Goal: Obtain resource: Download file/media

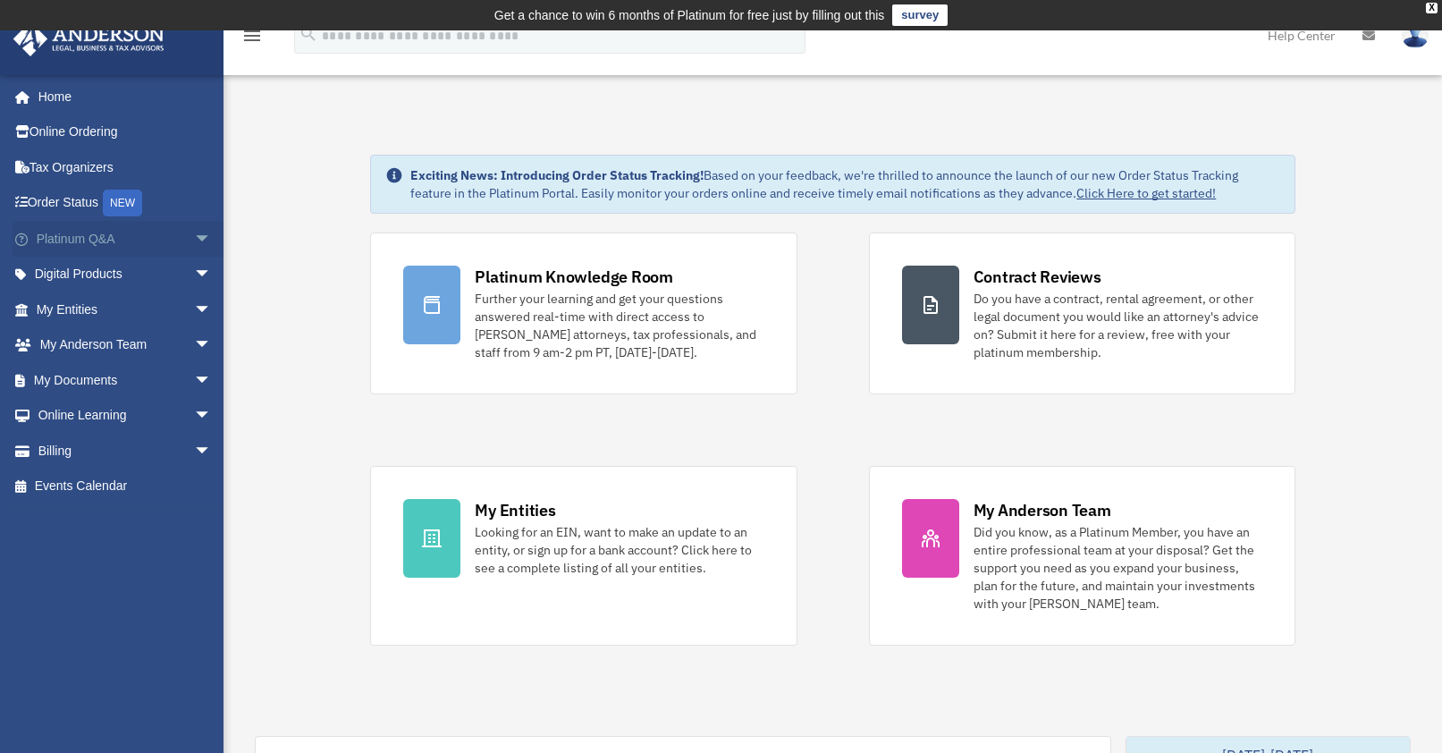
click at [194, 237] on span "arrow_drop_down" at bounding box center [212, 239] width 36 height 37
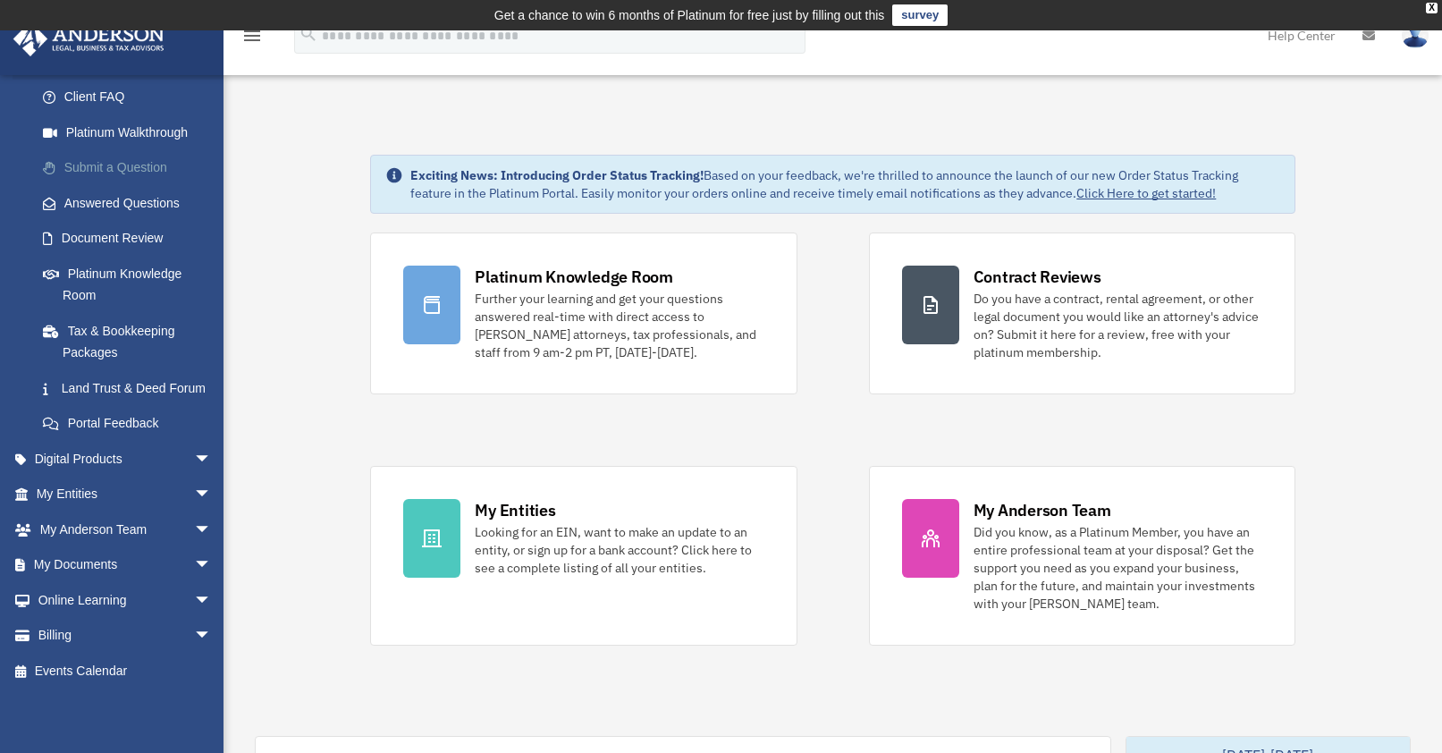
scroll to position [113, 0]
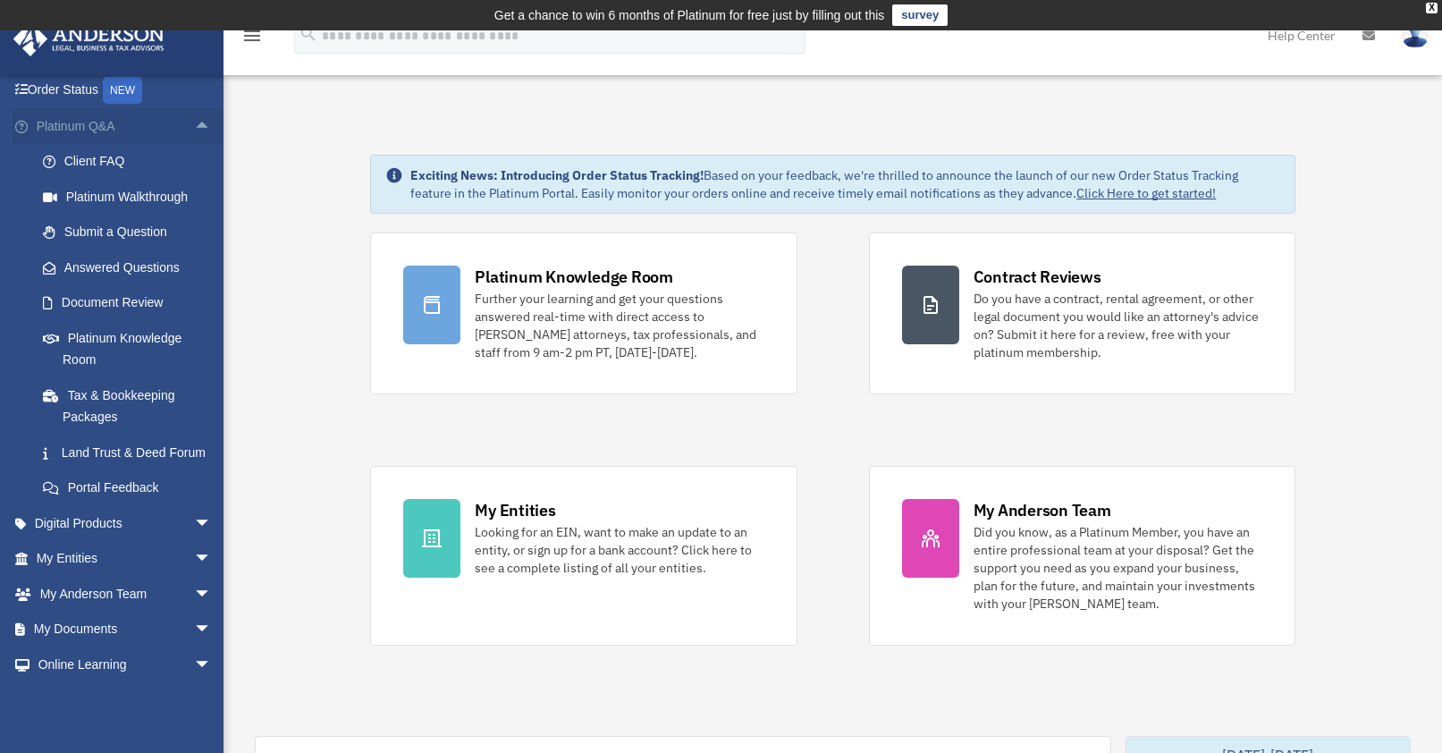
click at [194, 128] on span "arrow_drop_up" at bounding box center [212, 126] width 36 height 37
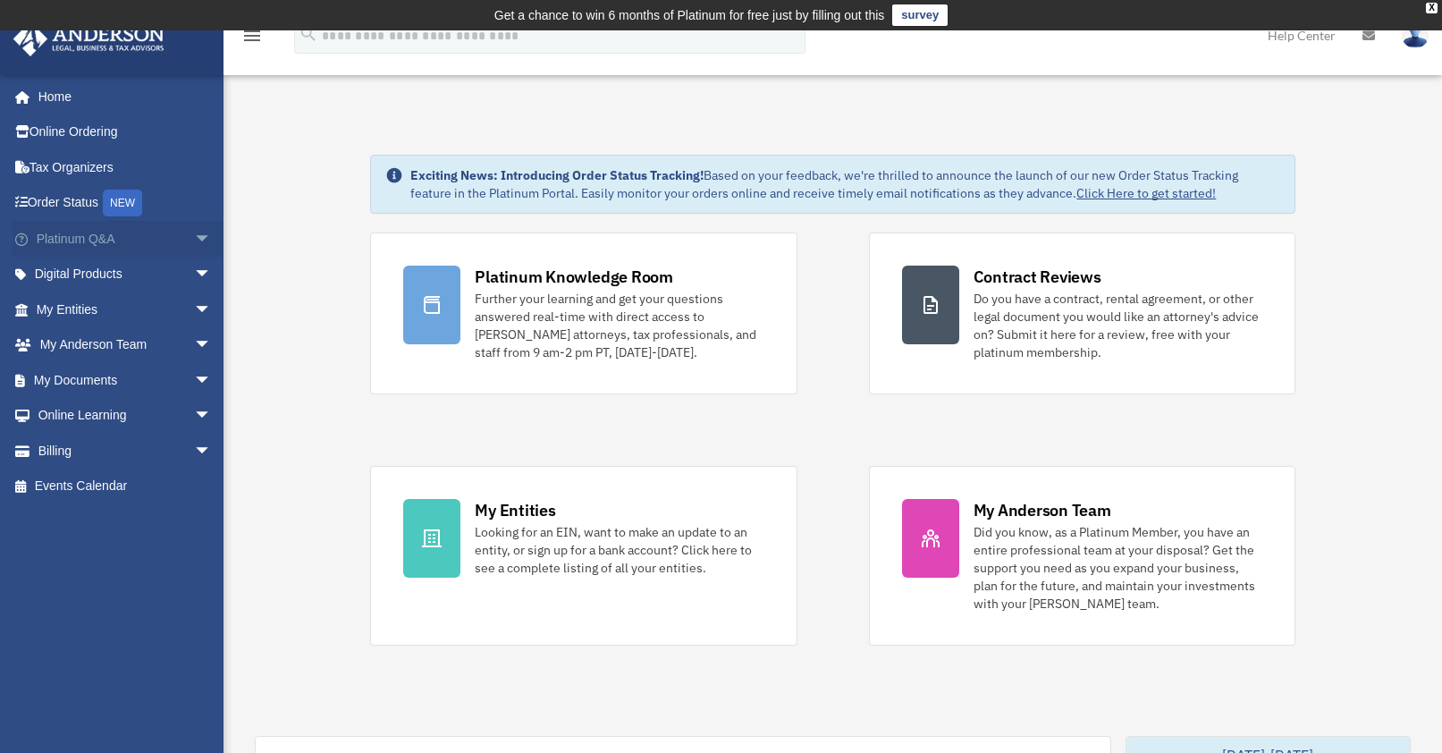
click at [194, 243] on span "arrow_drop_down" at bounding box center [212, 239] width 36 height 37
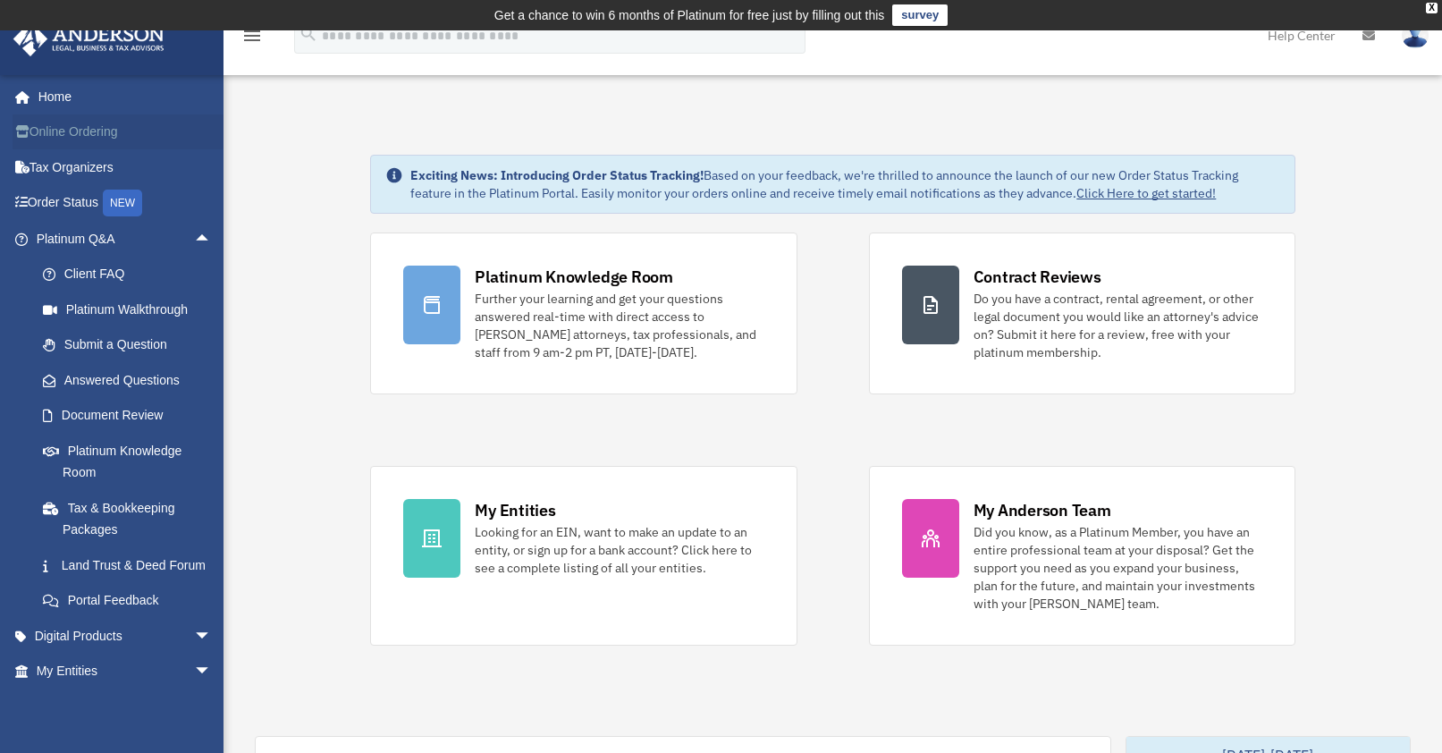
click at [186, 133] on link "Online Ordering" at bounding box center [126, 132] width 226 height 36
click at [194, 237] on span "arrow_drop_up" at bounding box center [212, 239] width 36 height 37
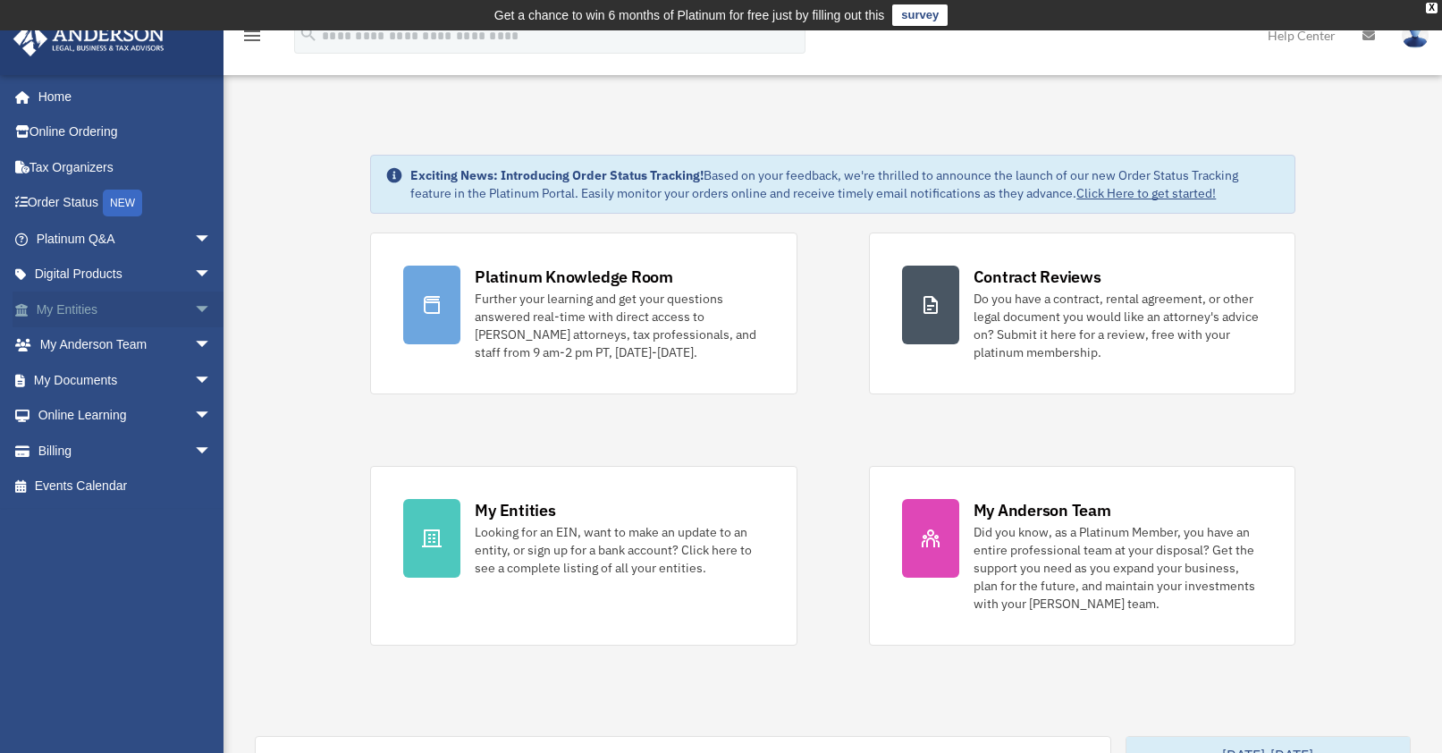
click at [194, 311] on span "arrow_drop_down" at bounding box center [212, 309] width 36 height 37
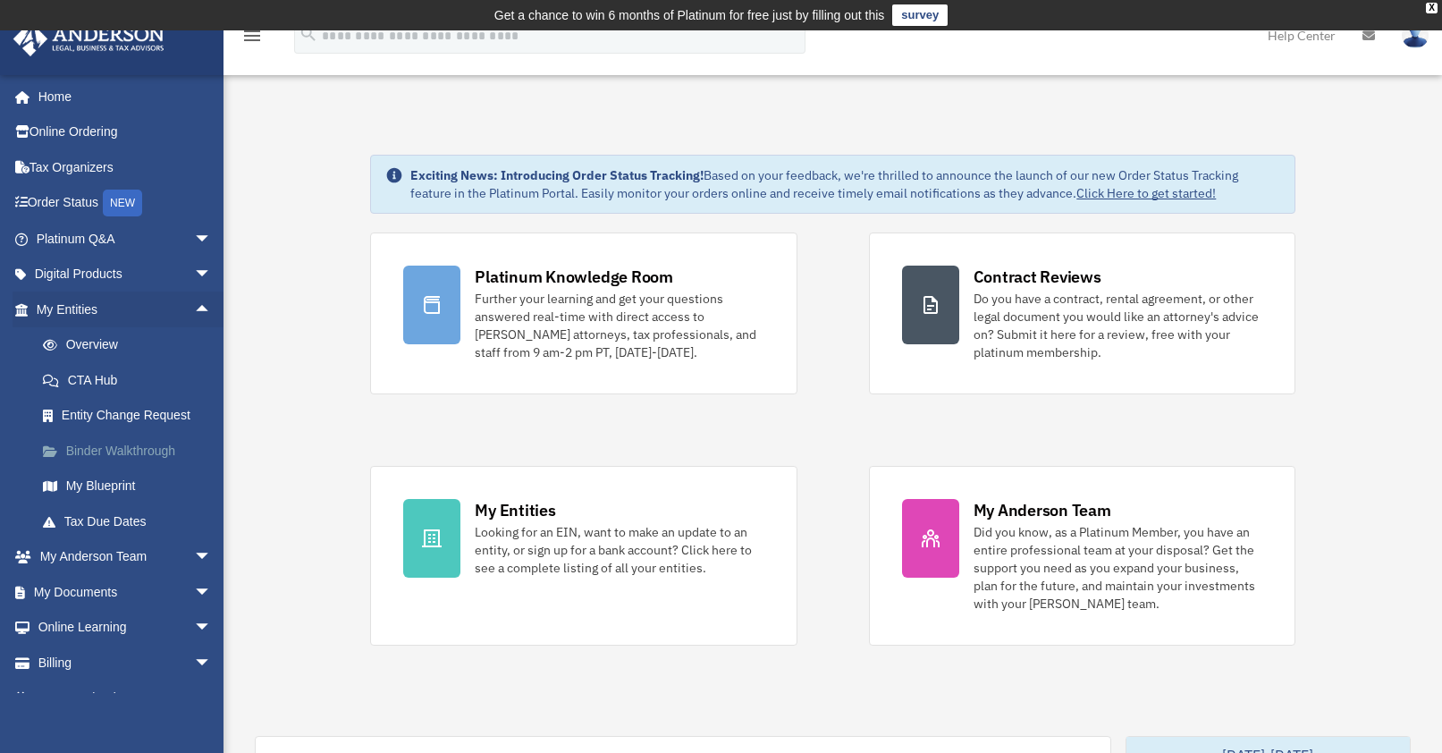
click at [161, 450] on link "Binder Walkthrough" at bounding box center [132, 451] width 214 height 36
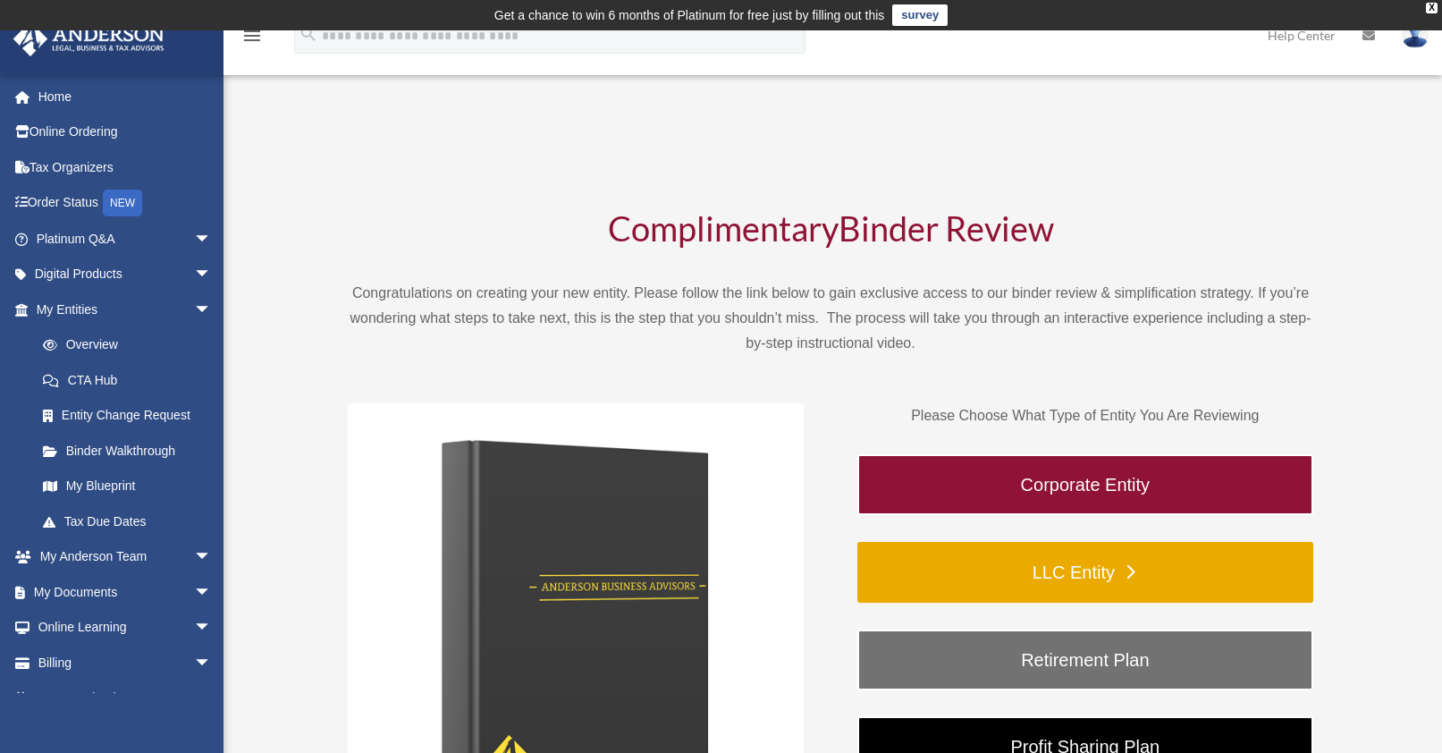
click at [1056, 584] on link "LLC Entity" at bounding box center [1085, 572] width 456 height 61
click at [1026, 571] on link "LLC Entity" at bounding box center [1085, 572] width 456 height 61
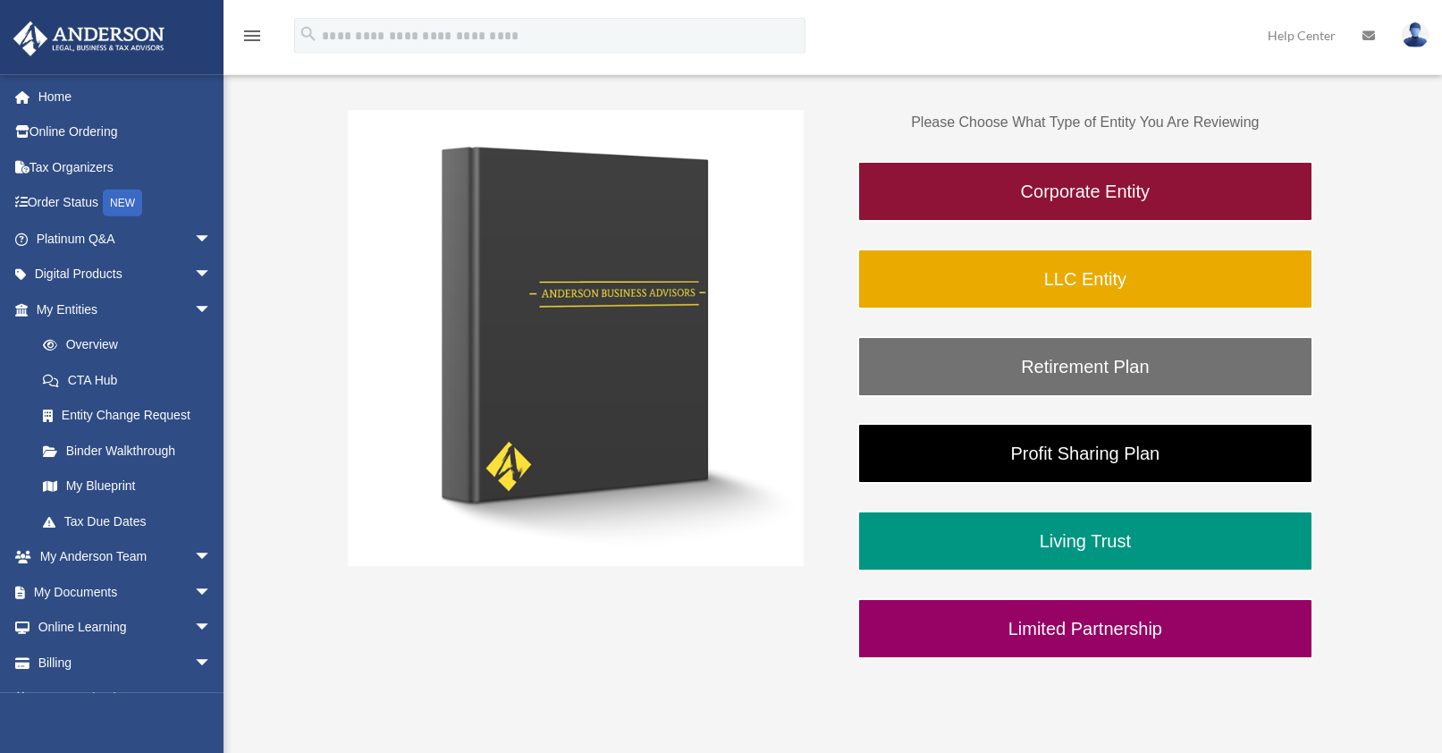
scroll to position [365, 0]
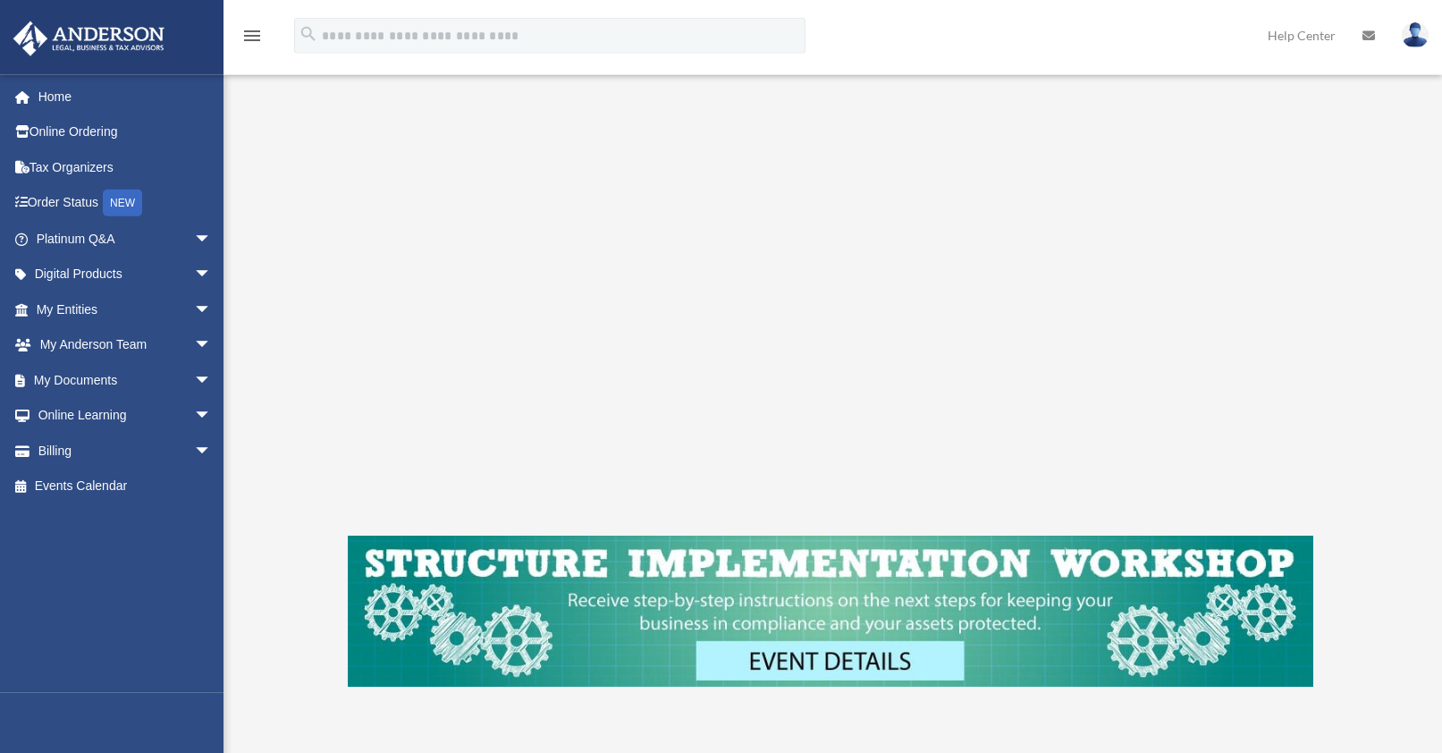
scroll to position [365, 0]
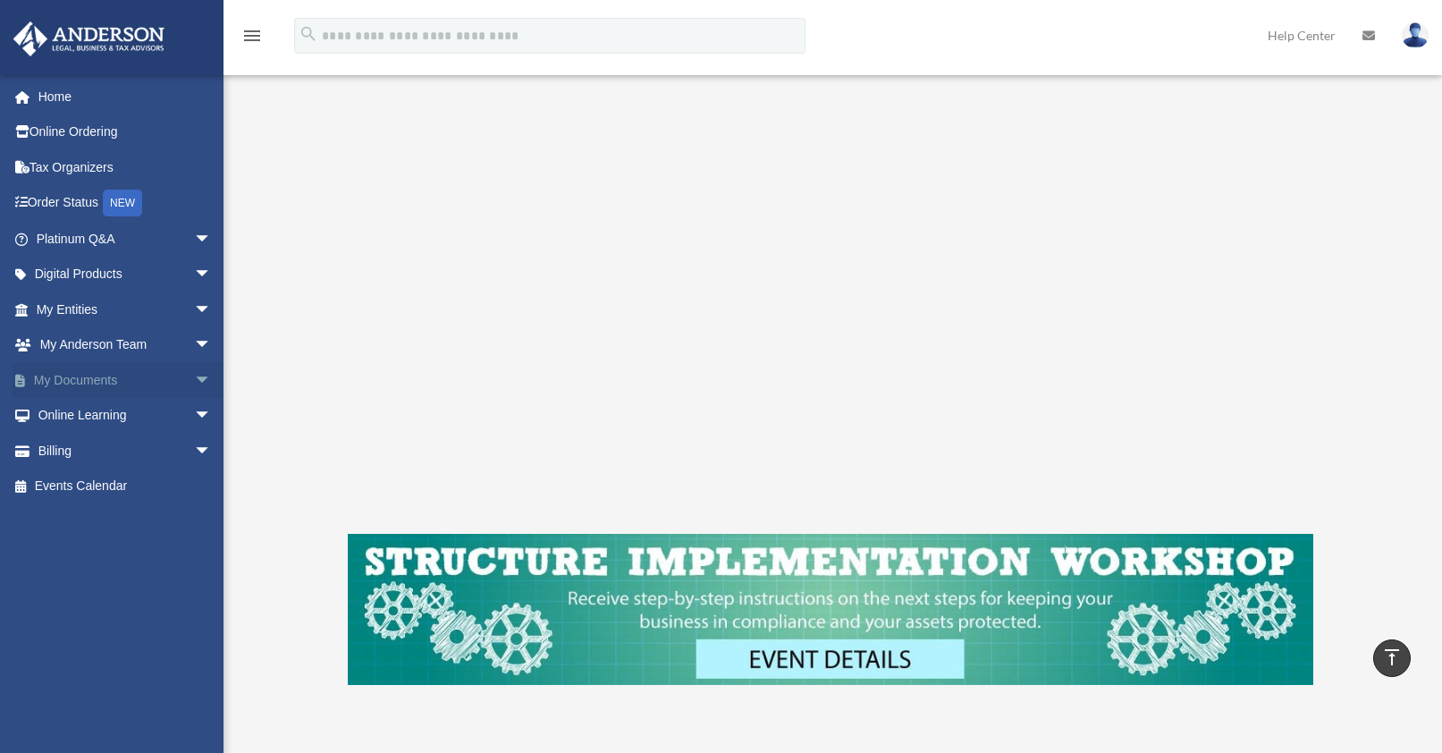
click at [194, 384] on span "arrow_drop_down" at bounding box center [212, 380] width 36 height 37
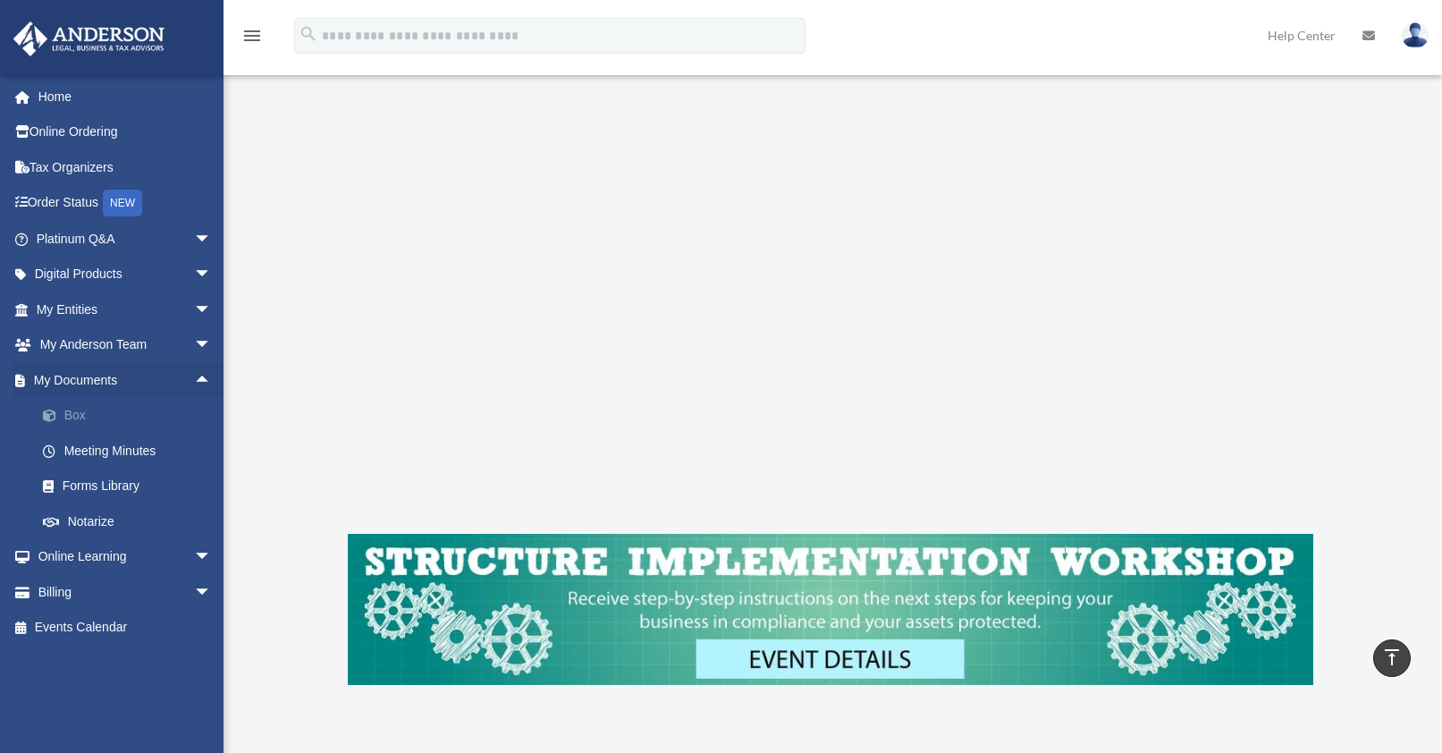
click at [80, 425] on link "Box" at bounding box center [132, 416] width 214 height 36
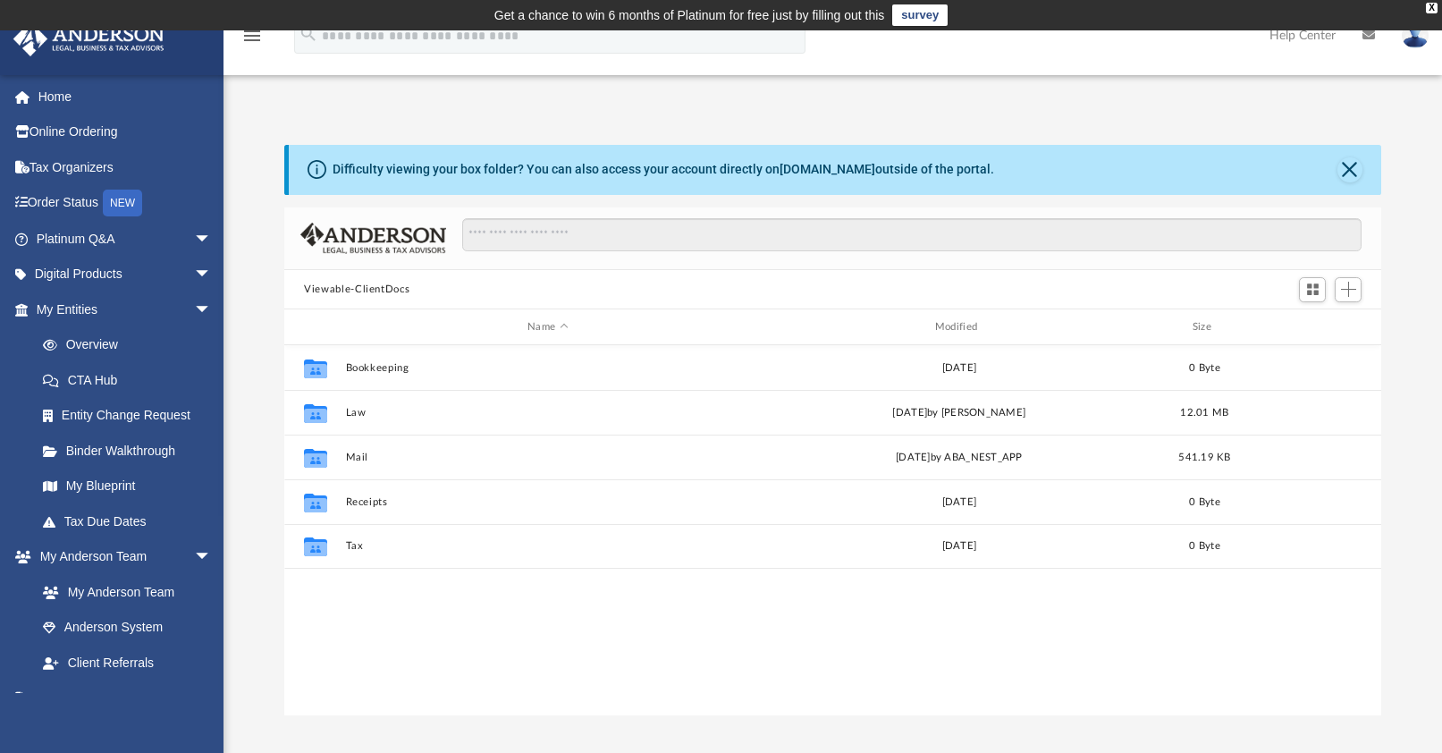
scroll to position [391, 1081]
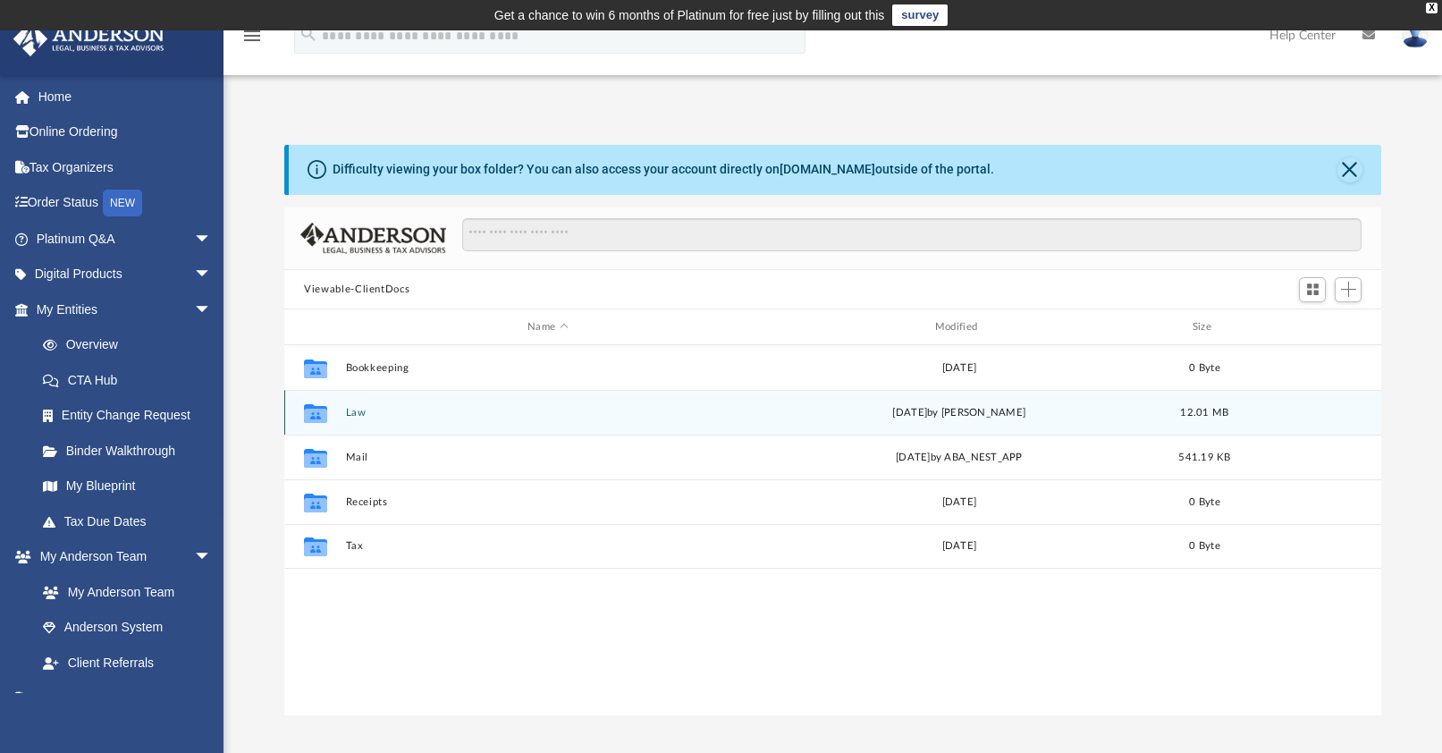
click at [348, 413] on button "Law" at bounding box center [548, 413] width 404 height 12
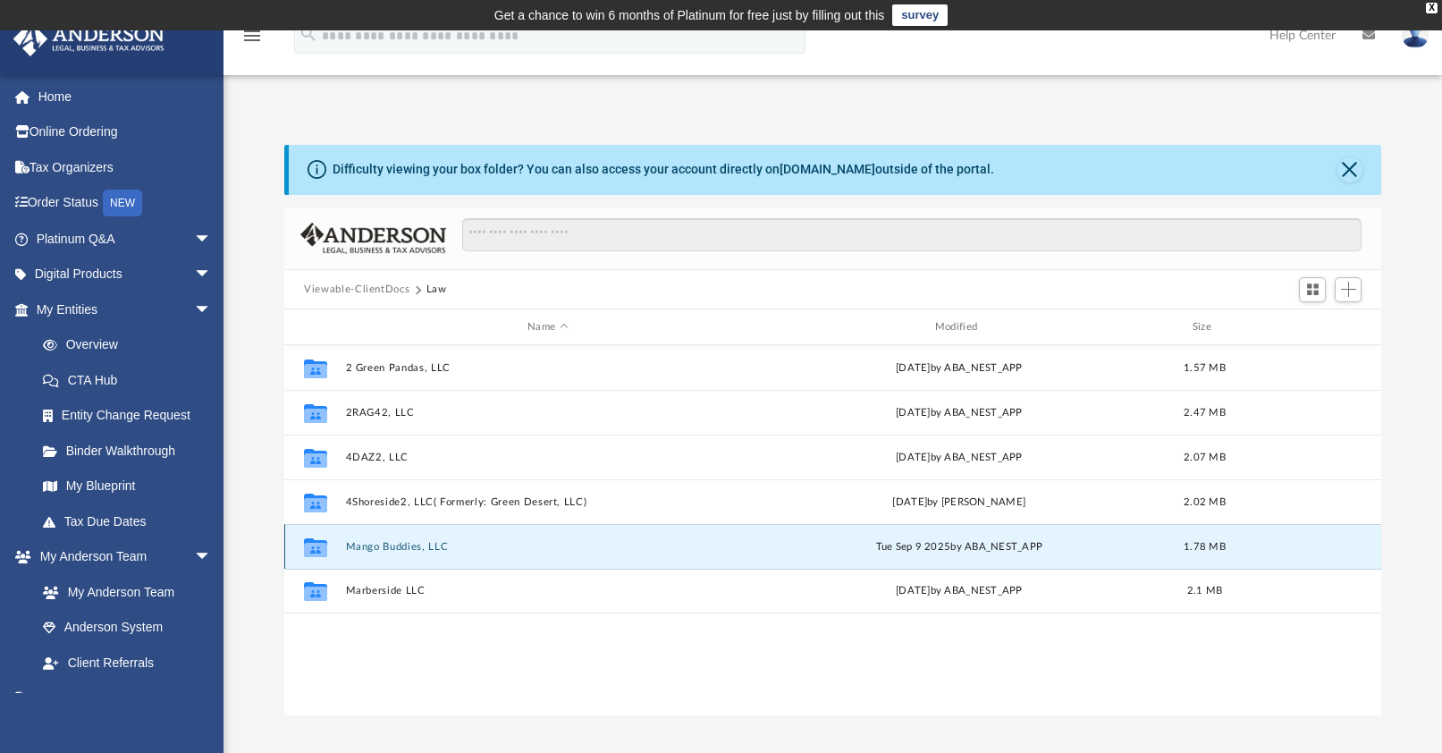
click at [431, 547] on button "Mango Buddies, LLC" at bounding box center [548, 547] width 404 height 12
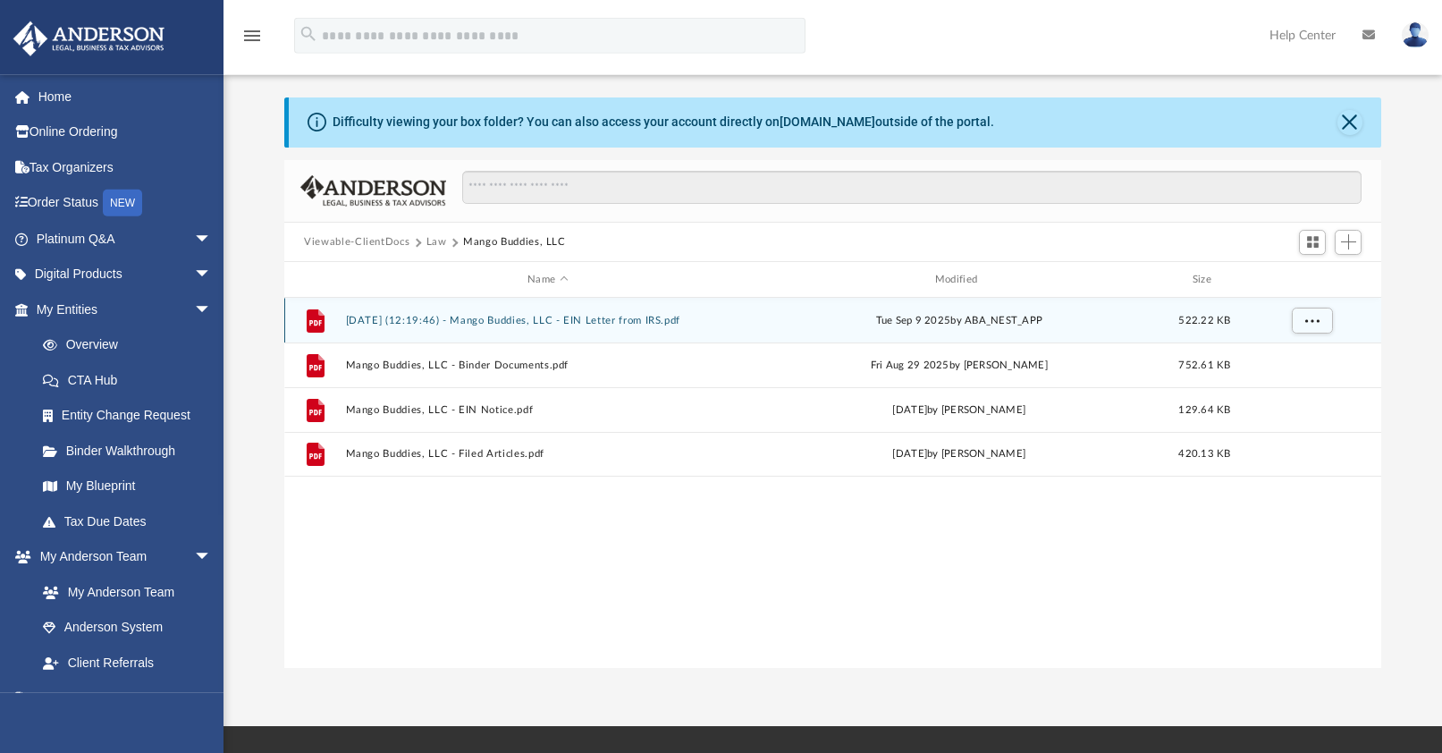
scroll to position [0, 0]
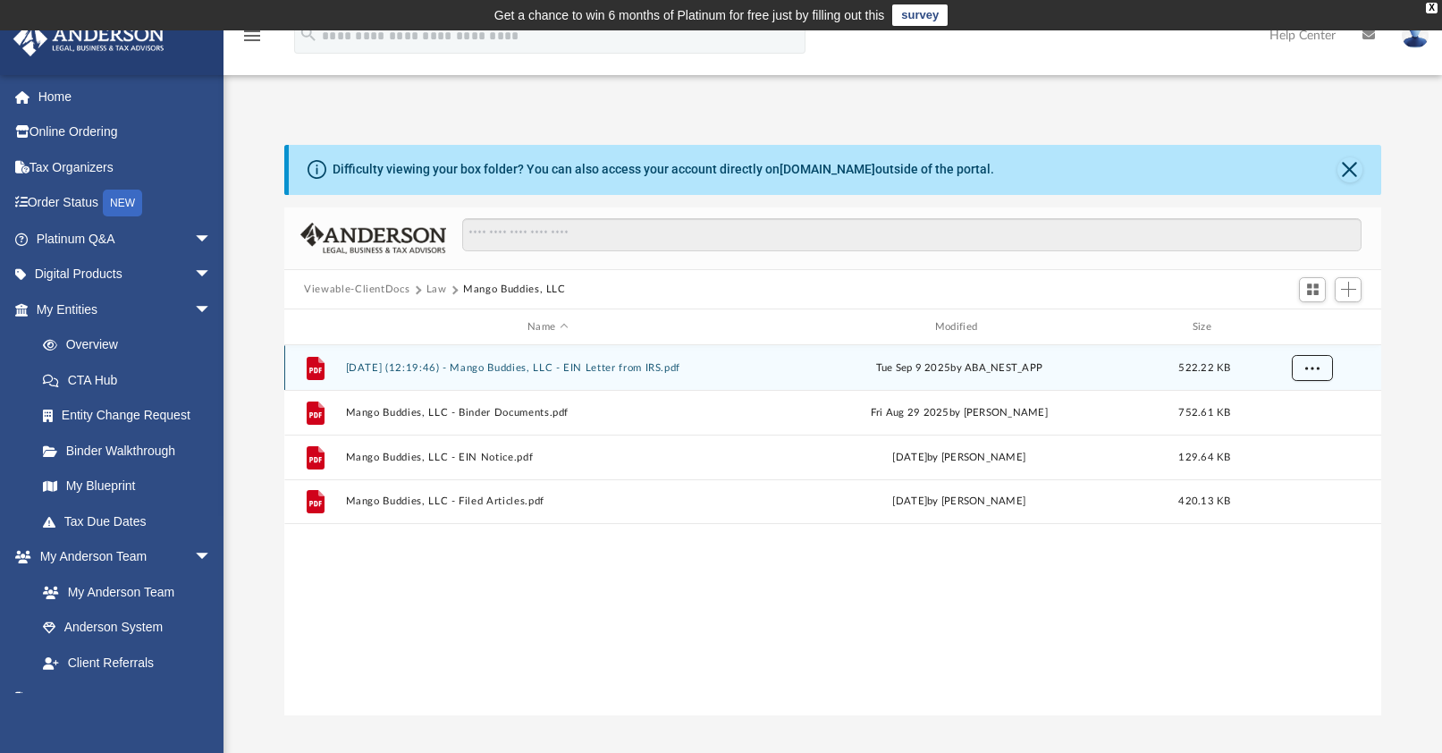
click at [1321, 367] on button "More options" at bounding box center [1312, 368] width 41 height 27
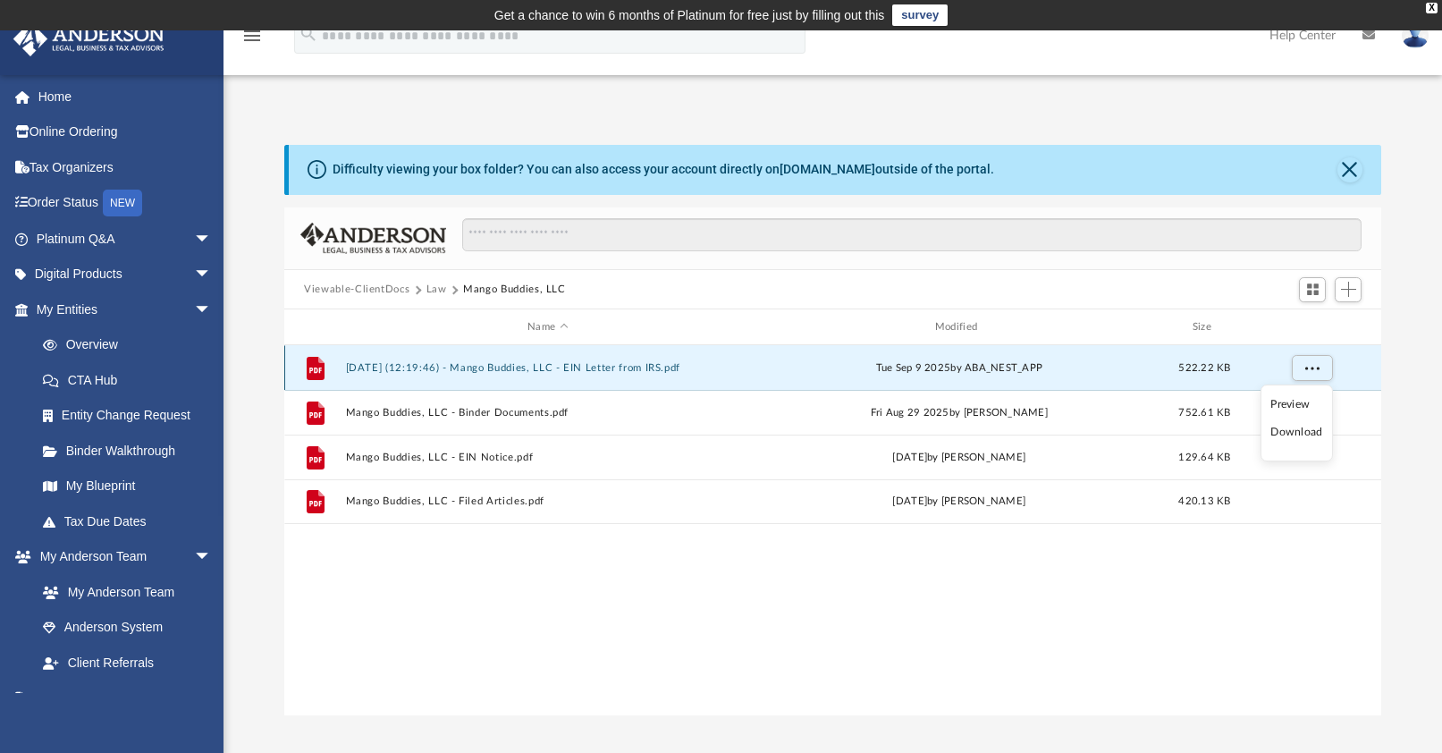
click at [1250, 361] on div "grid" at bounding box center [1310, 367] width 125 height 34
click at [376, 370] on button "2025.09.09 (12:19:46) - Mango Buddies, LLC - EIN Letter from IRS.pdf" at bounding box center [548, 368] width 404 height 12
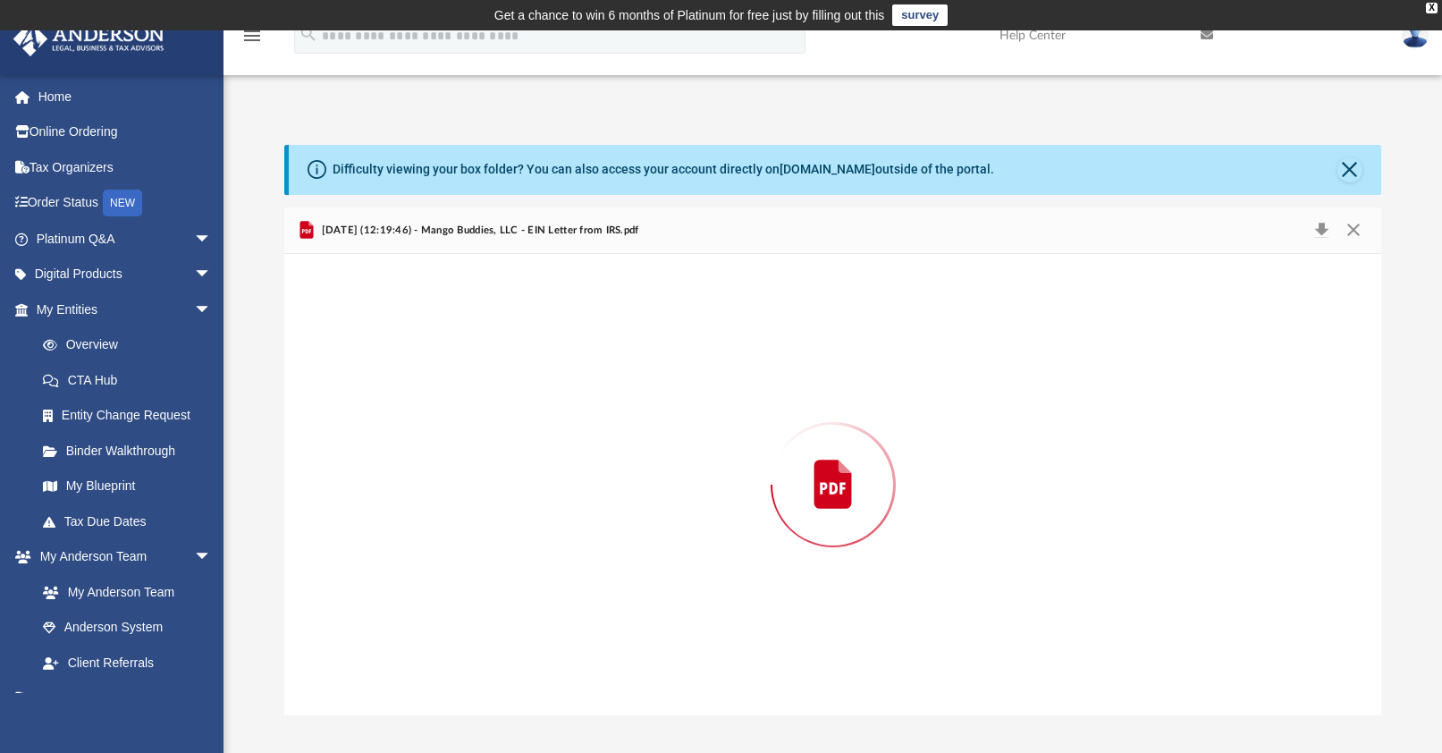
click at [376, 370] on div "Preview" at bounding box center [832, 484] width 1097 height 461
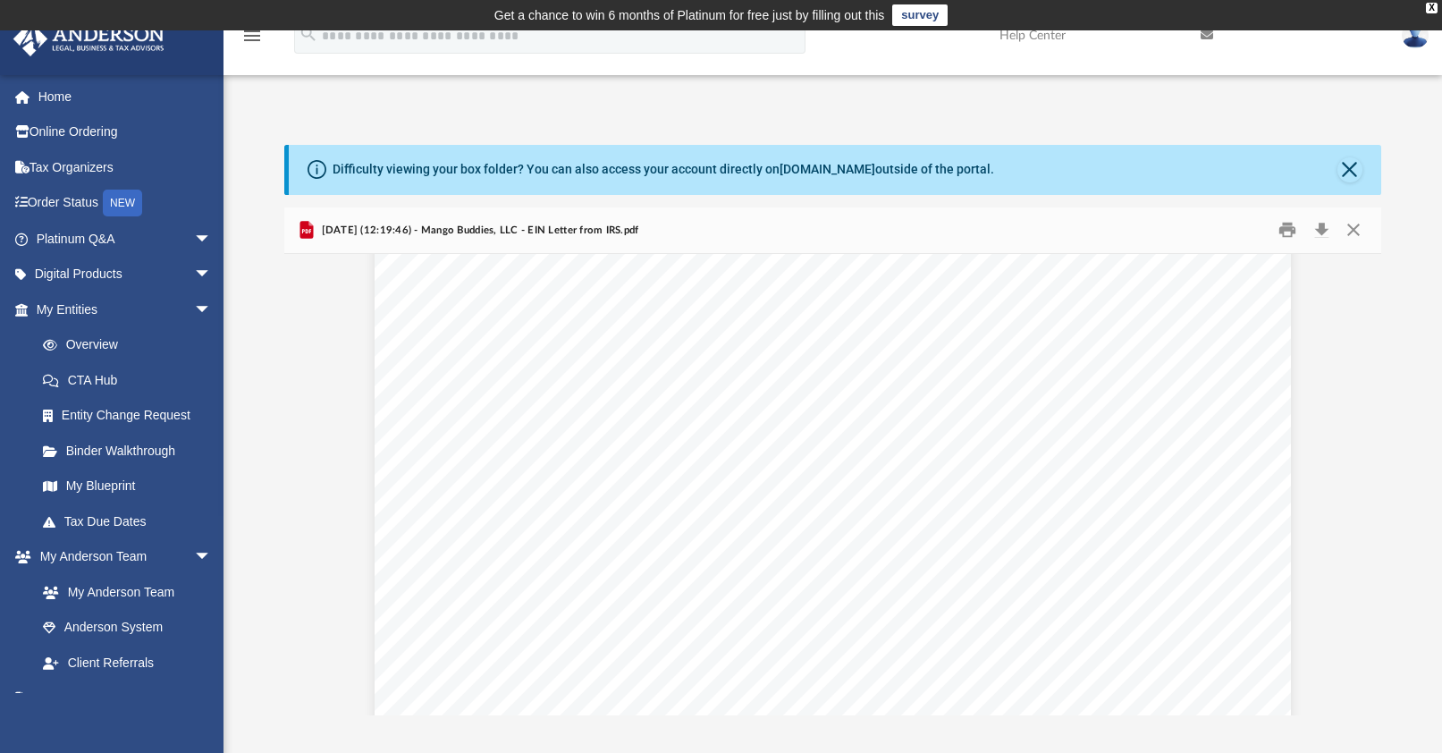
scroll to position [3161, 0]
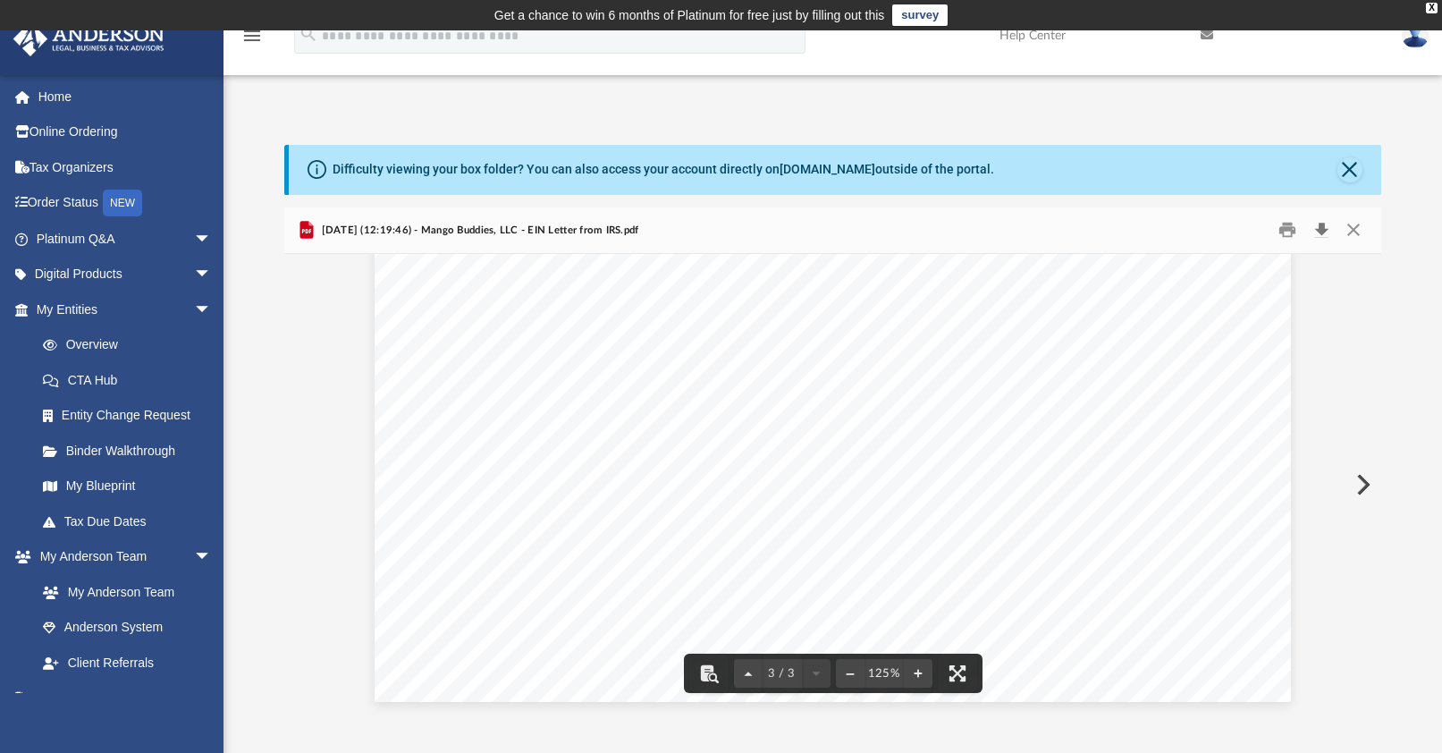
click at [1320, 225] on button "Download" at bounding box center [1321, 230] width 32 height 28
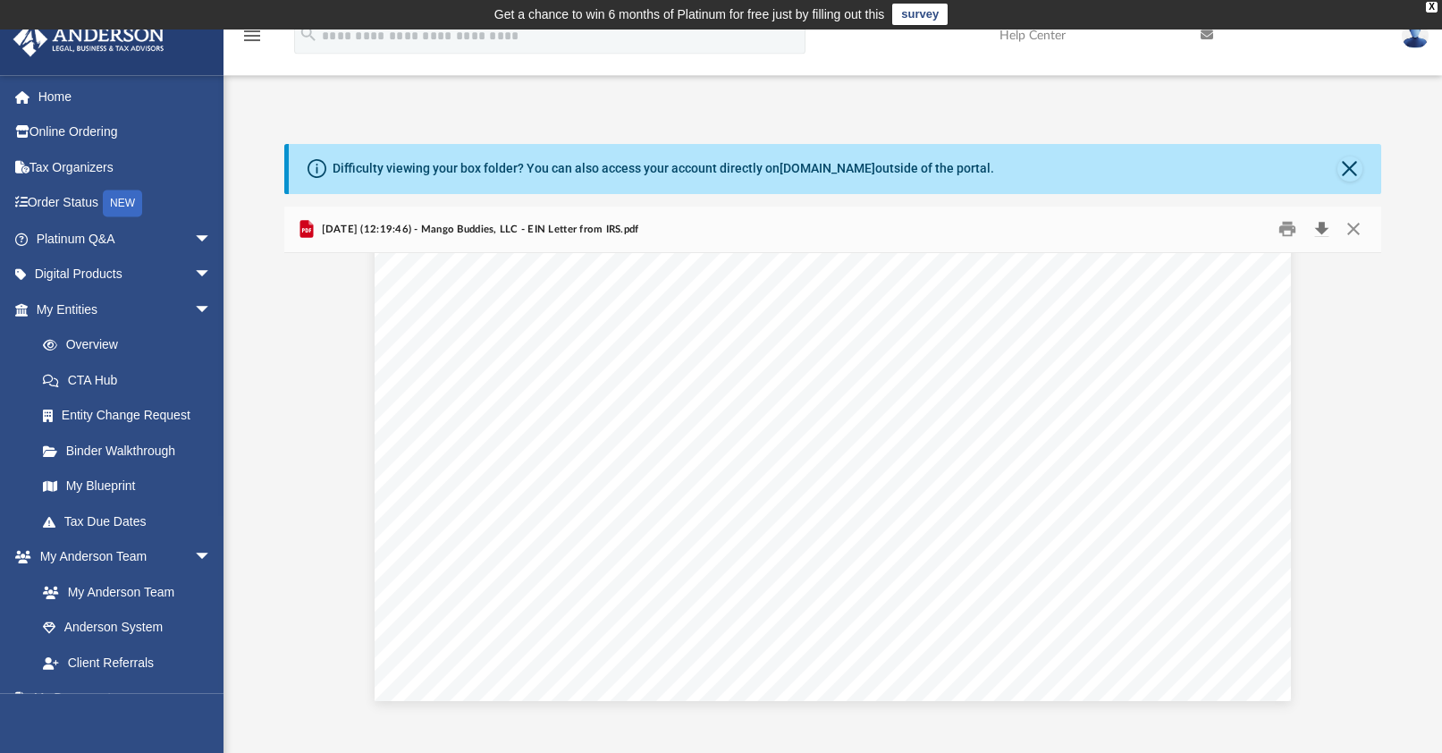
scroll to position [0, 0]
click at [1350, 172] on button "Close" at bounding box center [1349, 169] width 25 height 25
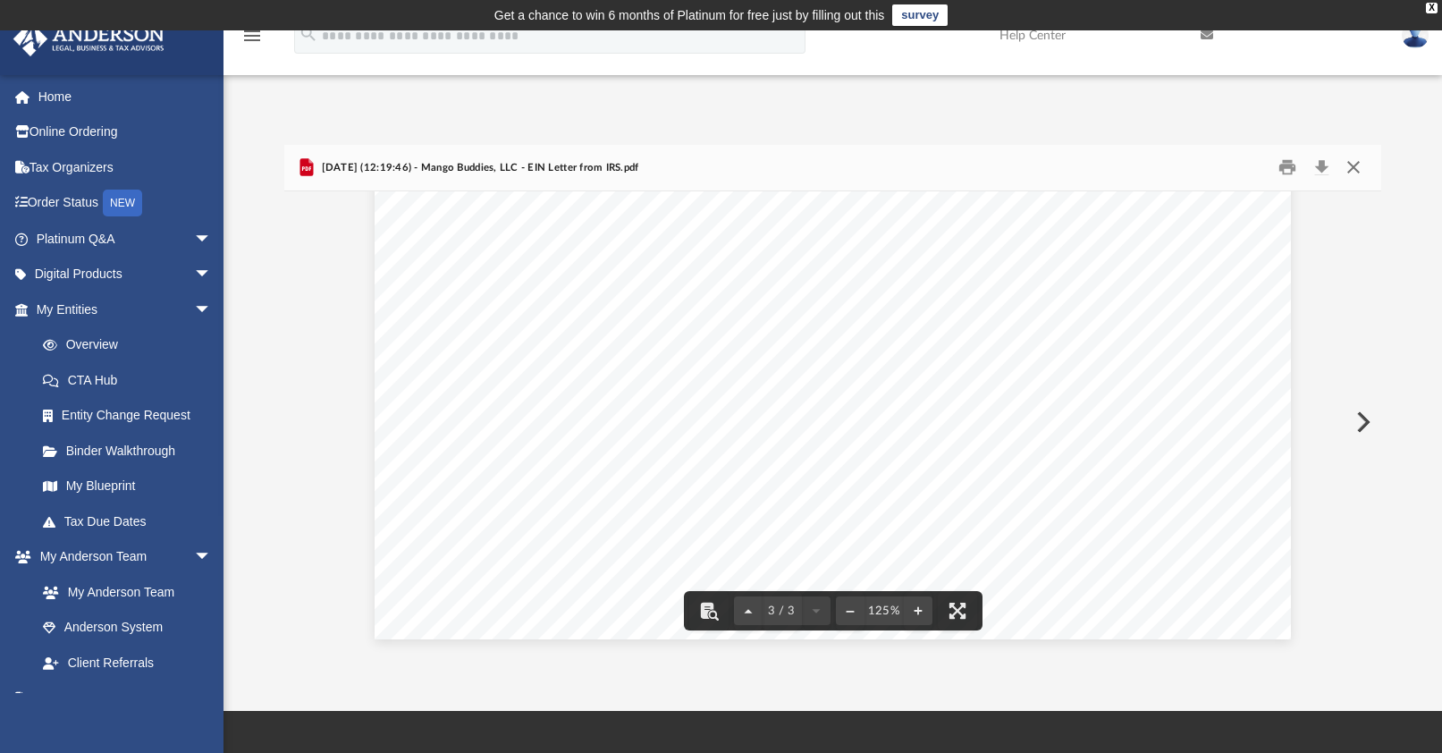
click at [1354, 167] on button "Close" at bounding box center [1352, 168] width 32 height 28
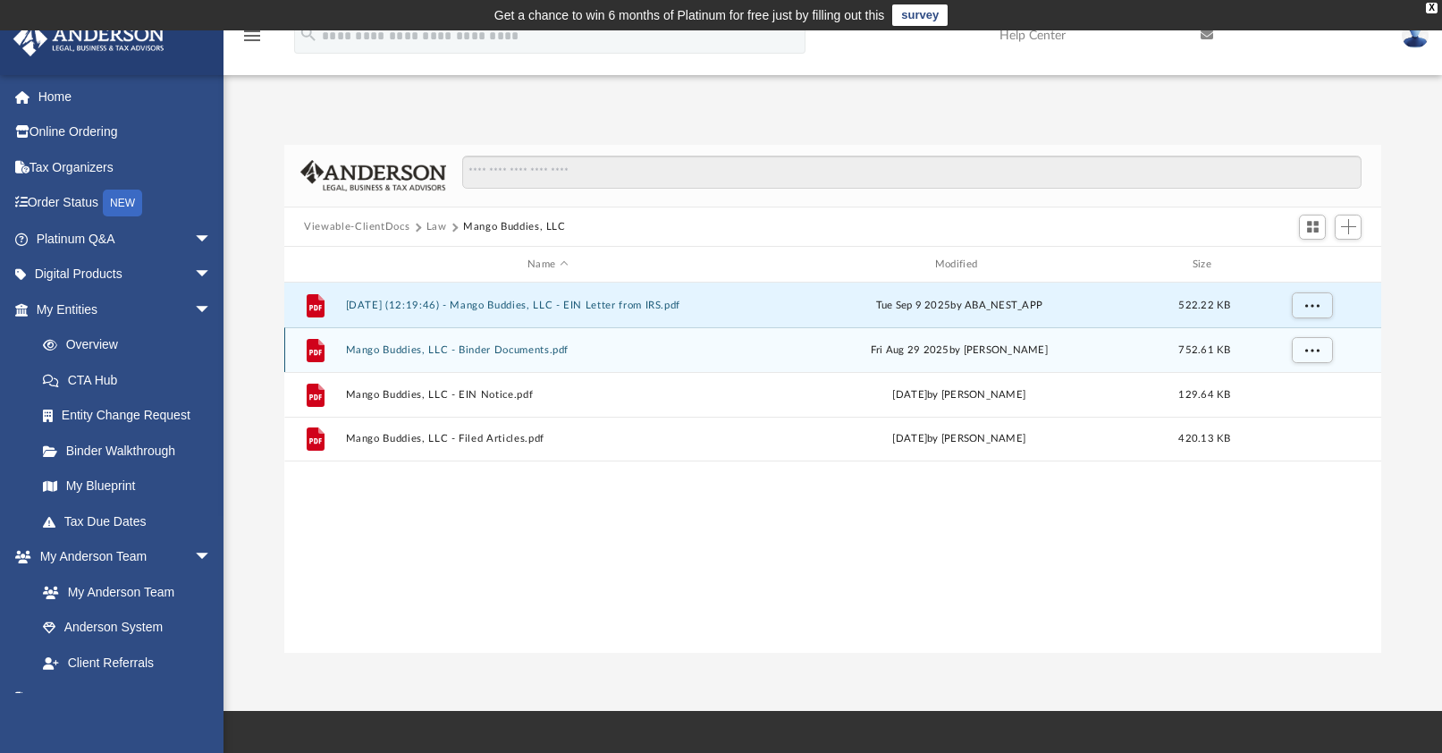
click at [526, 348] on button "Mango Buddies, LLC - Binder Documents.pdf" at bounding box center [548, 350] width 404 height 12
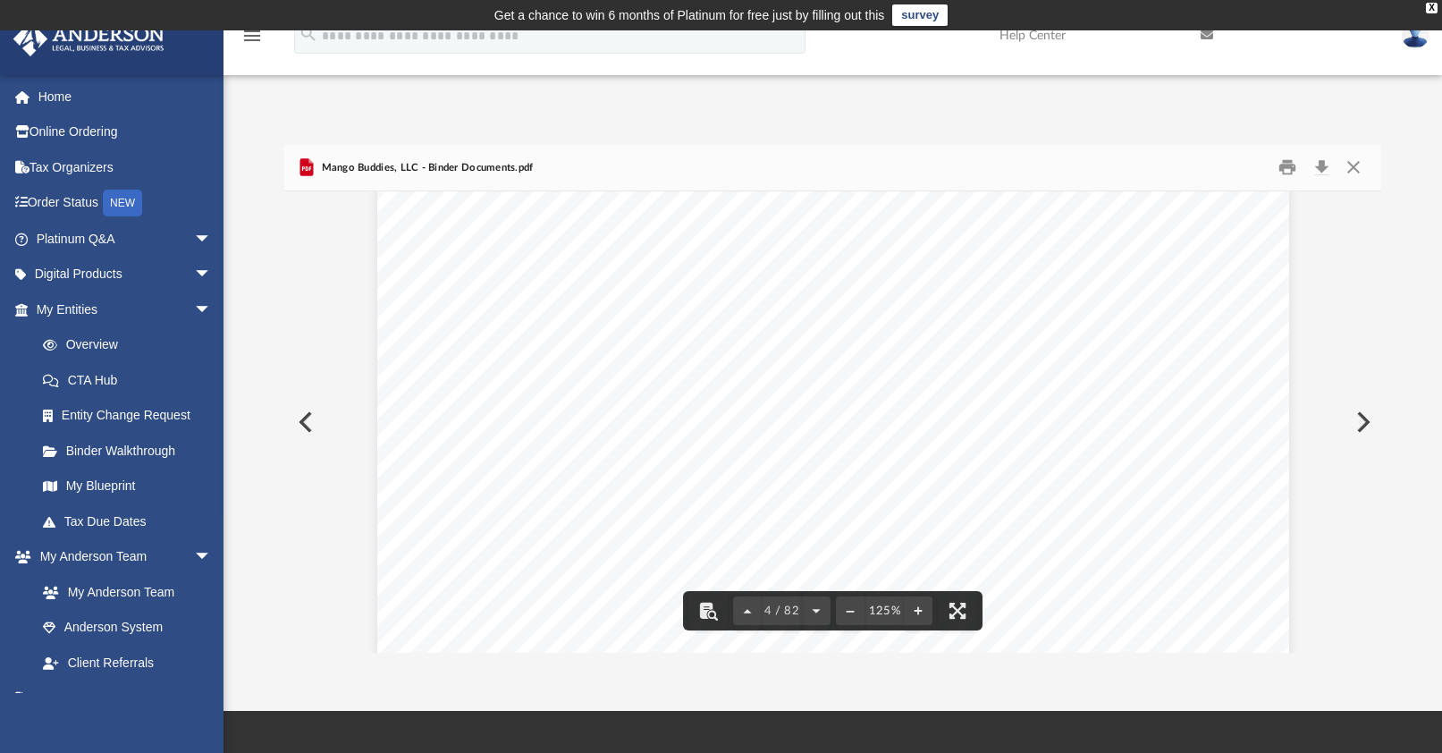
scroll to position [3625, 0]
click at [1325, 164] on button "Download" at bounding box center [1321, 168] width 32 height 28
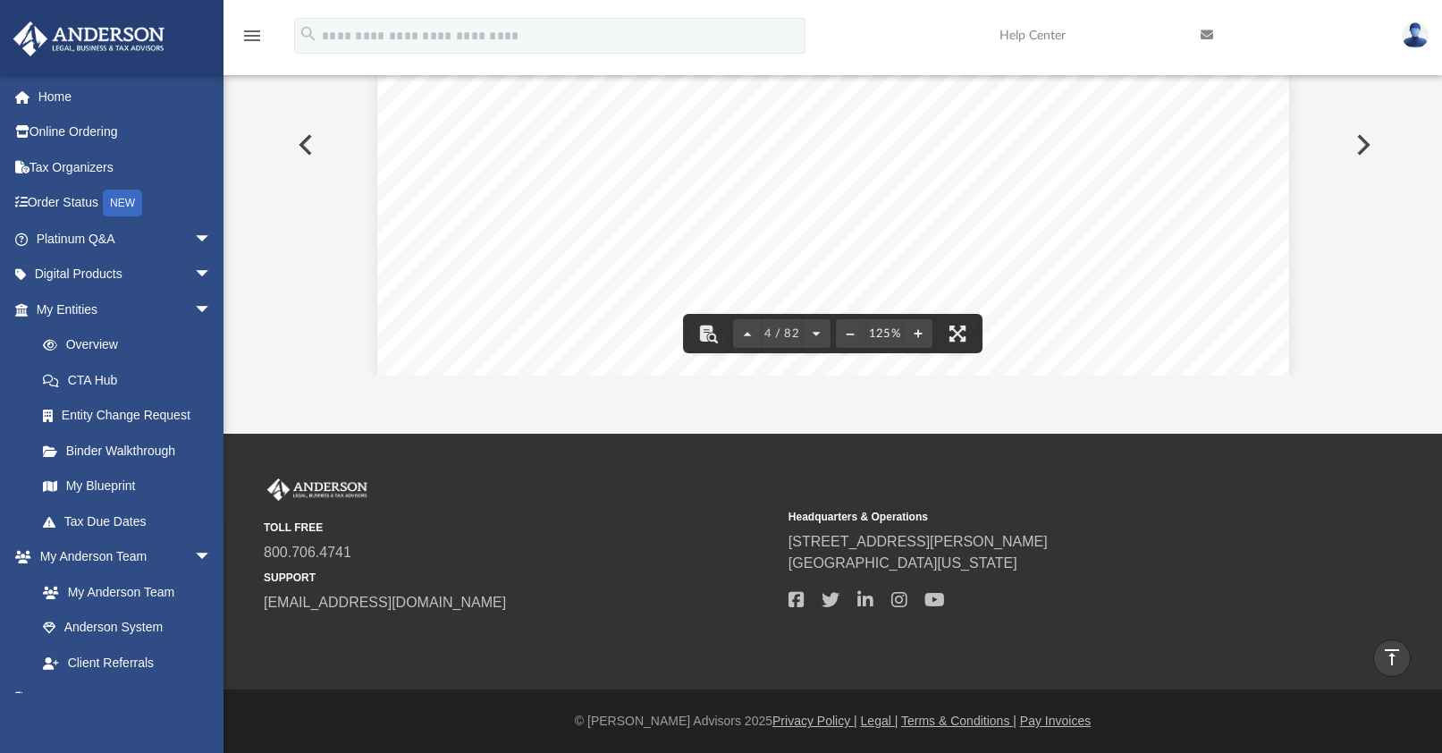
scroll to position [0, 0]
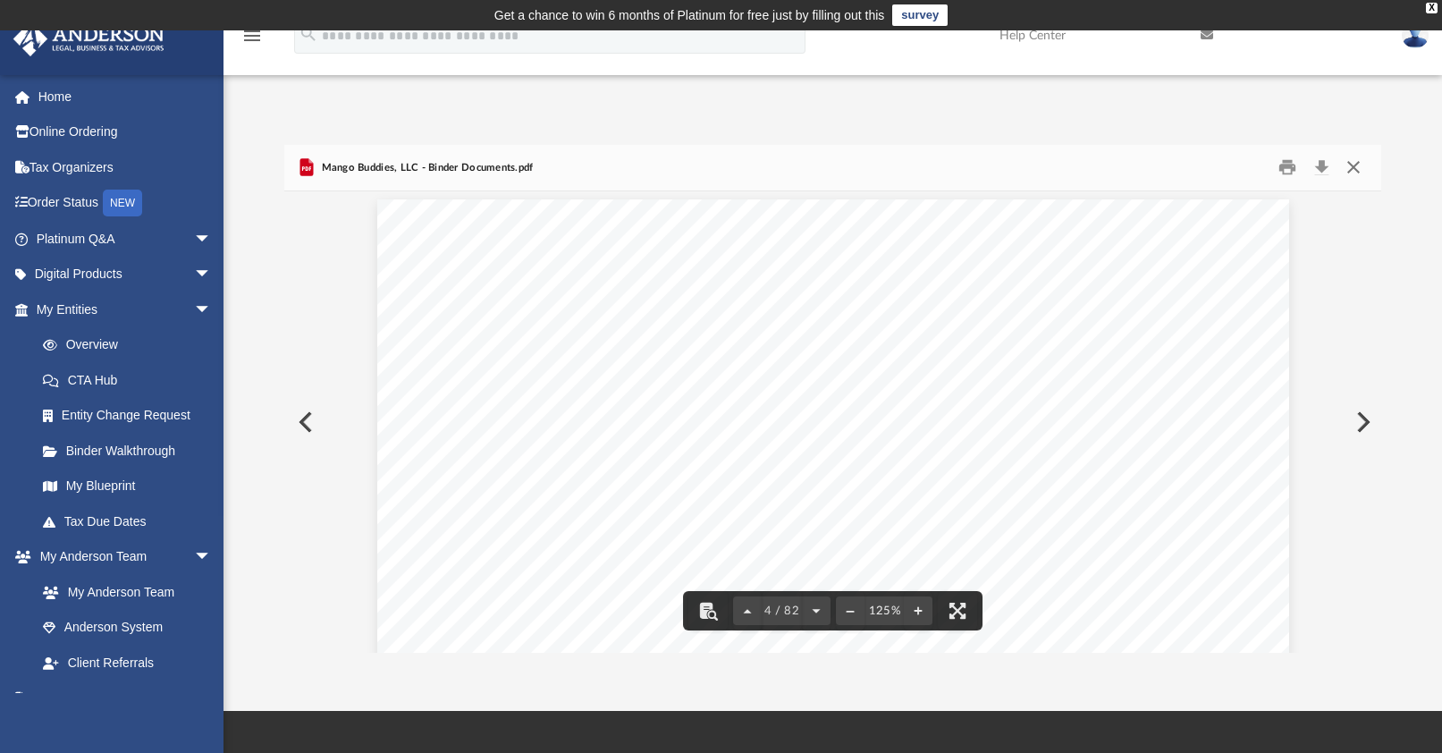
click at [1354, 164] on button "Close" at bounding box center [1352, 168] width 32 height 28
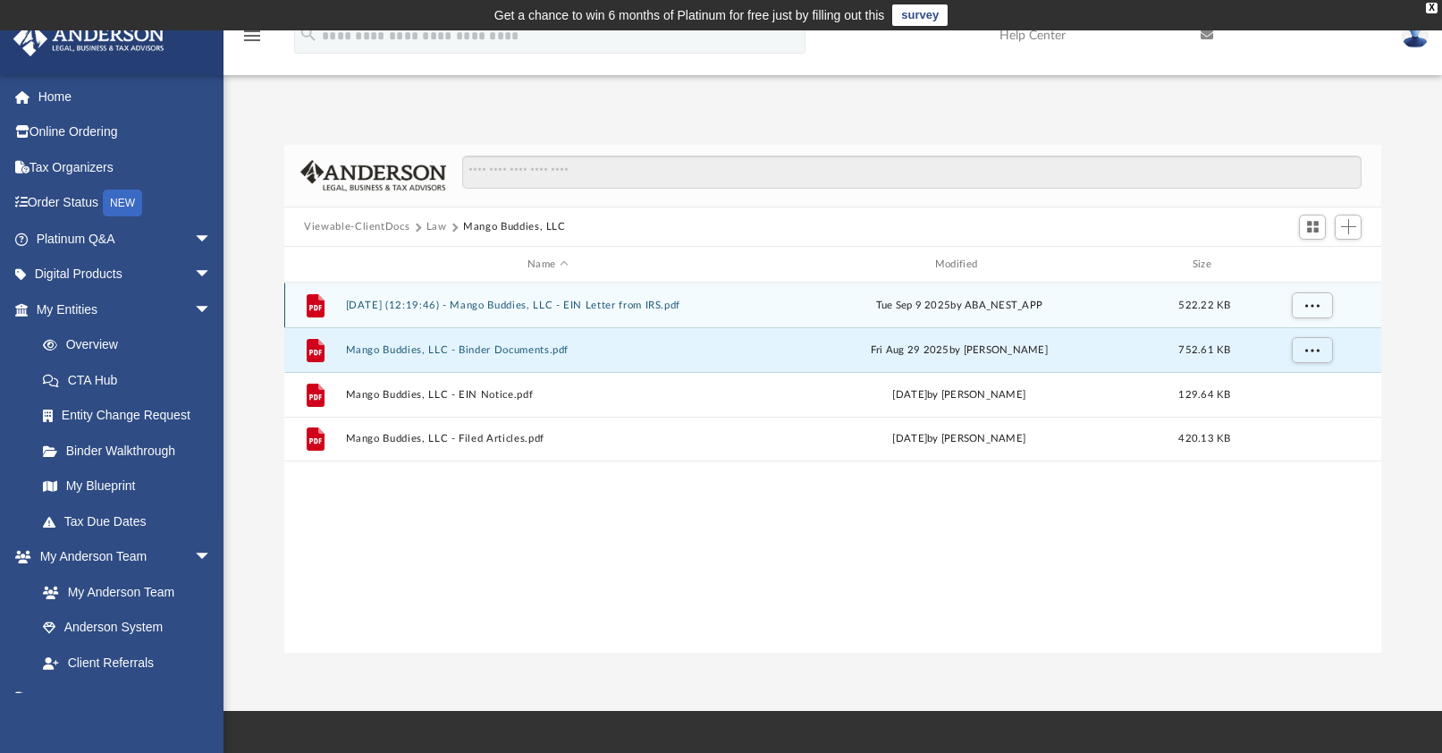
click at [484, 306] on button "2025.09.09 (12:19:46) - Mango Buddies, LLC - EIN Letter from IRS.pdf" at bounding box center [548, 305] width 404 height 12
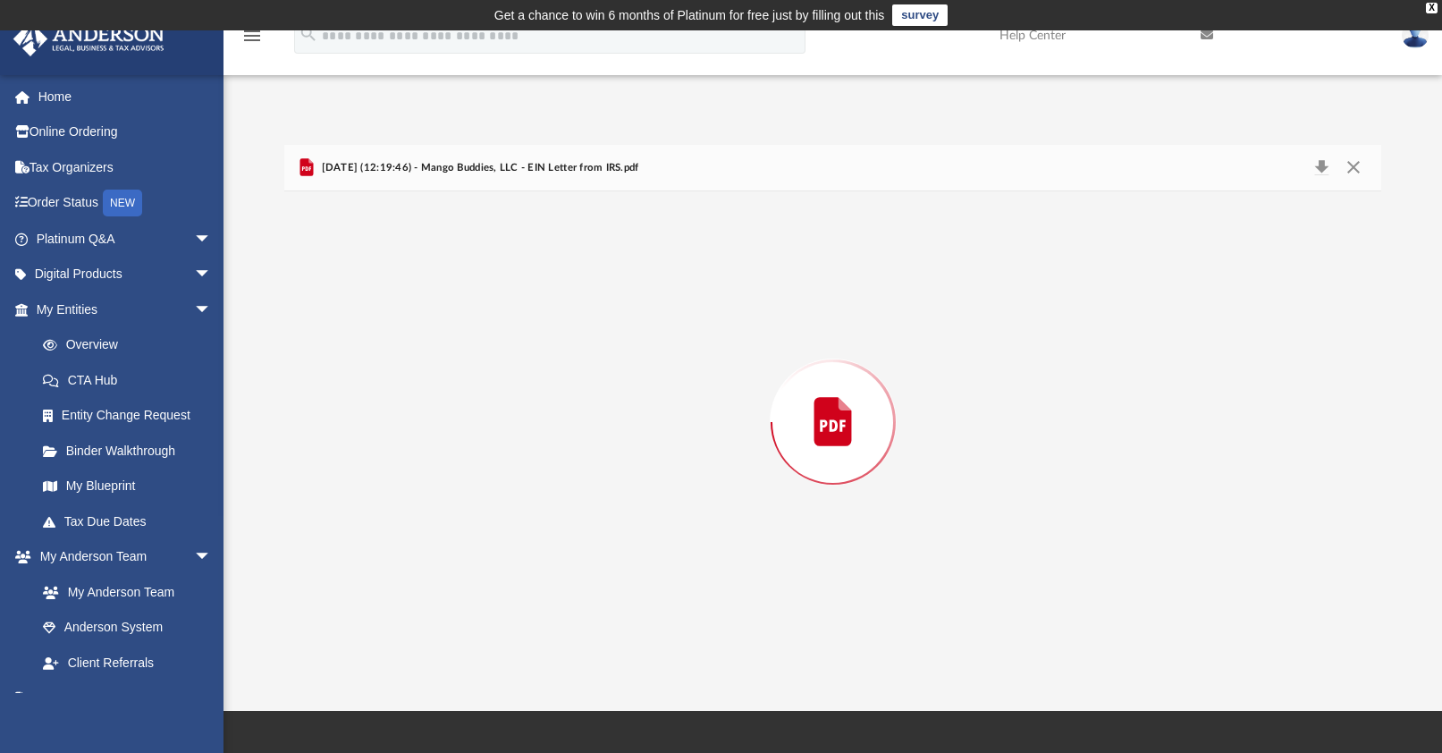
click at [484, 306] on div "Preview" at bounding box center [832, 421] width 1097 height 461
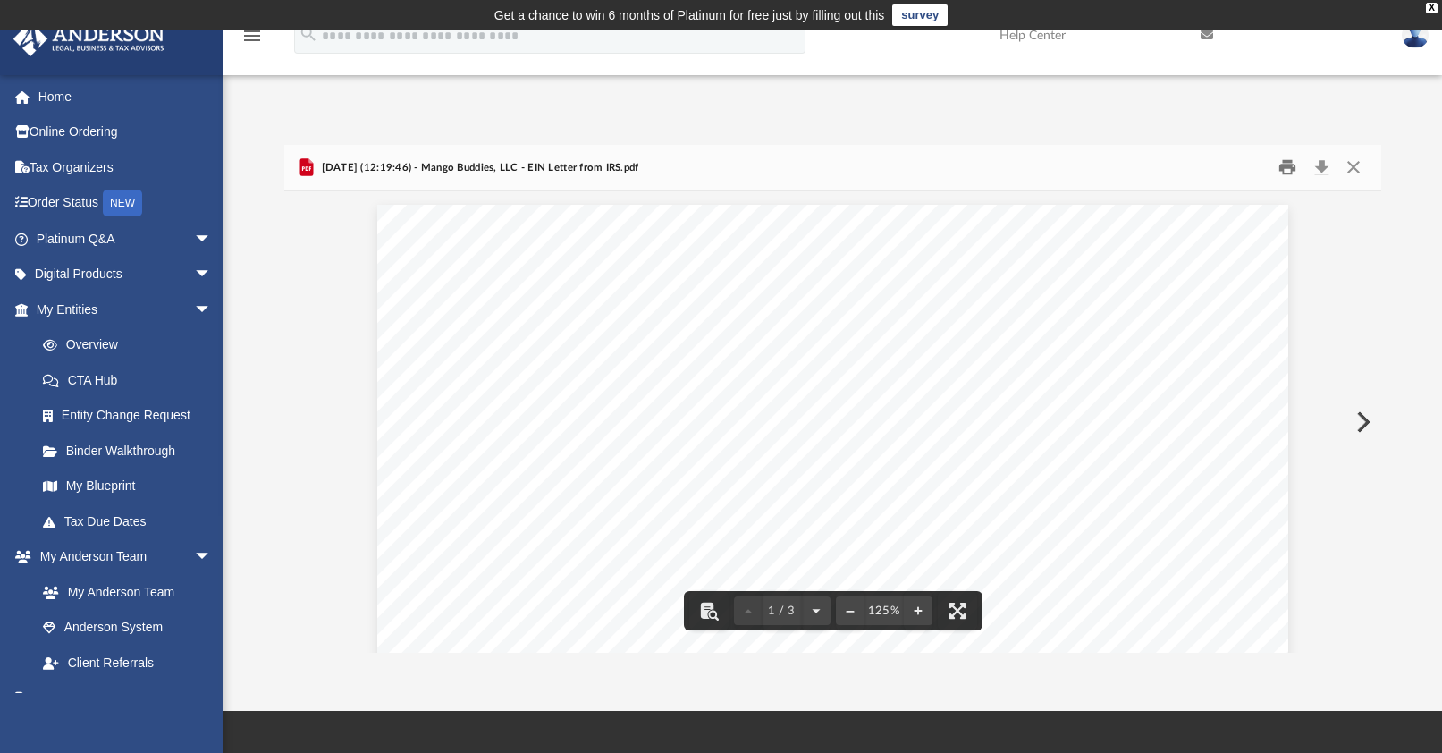
click at [1283, 174] on button "Print" at bounding box center [1287, 168] width 36 height 28
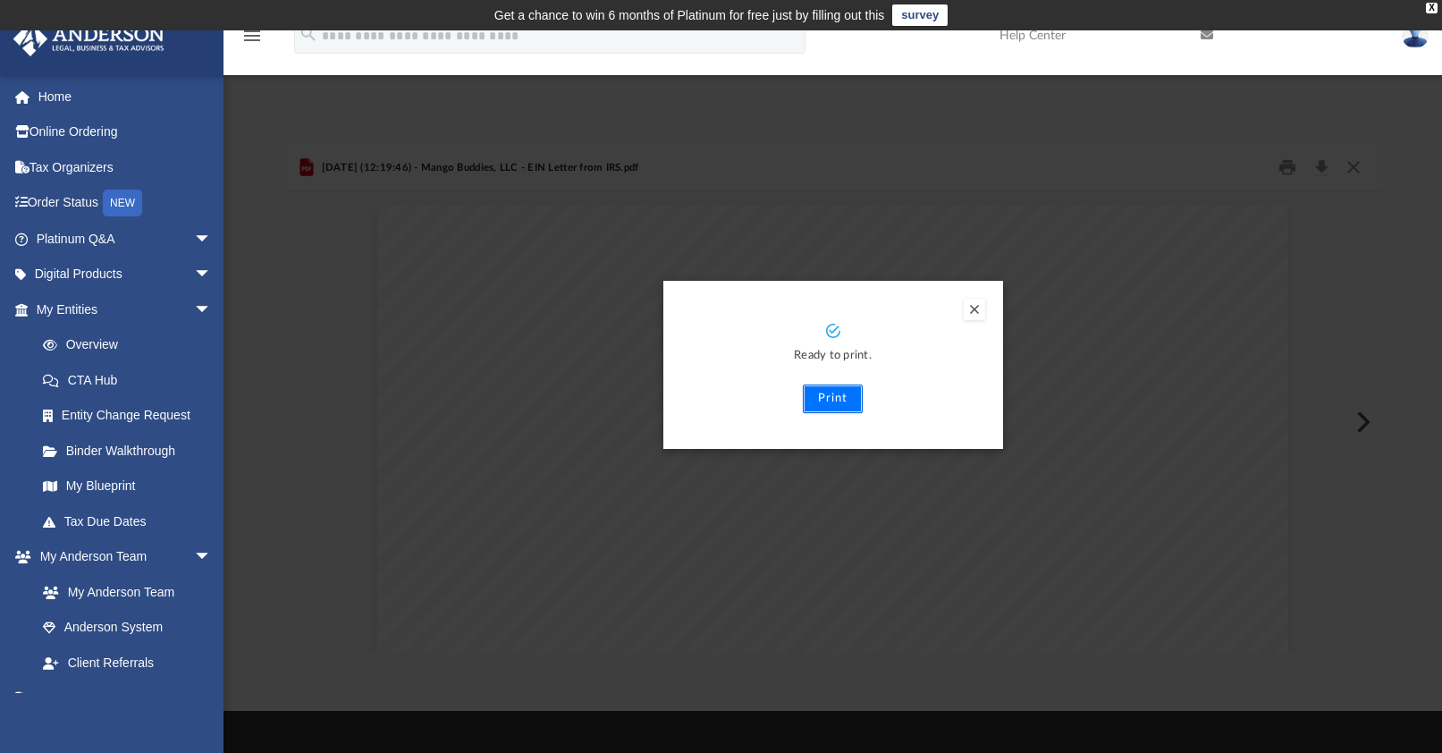
click at [846, 398] on button "Print" at bounding box center [833, 398] width 60 height 29
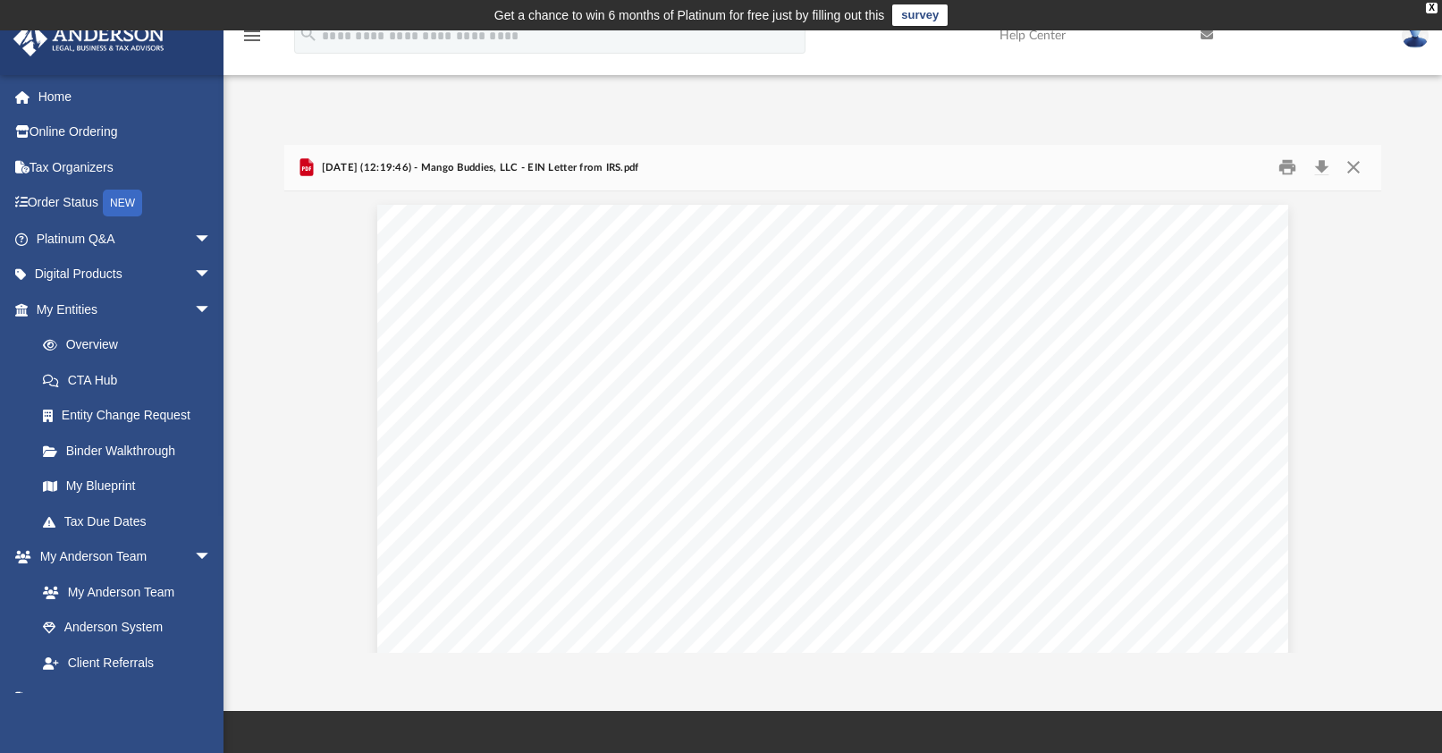
click at [641, 94] on div "App danagaier@yahoo.com Sign Out redg1880@proton.me Home Online Ordering Tax Or…" at bounding box center [721, 370] width 1442 height 565
click at [1359, 174] on button "Close" at bounding box center [1352, 168] width 32 height 28
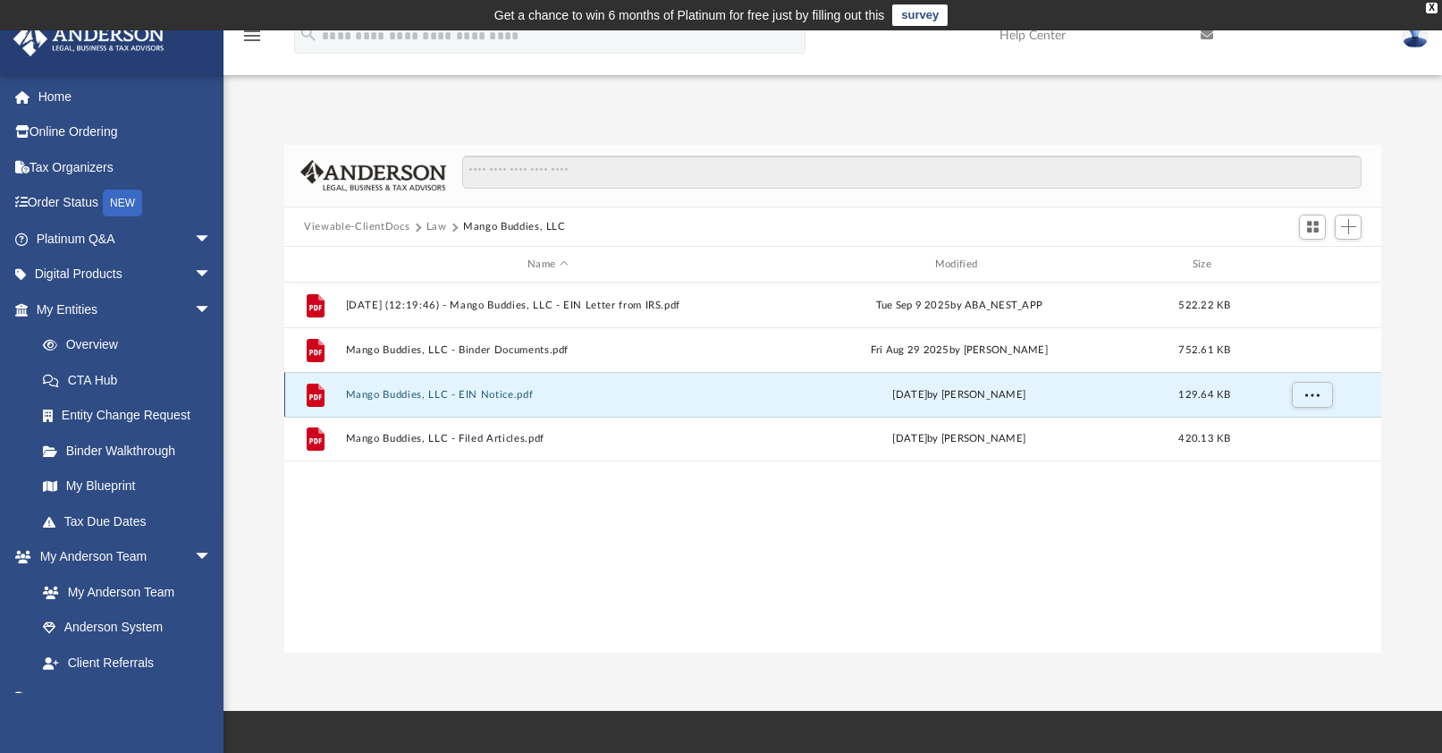
click at [496, 391] on button "Mango Buddies, LLC - EIN Notice.pdf" at bounding box center [548, 395] width 404 height 12
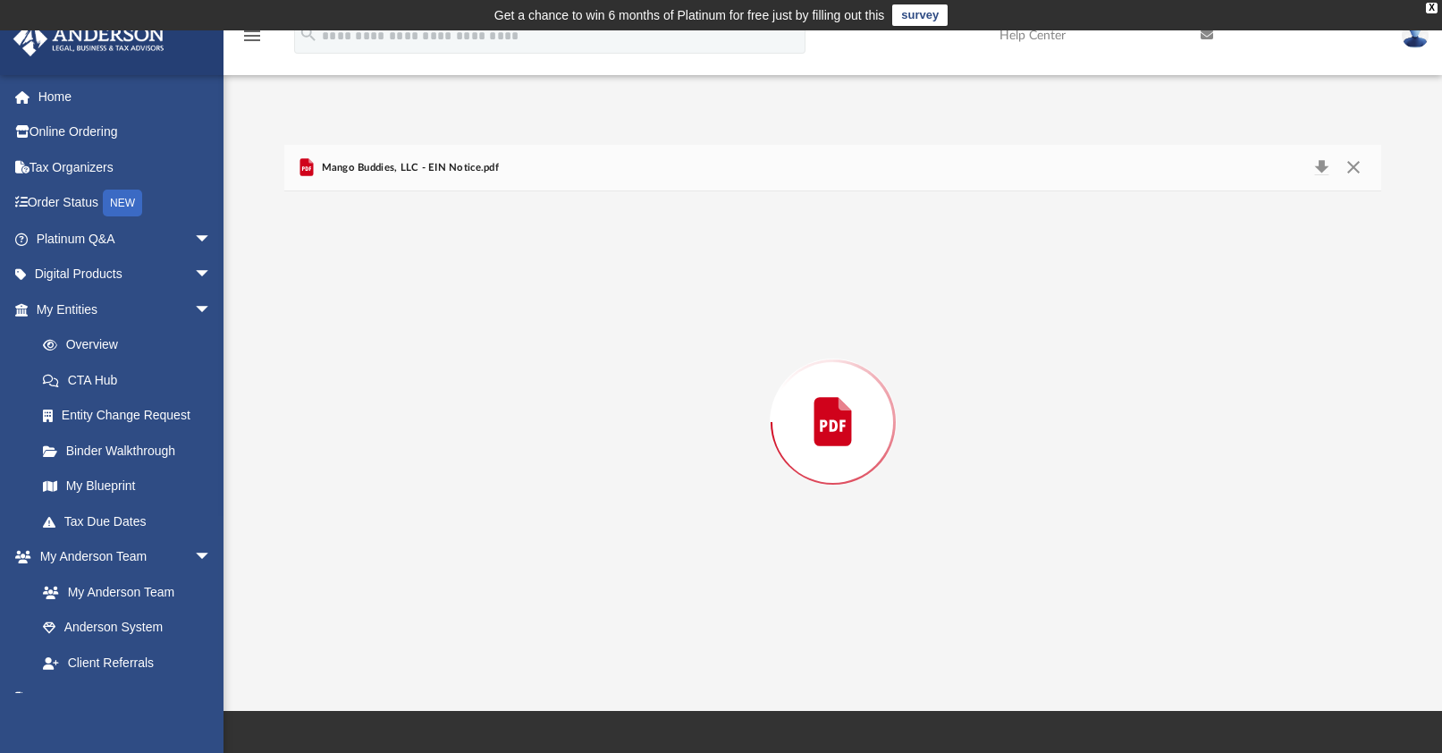
click at [496, 391] on div "Preview" at bounding box center [832, 421] width 1097 height 461
click at [1319, 164] on button "Download" at bounding box center [1321, 168] width 32 height 28
click at [1351, 162] on button "Close" at bounding box center [1352, 168] width 32 height 28
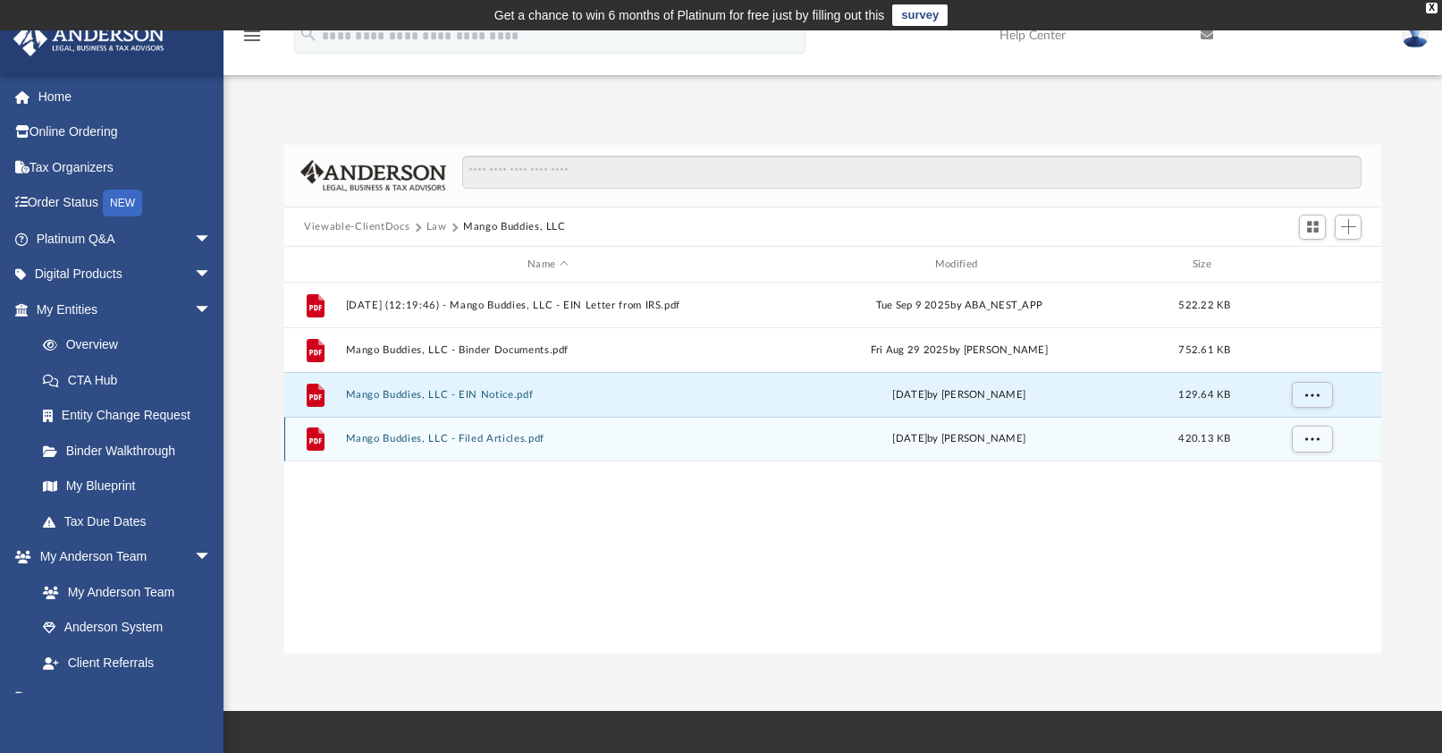
click at [497, 442] on button "Mango Buddies, LLC - Filed Articles.pdf" at bounding box center [548, 439] width 404 height 12
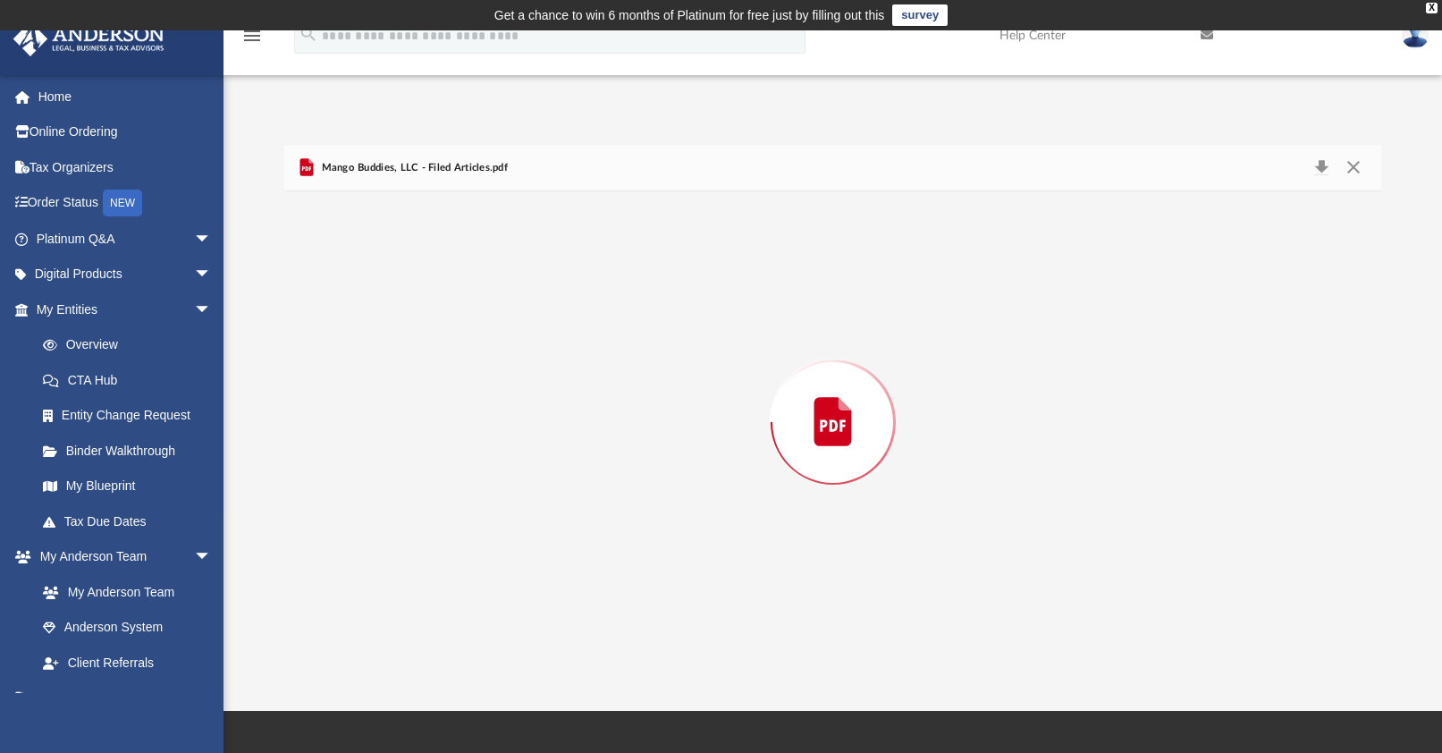
click at [498, 442] on div "Preview" at bounding box center [832, 421] width 1097 height 461
click at [1324, 165] on button "Download" at bounding box center [1321, 168] width 32 height 28
click at [1353, 172] on button "Close" at bounding box center [1352, 168] width 32 height 28
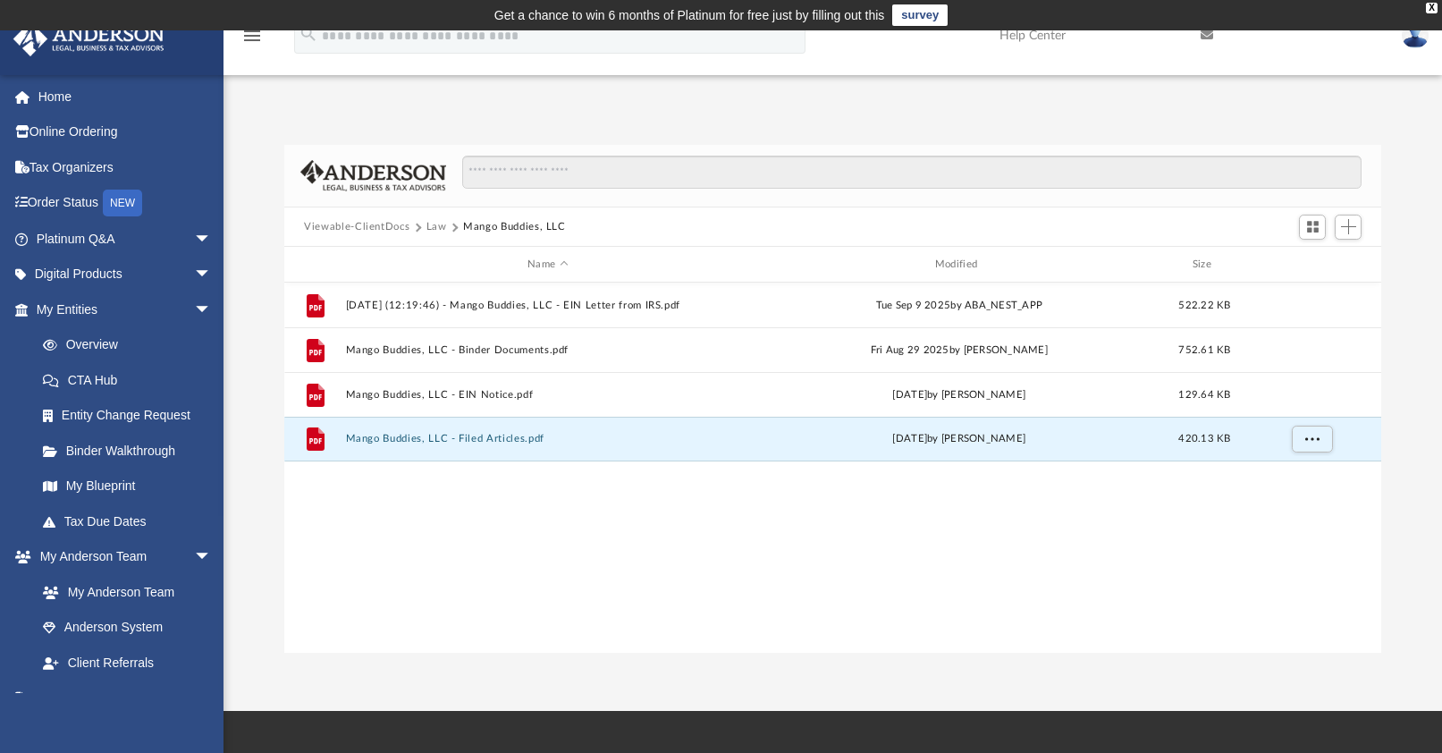
click at [1002, 119] on div "Difficulty viewing your box folder? You can also access your account directly o…" at bounding box center [832, 380] width 1218 height 546
click at [474, 101] on div "App danagaier@yahoo.com Sign Out redg1880@proton.me Home Online Ordering Tax Or…" at bounding box center [721, 370] width 1442 height 565
click at [433, 224] on button "Law" at bounding box center [436, 227] width 21 height 16
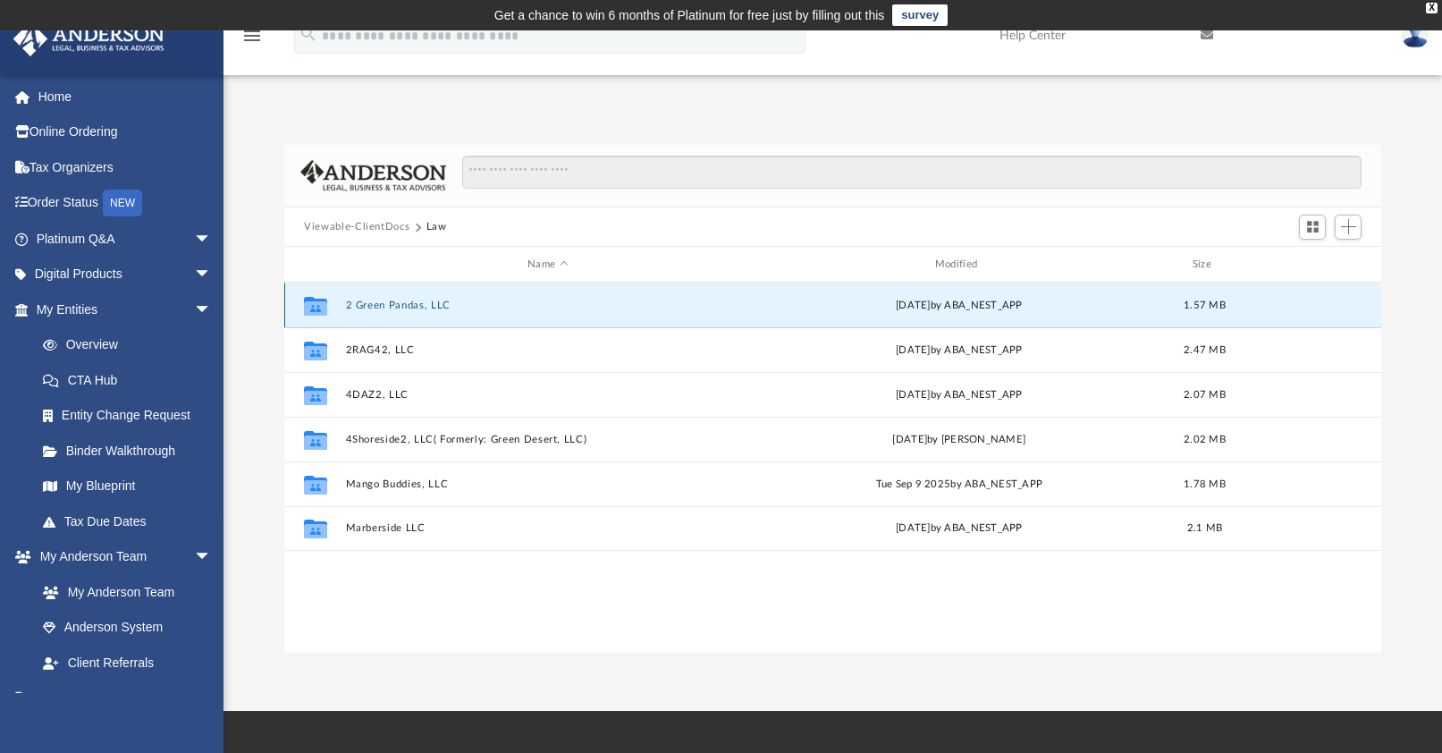
click at [436, 306] on button "2 Green Pandas, LLC" at bounding box center [548, 305] width 404 height 12
click at [435, 306] on button "2 Green Pandas, LLC" at bounding box center [548, 305] width 404 height 12
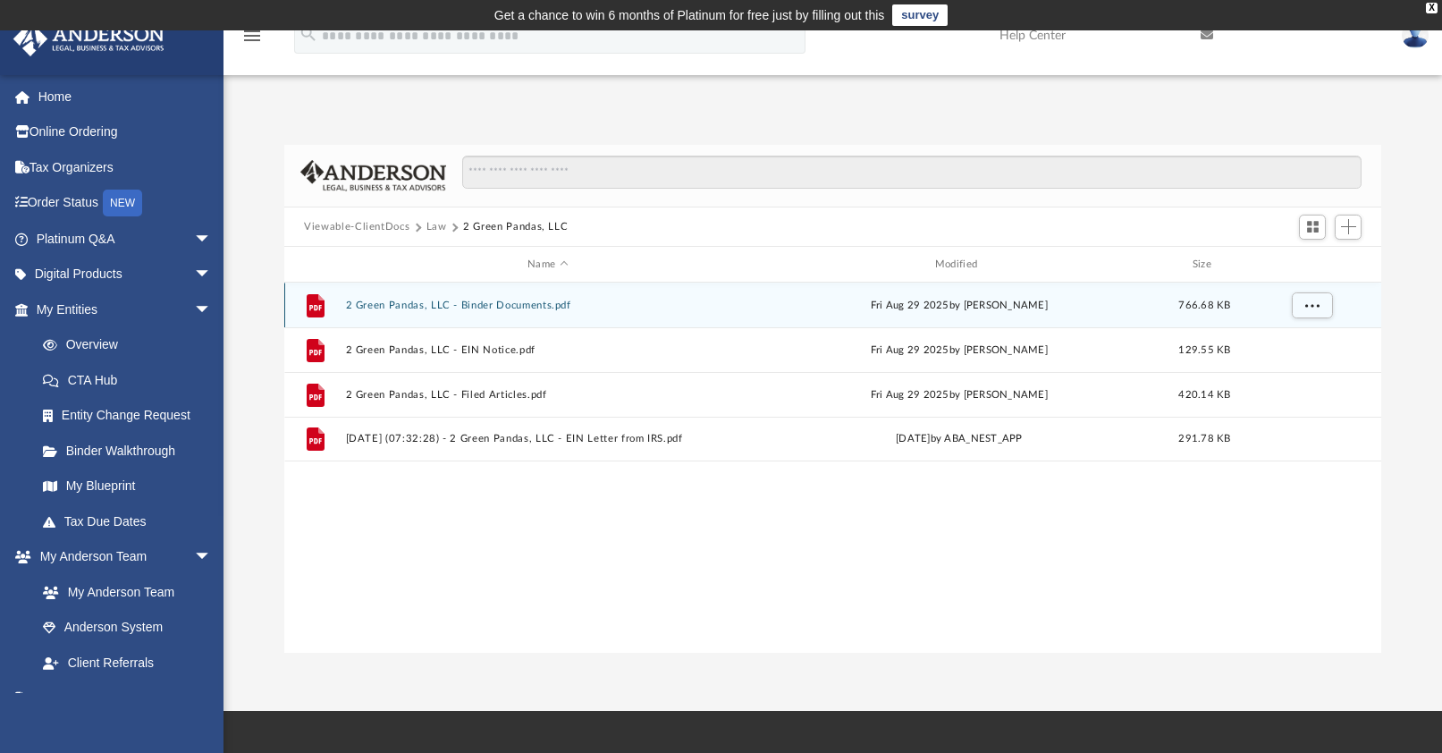
click at [319, 309] on icon "grid" at bounding box center [315, 307] width 13 height 5
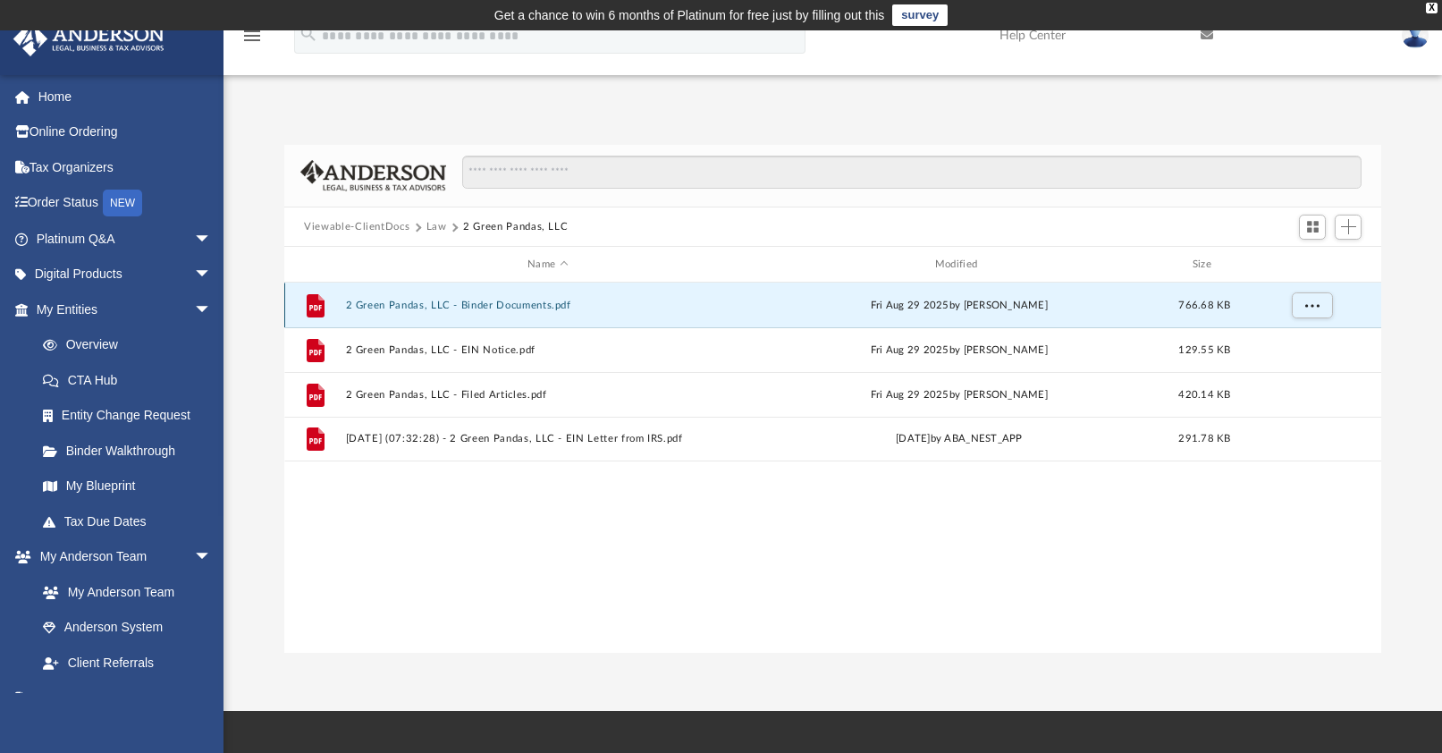
click at [319, 309] on icon "grid" at bounding box center [315, 307] width 13 height 5
click at [391, 309] on button "2 Green Pandas, LLC - Binder Documents.pdf" at bounding box center [548, 305] width 404 height 12
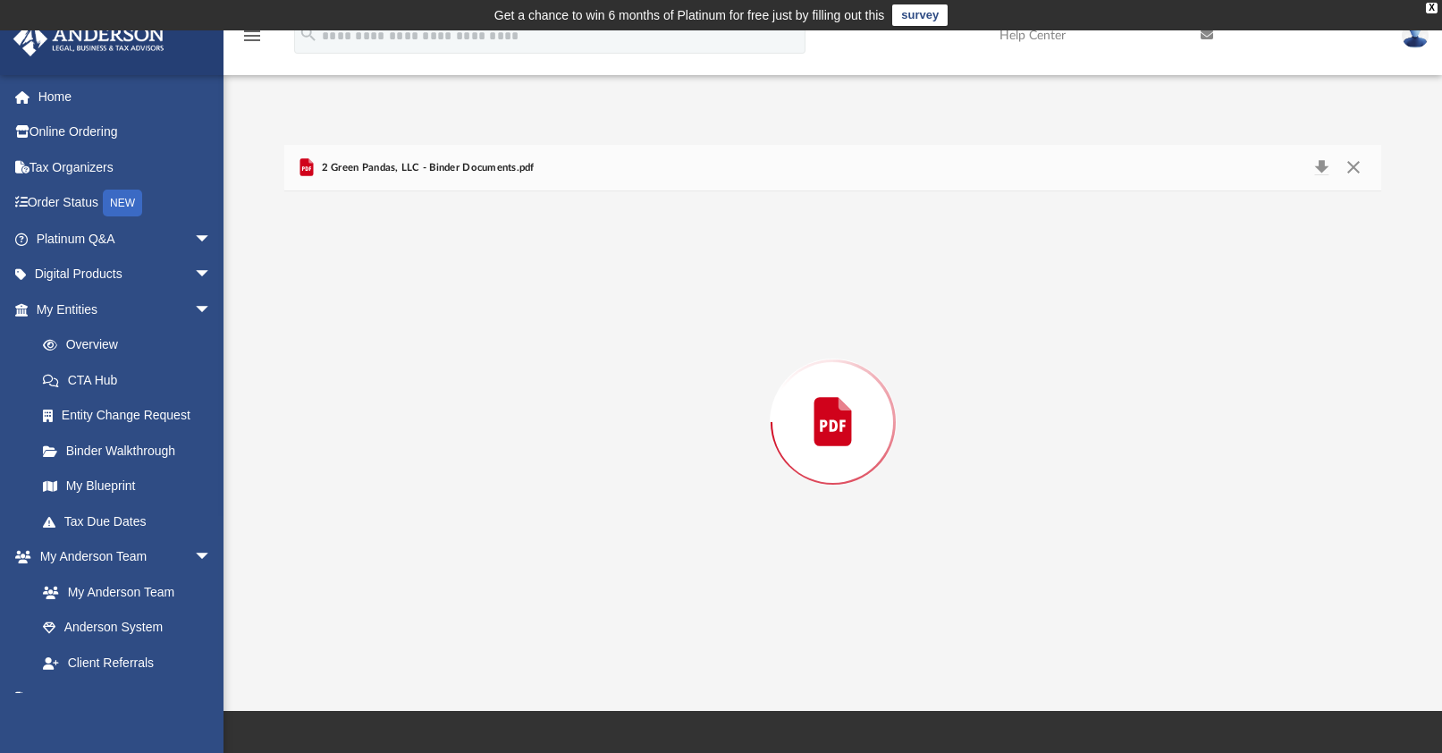
click at [391, 309] on div "Preview" at bounding box center [832, 421] width 1097 height 461
click at [1320, 164] on button "Download" at bounding box center [1321, 168] width 32 height 28
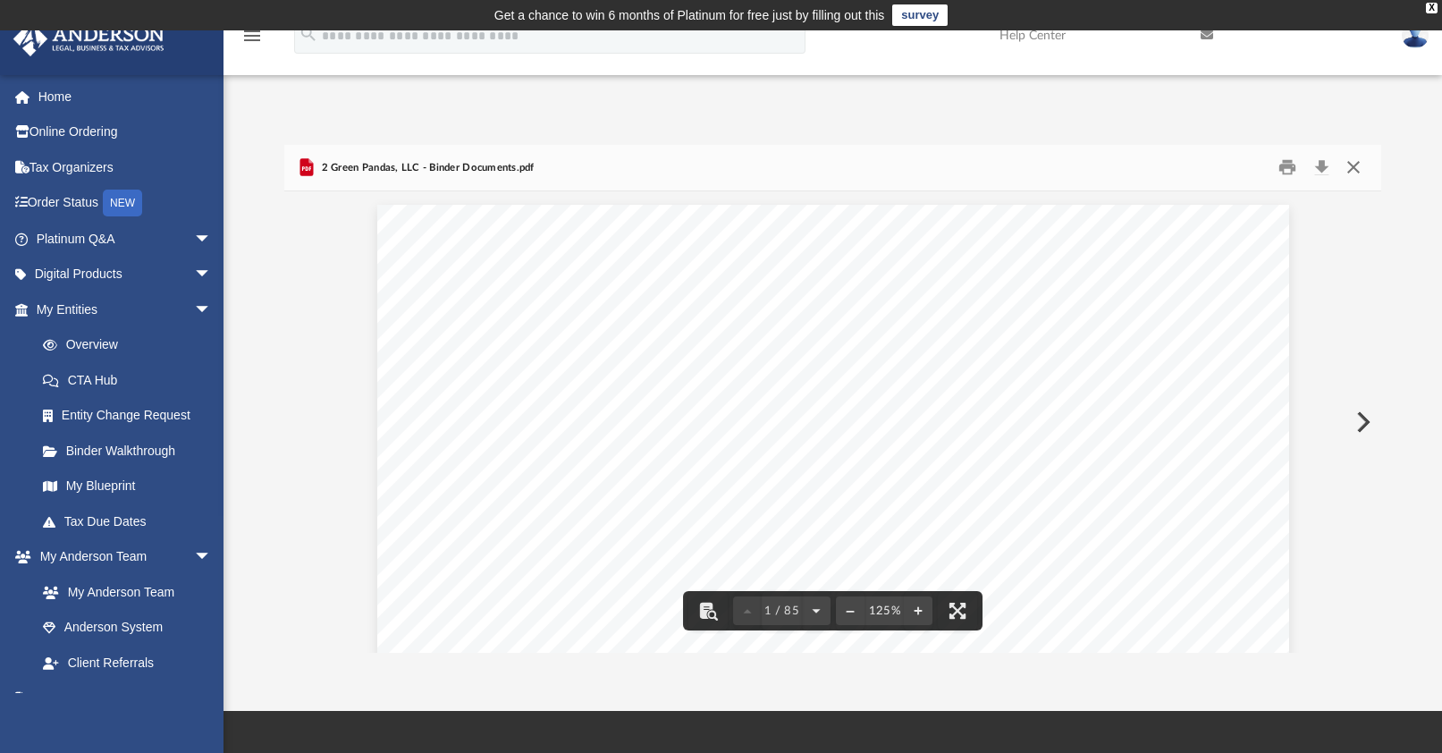
click at [1351, 164] on button "Close" at bounding box center [1352, 168] width 32 height 28
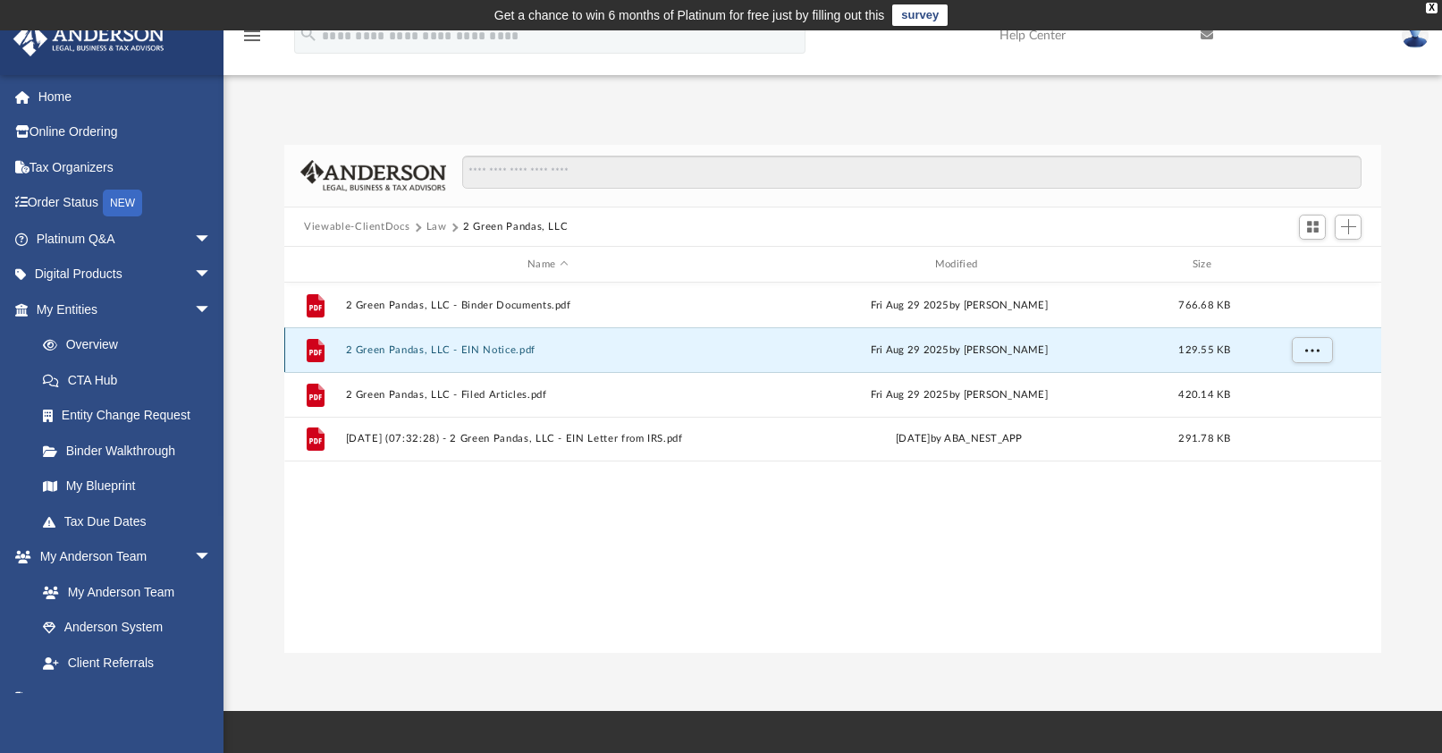
click at [515, 348] on button "2 Green Pandas, LLC - EIN Notice.pdf" at bounding box center [548, 350] width 404 height 12
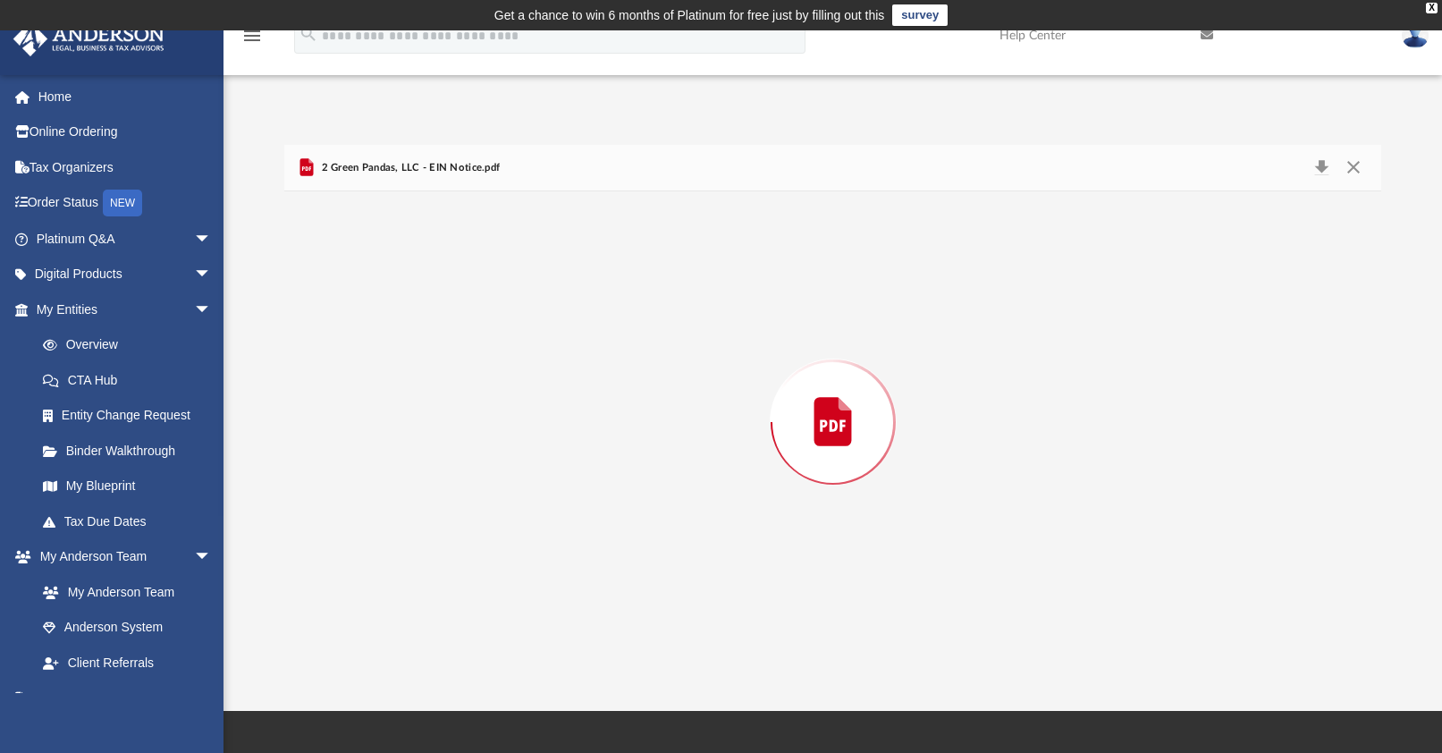
click at [515, 348] on div "Preview" at bounding box center [832, 421] width 1097 height 461
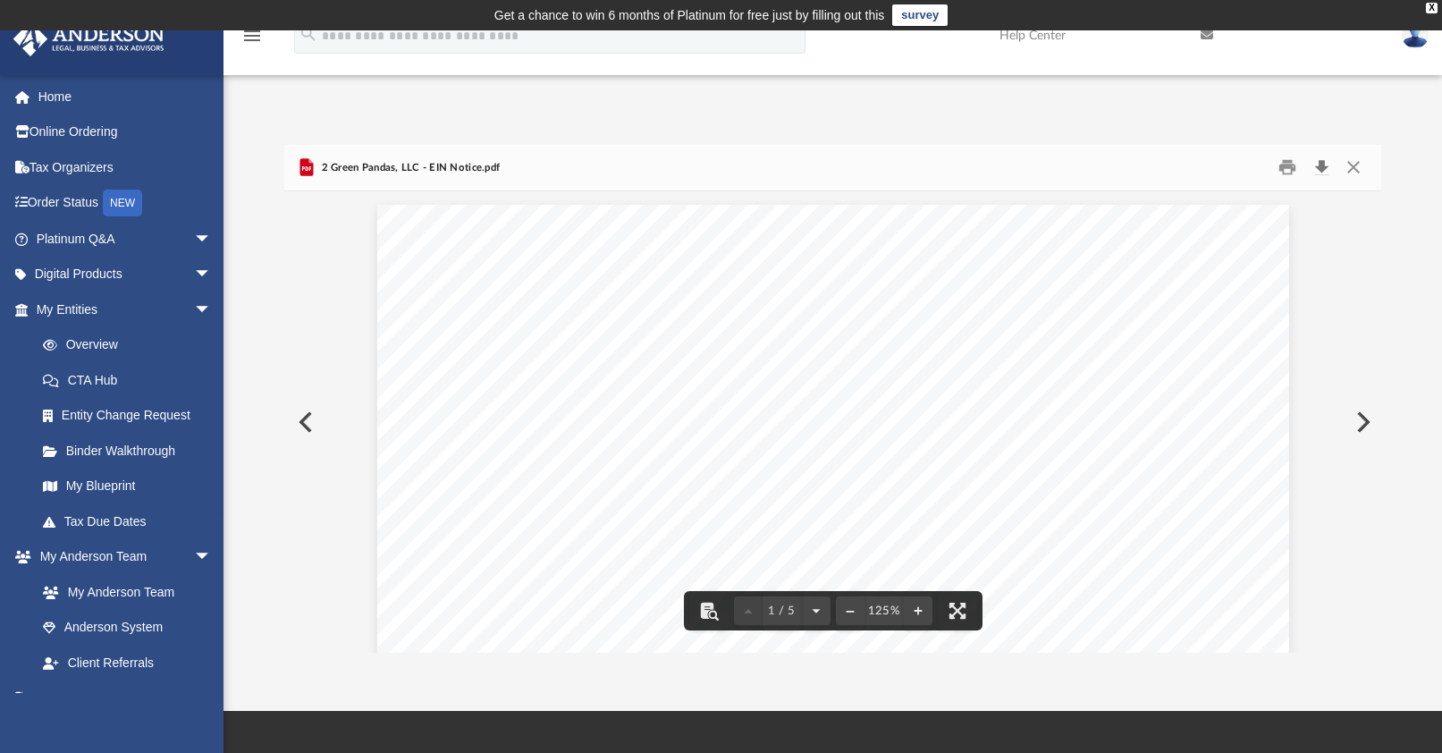
click at [1326, 162] on button "Download" at bounding box center [1321, 168] width 32 height 28
click at [1351, 165] on button "Close" at bounding box center [1352, 168] width 32 height 28
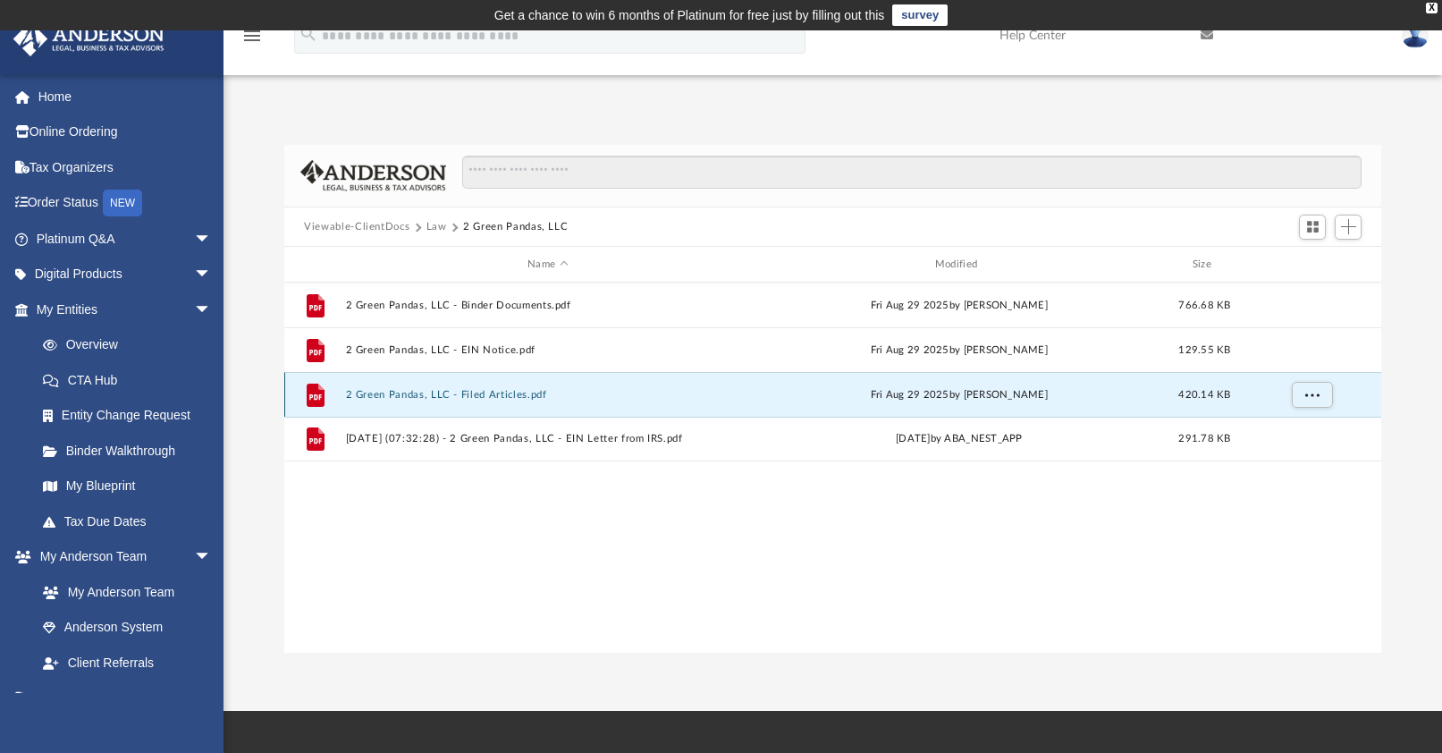
click at [508, 394] on button "2 Green Pandas, LLC - Filed Articles.pdf" at bounding box center [548, 395] width 404 height 12
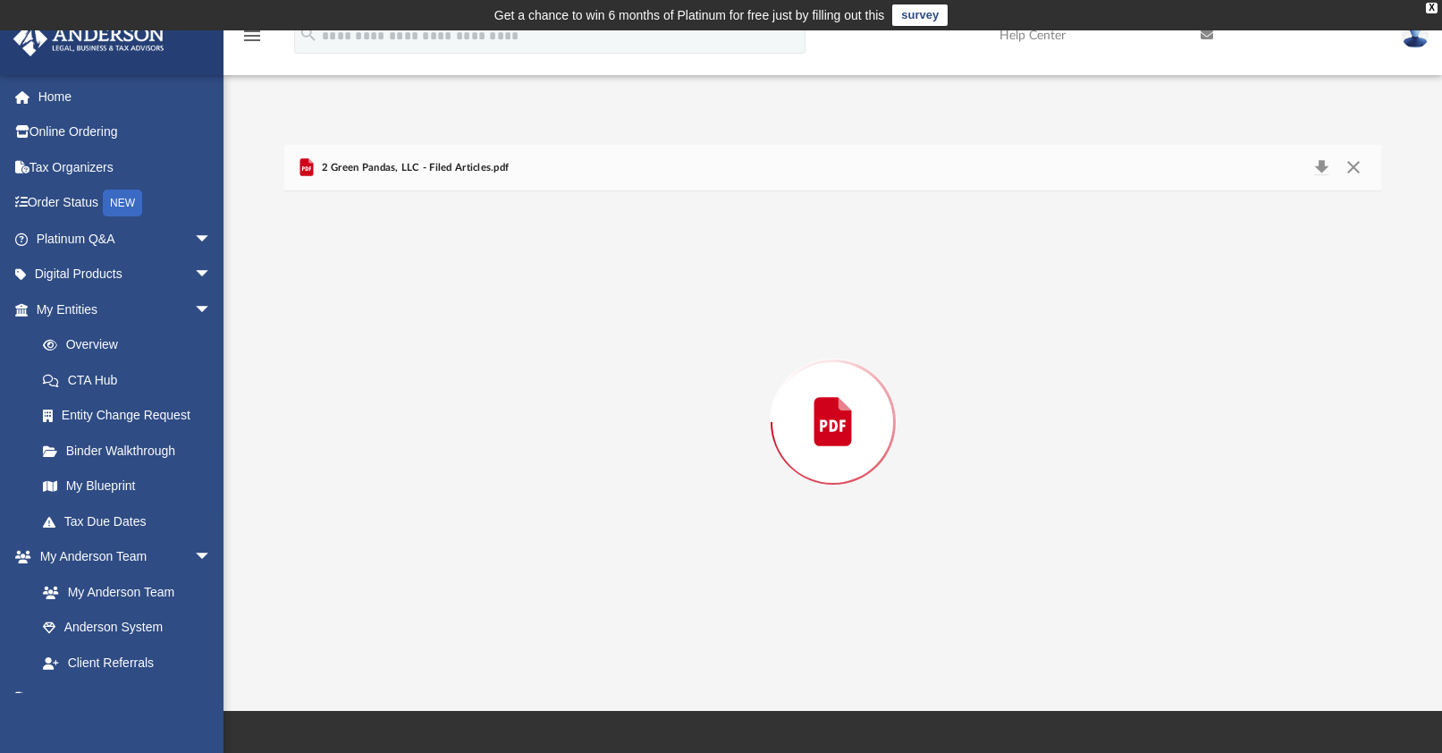
click at [508, 394] on div "Preview" at bounding box center [832, 421] width 1097 height 461
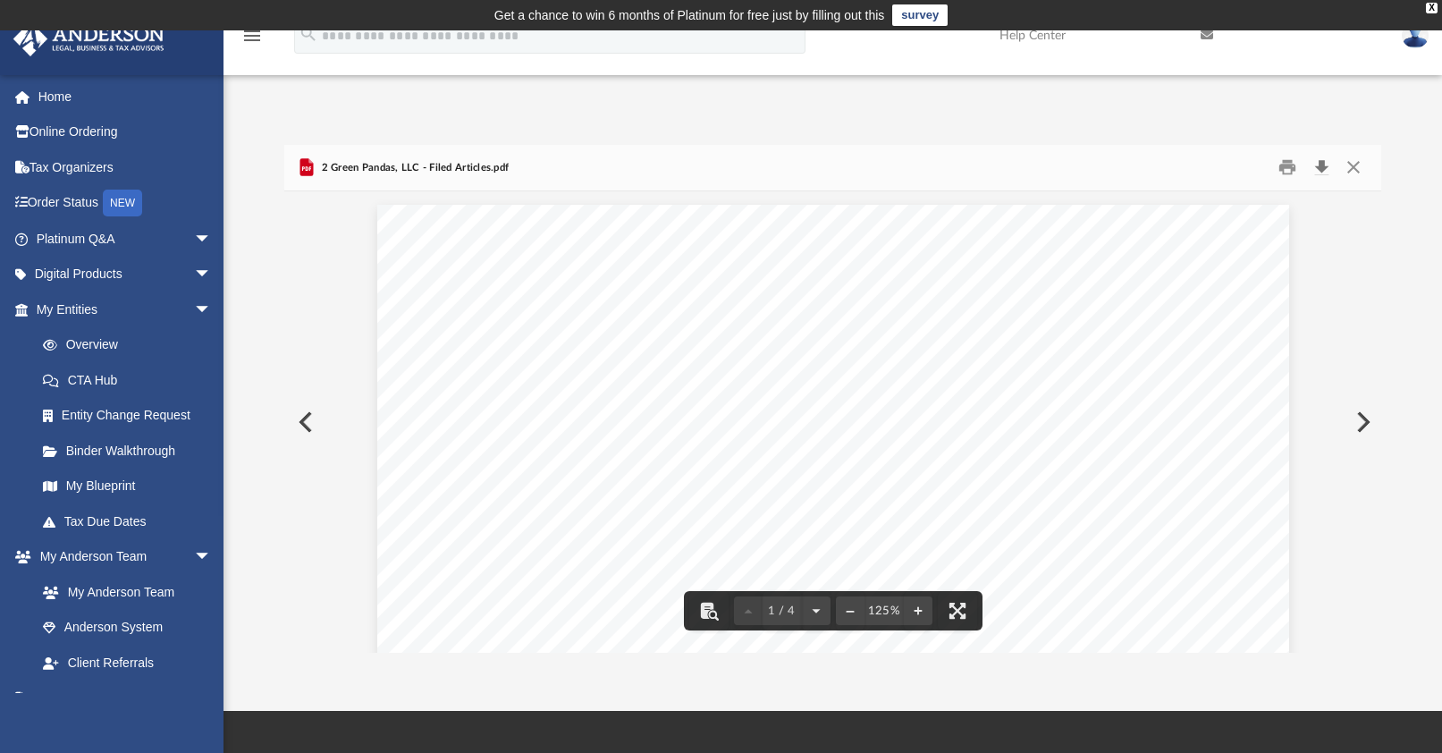
click at [1320, 170] on button "Download" at bounding box center [1321, 168] width 32 height 28
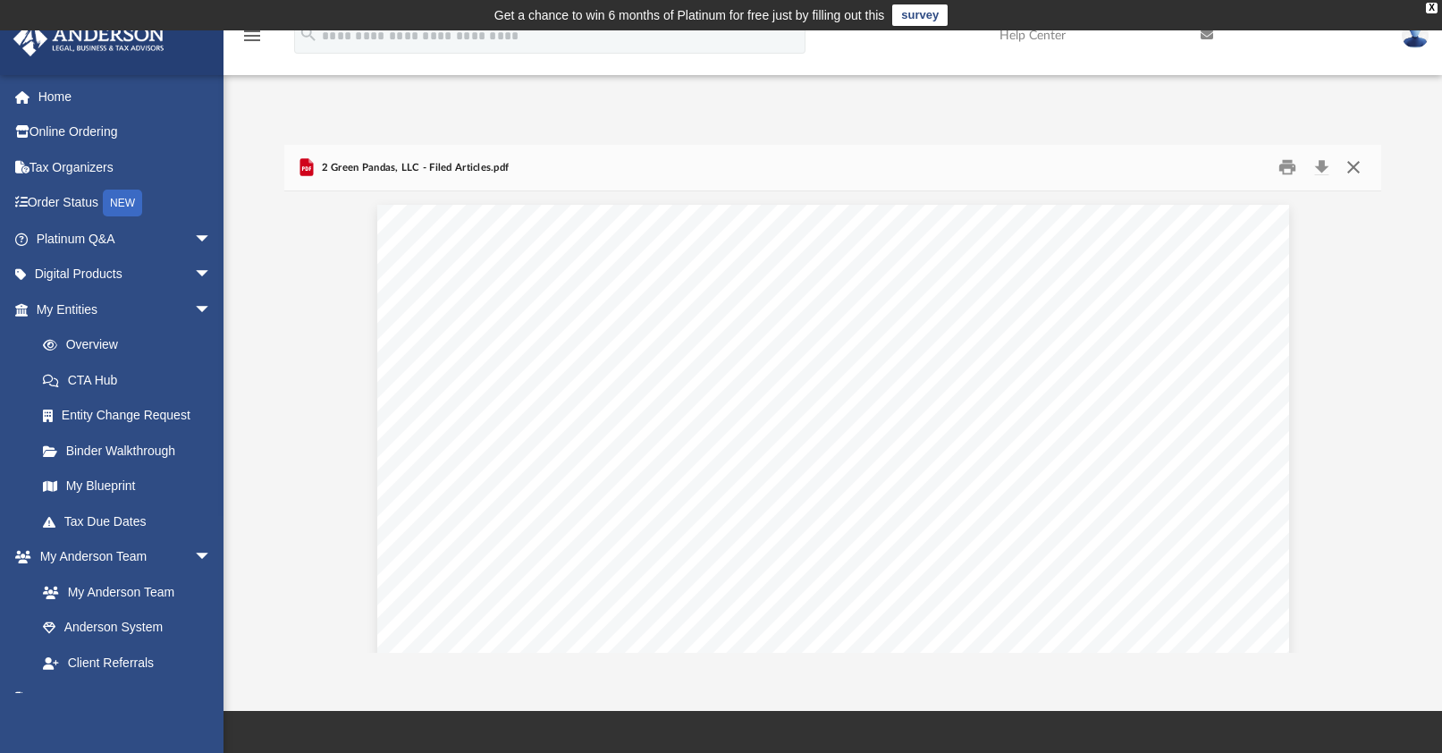
click at [1357, 169] on button "Close" at bounding box center [1352, 168] width 32 height 28
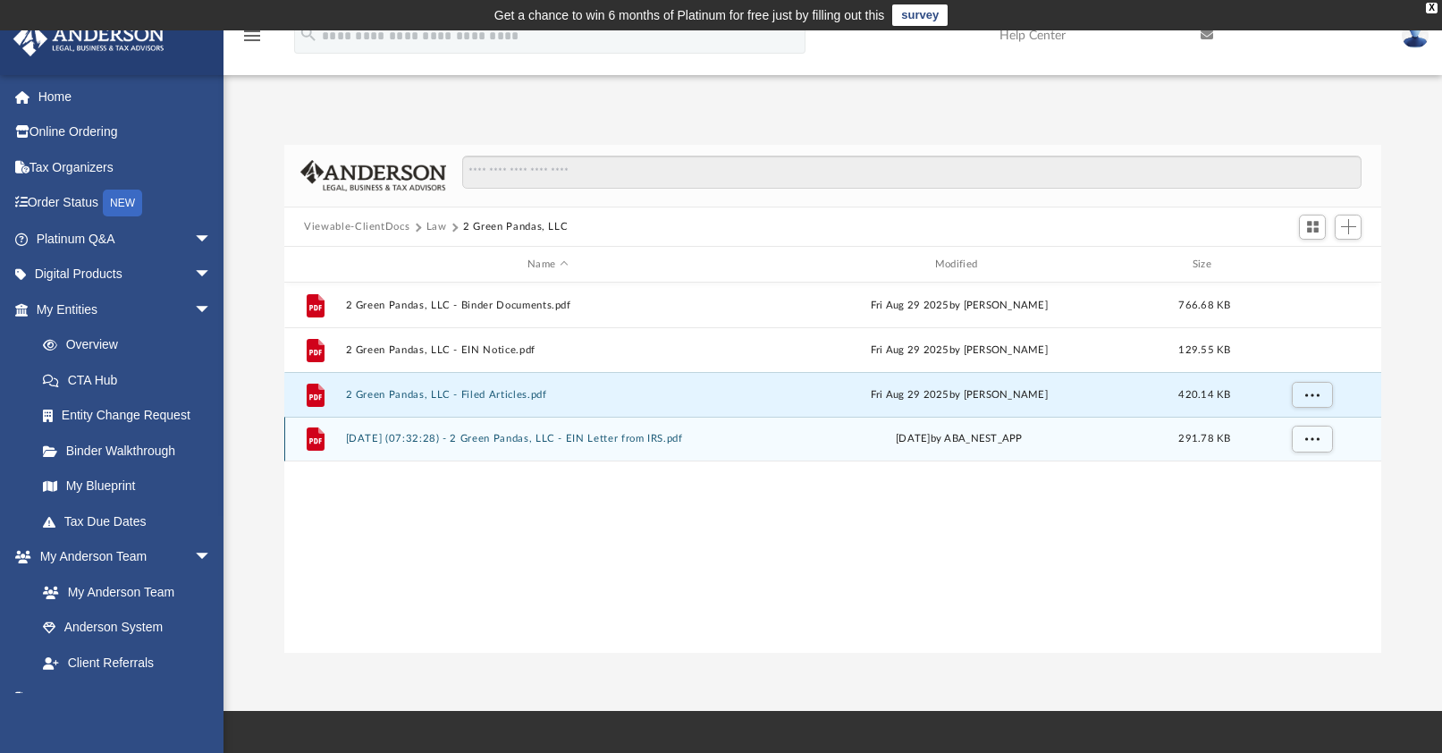
click at [477, 440] on button "2025.09.10 (07:32:28) - 2 Green Pandas, LLC - EIN Letter from IRS.pdf" at bounding box center [548, 439] width 404 height 12
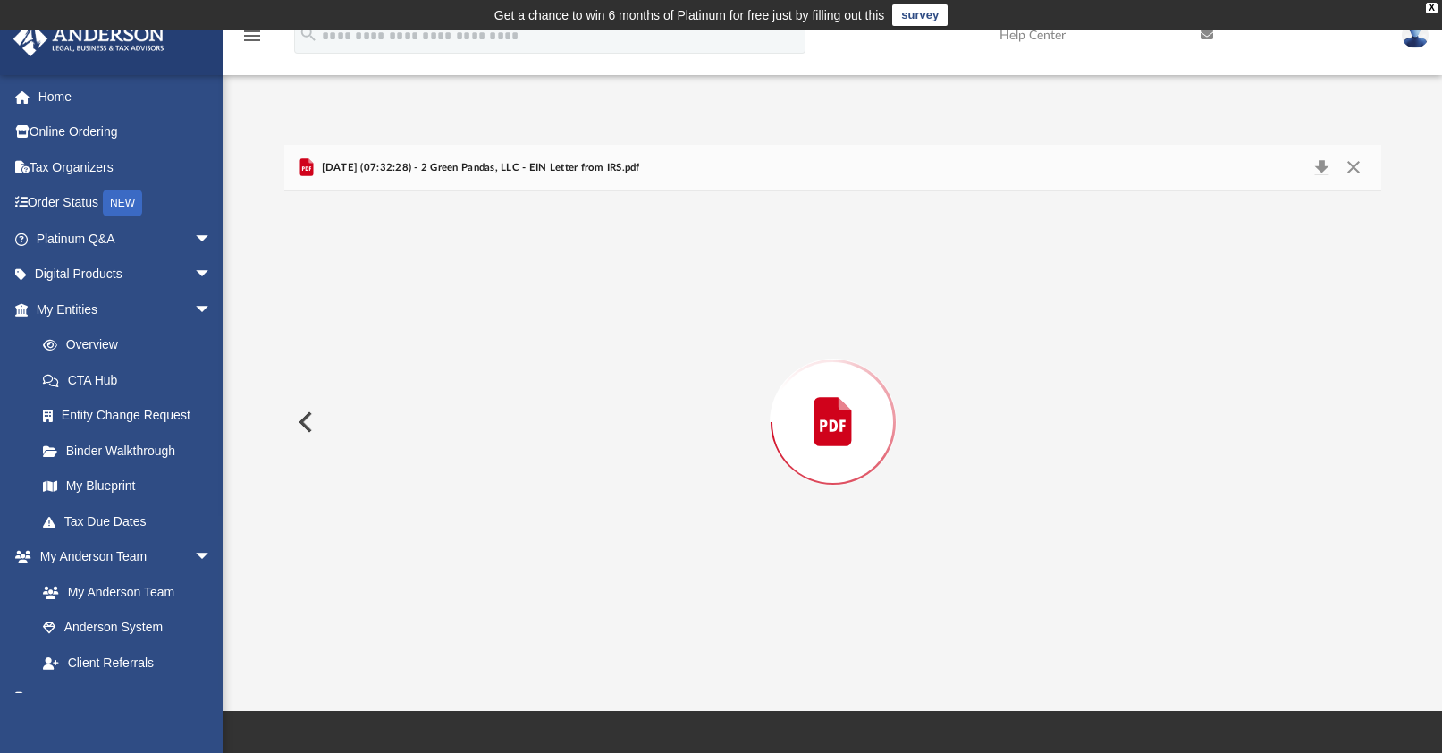
click at [475, 440] on div "Preview" at bounding box center [832, 421] width 1097 height 461
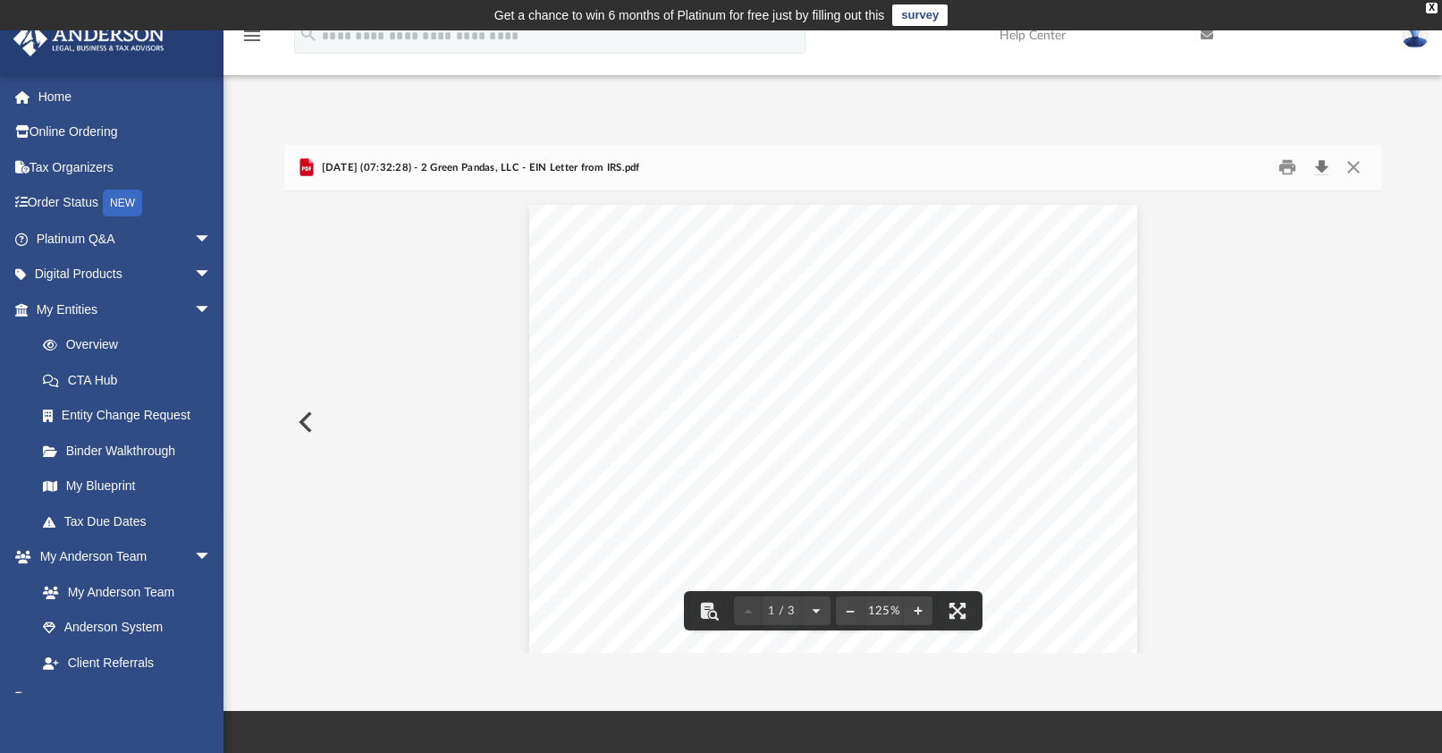
click at [1317, 170] on button "Download" at bounding box center [1321, 168] width 32 height 28
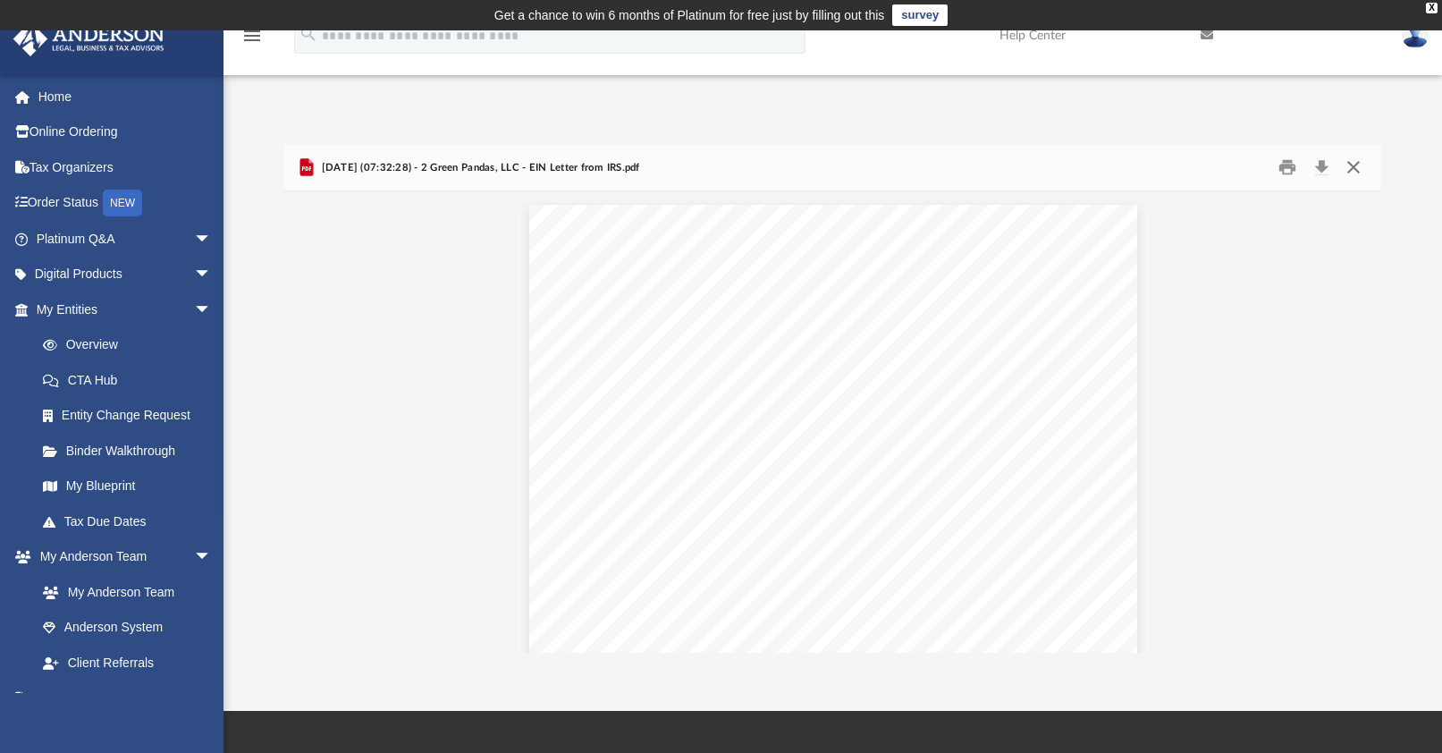
click at [1355, 167] on button "Close" at bounding box center [1352, 168] width 32 height 28
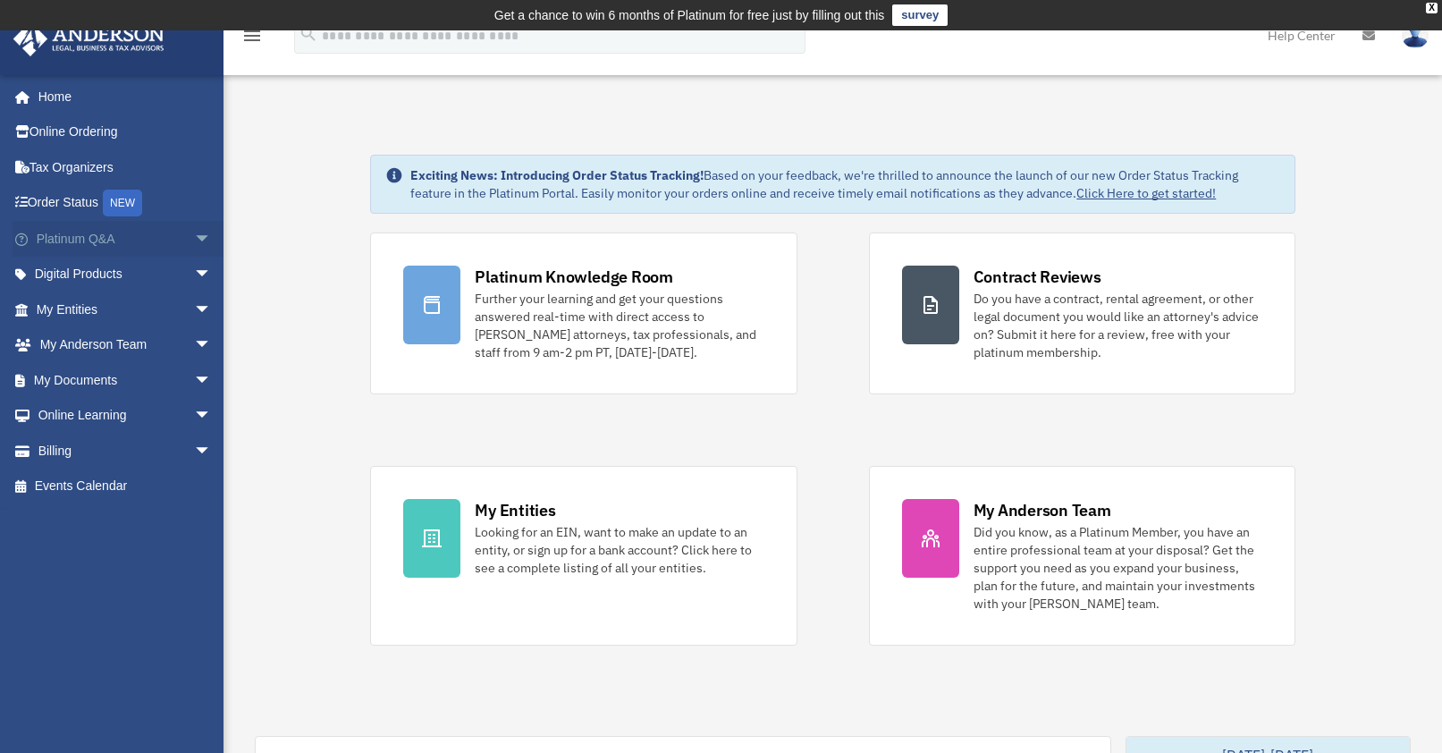
click at [194, 240] on span "arrow_drop_down" at bounding box center [212, 239] width 36 height 37
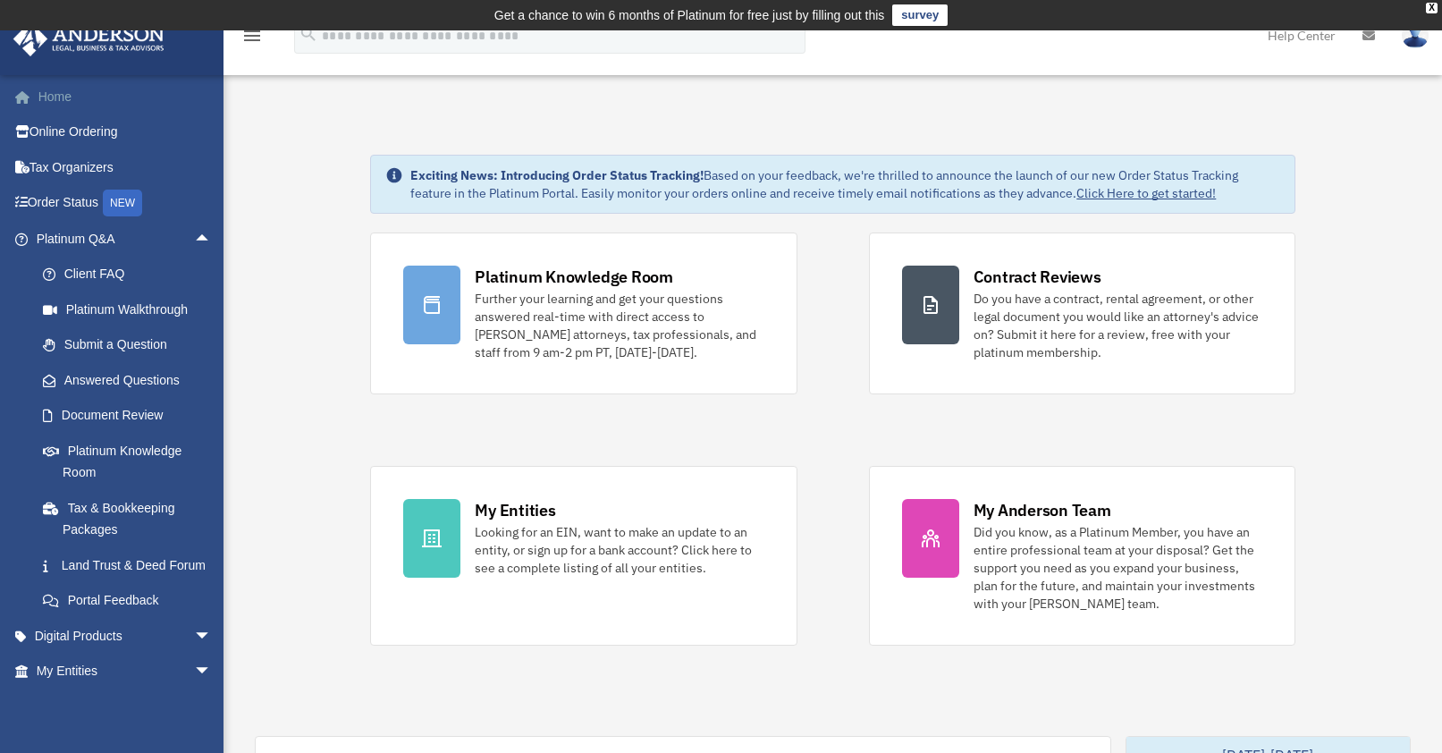
click at [180, 101] on link "Home" at bounding box center [126, 97] width 226 height 36
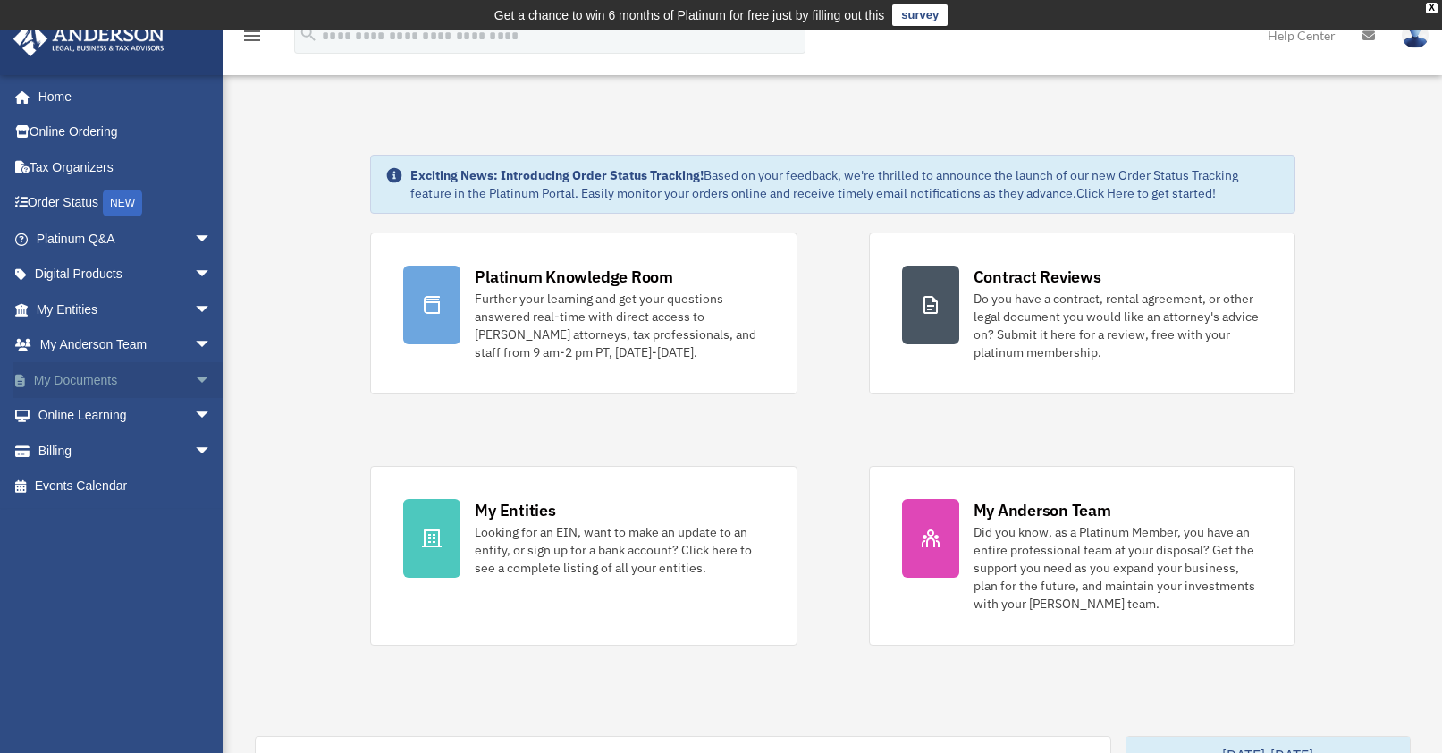
click at [194, 380] on span "arrow_drop_down" at bounding box center [212, 380] width 36 height 37
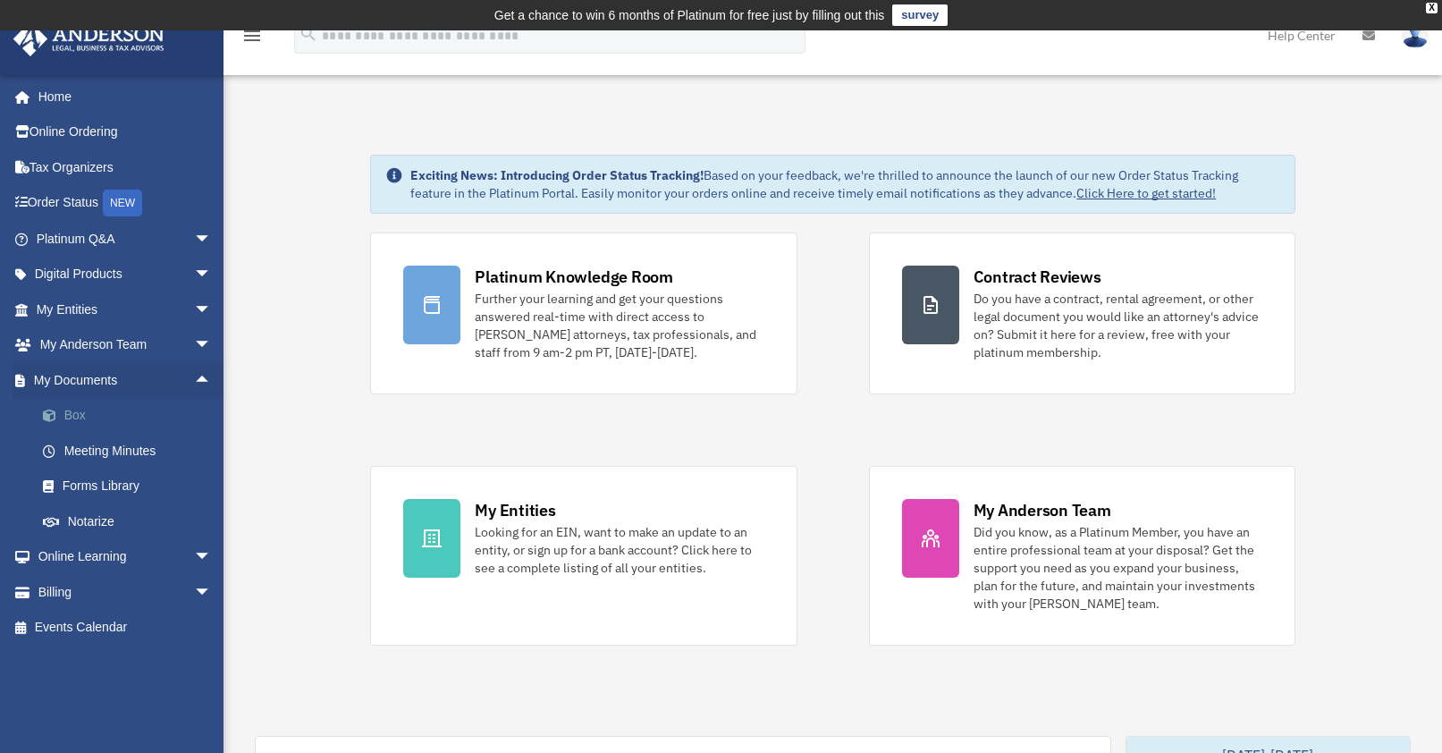
click at [79, 419] on link "Box" at bounding box center [132, 416] width 214 height 36
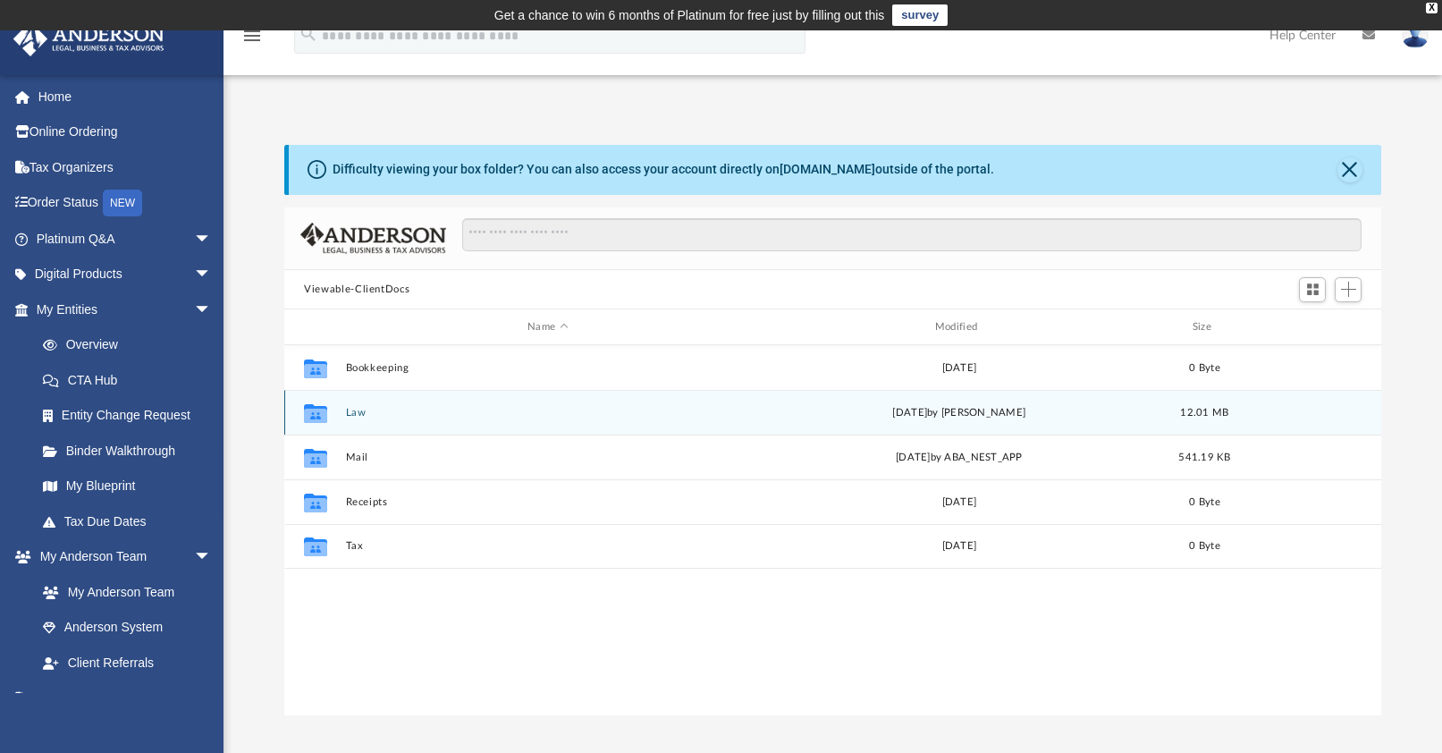
scroll to position [15, 16]
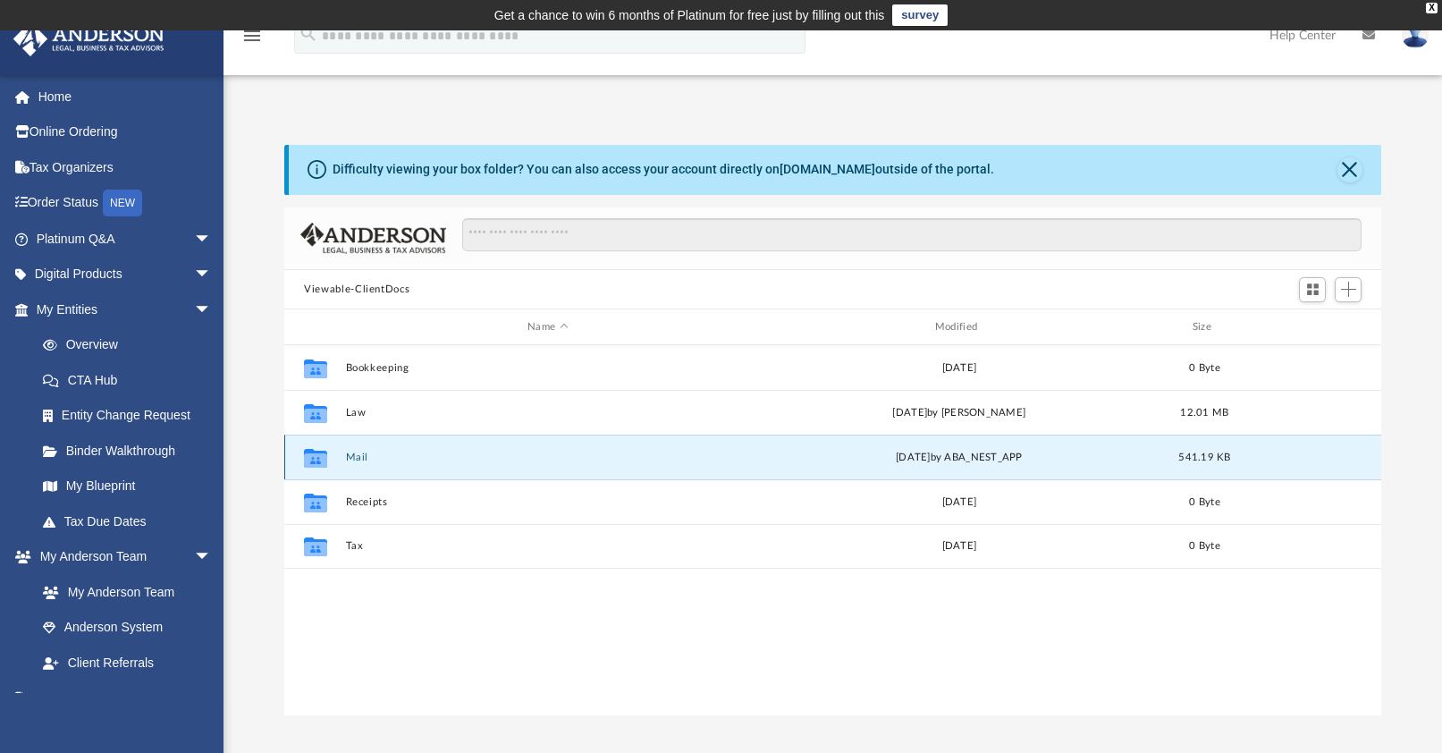
click at [363, 456] on button "Mail" at bounding box center [548, 457] width 404 height 12
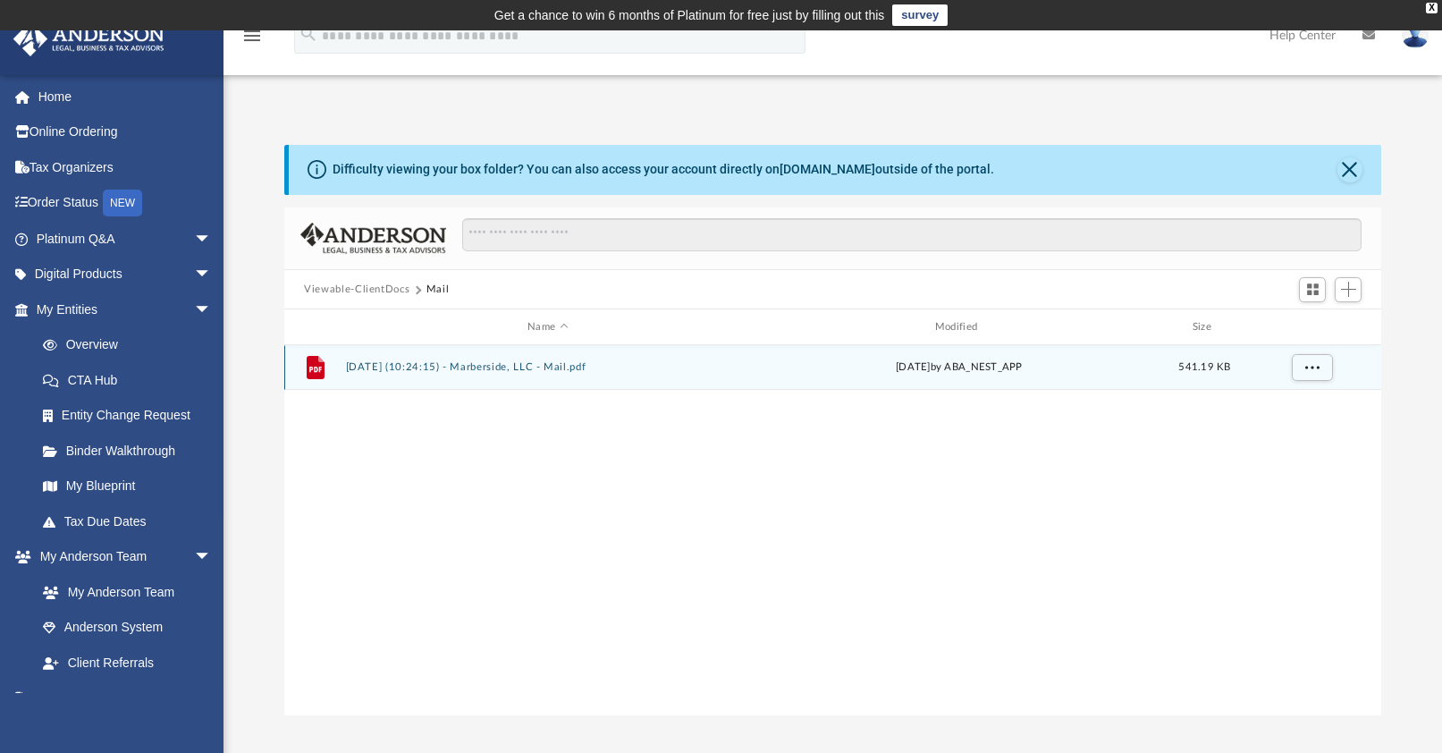
click at [376, 368] on button "2025.10.01 (10:24:15) - Marberside, LLC - Mail.pdf" at bounding box center [548, 367] width 404 height 12
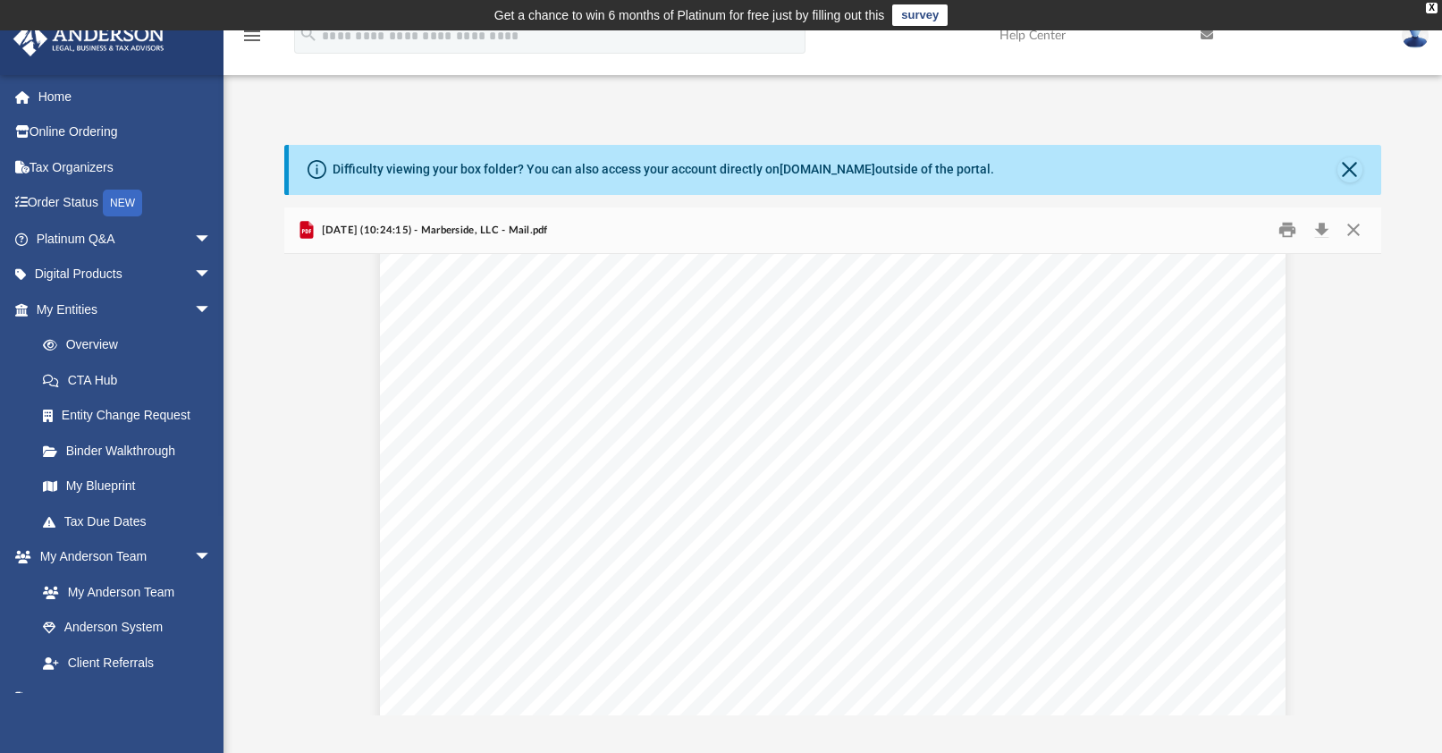
scroll to position [0, 0]
click at [624, 202] on div "Difficulty viewing your box folder? You can also access your account directly o…" at bounding box center [832, 430] width 1097 height 571
click at [1314, 227] on button "Download" at bounding box center [1321, 230] width 32 height 28
click at [1339, 164] on button "Close" at bounding box center [1349, 169] width 25 height 25
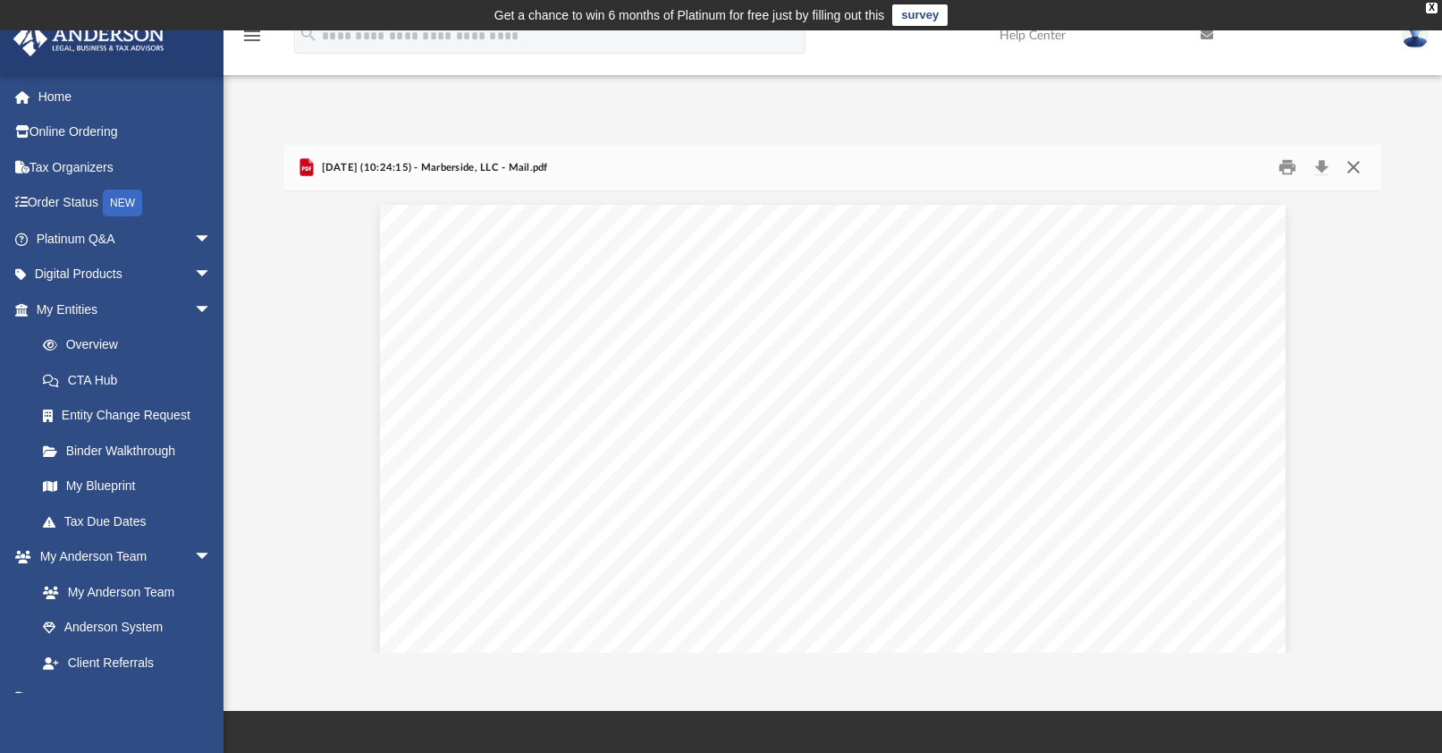
click at [1353, 170] on button "Close" at bounding box center [1352, 168] width 32 height 28
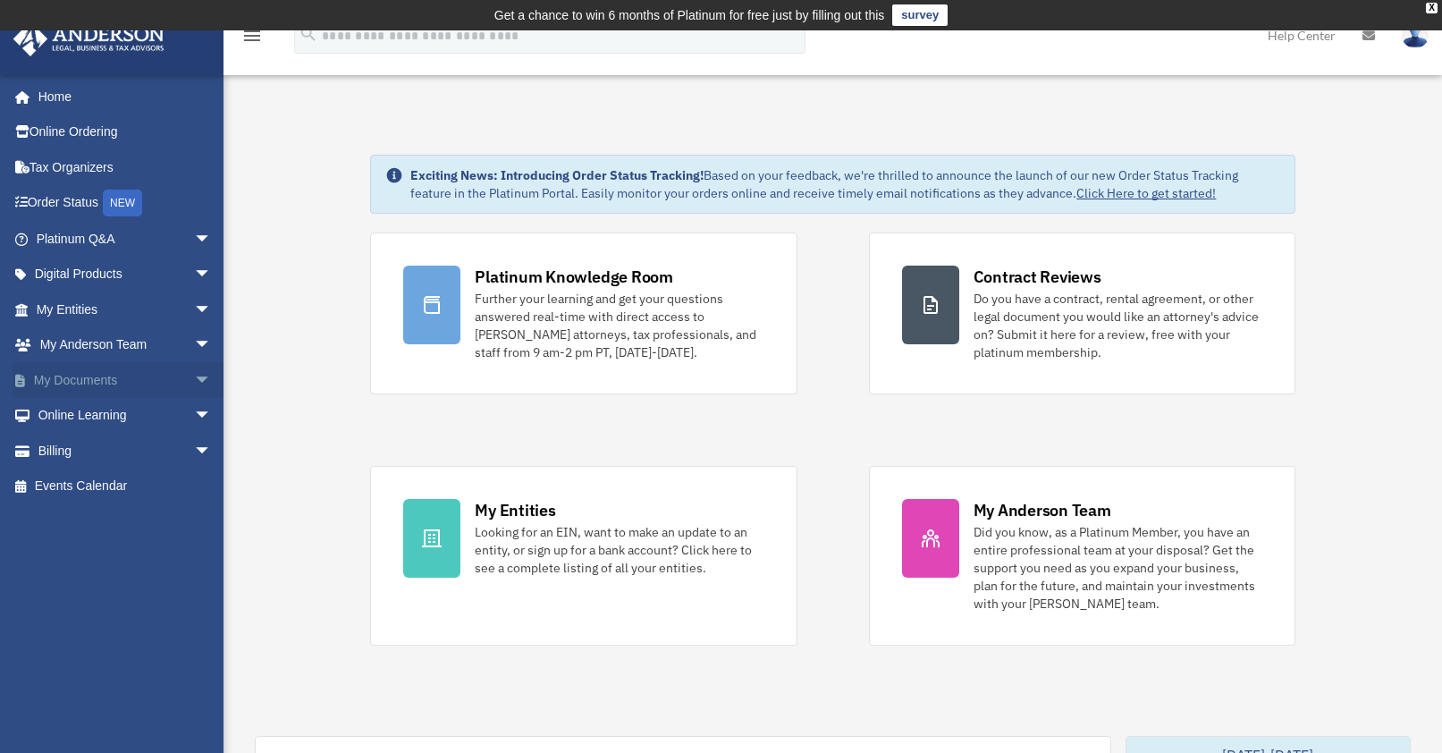
click at [194, 381] on span "arrow_drop_down" at bounding box center [212, 380] width 36 height 37
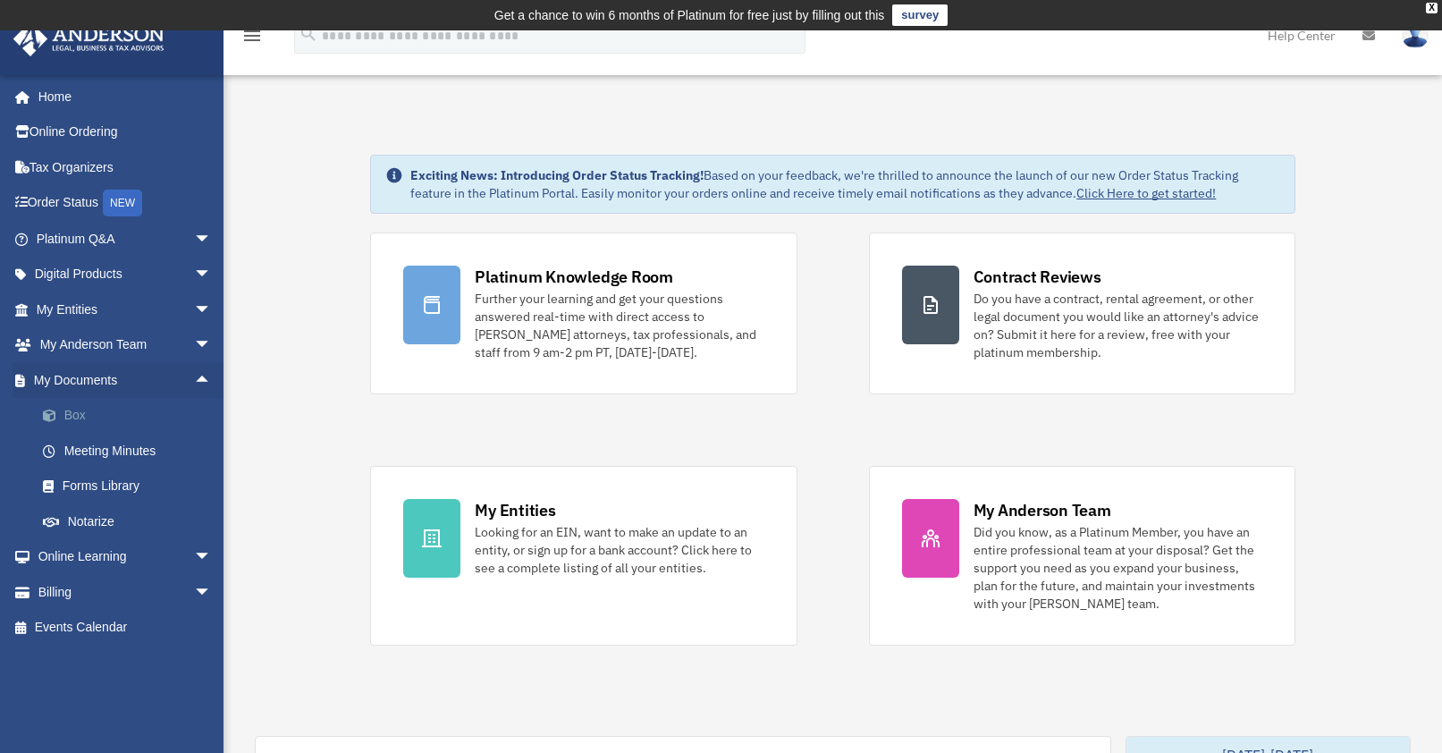
click at [84, 410] on link "Box" at bounding box center [132, 416] width 214 height 36
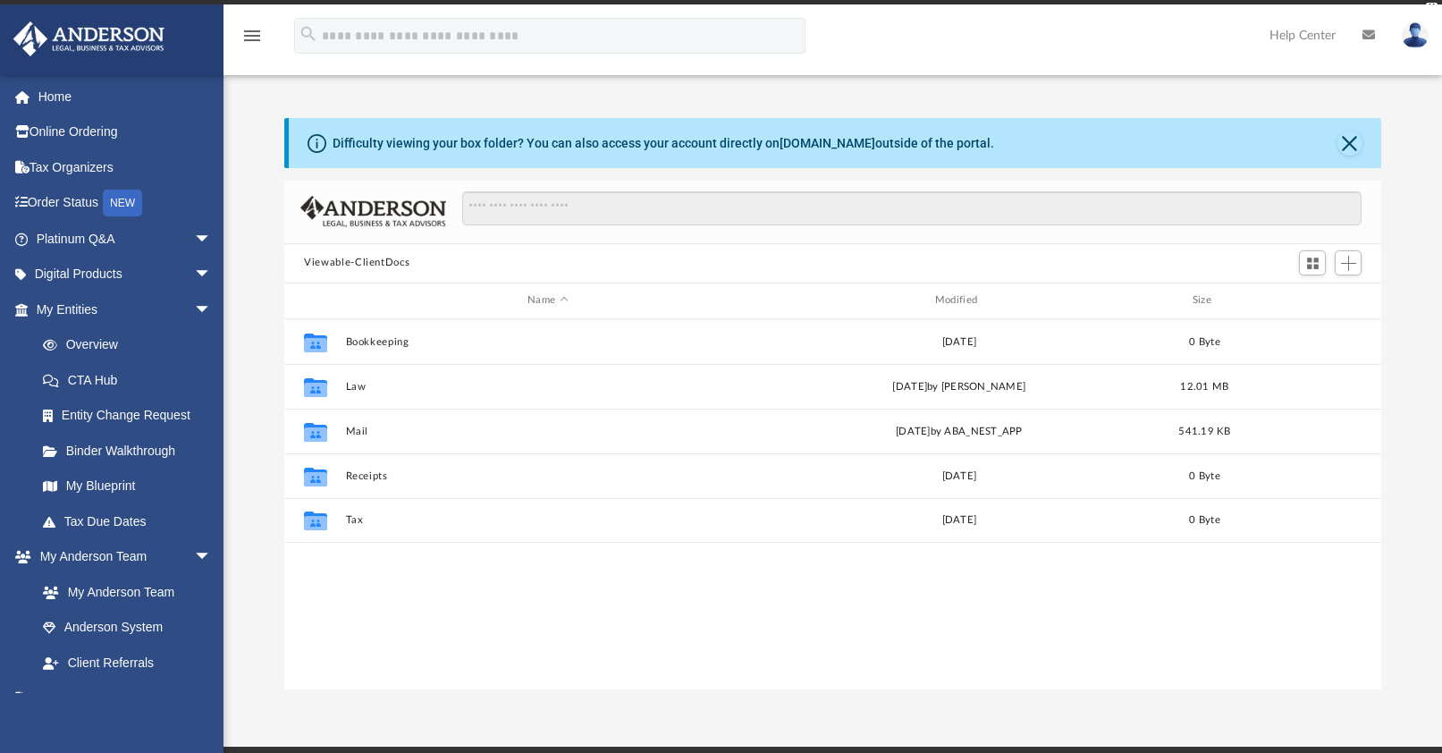
scroll to position [391, 1081]
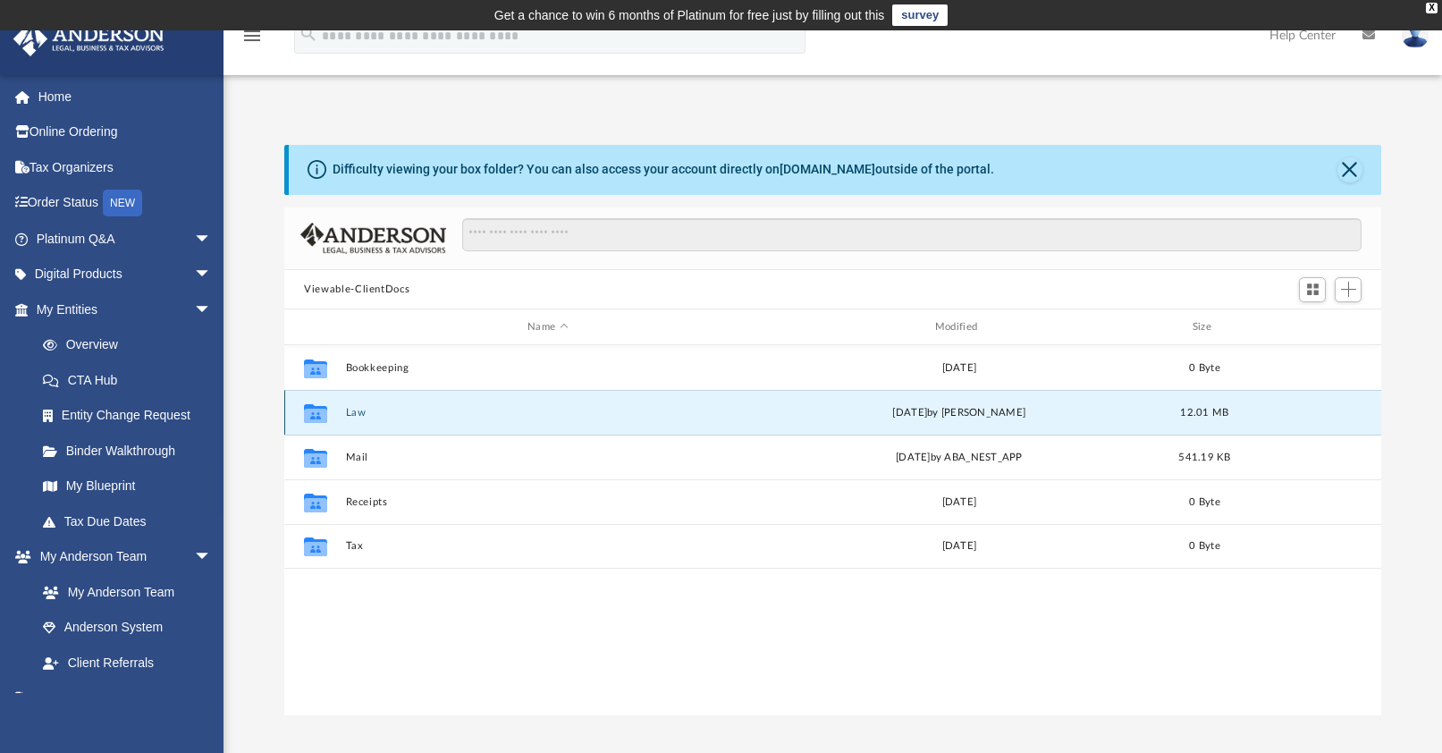
click at [362, 417] on button "Law" at bounding box center [548, 413] width 404 height 12
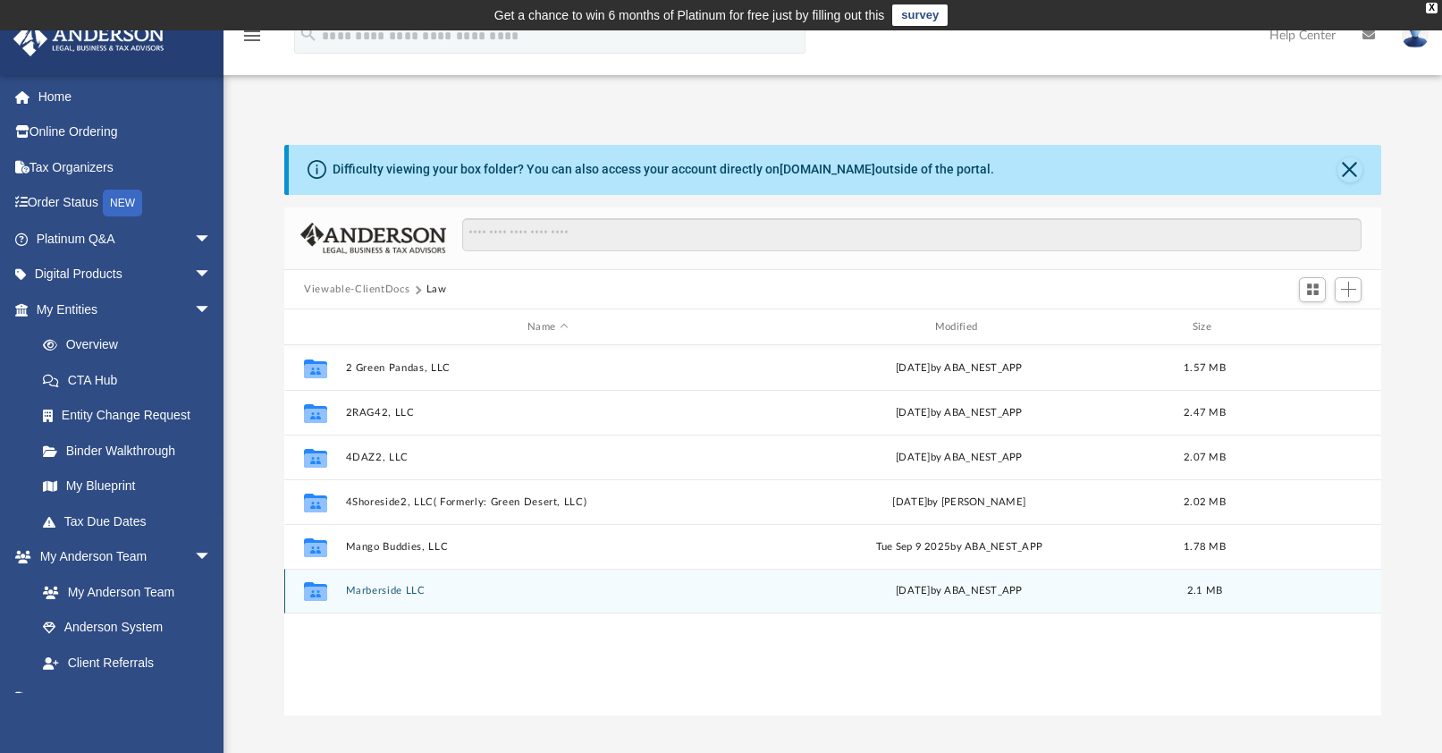
click at [405, 590] on button "Marberside LLC" at bounding box center [548, 591] width 404 height 12
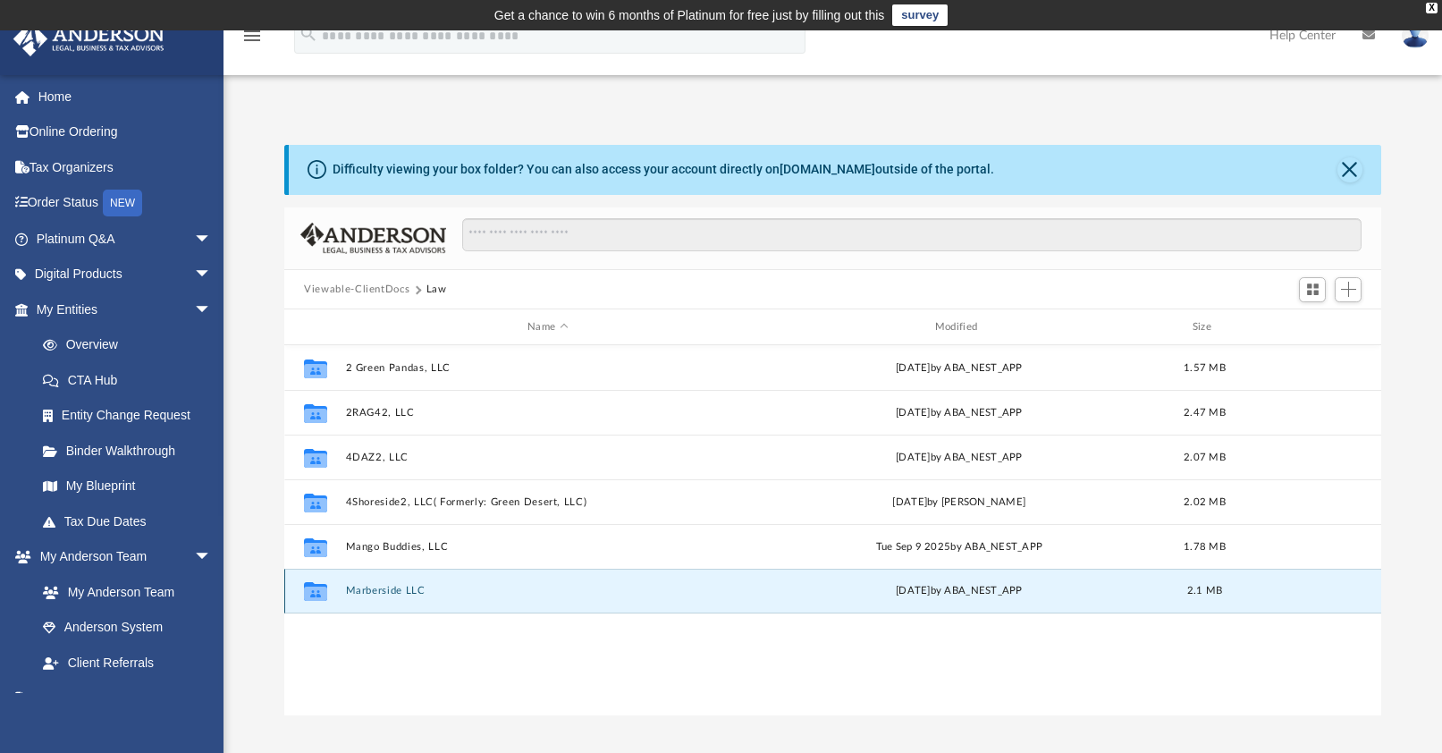
click at [405, 590] on button "Marberside LLC" at bounding box center [548, 591] width 404 height 12
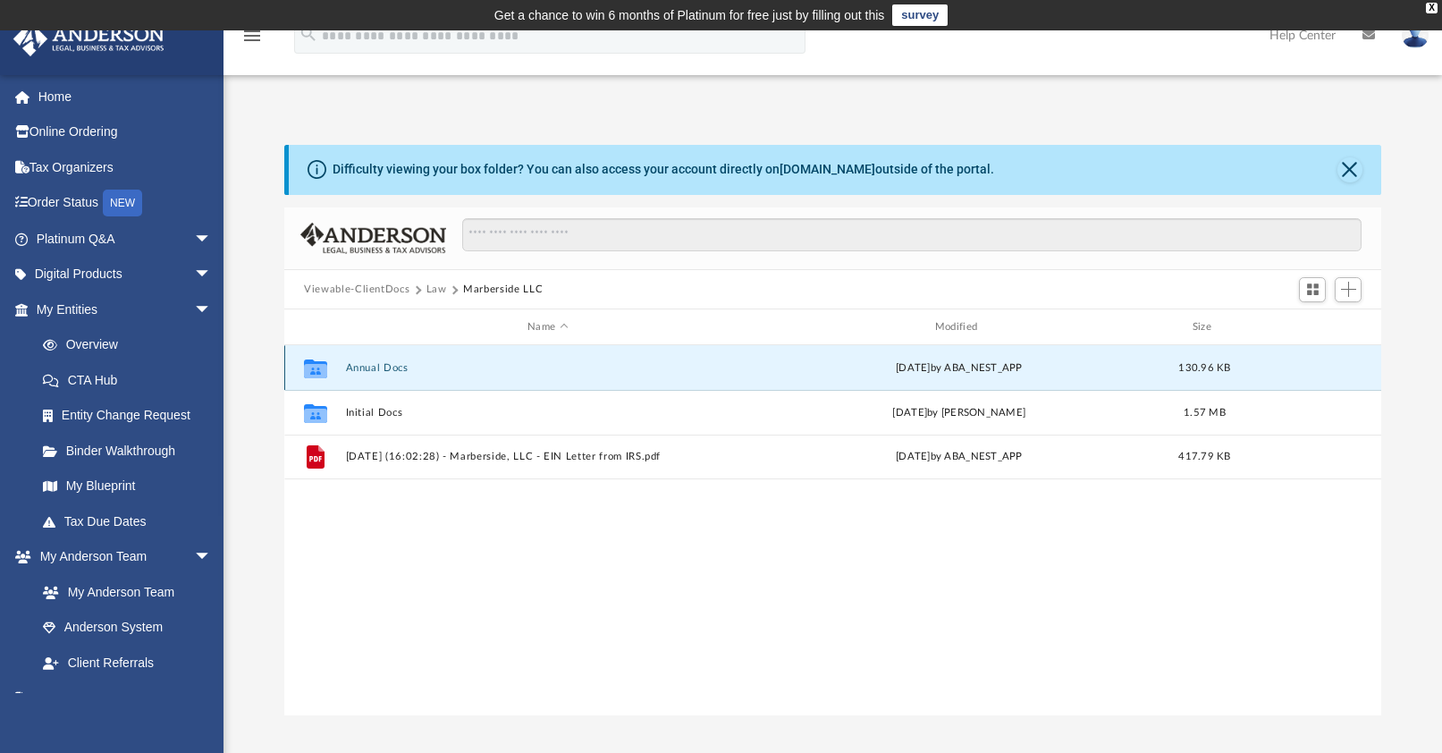
click at [405, 367] on button "Annual Docs" at bounding box center [548, 368] width 404 height 12
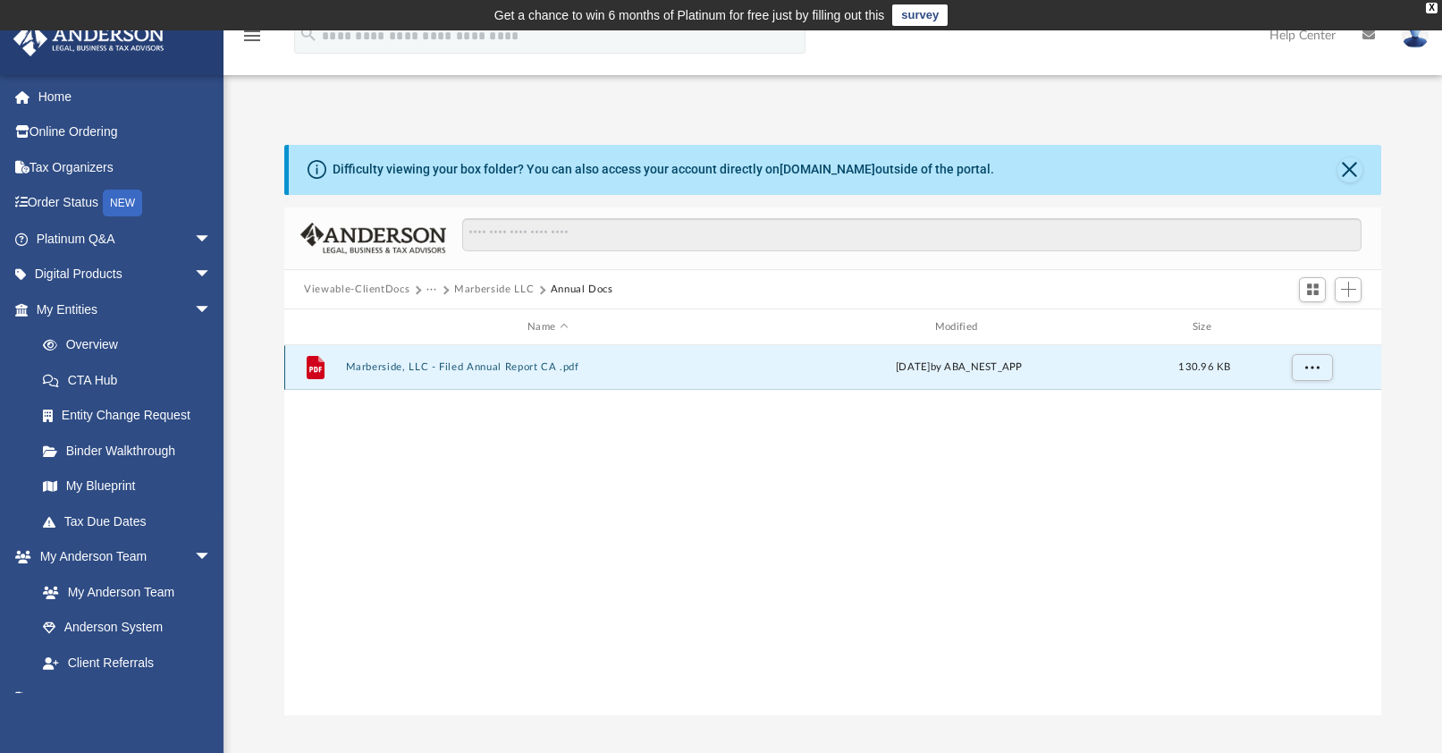
click at [467, 368] on button "Marberside, LLC - Filed Annual Report CA .pdf" at bounding box center [548, 367] width 404 height 12
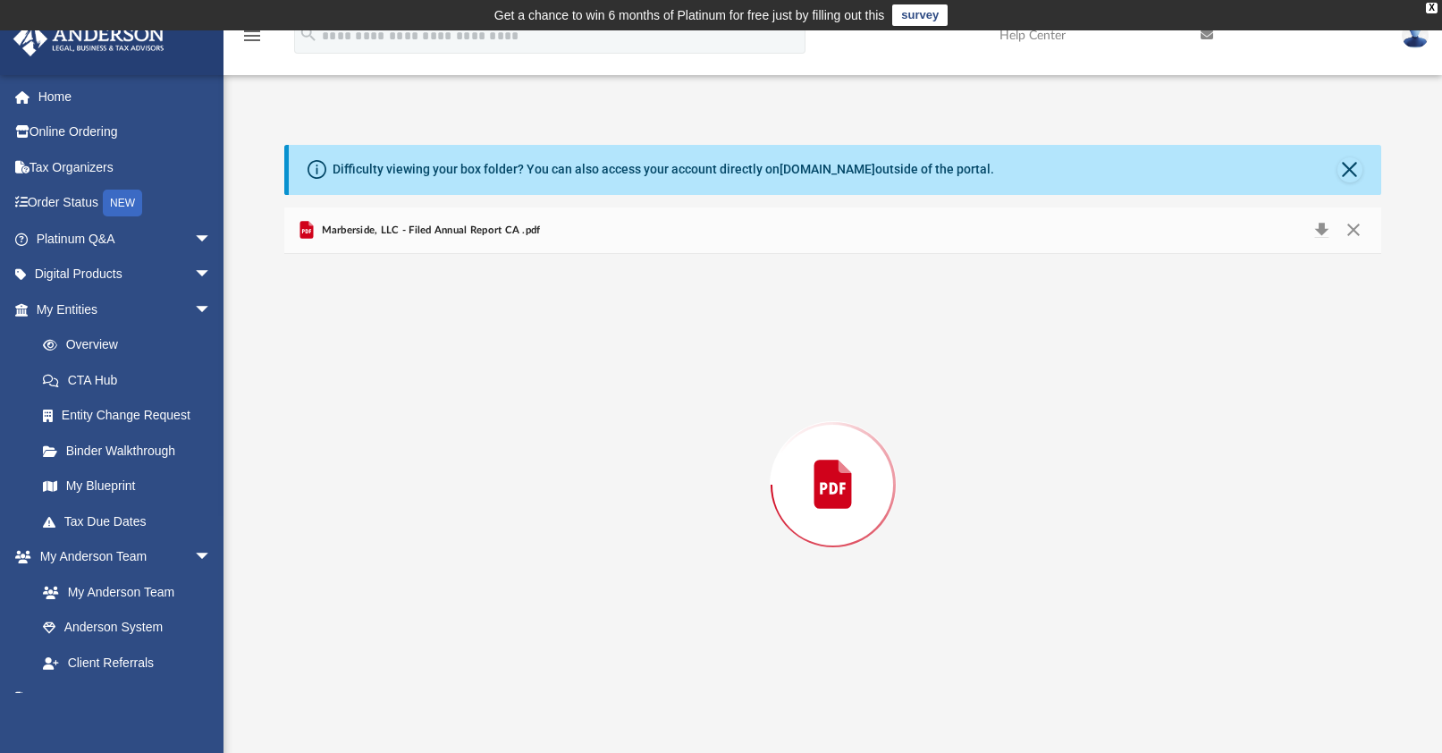
click at [467, 368] on div "Preview" at bounding box center [832, 484] width 1097 height 461
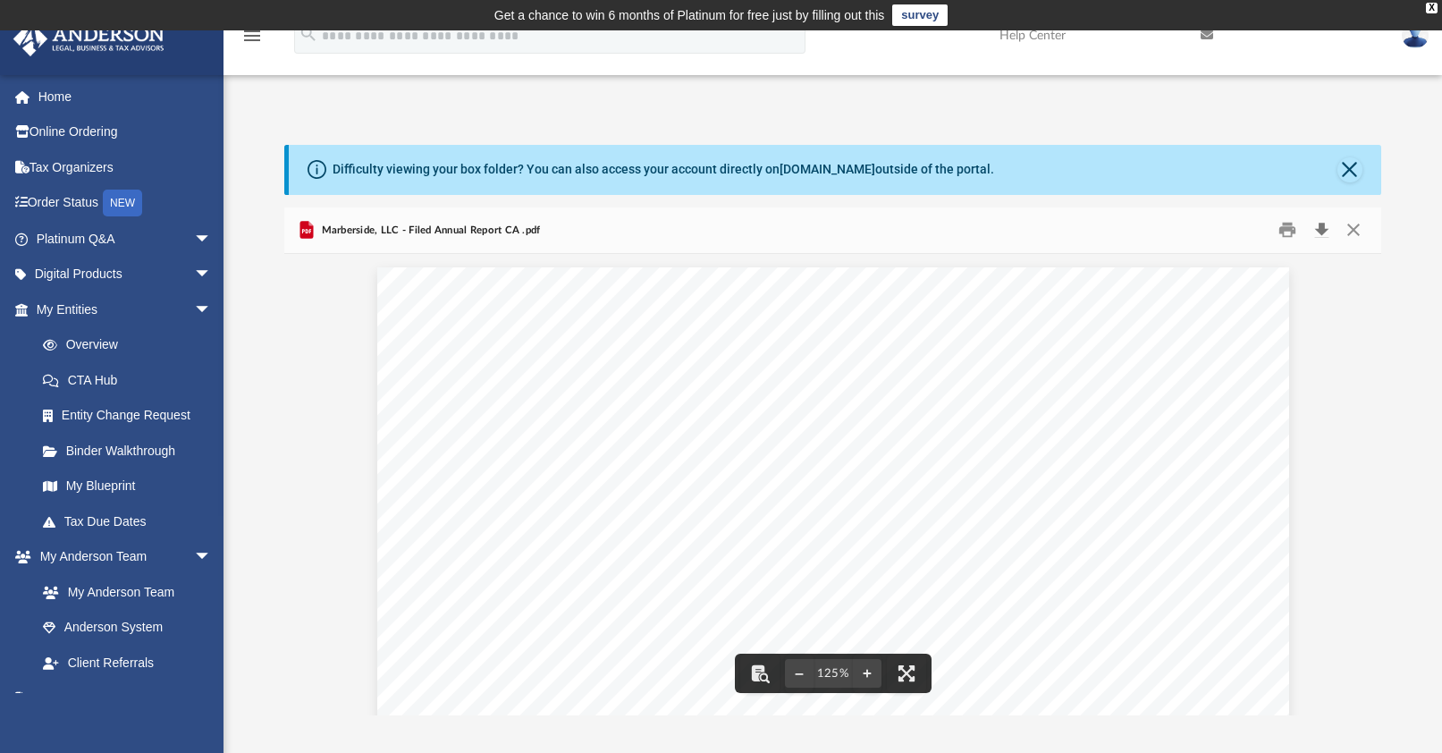
click at [1320, 231] on button "Download" at bounding box center [1321, 230] width 32 height 28
click at [1357, 227] on button "Close" at bounding box center [1352, 230] width 32 height 28
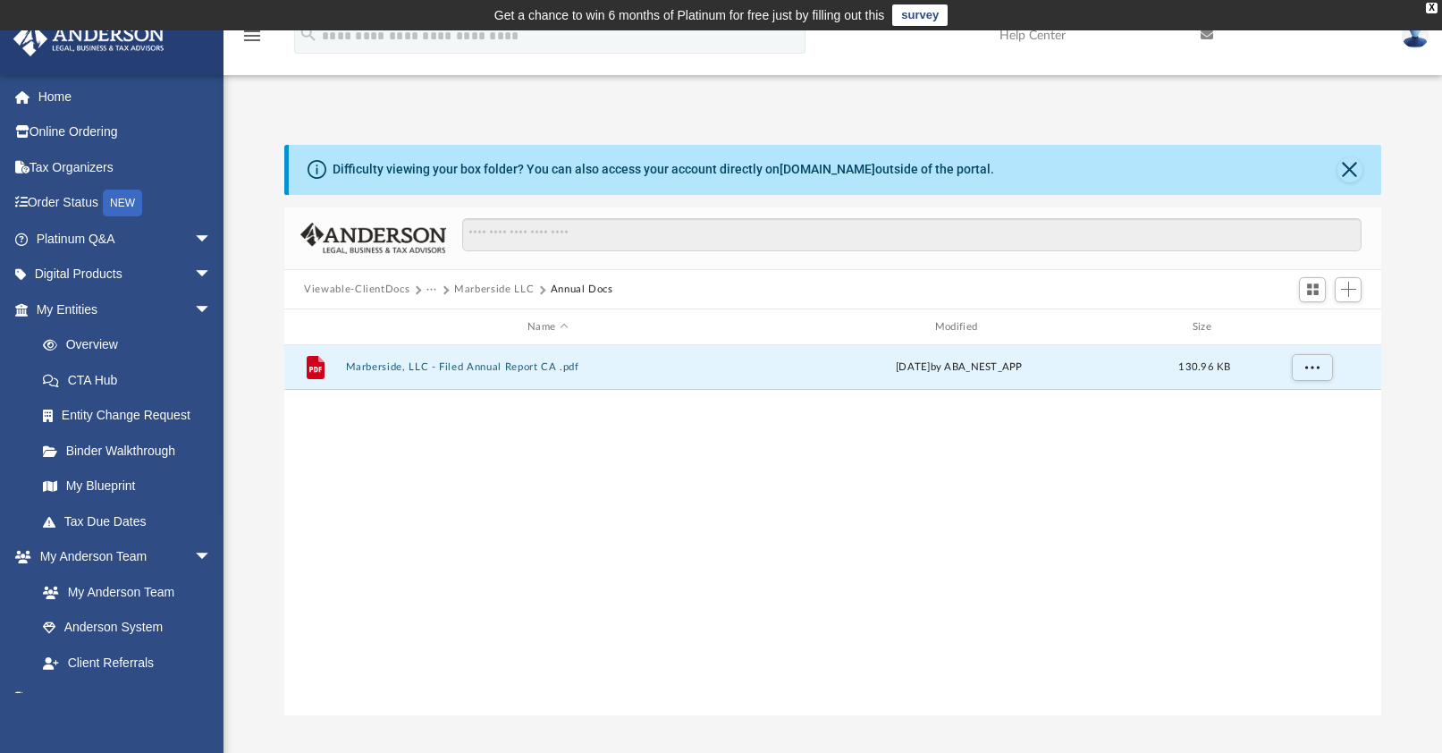
click at [514, 285] on button "Marberside LLC" at bounding box center [494, 290] width 80 height 16
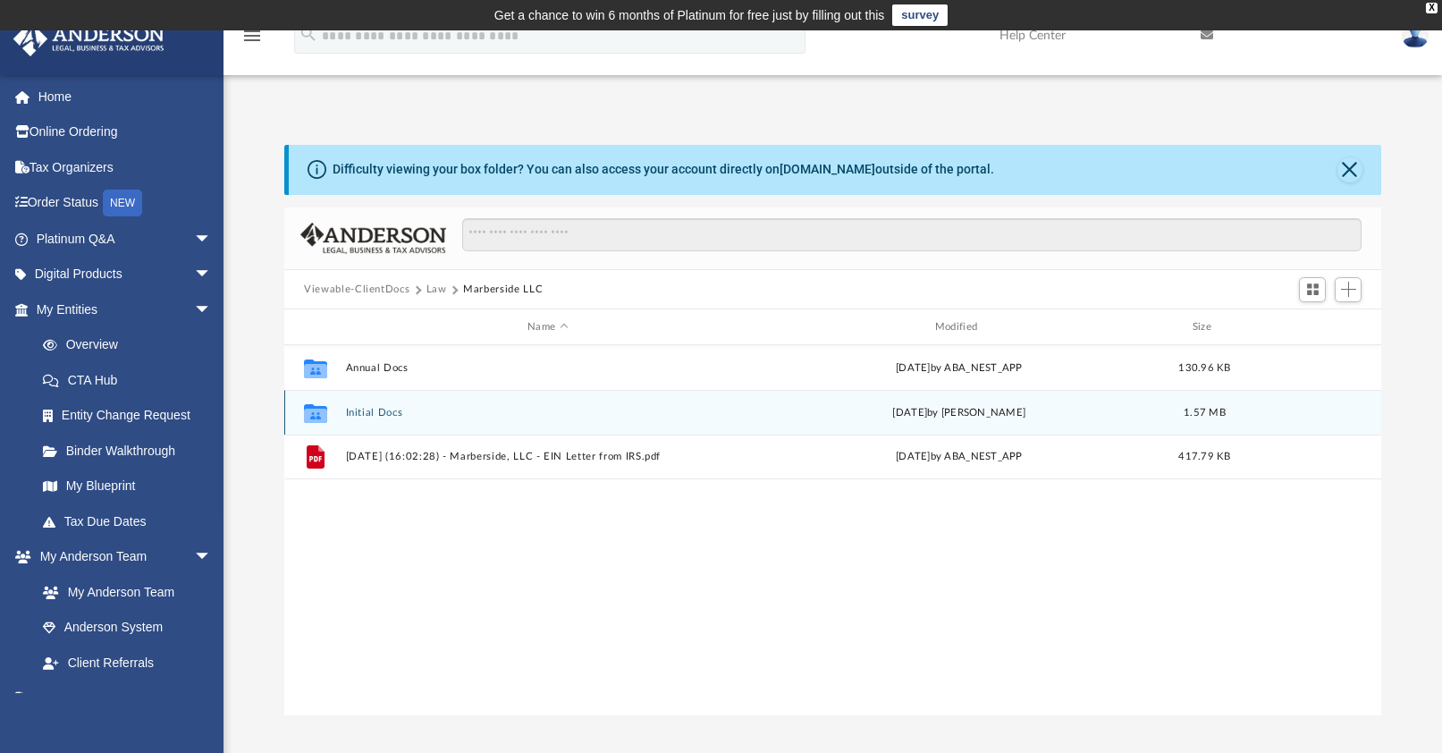
click at [412, 415] on button "Initial Docs" at bounding box center [548, 413] width 404 height 12
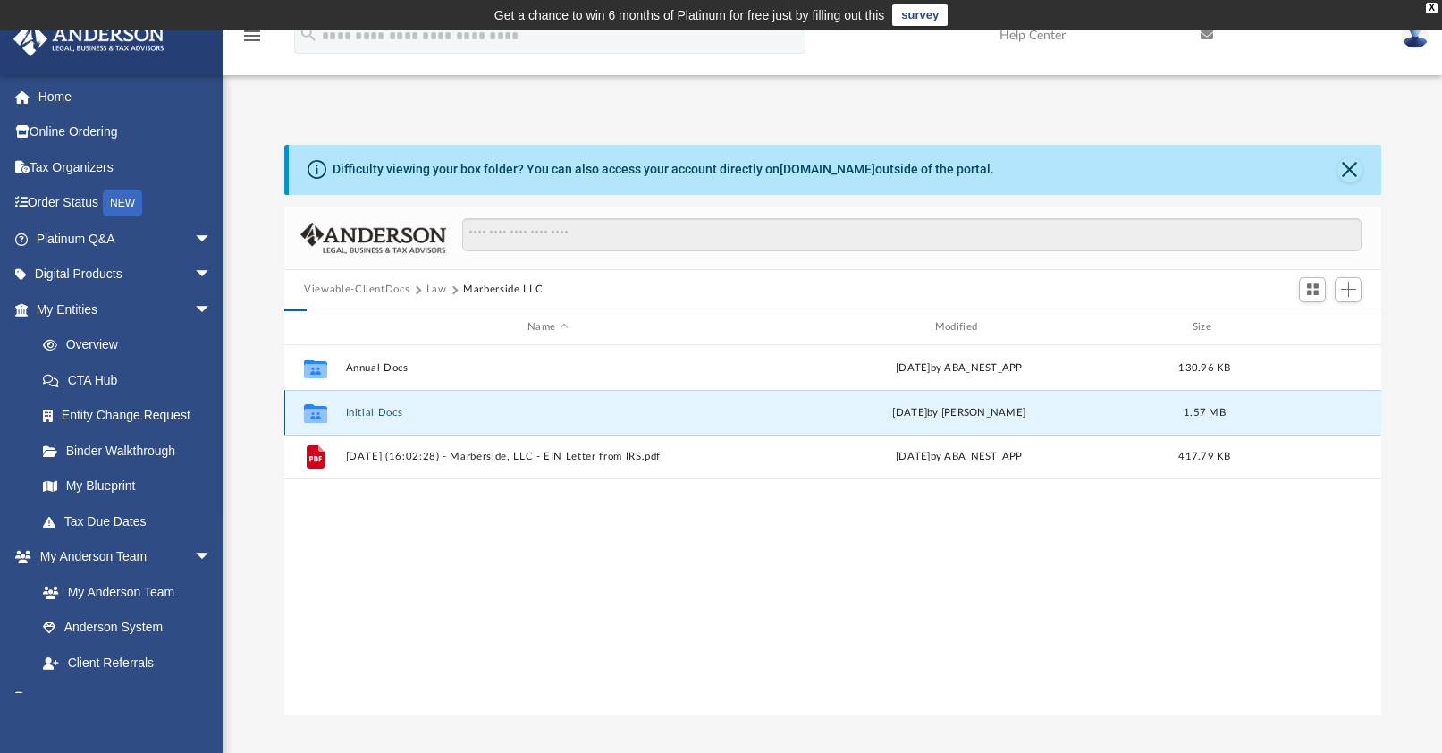
click at [412, 415] on button "Initial Docs" at bounding box center [548, 413] width 404 height 12
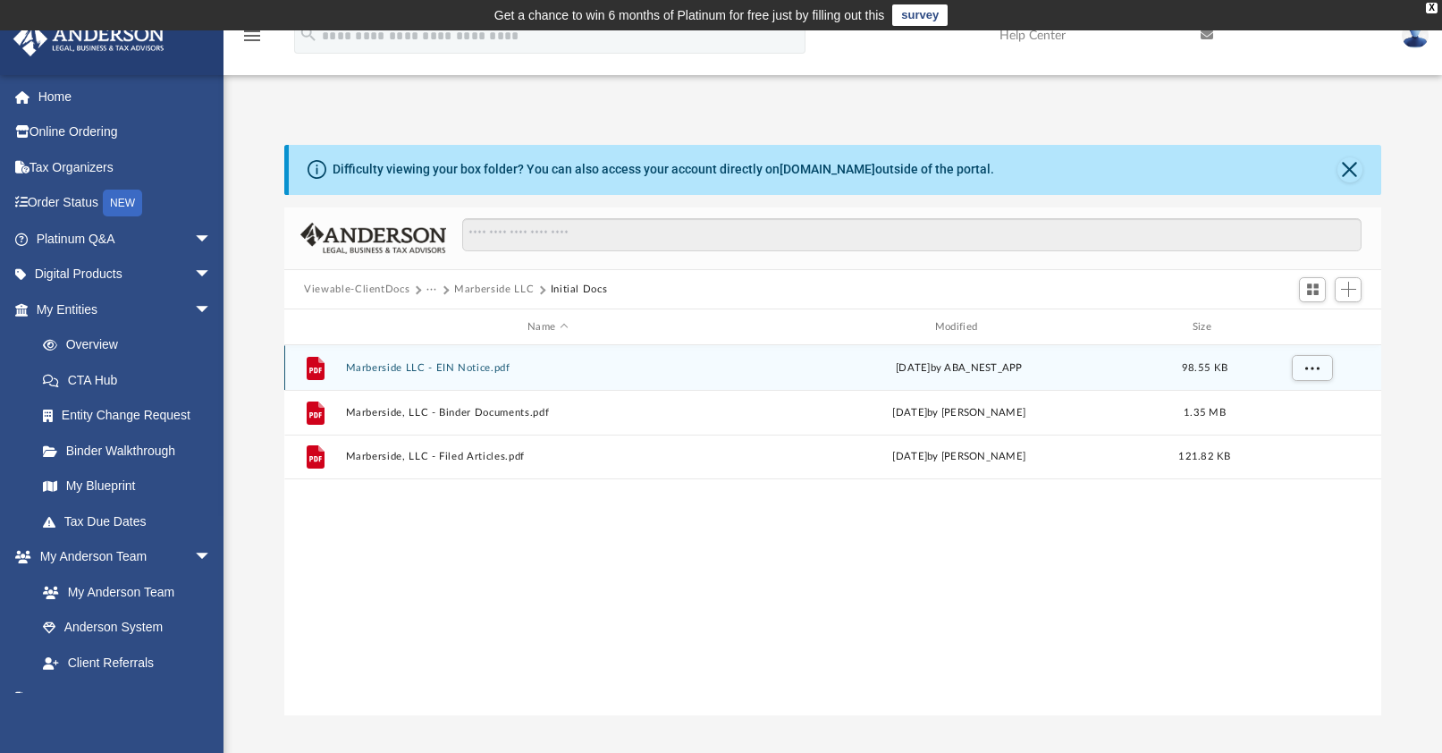
click at [482, 368] on button "Marberside LLC - EIN Notice.pdf" at bounding box center [548, 368] width 404 height 12
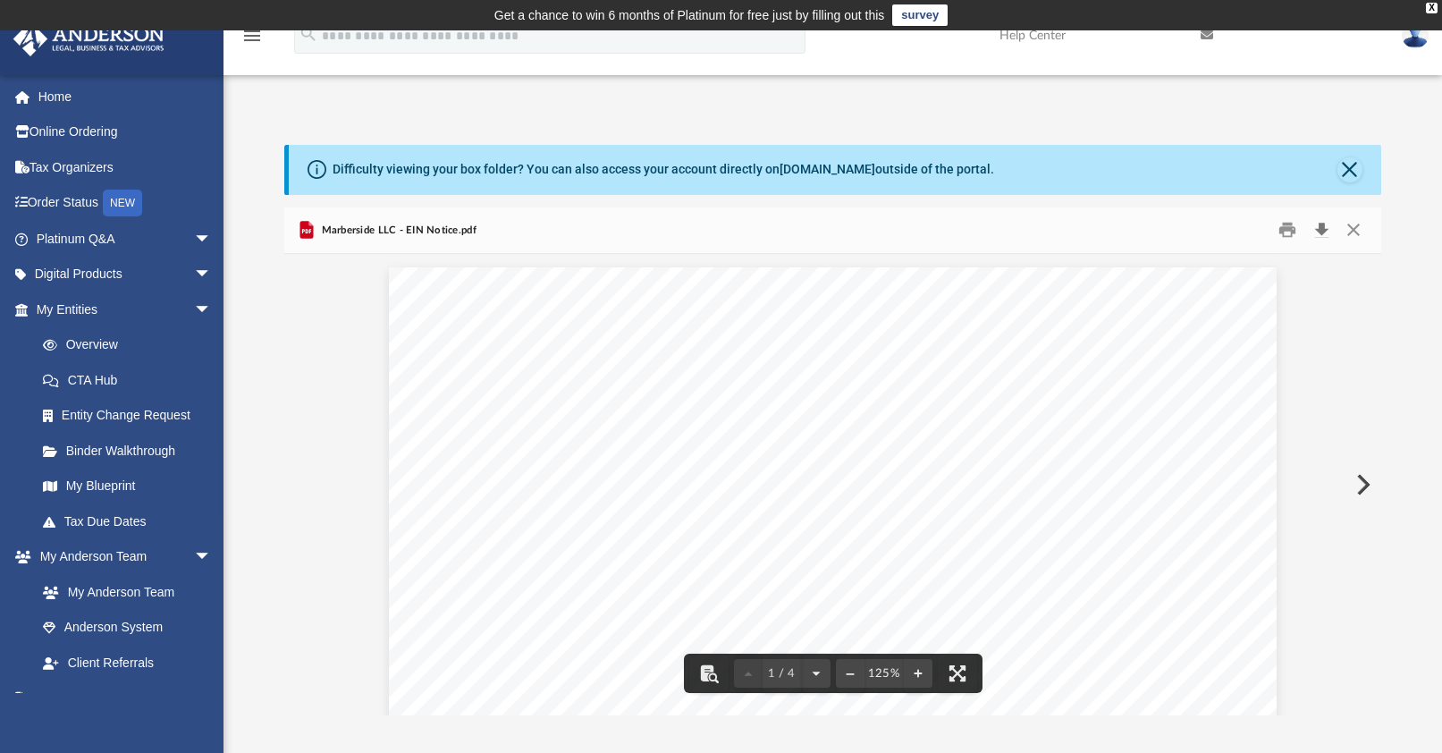
click at [1321, 231] on button "Download" at bounding box center [1321, 230] width 32 height 28
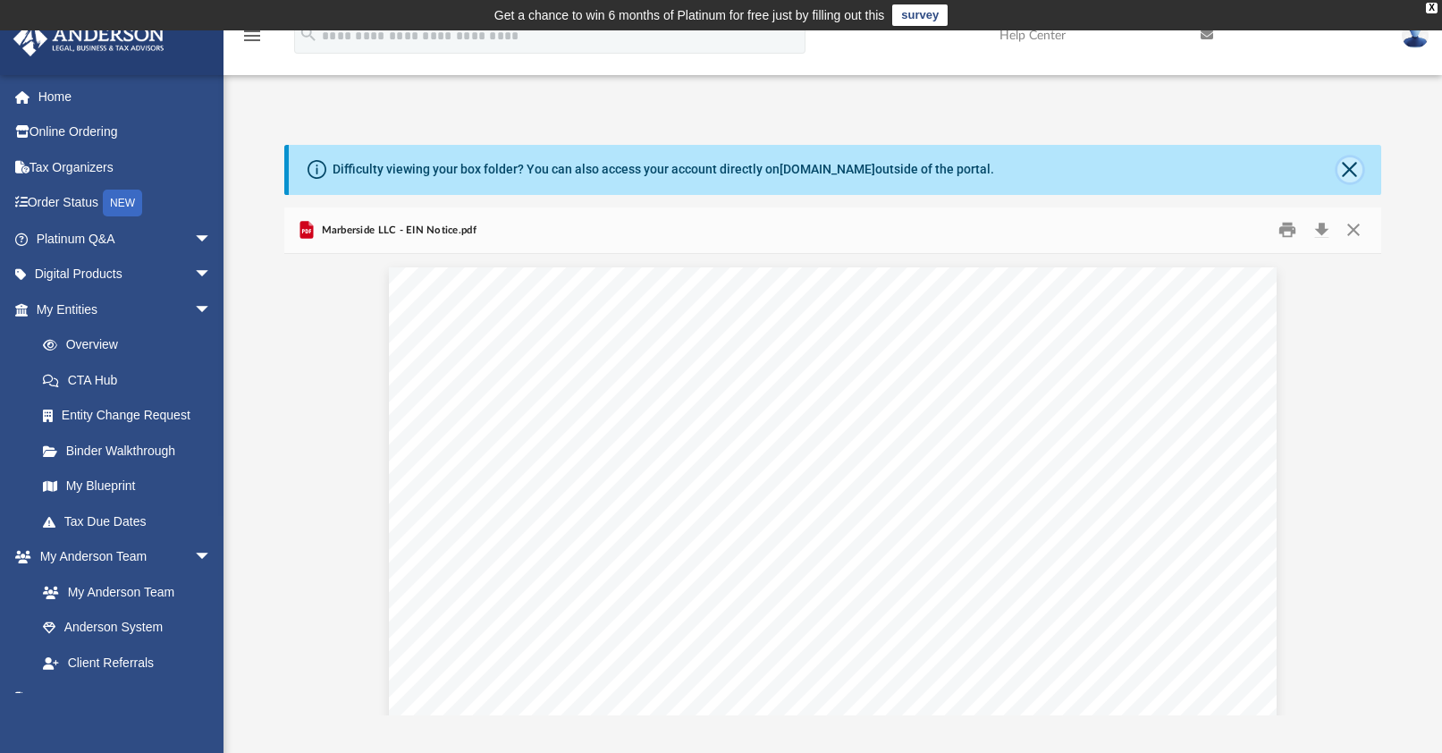
click at [1355, 173] on button "Close" at bounding box center [1349, 169] width 25 height 25
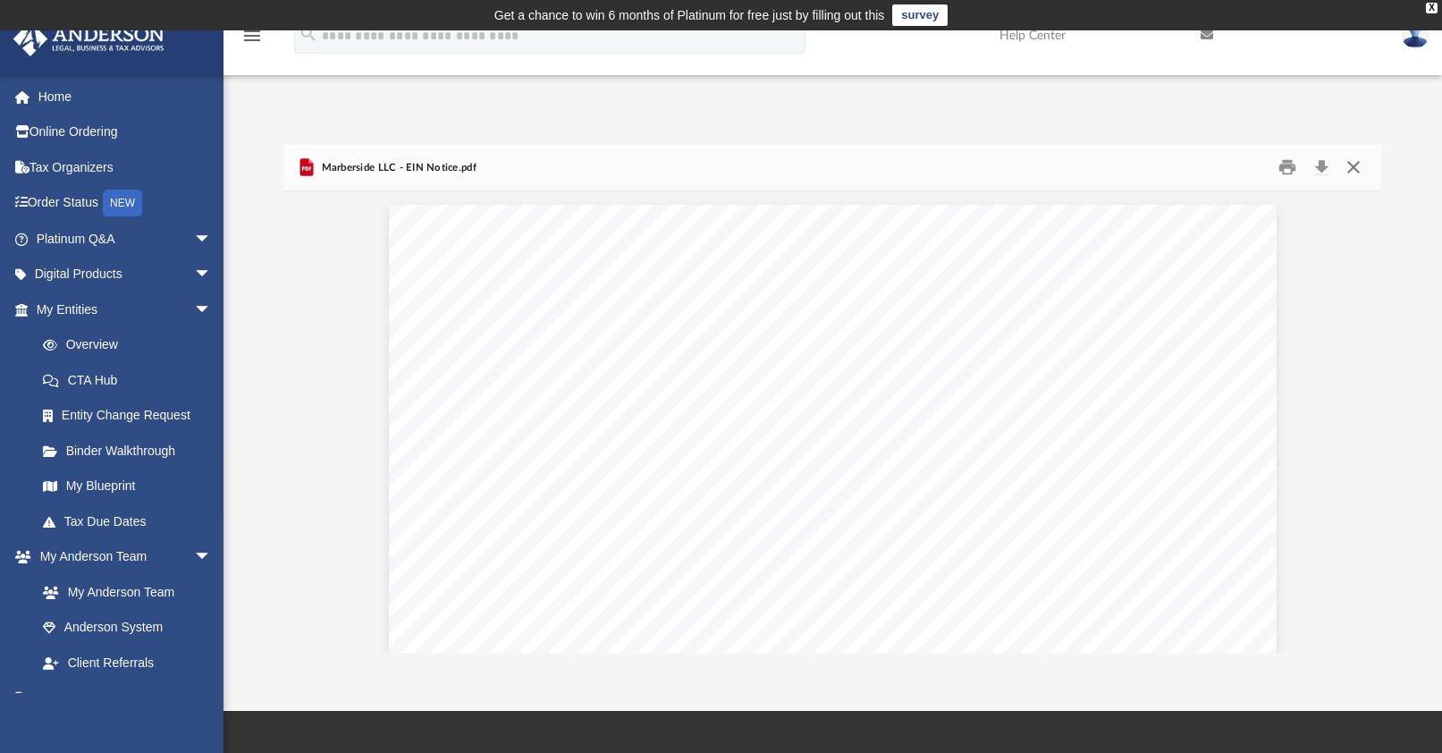
click at [1354, 173] on button "Close" at bounding box center [1352, 168] width 32 height 28
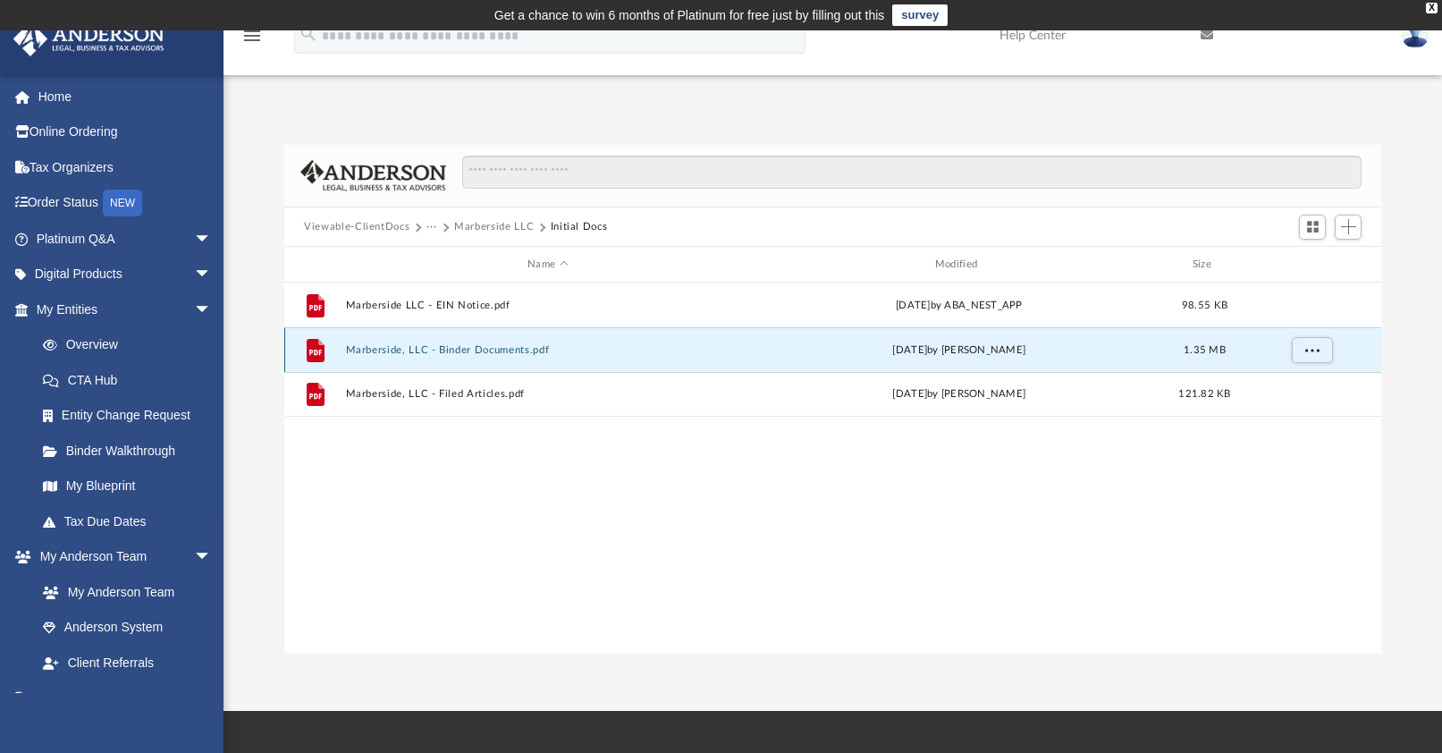
click at [483, 353] on button "Marberside, LLC - Binder Documents.pdf" at bounding box center [548, 350] width 404 height 12
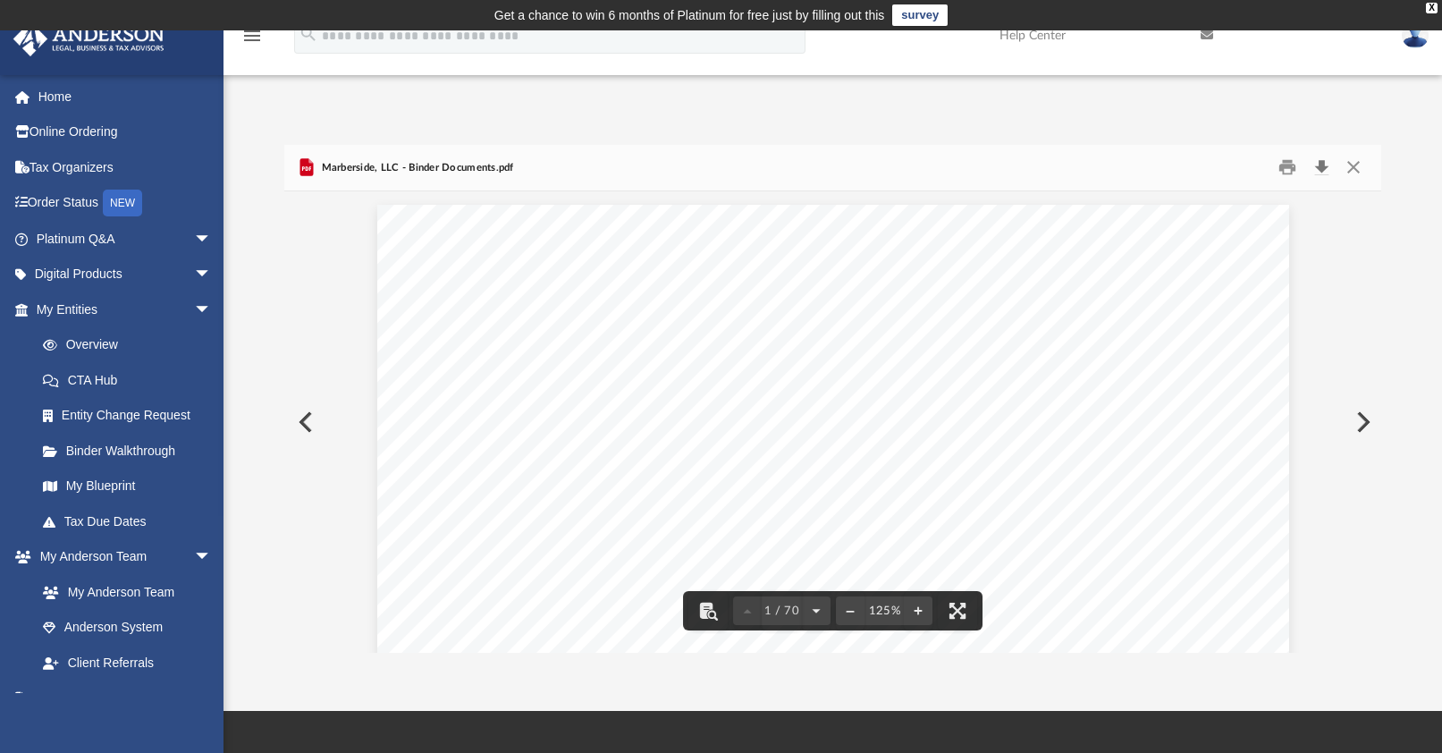
click at [1326, 164] on button "Download" at bounding box center [1321, 168] width 32 height 28
click at [1357, 171] on button "Close" at bounding box center [1352, 168] width 32 height 28
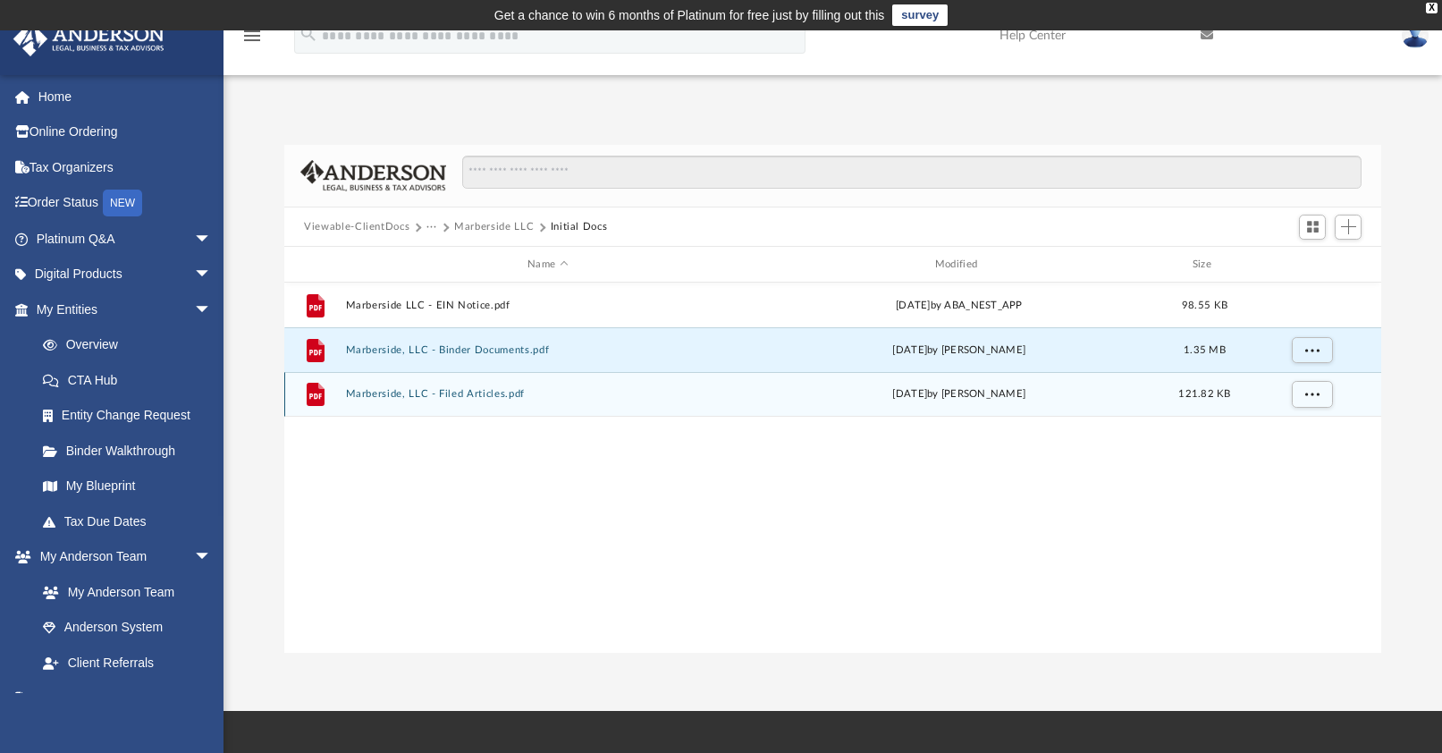
click at [441, 396] on button "Marberside, LLC - Filed Articles.pdf" at bounding box center [548, 394] width 404 height 12
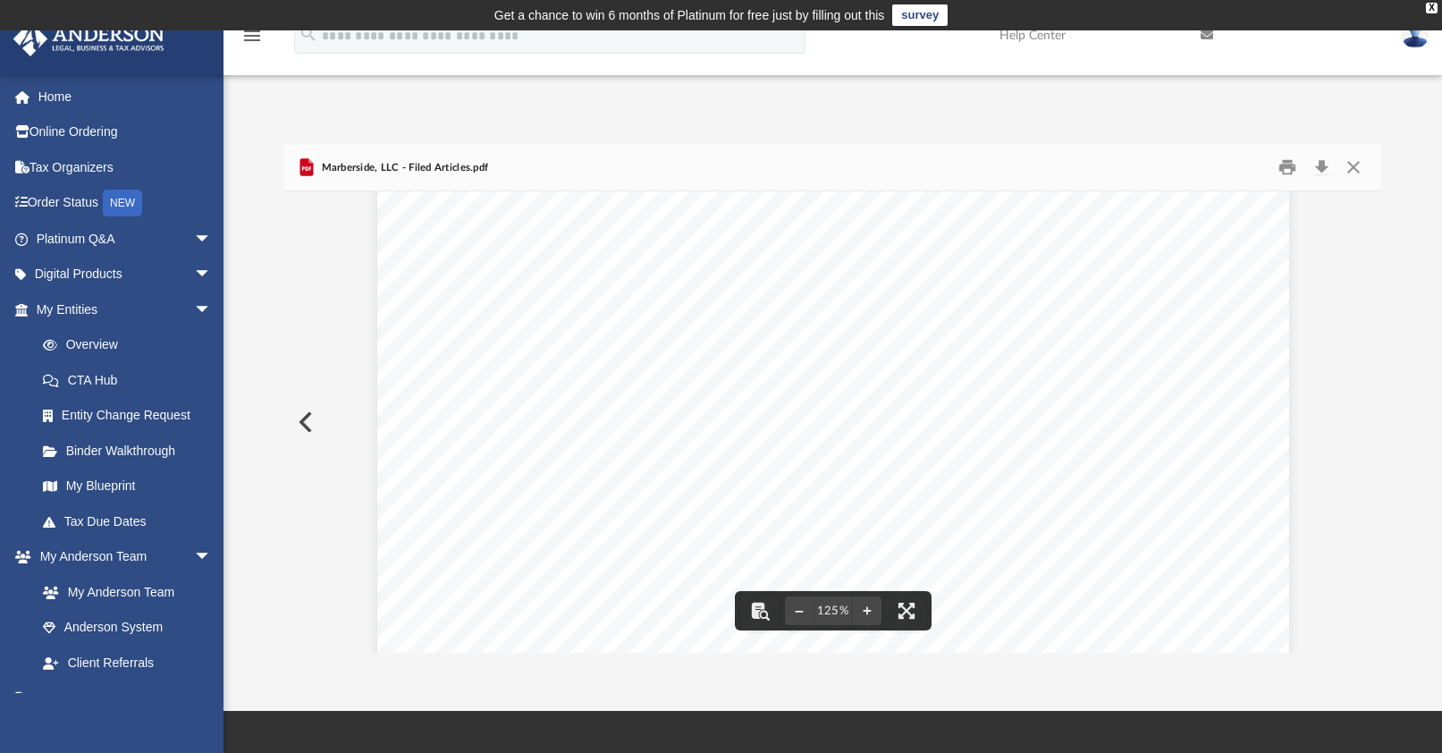
scroll to position [0, 0]
click at [1327, 165] on button "Download" at bounding box center [1321, 168] width 32 height 28
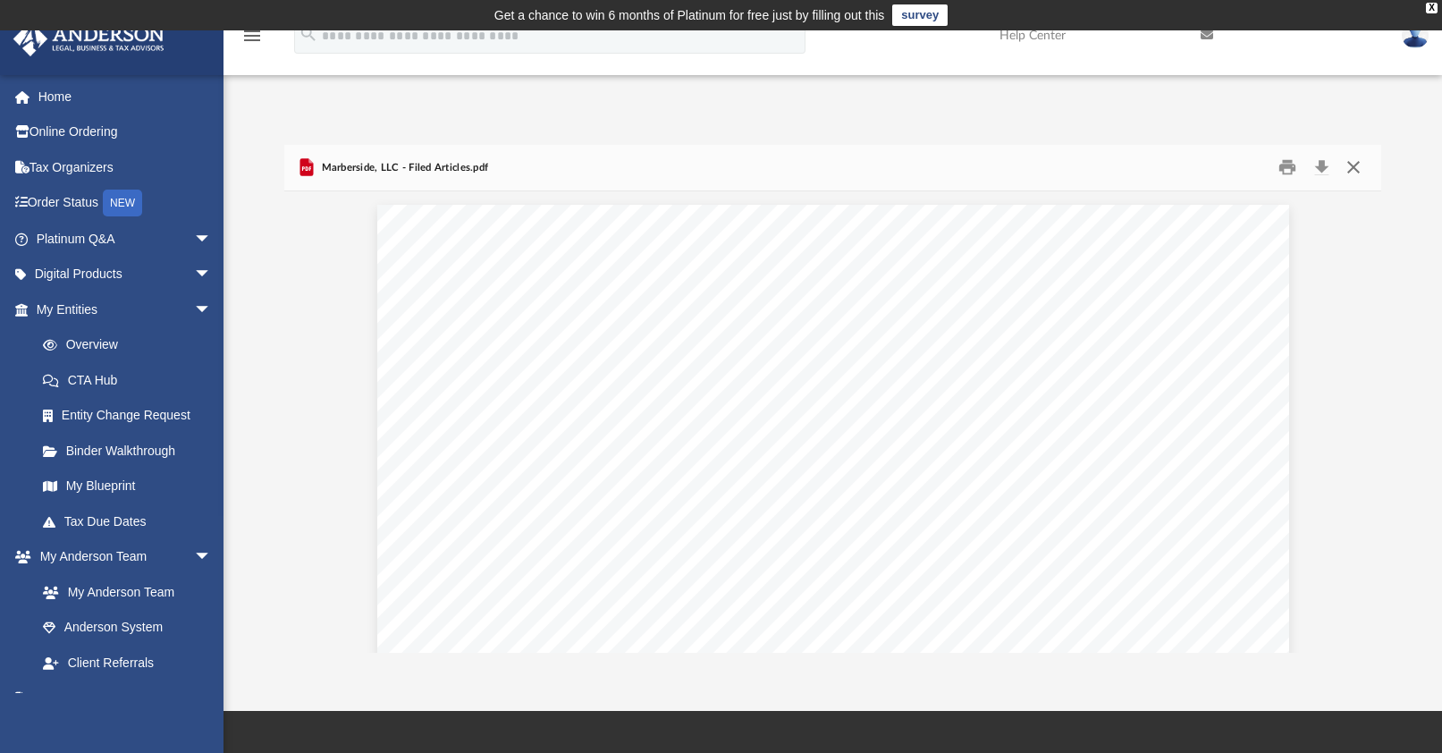
click at [1348, 165] on button "Close" at bounding box center [1352, 168] width 32 height 28
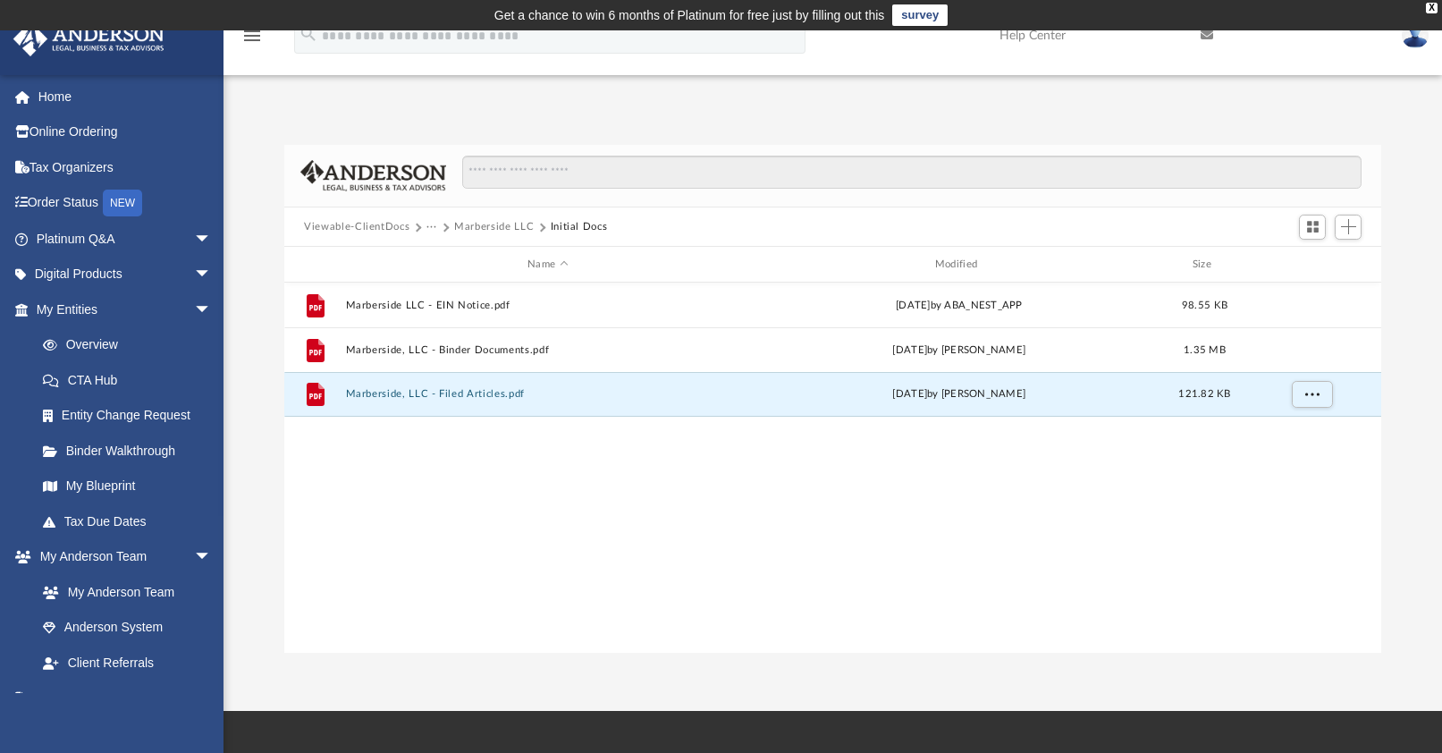
click at [487, 227] on button "Marberside LLC" at bounding box center [494, 227] width 80 height 16
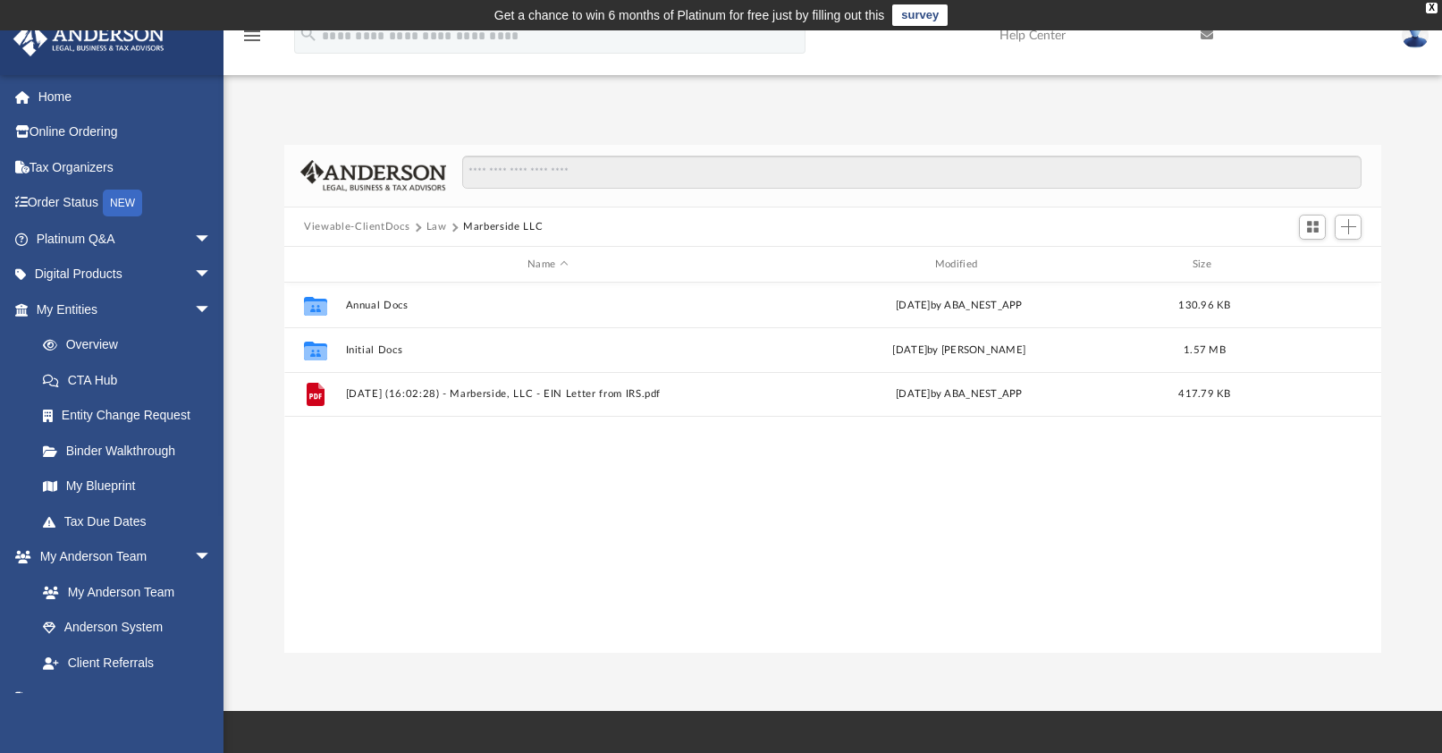
click at [435, 225] on button "Law" at bounding box center [436, 227] width 21 height 16
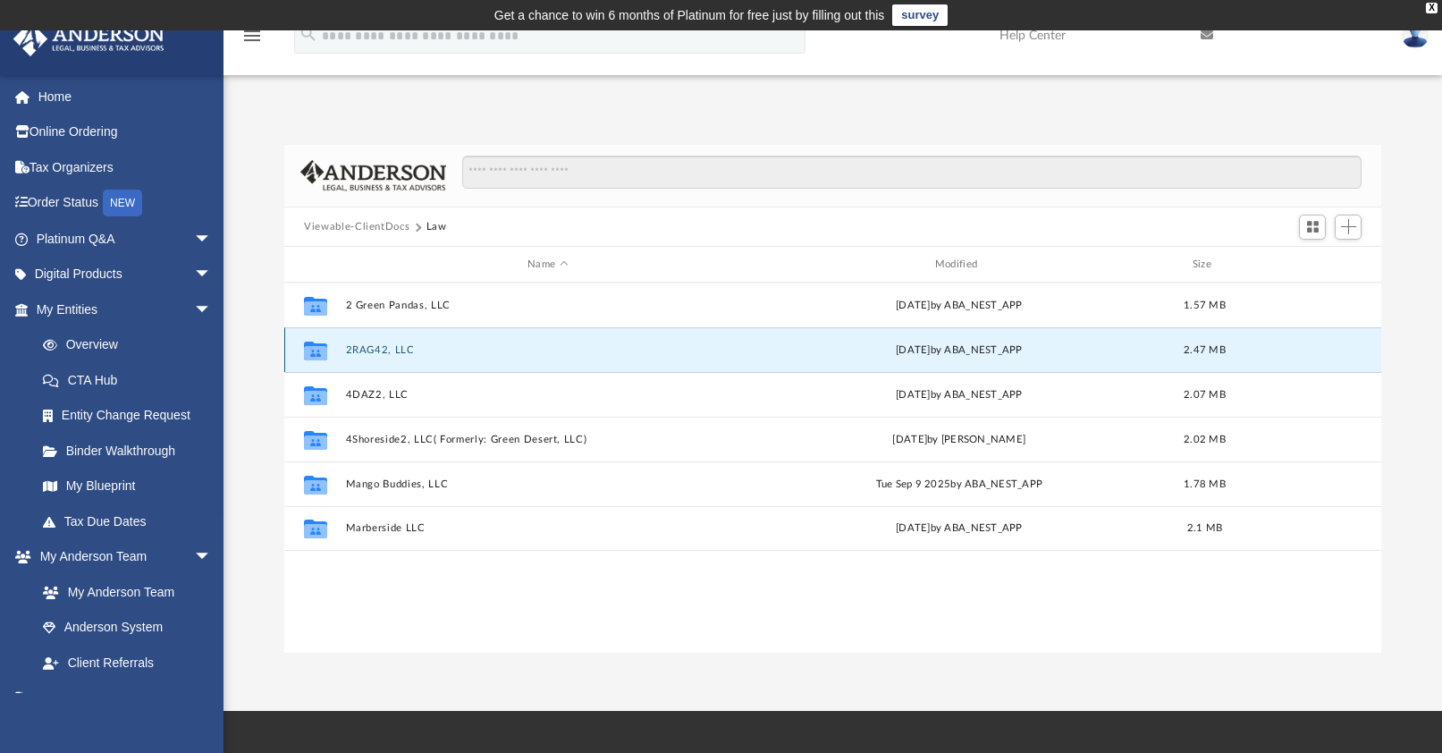
click at [388, 346] on button "2RAG42, LLC" at bounding box center [548, 350] width 404 height 12
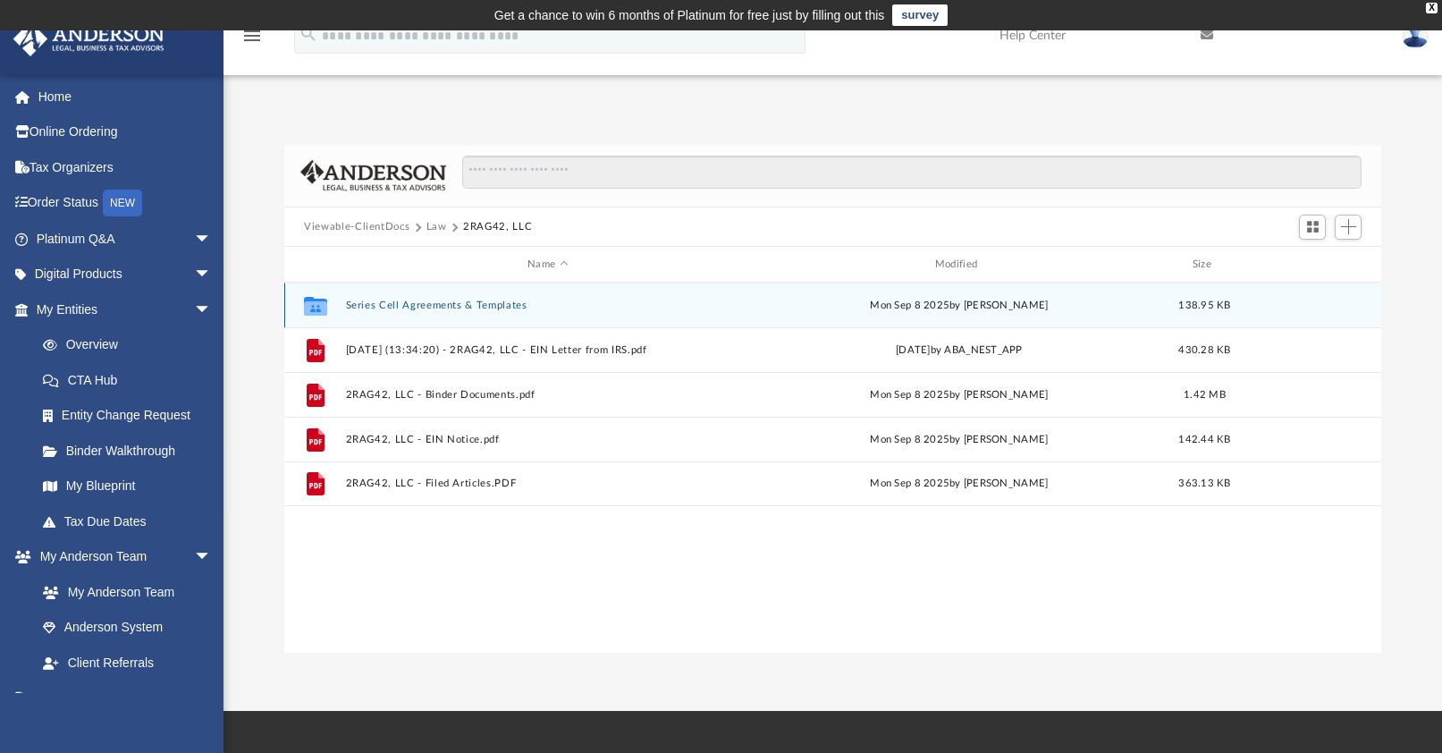
click at [424, 304] on button "Series Cell Agreements & Templates" at bounding box center [548, 305] width 404 height 12
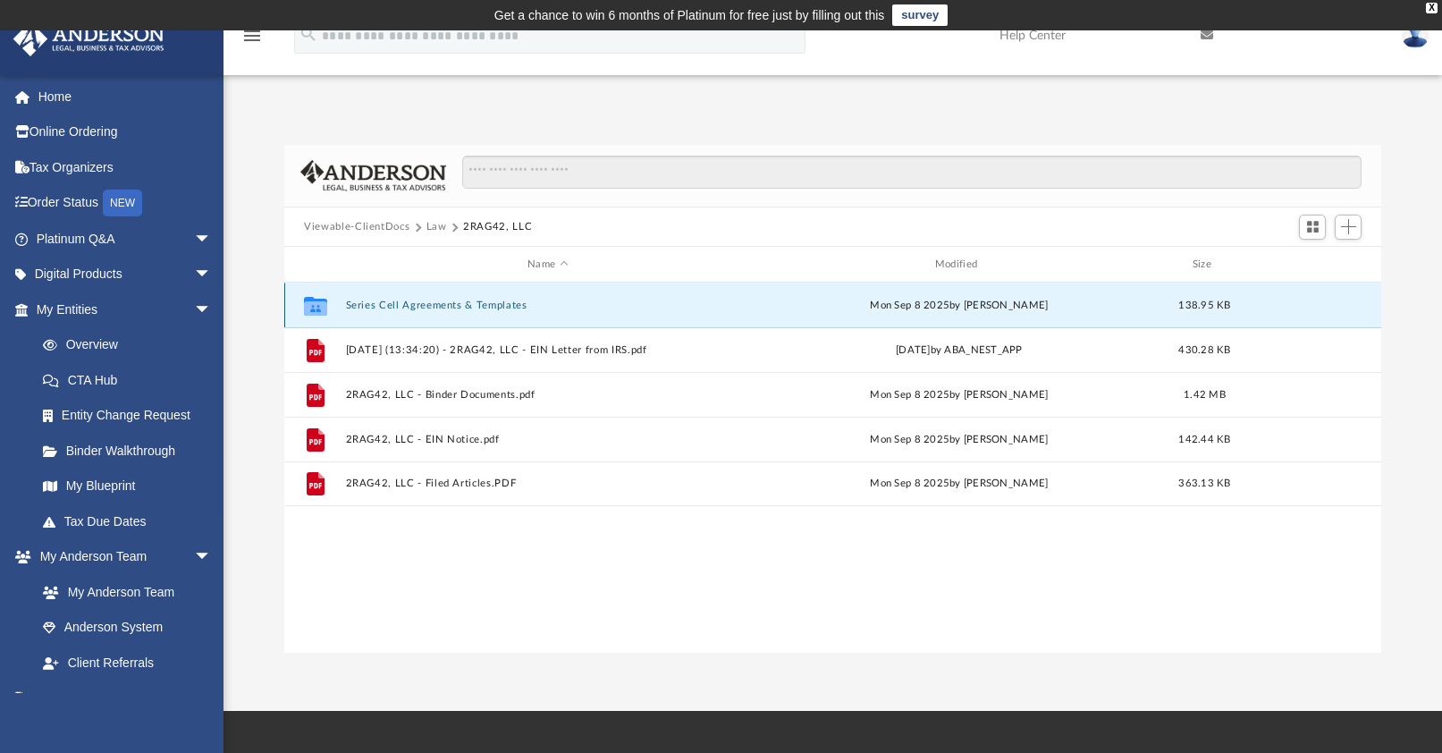
click at [424, 304] on button "Series Cell Agreements & Templates" at bounding box center [548, 305] width 404 height 12
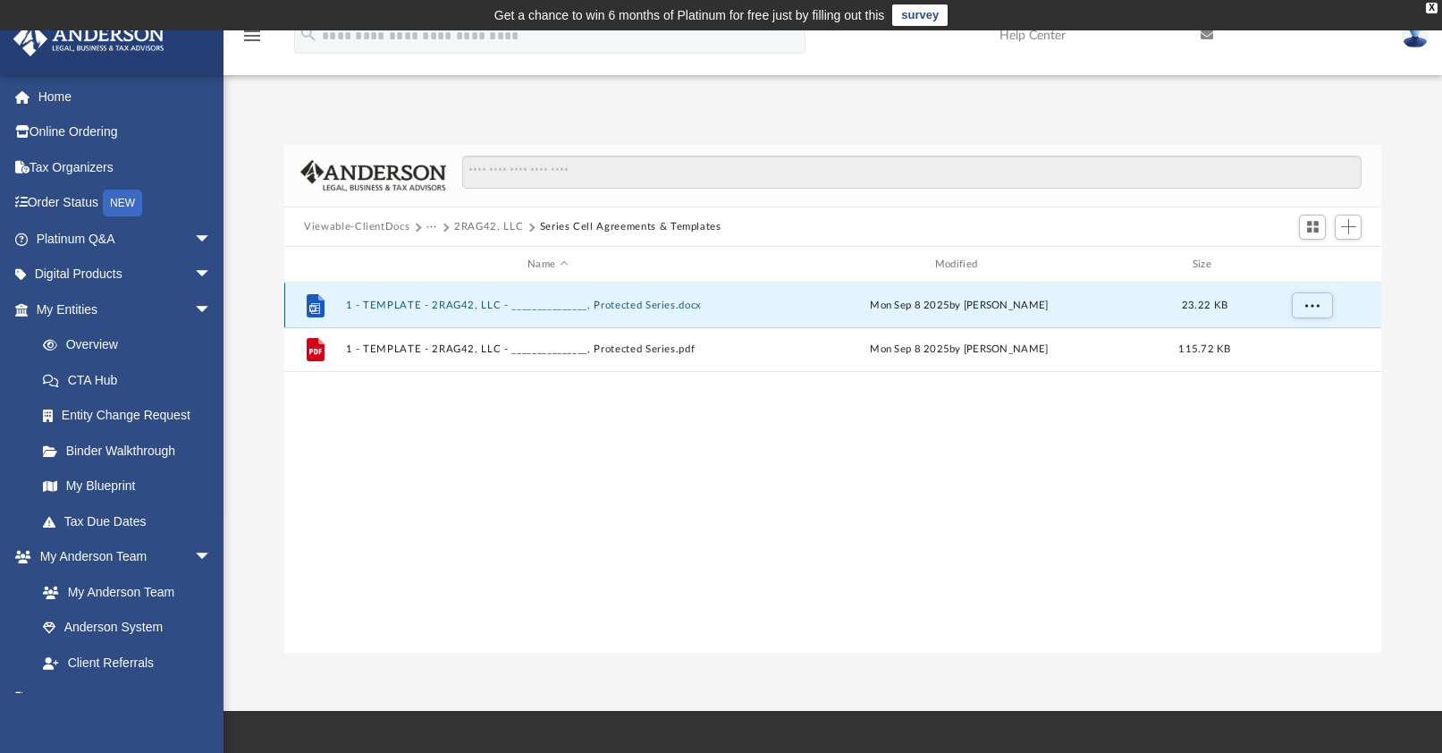
click at [425, 304] on button "1 - TEMPLATE - 2RAG42, LLC - _______________, Protected Series.docx" at bounding box center [548, 305] width 404 height 12
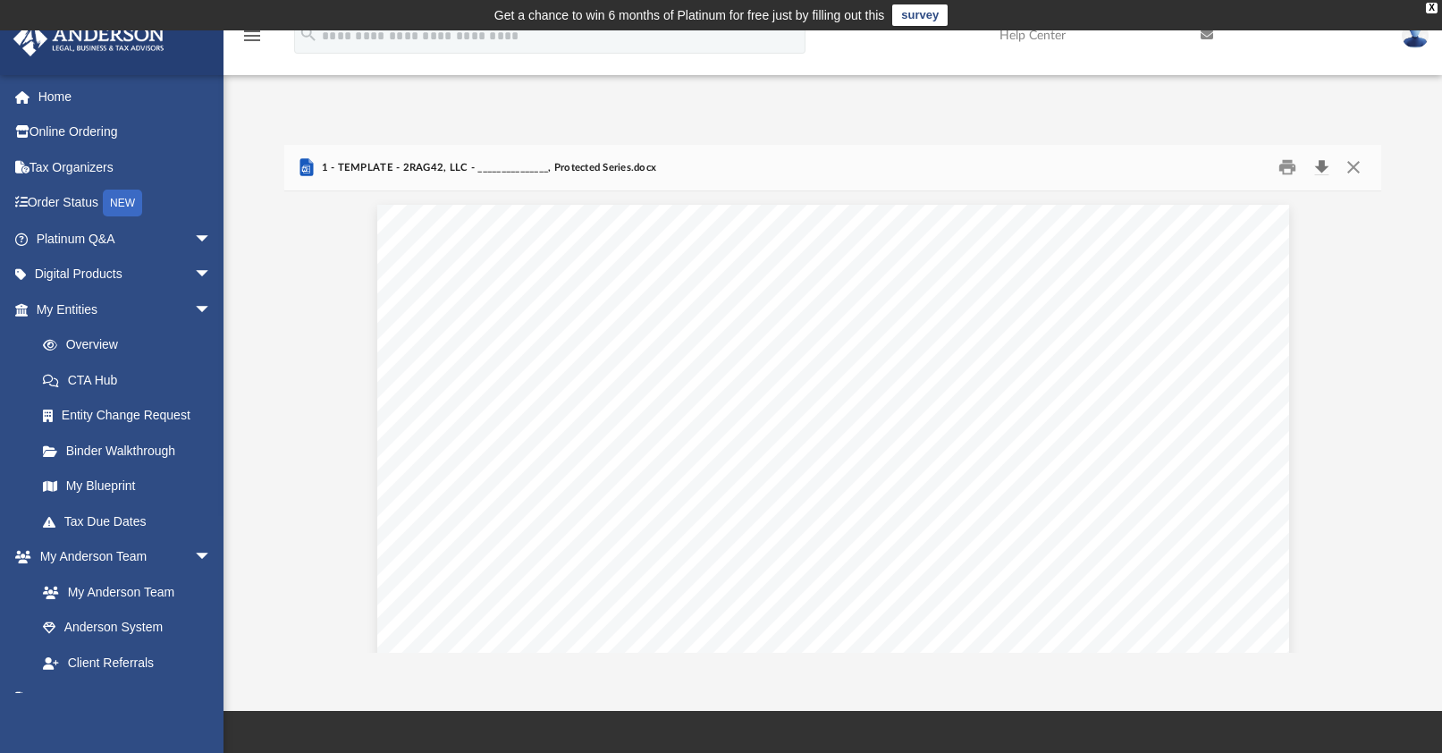
click at [1321, 166] on button "Download" at bounding box center [1321, 168] width 32 height 28
click at [430, 55] on div "menu search Site Menu add redg1880@proton.me My Profile Reset Password Logout H…" at bounding box center [720, 43] width 1415 height 61
click at [1359, 168] on button "Close" at bounding box center [1352, 168] width 32 height 28
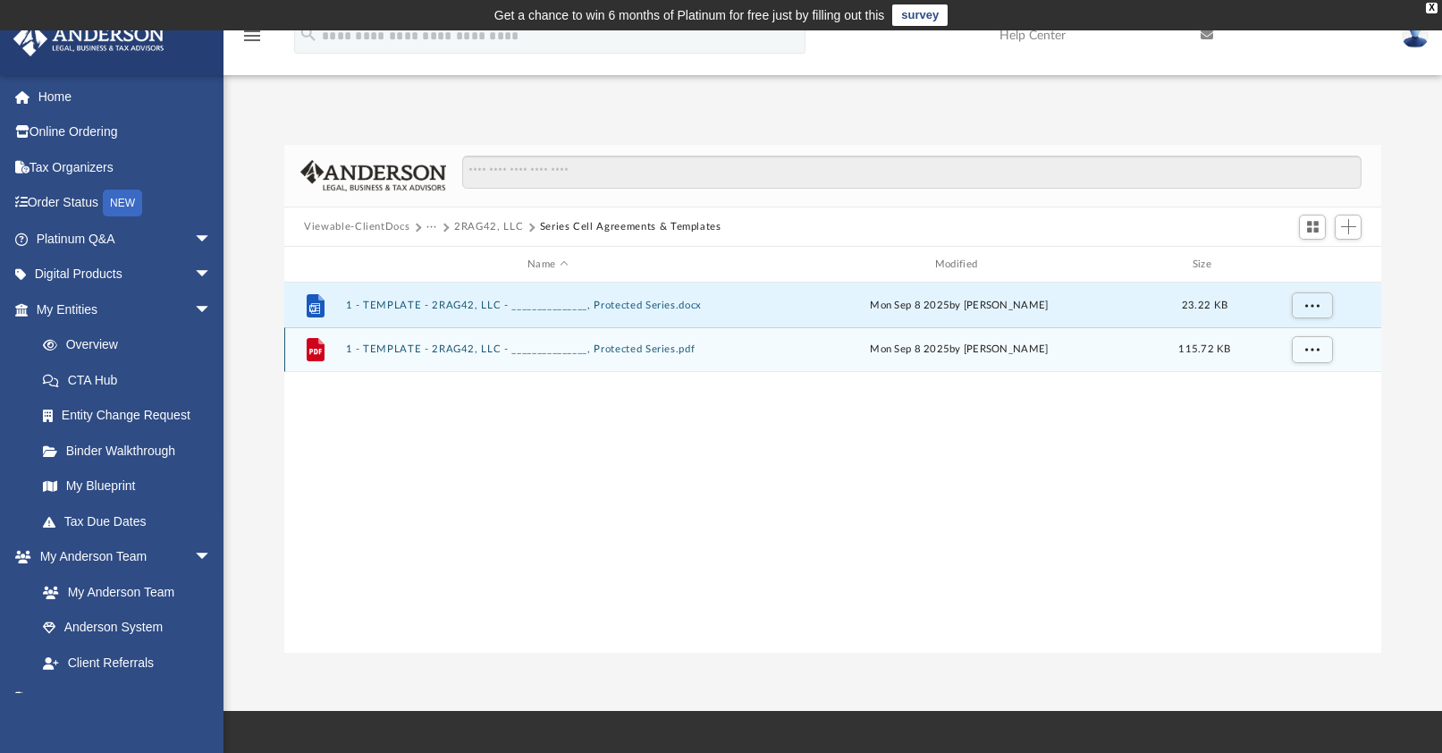
click at [408, 352] on button "1 - TEMPLATE - 2RAG42, LLC - _______________, Protected Series.pdf" at bounding box center [548, 349] width 404 height 12
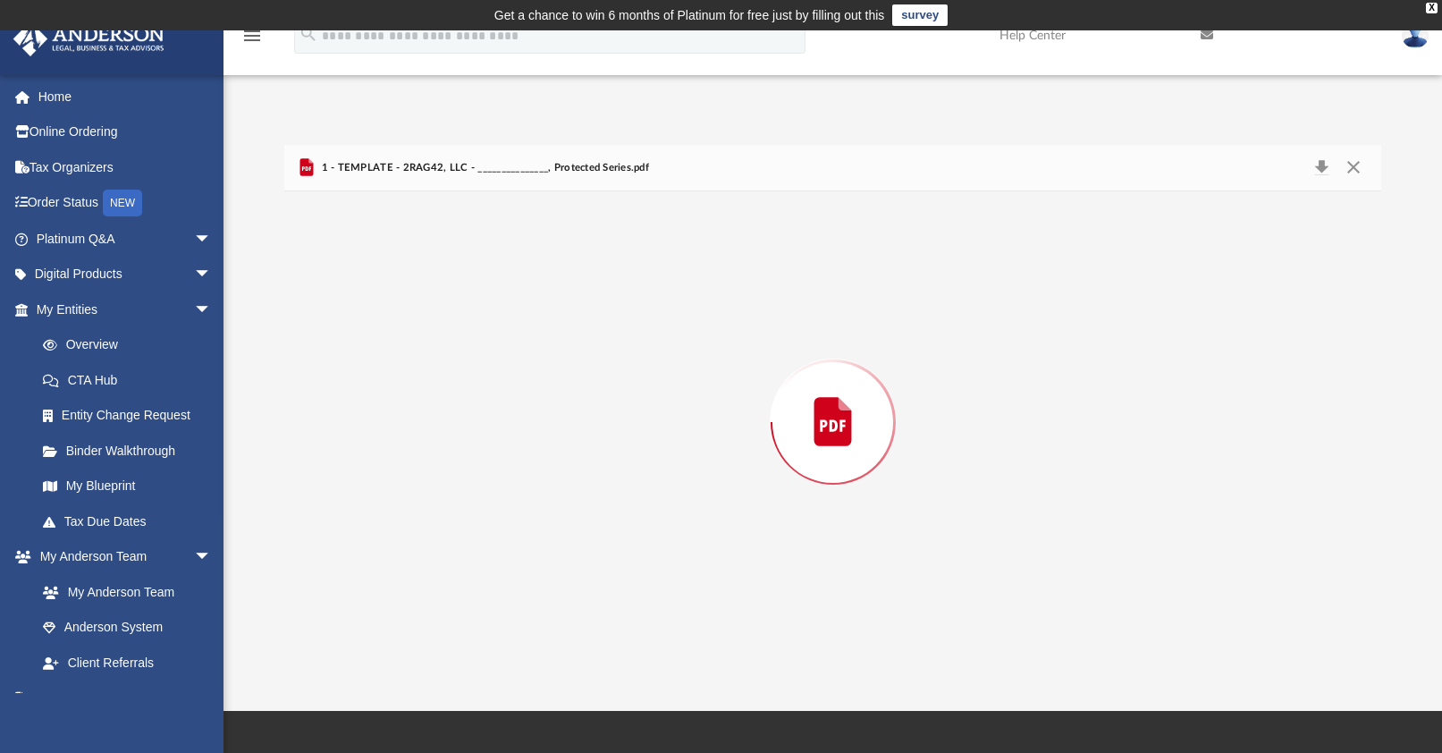
click at [408, 352] on div "Preview" at bounding box center [832, 421] width 1097 height 461
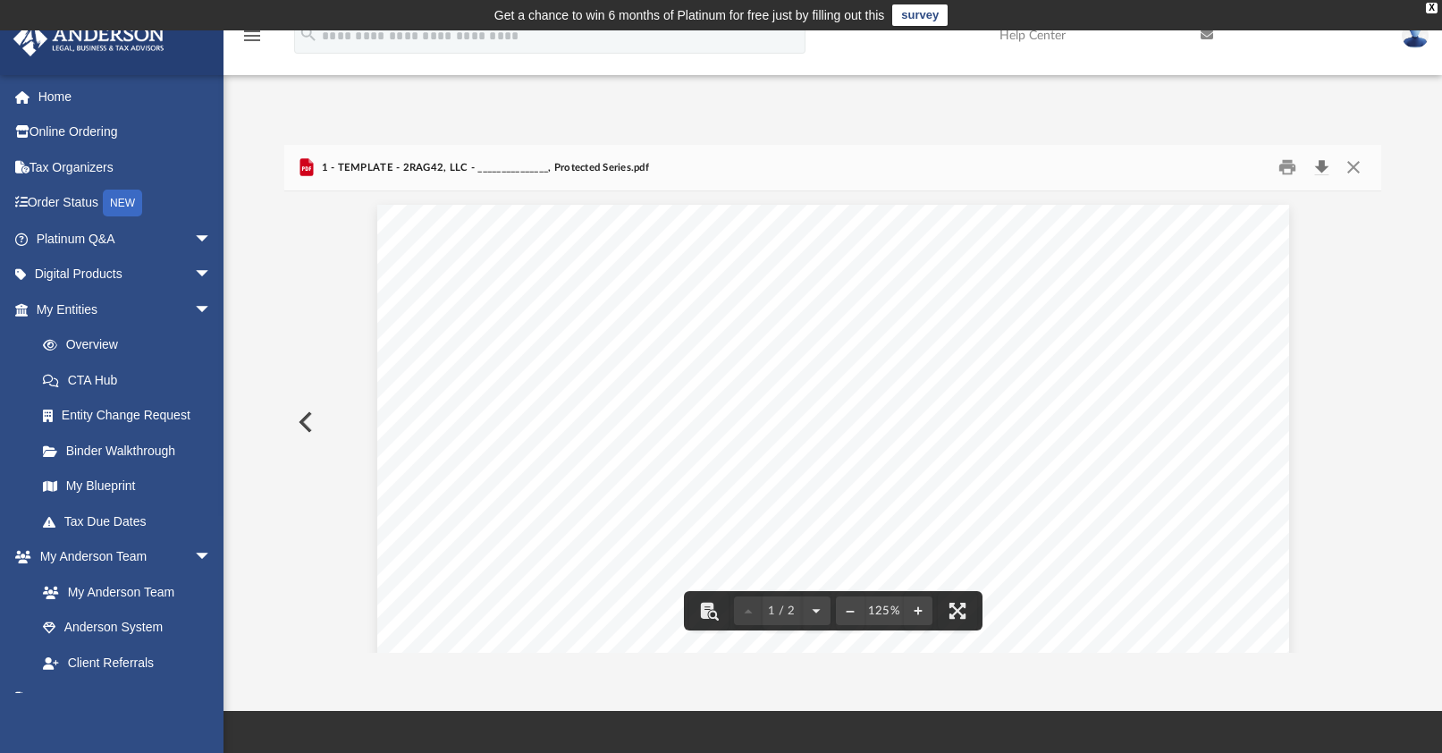
click at [1324, 166] on button "Download" at bounding box center [1321, 168] width 32 height 28
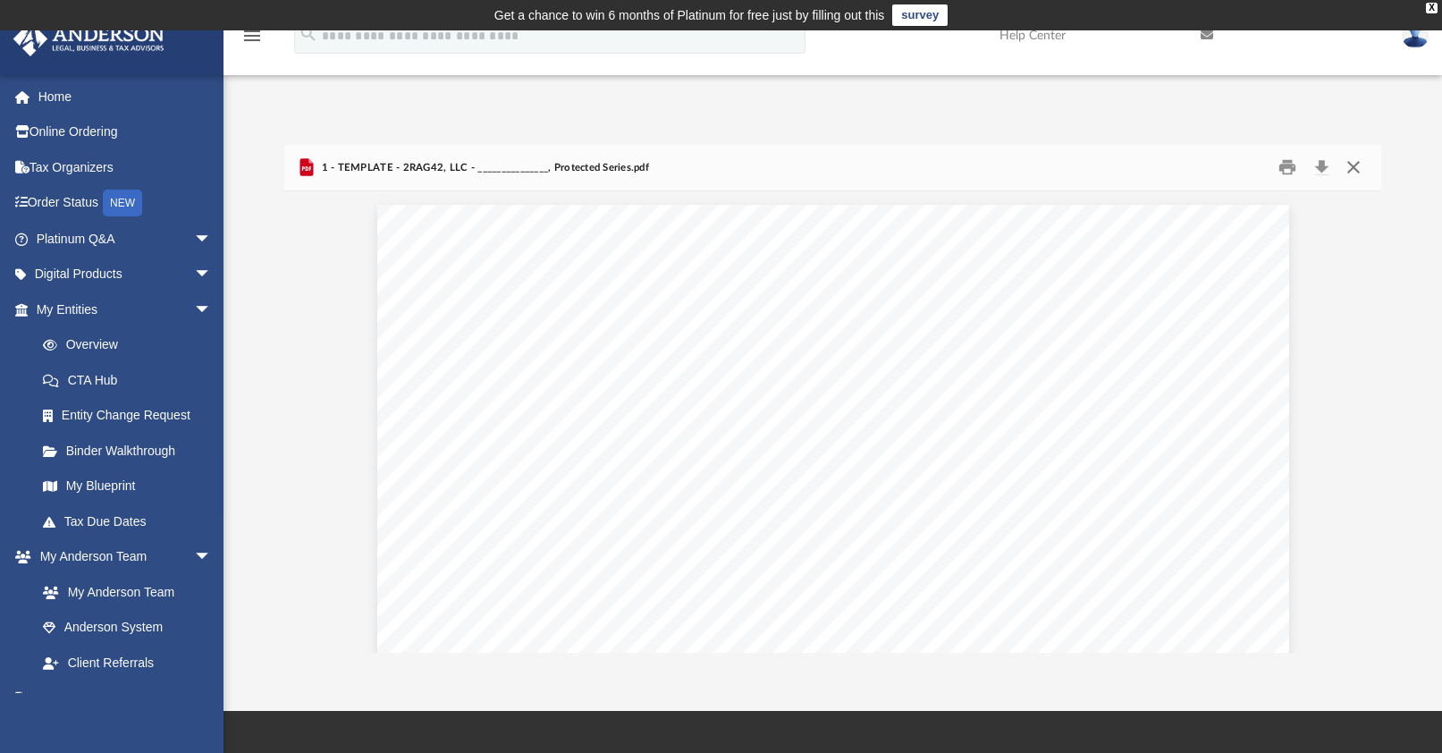
click at [1351, 164] on button "Close" at bounding box center [1352, 168] width 32 height 28
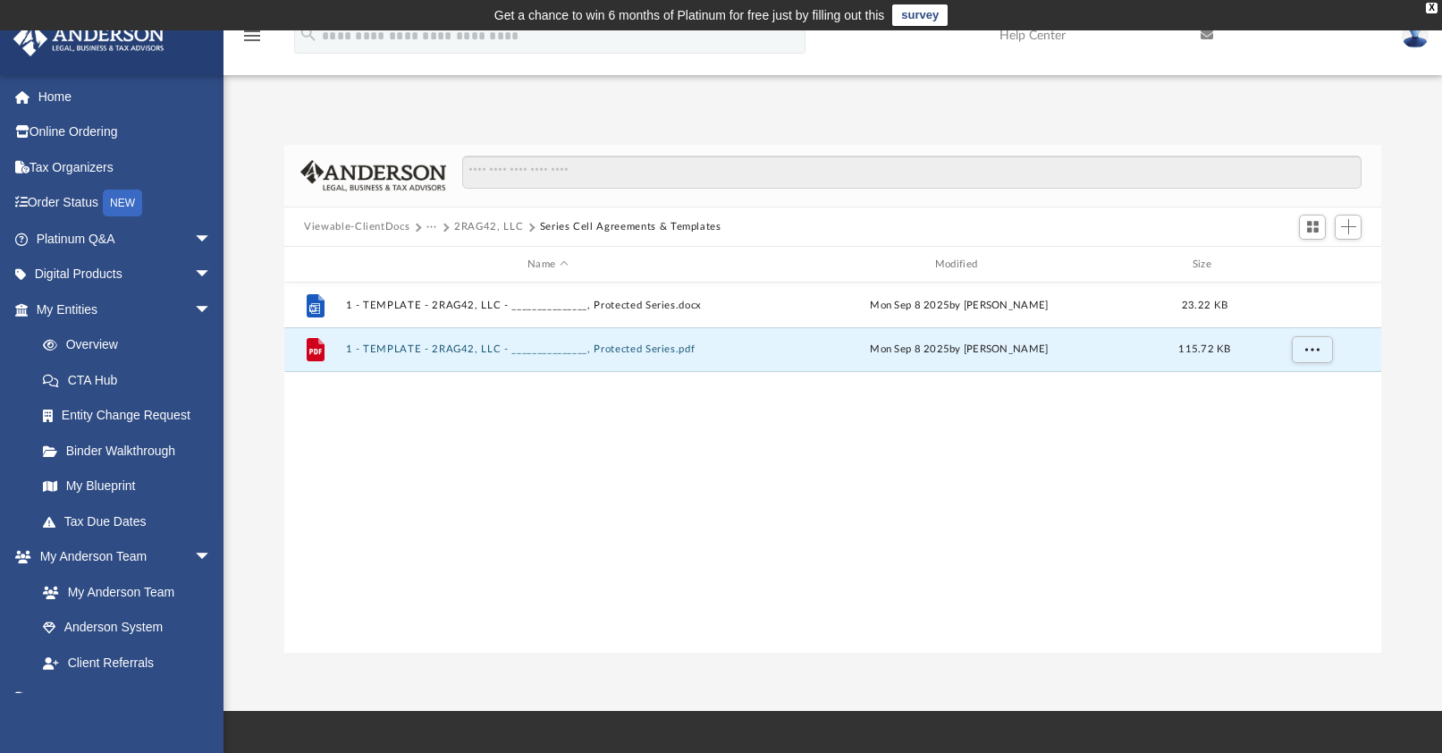
click at [509, 225] on button "2RAG42, LLC" at bounding box center [488, 227] width 69 height 16
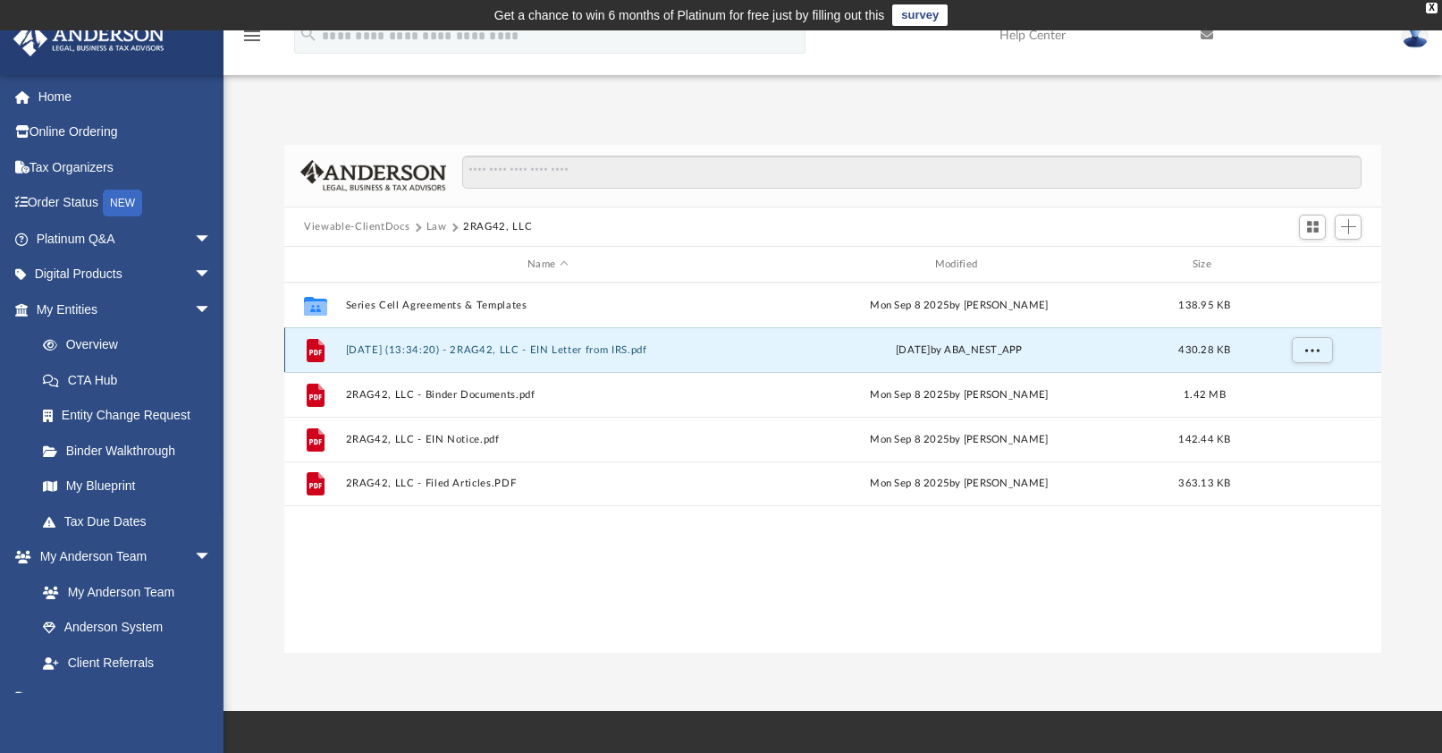
click at [566, 349] on button "2025.09.23 (13:34:20) - 2RAG42, LLC - EIN Letter from IRS.pdf" at bounding box center [548, 350] width 404 height 12
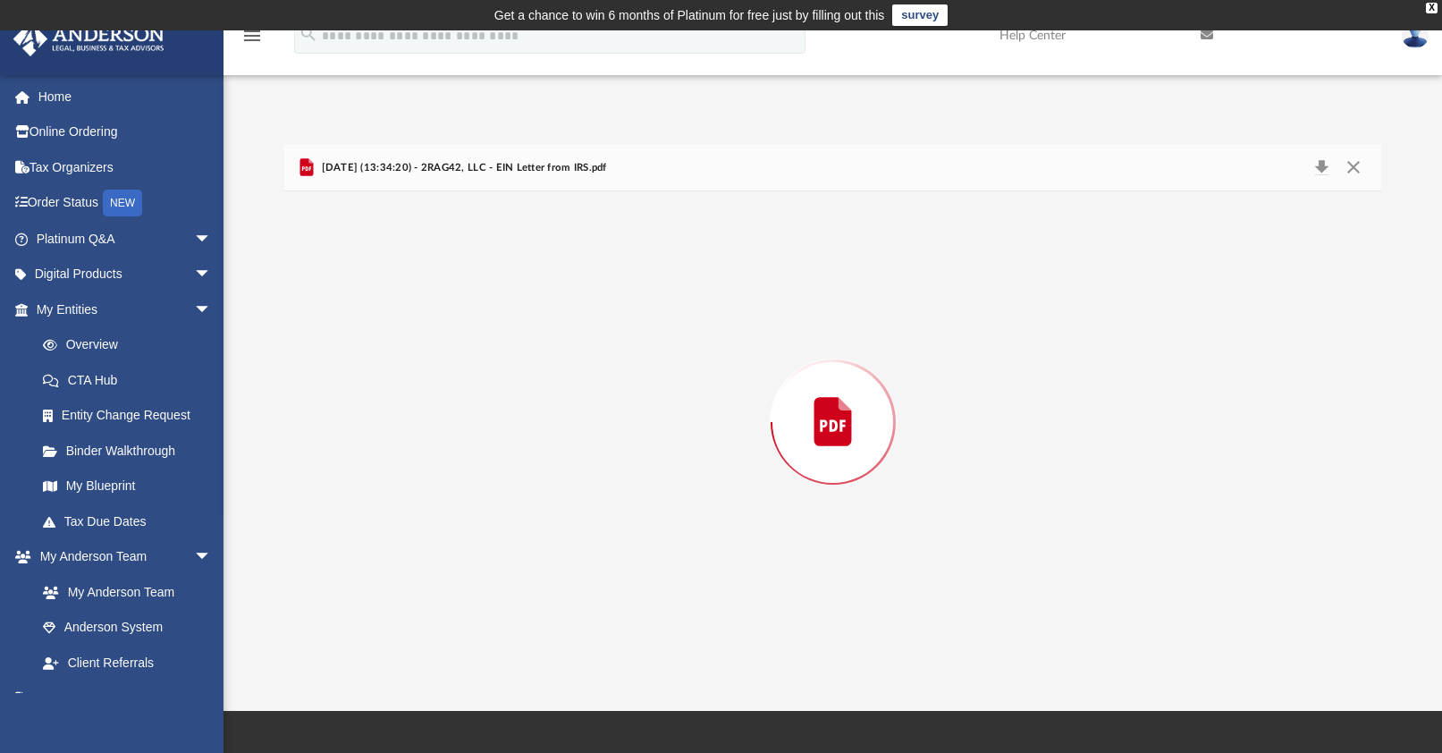
click at [566, 349] on div "Preview" at bounding box center [832, 421] width 1097 height 461
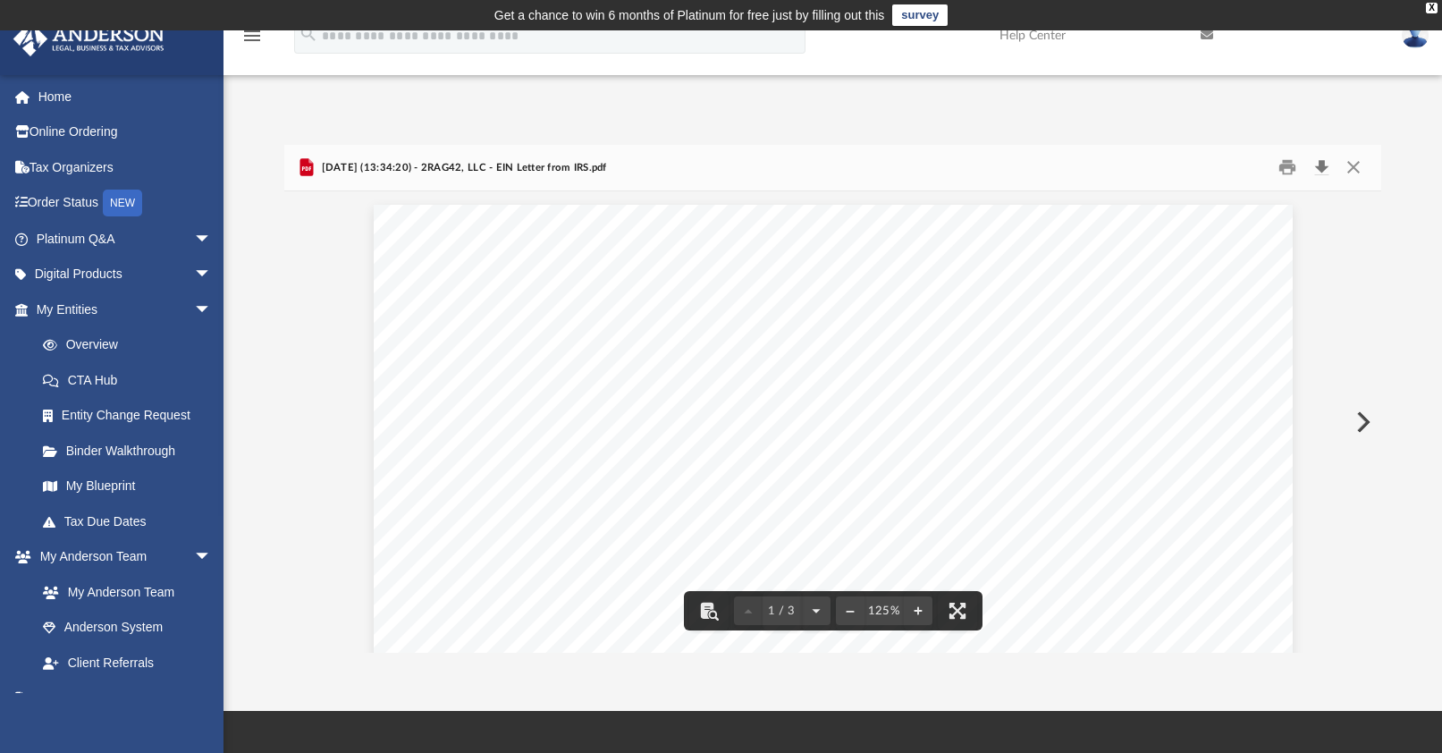
click at [1322, 169] on button "Download" at bounding box center [1321, 168] width 32 height 28
click at [1352, 163] on button "Close" at bounding box center [1352, 168] width 32 height 28
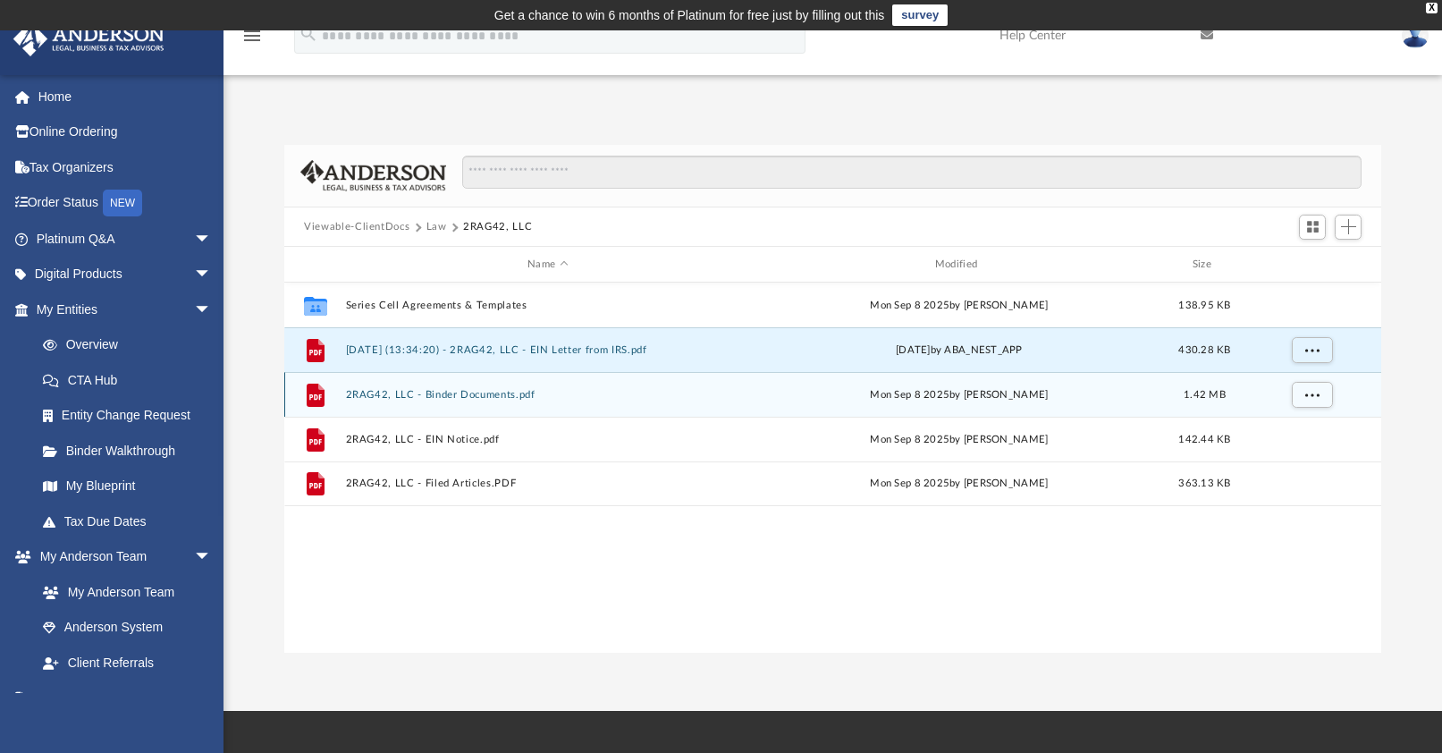
click at [469, 395] on button "2RAG42, LLC - Binder Documents.pdf" at bounding box center [548, 395] width 404 height 12
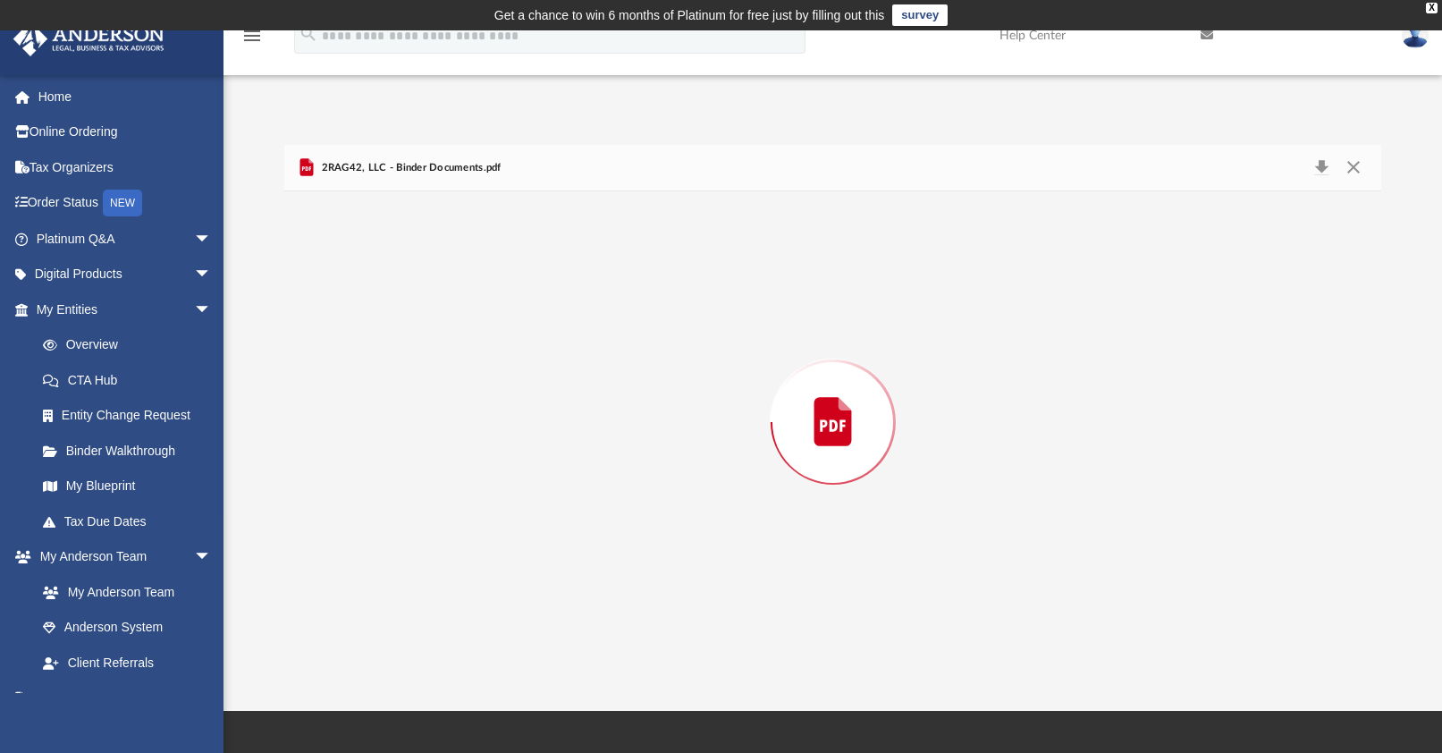
click at [469, 395] on div "Preview" at bounding box center [832, 421] width 1097 height 461
click at [1324, 165] on button "Download" at bounding box center [1321, 168] width 32 height 28
click at [531, 114] on div "Difficulty viewing your box folder? You can also access your account directly o…" at bounding box center [832, 380] width 1218 height 546
click at [1358, 170] on button "Close" at bounding box center [1352, 168] width 32 height 28
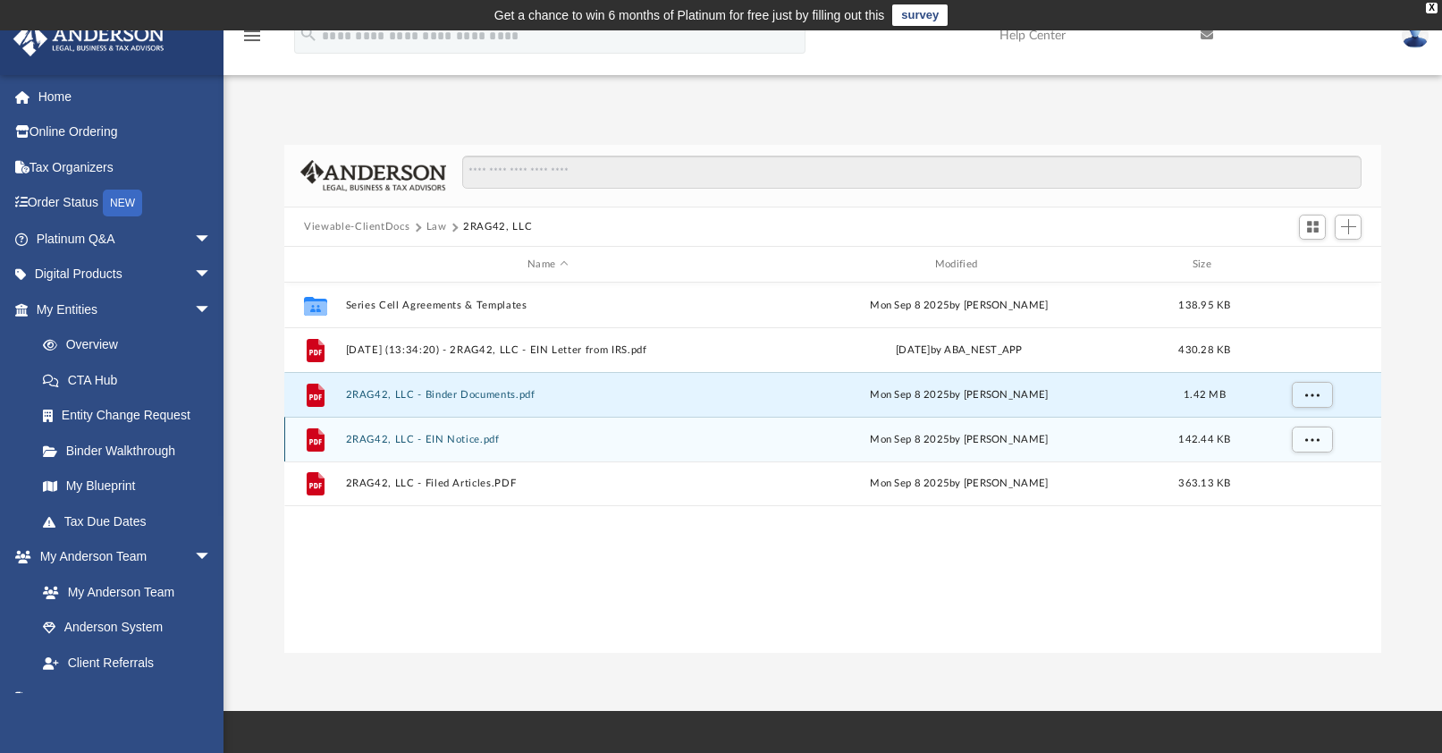
click at [353, 439] on button "2RAG42, LLC - EIN Notice.pdf" at bounding box center [548, 439] width 404 height 12
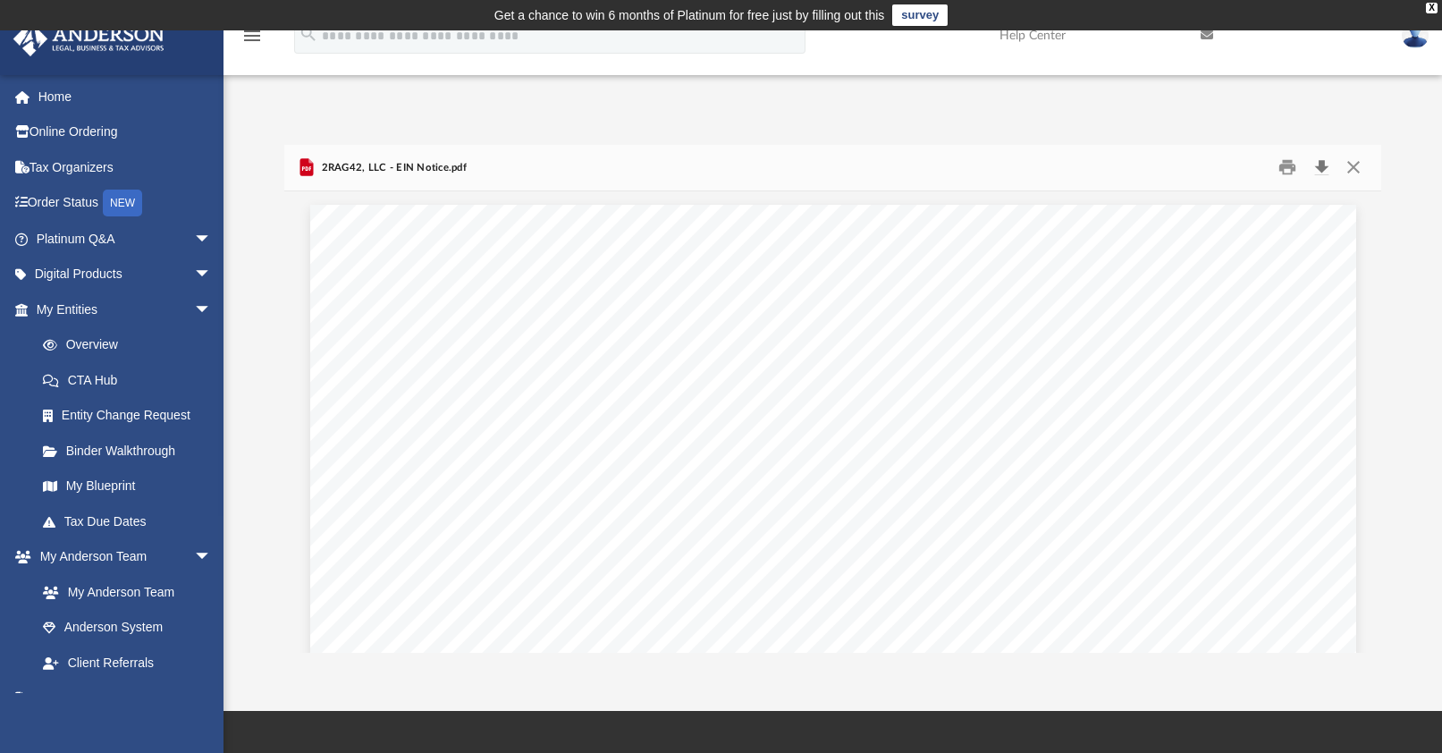
click at [1317, 164] on button "Download" at bounding box center [1321, 168] width 32 height 28
click at [1351, 164] on button "Close" at bounding box center [1352, 168] width 32 height 28
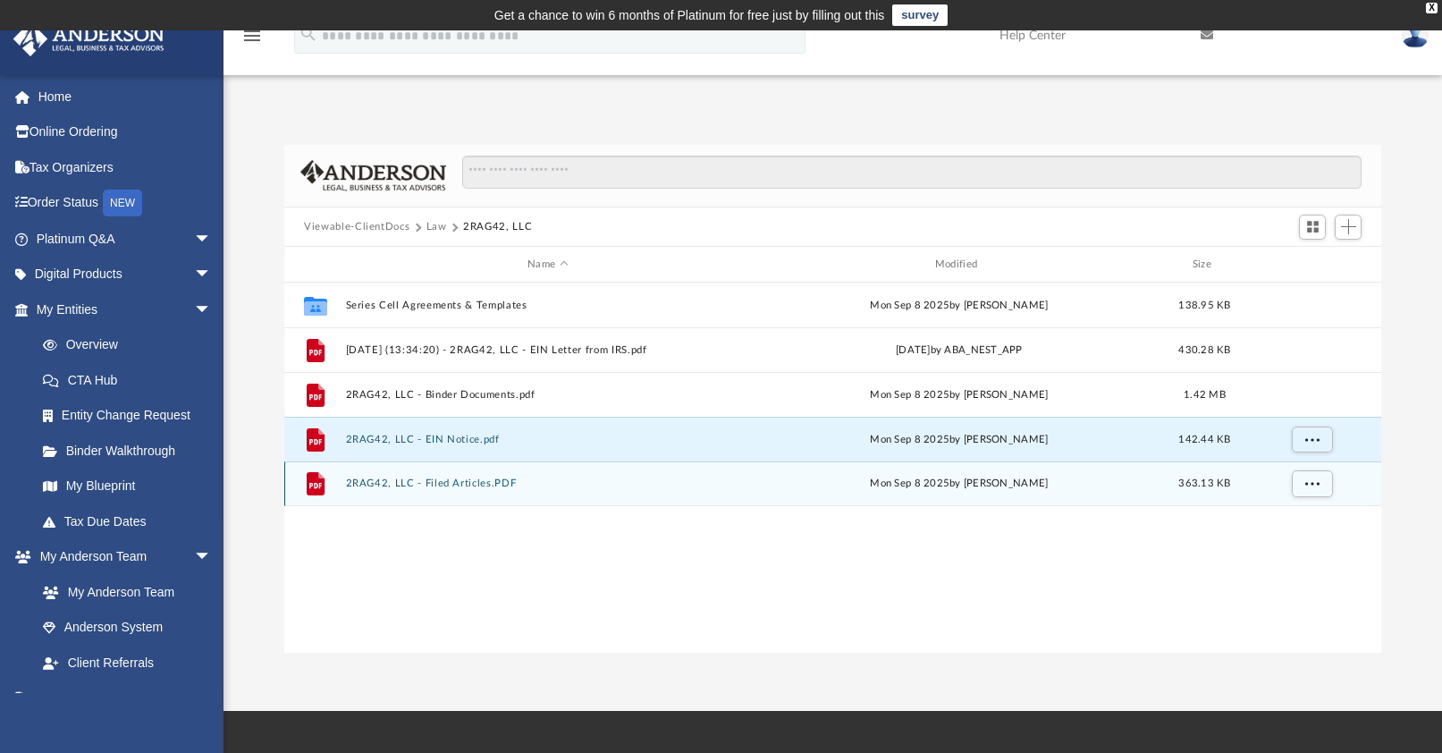
click at [378, 477] on div "File 2RAG42, LLC - Filed Articles.PDF Mon Sep 8 2025 by Jasmine Grayson 363.13 …" at bounding box center [832, 483] width 1097 height 45
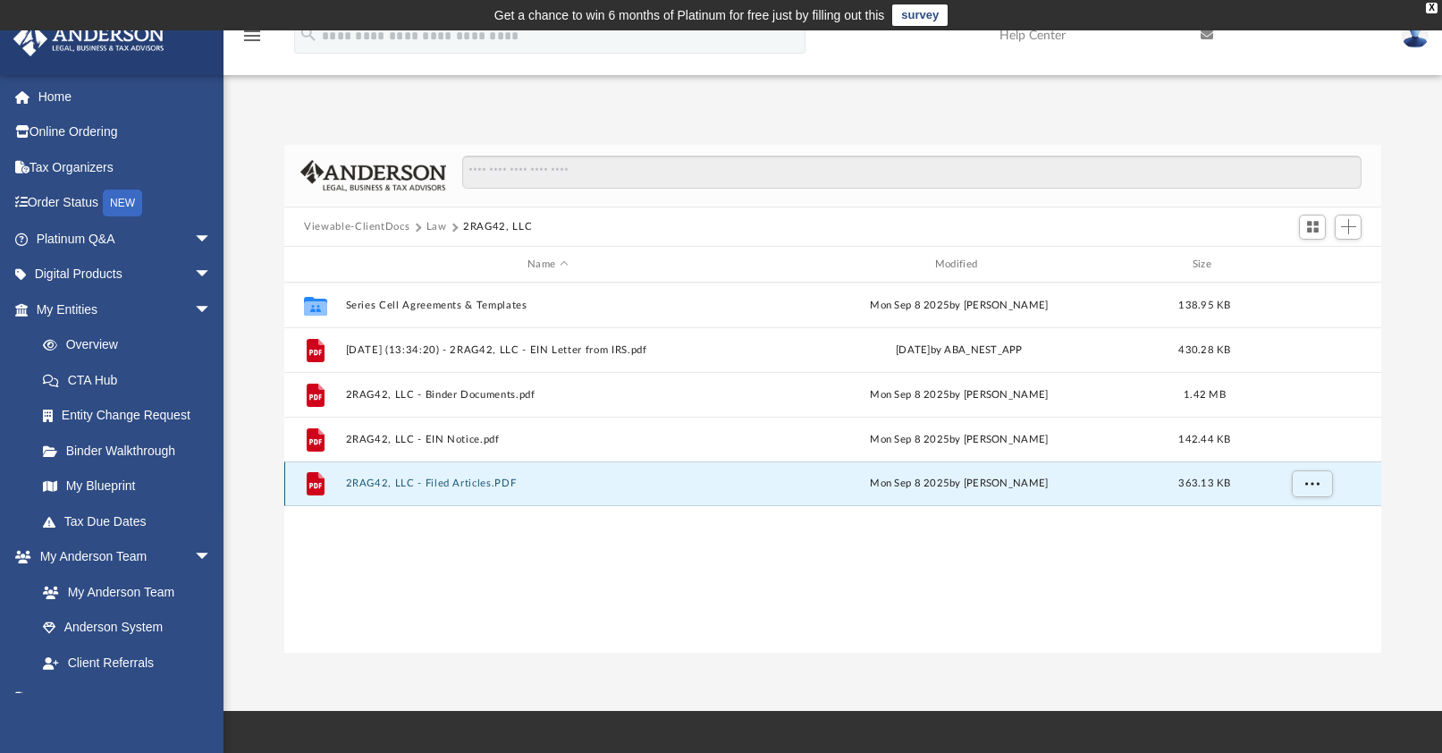
click at [378, 477] on div "File 2RAG42, LLC - Filed Articles.PDF Mon Sep 8 2025 by Jasmine Grayson 363.13 …" at bounding box center [832, 483] width 1097 height 45
click at [400, 485] on button "2RAG42, LLC - Filed Articles.PDF" at bounding box center [548, 483] width 404 height 12
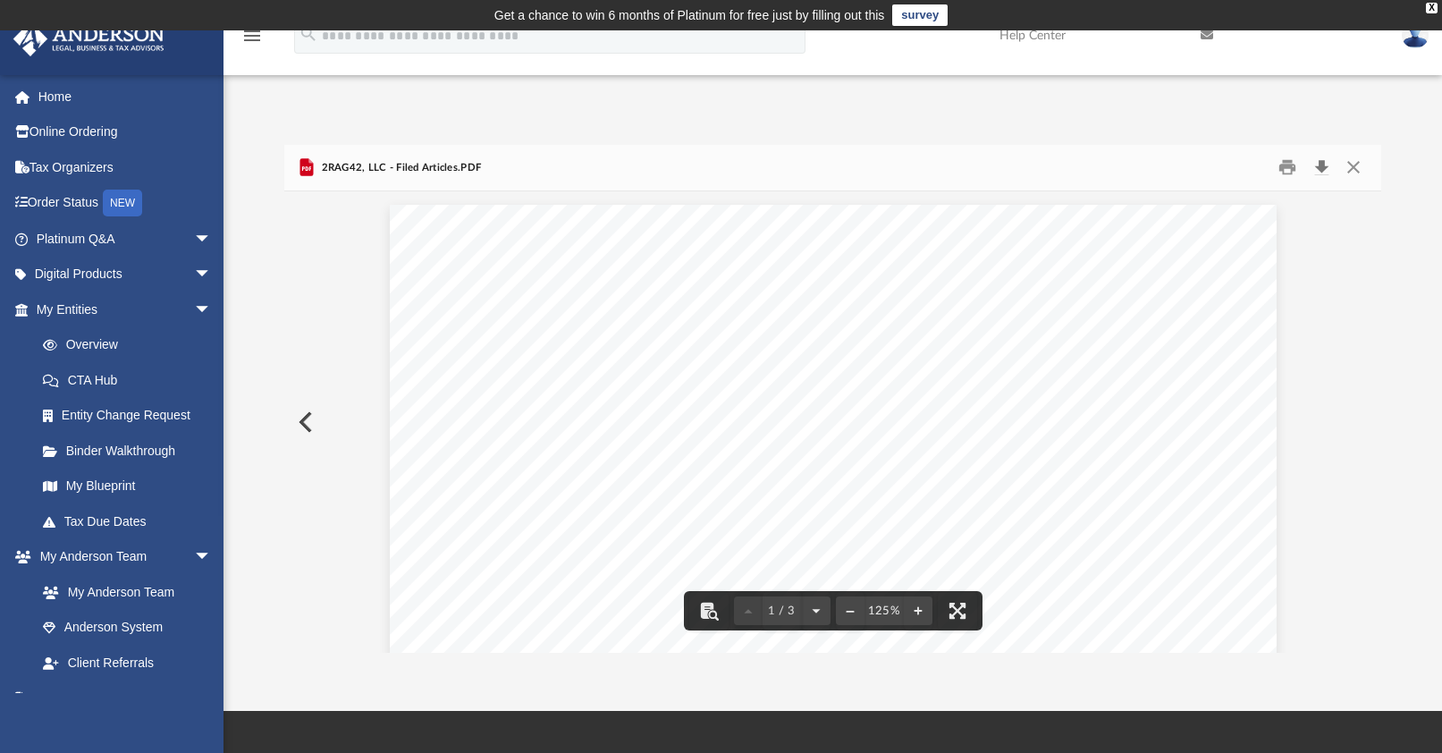
click at [1326, 168] on button "Download" at bounding box center [1321, 168] width 32 height 28
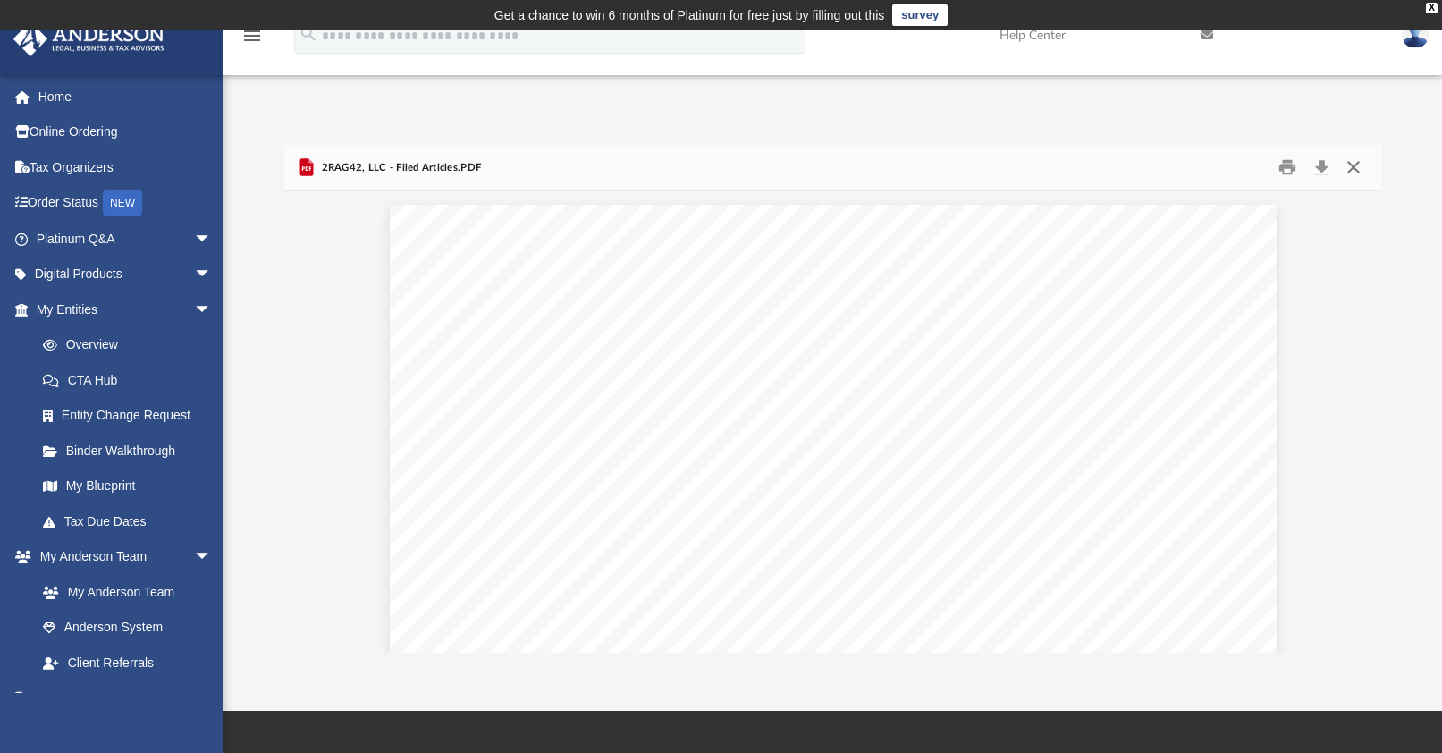
click at [1349, 162] on button "Close" at bounding box center [1352, 168] width 32 height 28
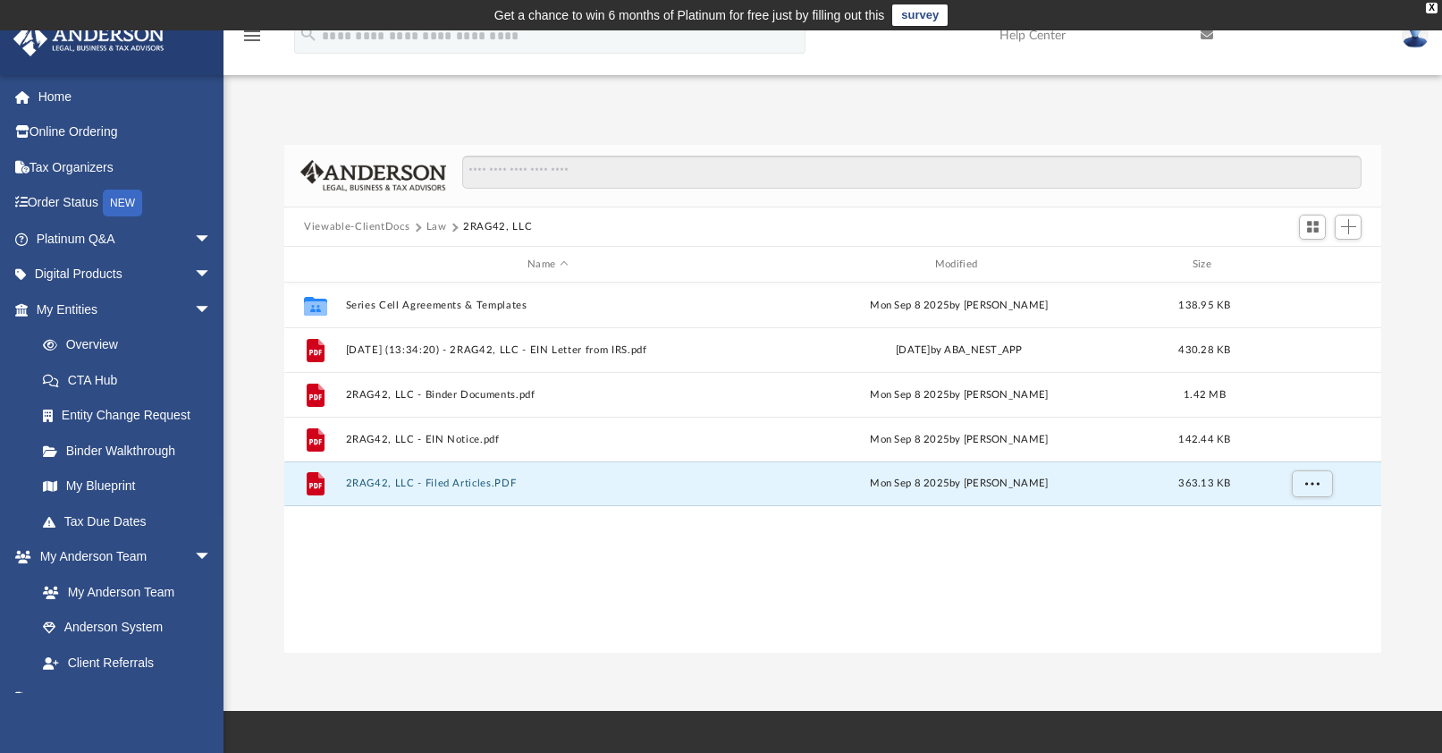
click at [433, 230] on button "Law" at bounding box center [436, 227] width 21 height 16
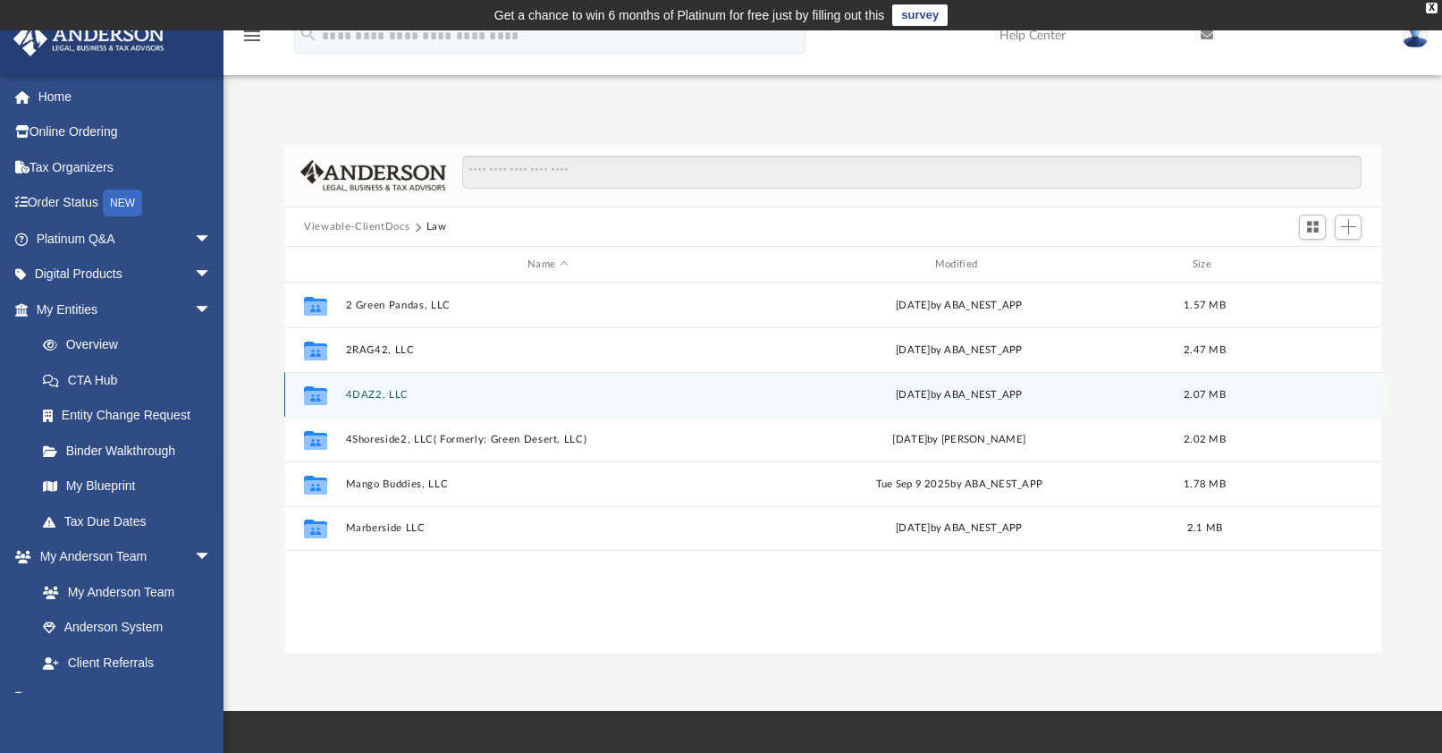
click at [319, 398] on icon "grid" at bounding box center [315, 398] width 23 height 14
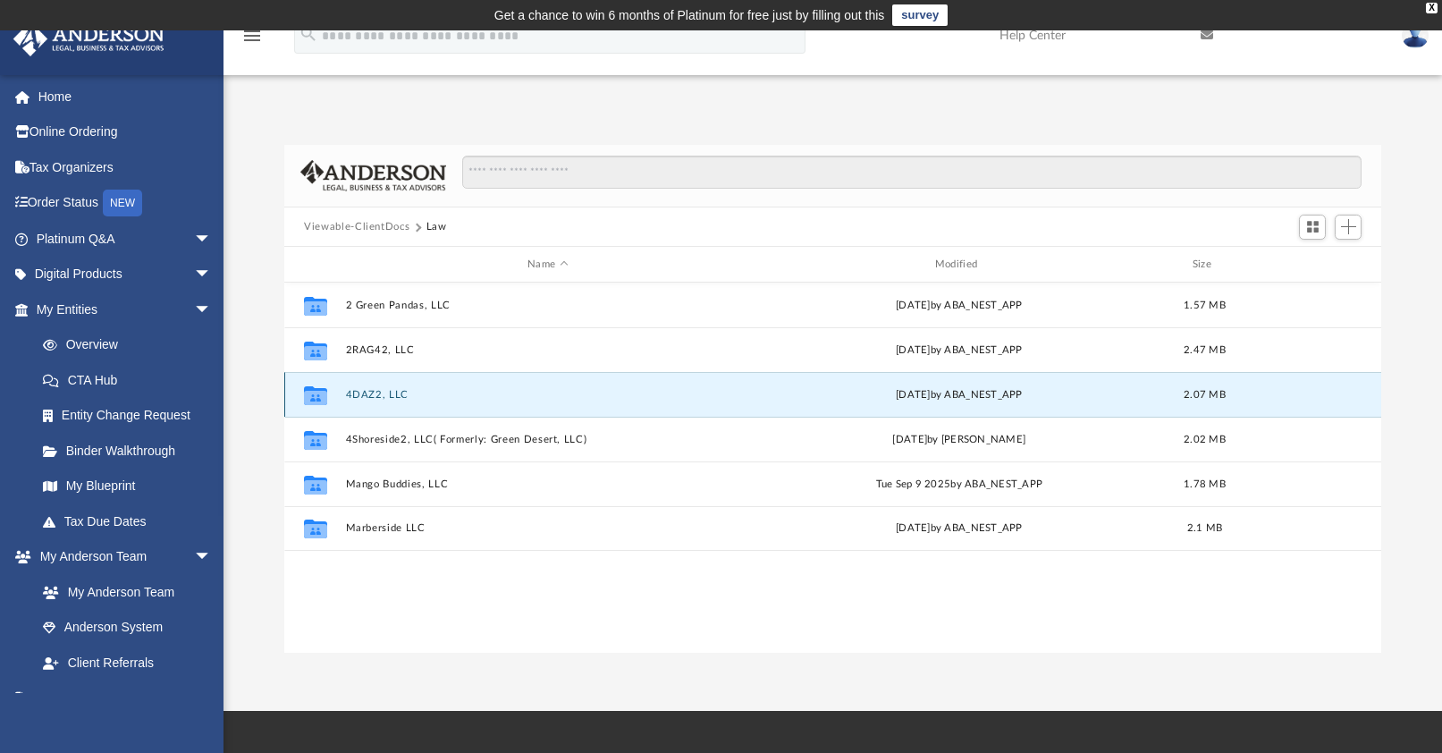
click at [319, 398] on icon "grid" at bounding box center [315, 398] width 23 height 14
click at [308, 398] on icon "grid" at bounding box center [315, 398] width 23 height 14
click at [307, 398] on icon "grid" at bounding box center [315, 398] width 23 height 14
click at [395, 395] on button "4DAZ2, LLC" at bounding box center [548, 395] width 404 height 12
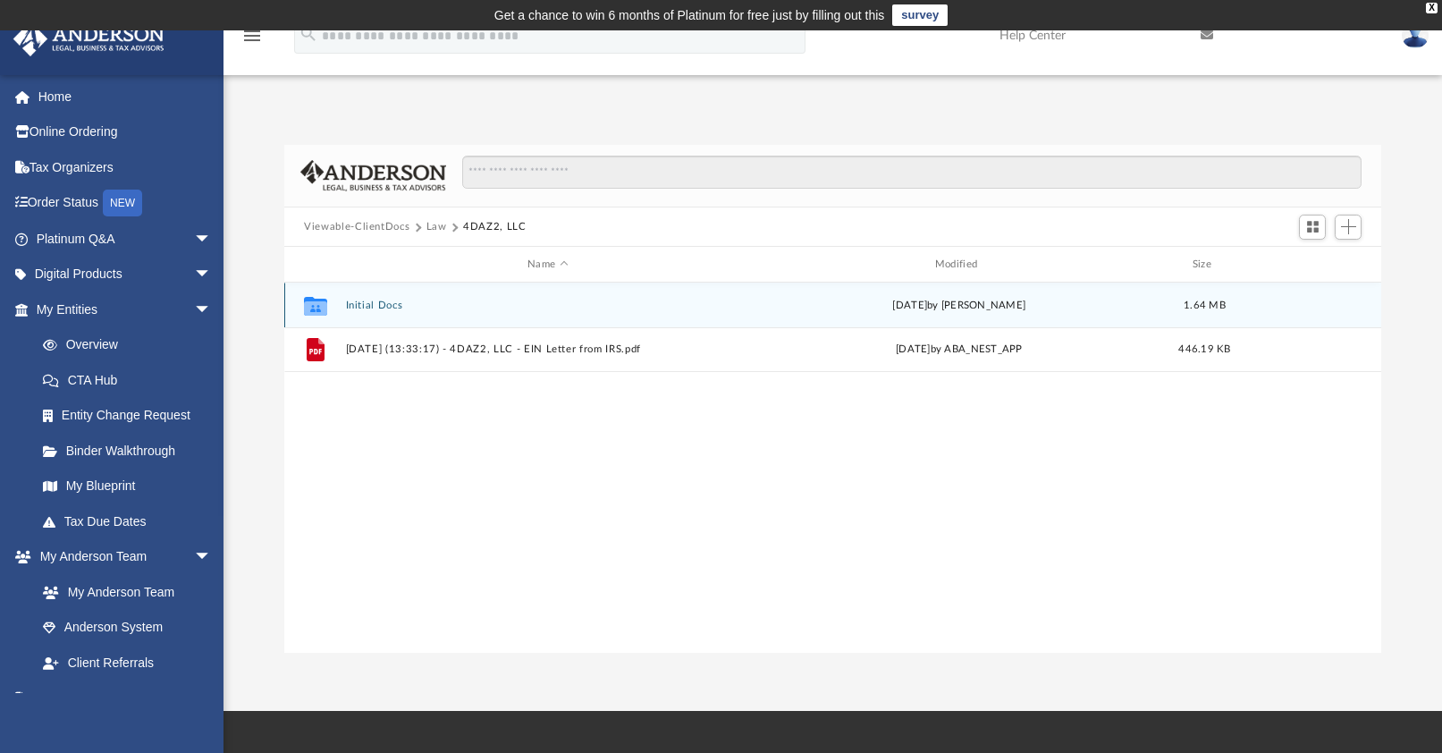
click at [392, 313] on div "Collaborated Folder Initial Docs Wed Sep 10 2025 by Mya Ford 1.64 MB" at bounding box center [832, 304] width 1097 height 45
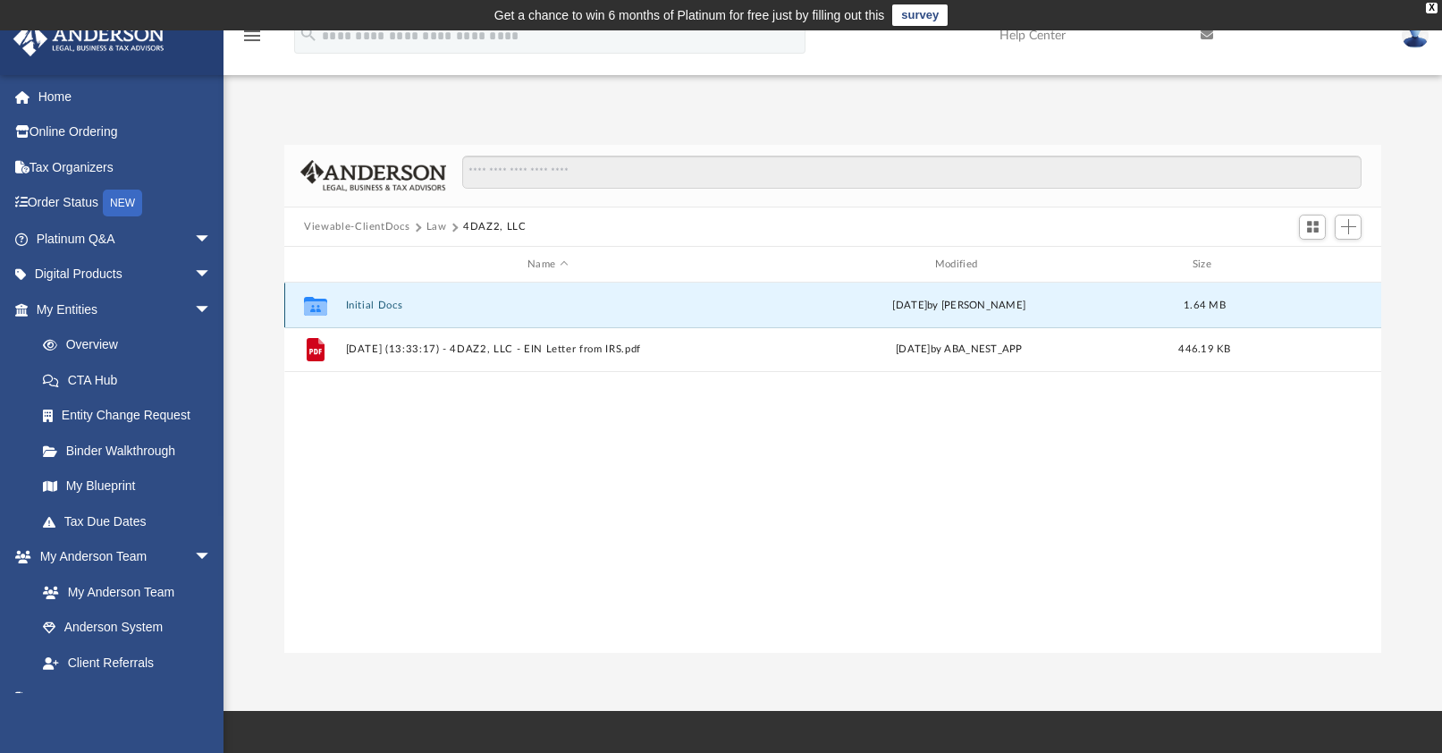
click at [392, 313] on div "Collaborated Folder Initial Docs Wed Sep 10 2025 by Mya Ford 1.64 MB" at bounding box center [832, 304] width 1097 height 45
click at [359, 304] on button "Initial Docs" at bounding box center [548, 305] width 404 height 12
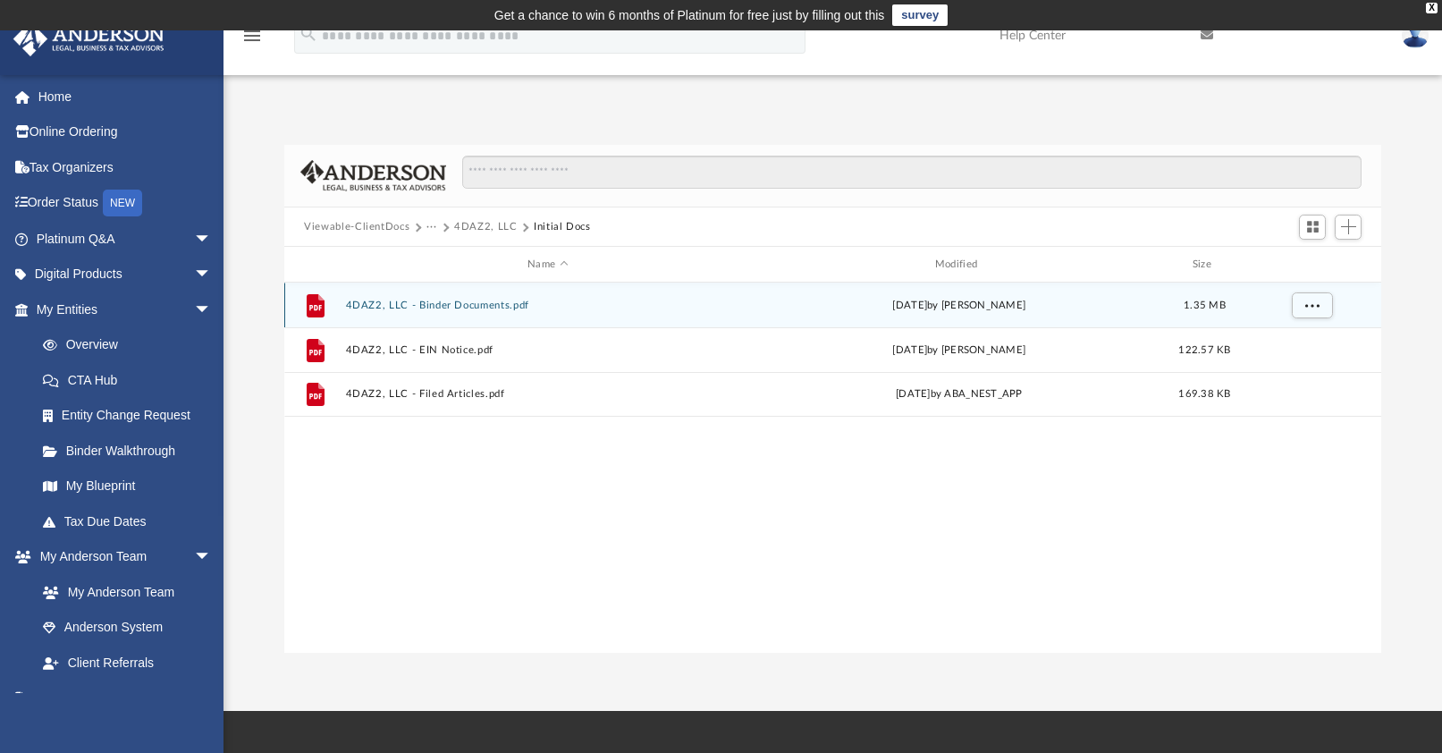
click at [359, 304] on button "4DAZ2, LLC - Binder Documents.pdf" at bounding box center [548, 305] width 404 height 12
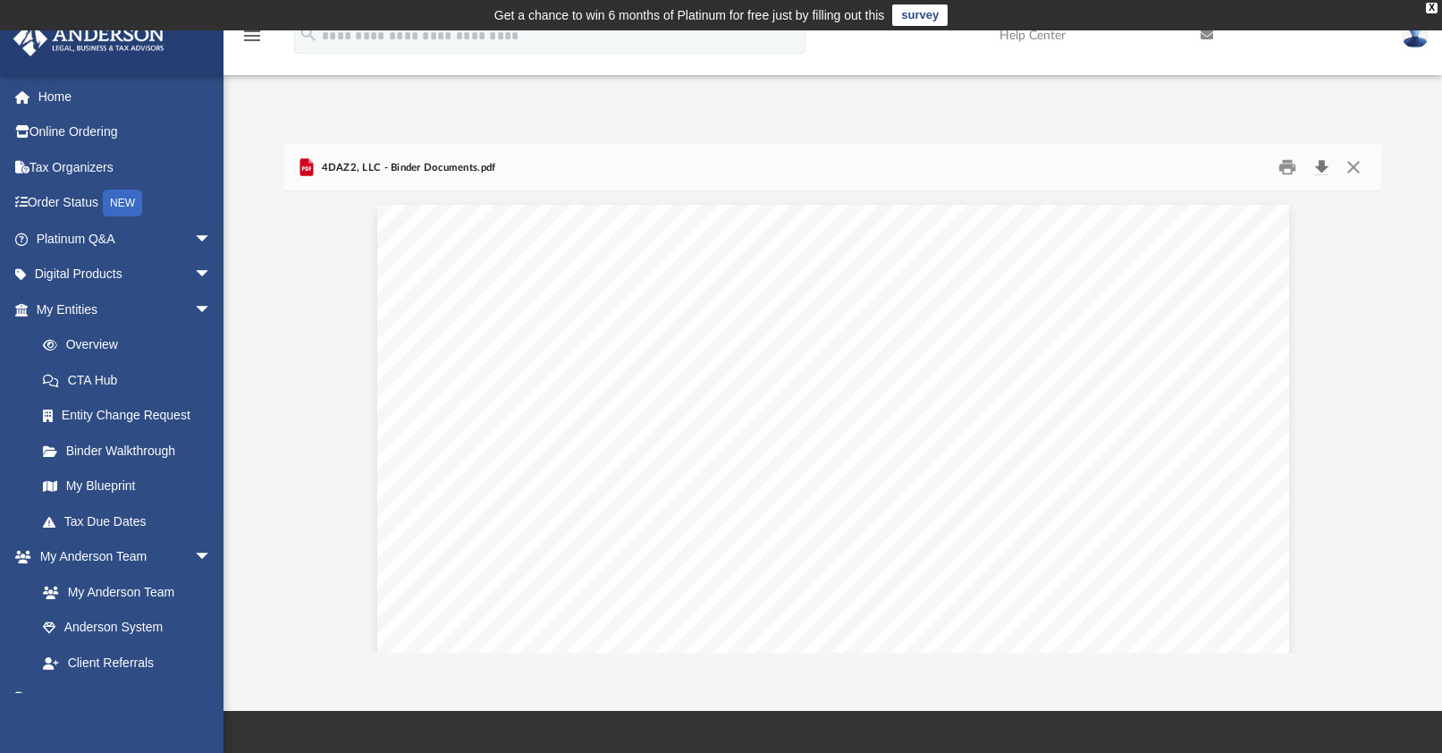
click at [1322, 168] on button "Download" at bounding box center [1321, 168] width 32 height 28
click at [1350, 170] on button "Close" at bounding box center [1352, 168] width 32 height 28
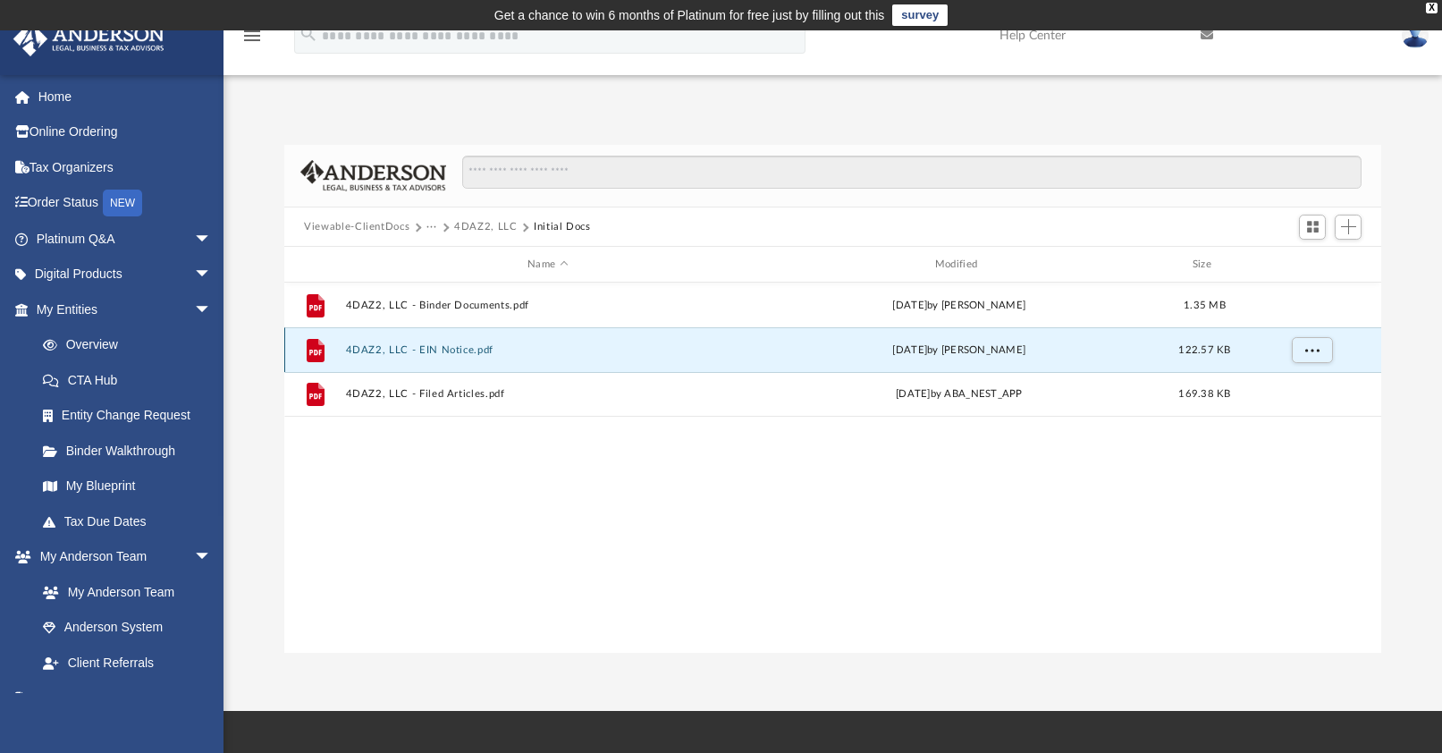
click at [400, 349] on button "4DAZ2, LLC - EIN Notice.pdf" at bounding box center [548, 350] width 404 height 12
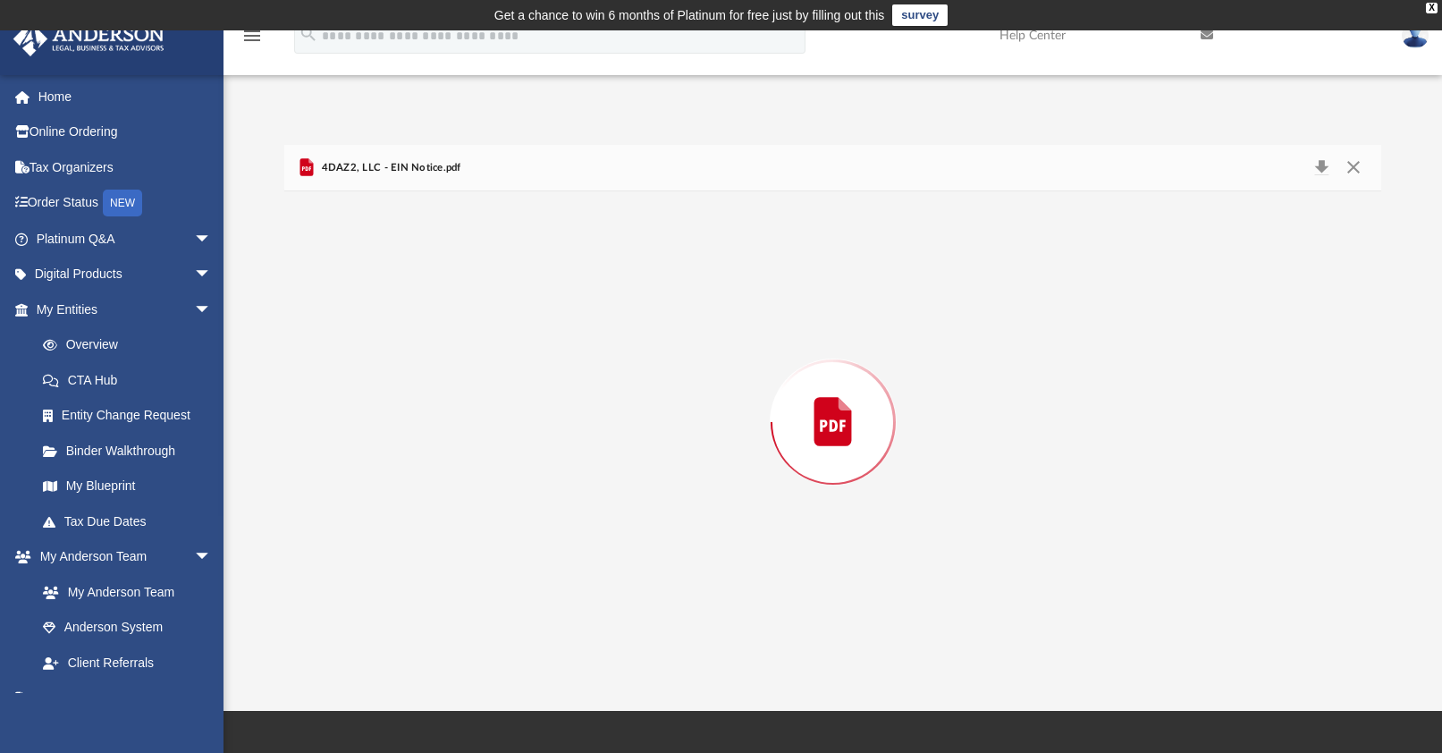
click at [400, 349] on div "Preview" at bounding box center [832, 421] width 1097 height 461
click at [1321, 162] on button "Download" at bounding box center [1321, 168] width 32 height 28
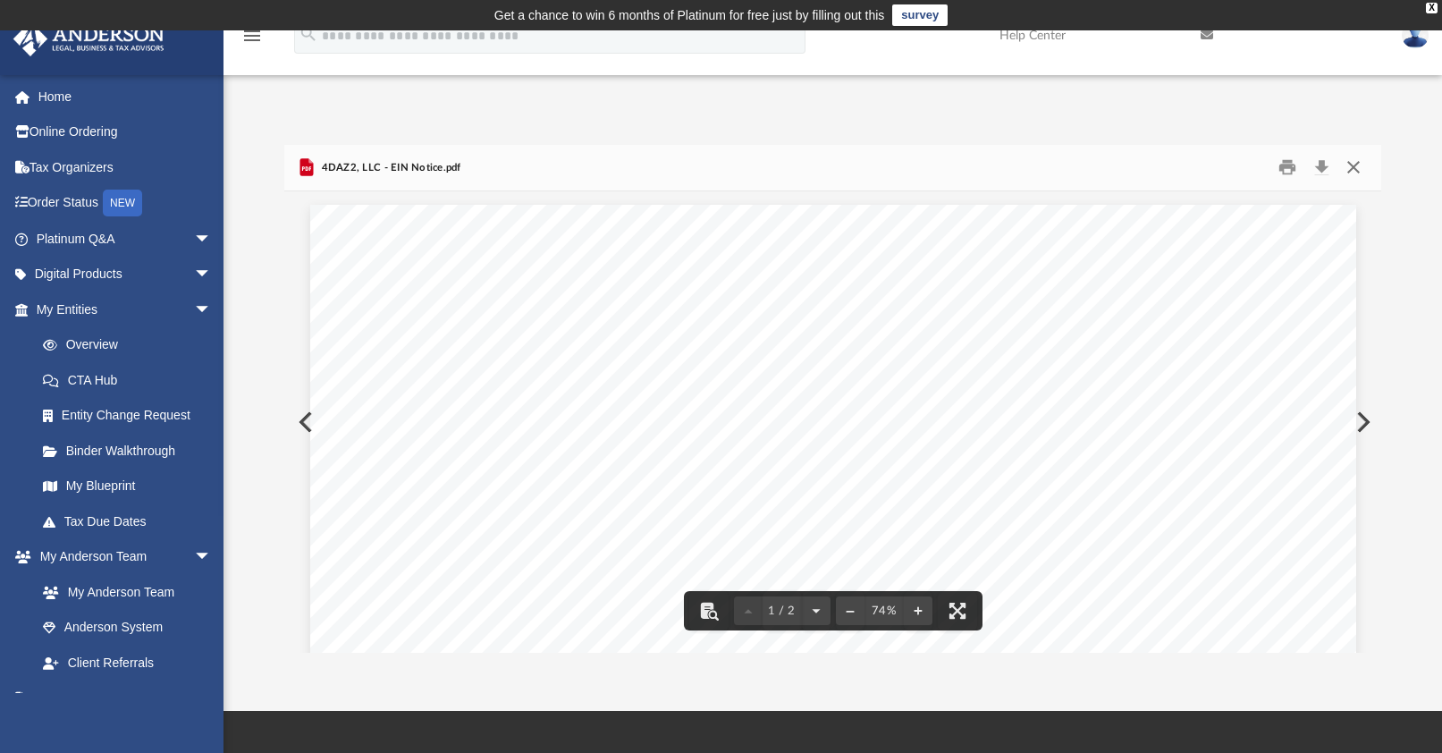
click at [1351, 166] on button "Close" at bounding box center [1352, 168] width 32 height 28
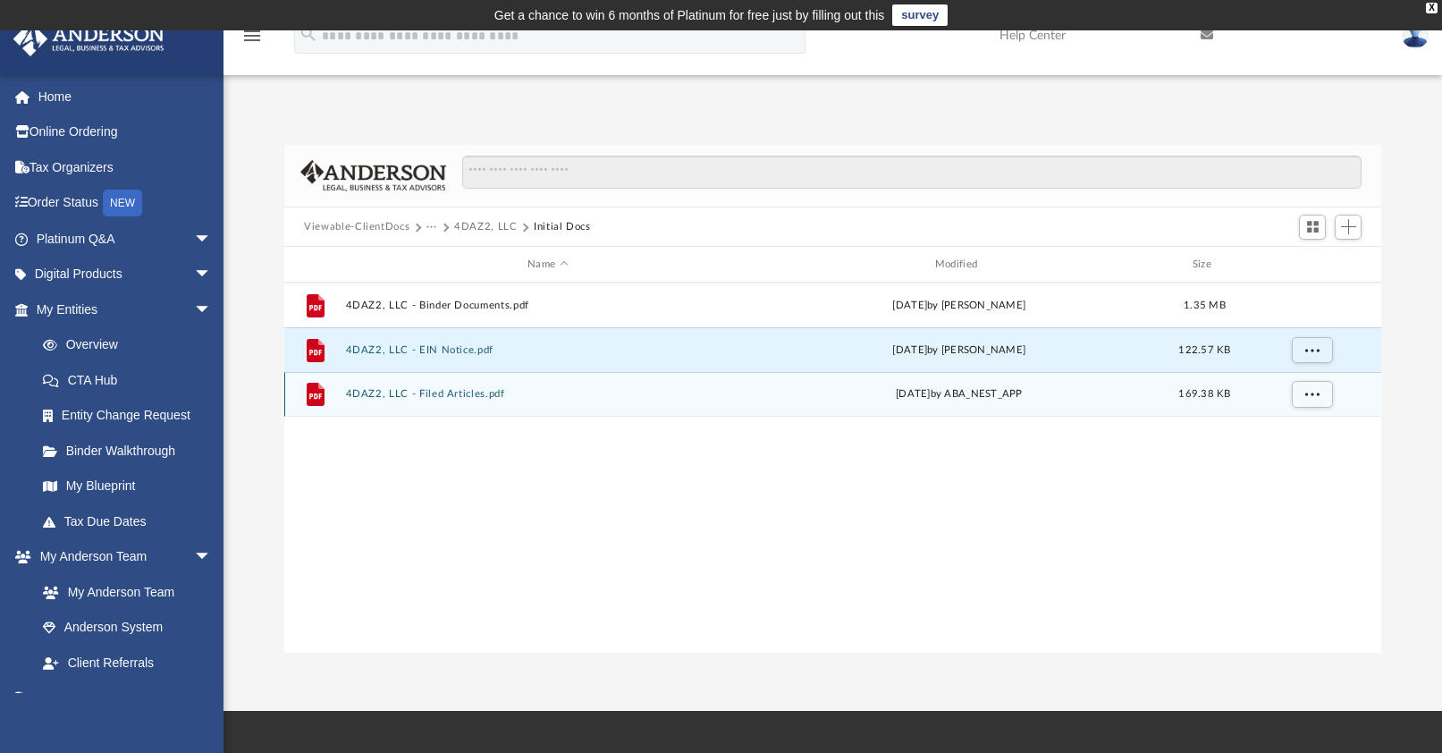
click at [374, 390] on button "4DAZ2, LLC - Filed Articles.pdf" at bounding box center [548, 394] width 404 height 12
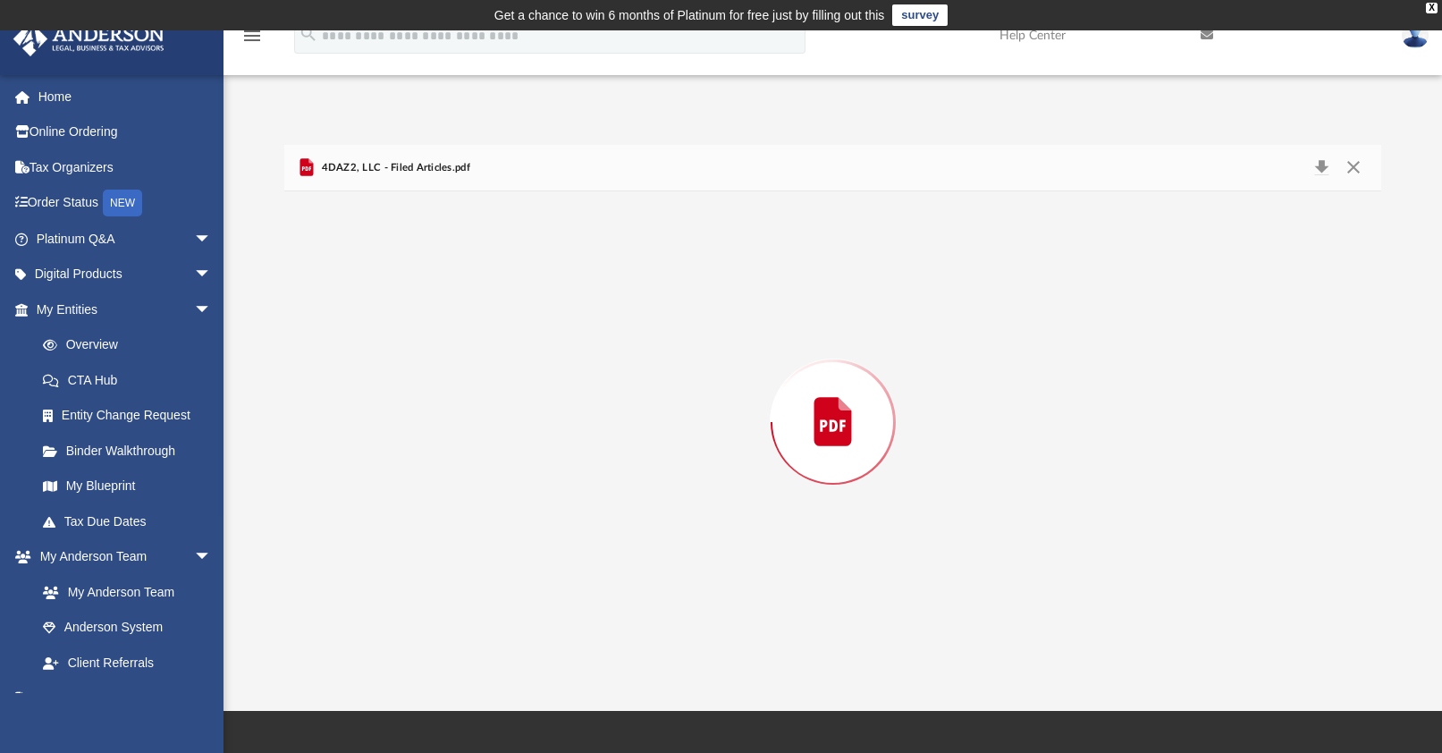
click at [374, 390] on div "Preview" at bounding box center [832, 421] width 1097 height 461
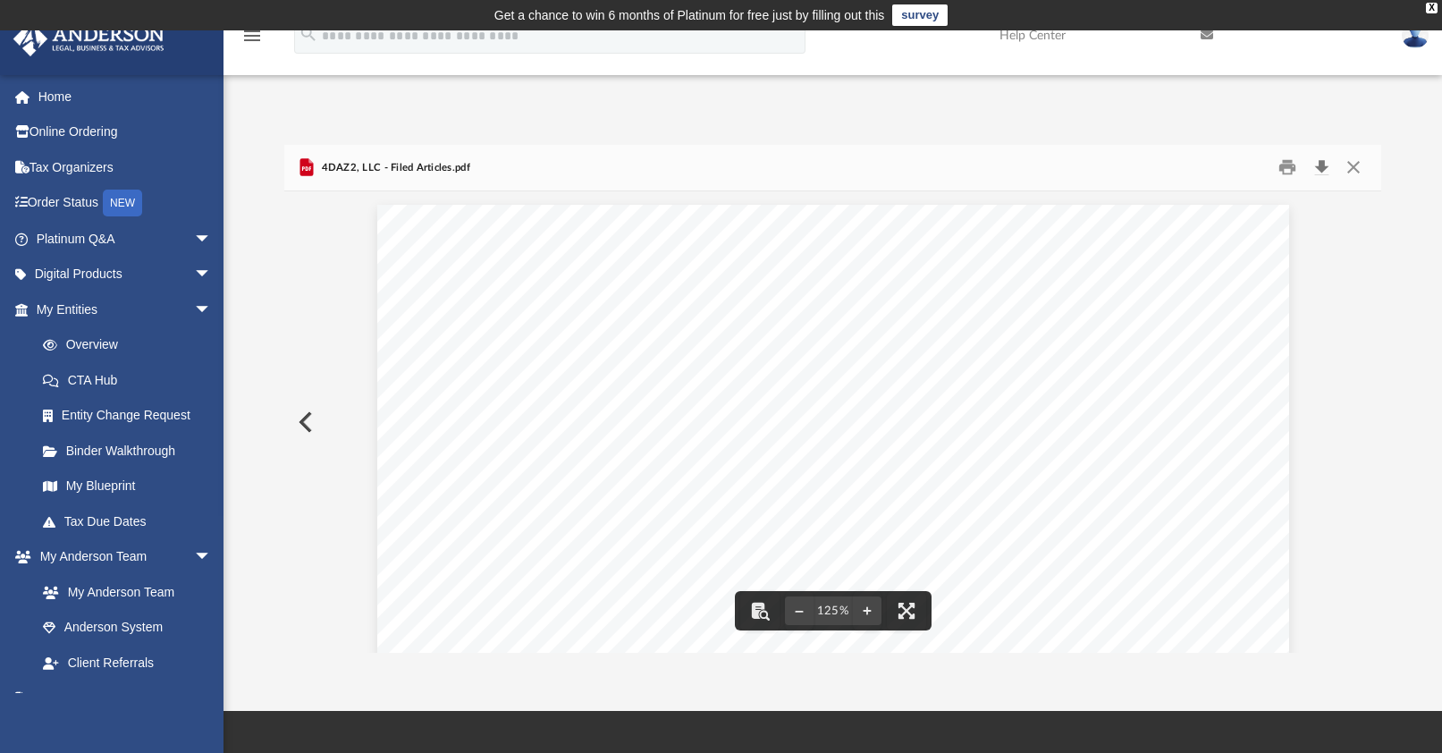
click at [1317, 166] on button "Download" at bounding box center [1321, 168] width 32 height 28
click at [1347, 166] on button "Close" at bounding box center [1352, 168] width 32 height 28
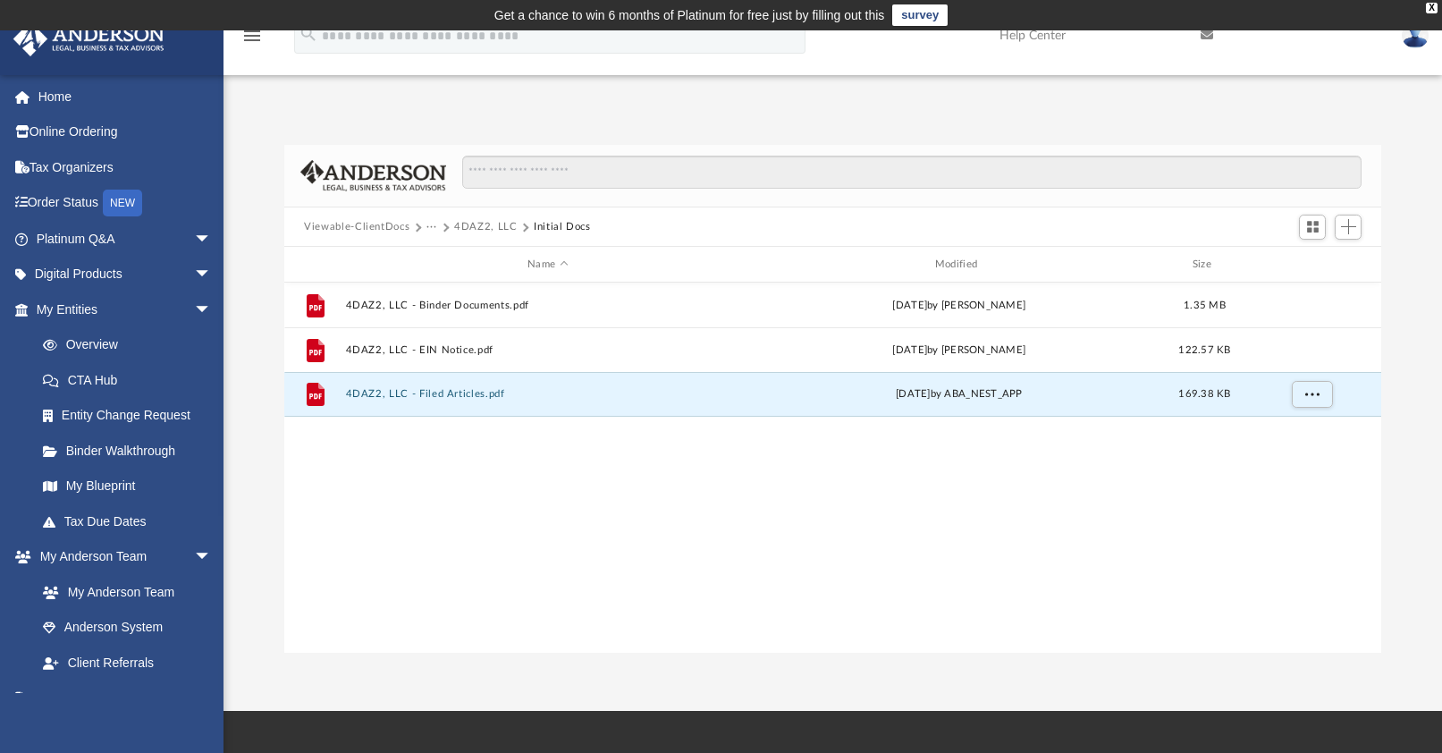
click at [484, 224] on button "4DAZ2, LLC" at bounding box center [485, 227] width 63 height 16
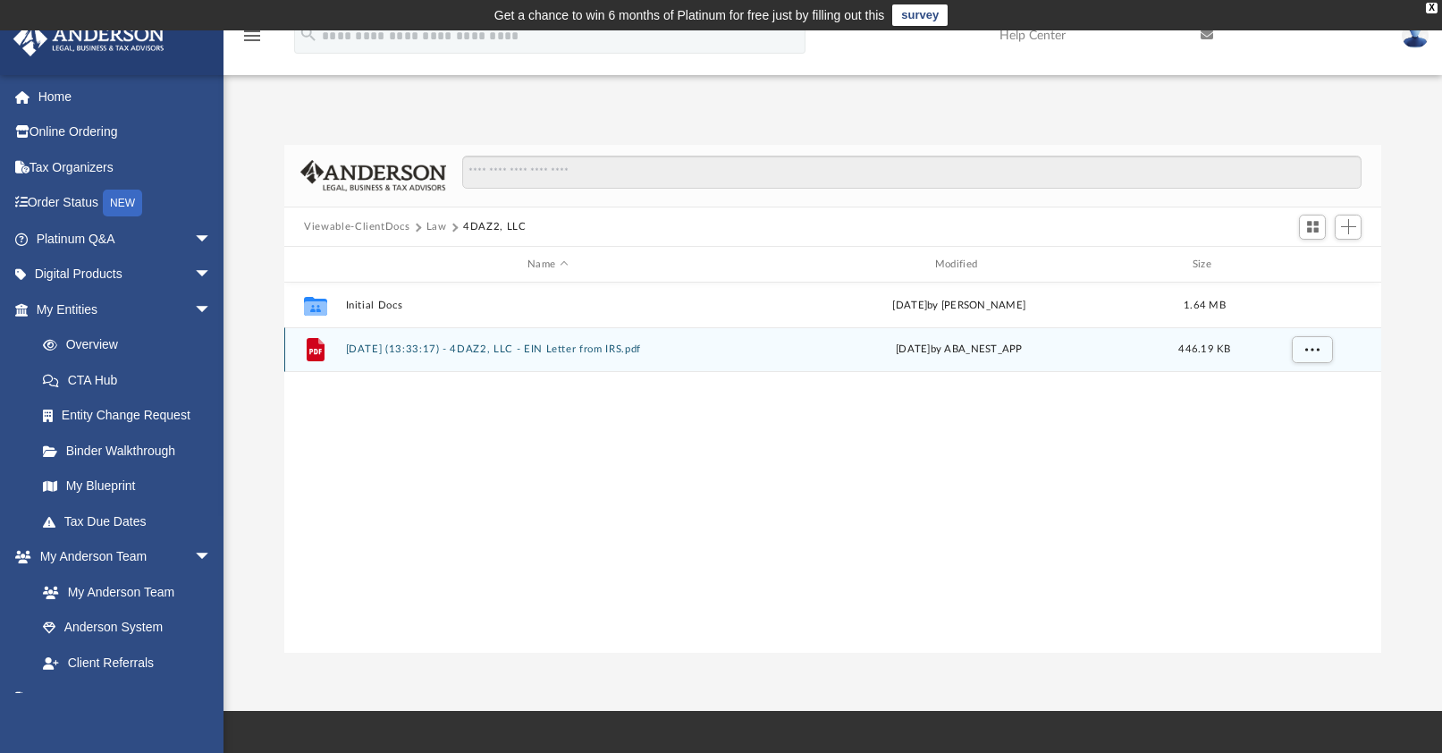
click at [409, 351] on button "2025.09.23 (13:33:17) - 4DAZ2, LLC - EIN Letter from IRS.pdf" at bounding box center [548, 349] width 404 height 12
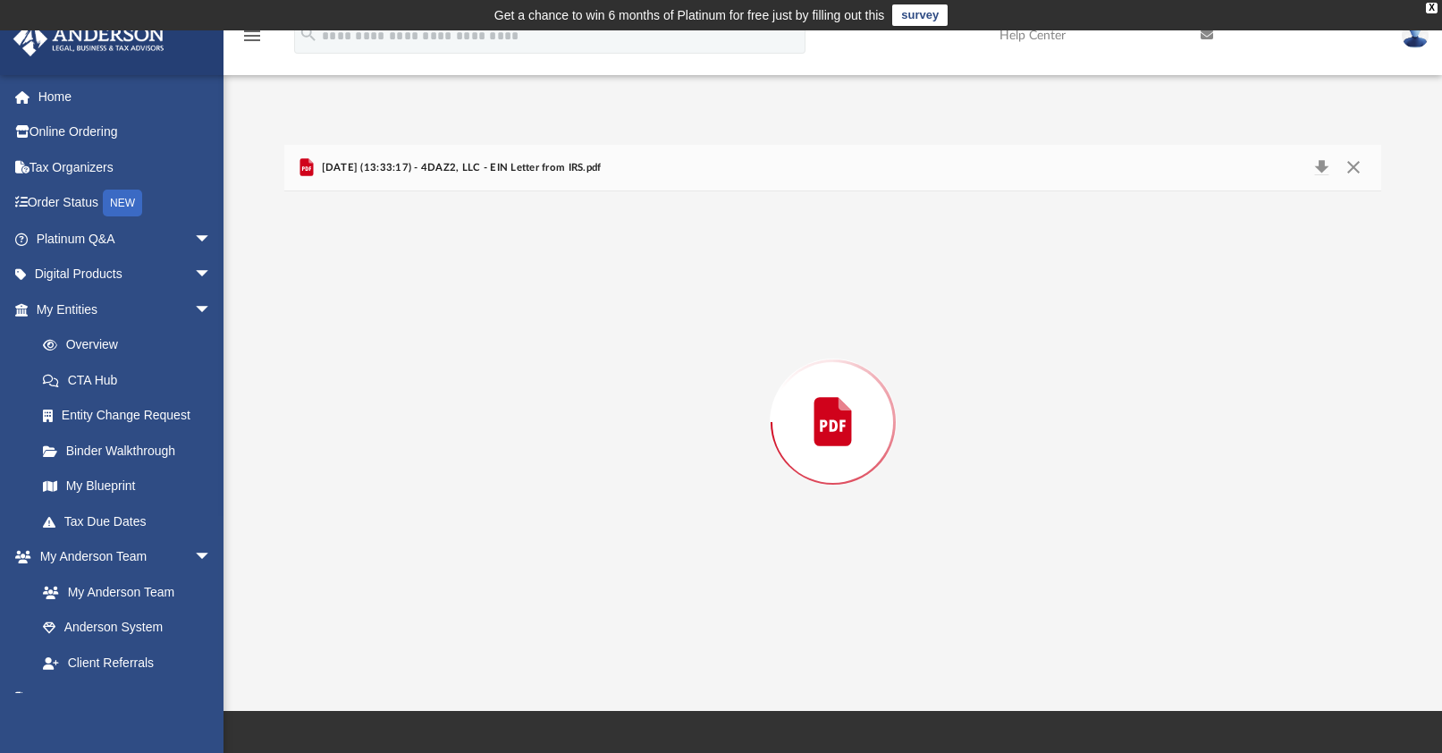
click at [409, 351] on div "Preview" at bounding box center [832, 421] width 1097 height 461
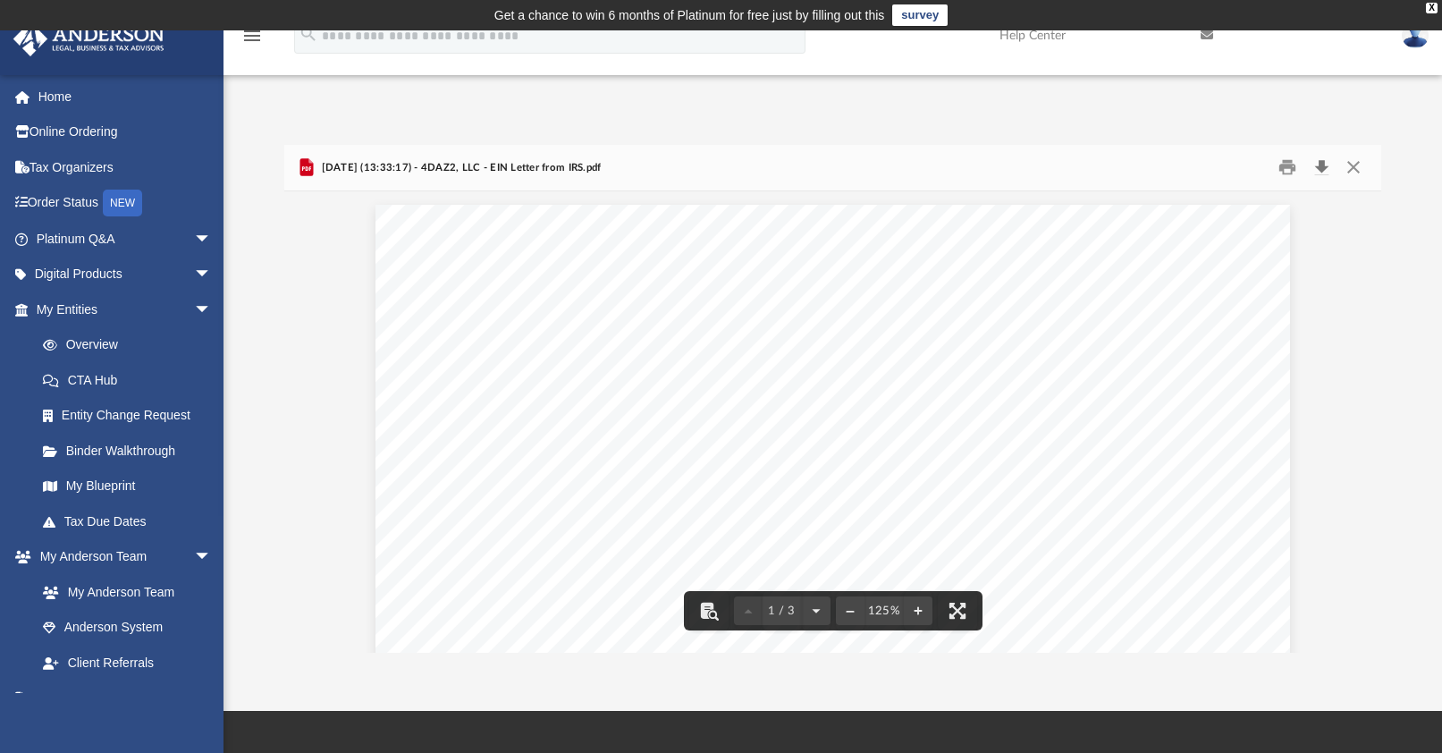
click at [1314, 167] on button "Download" at bounding box center [1321, 168] width 32 height 28
click at [1353, 168] on button "Close" at bounding box center [1352, 168] width 32 height 28
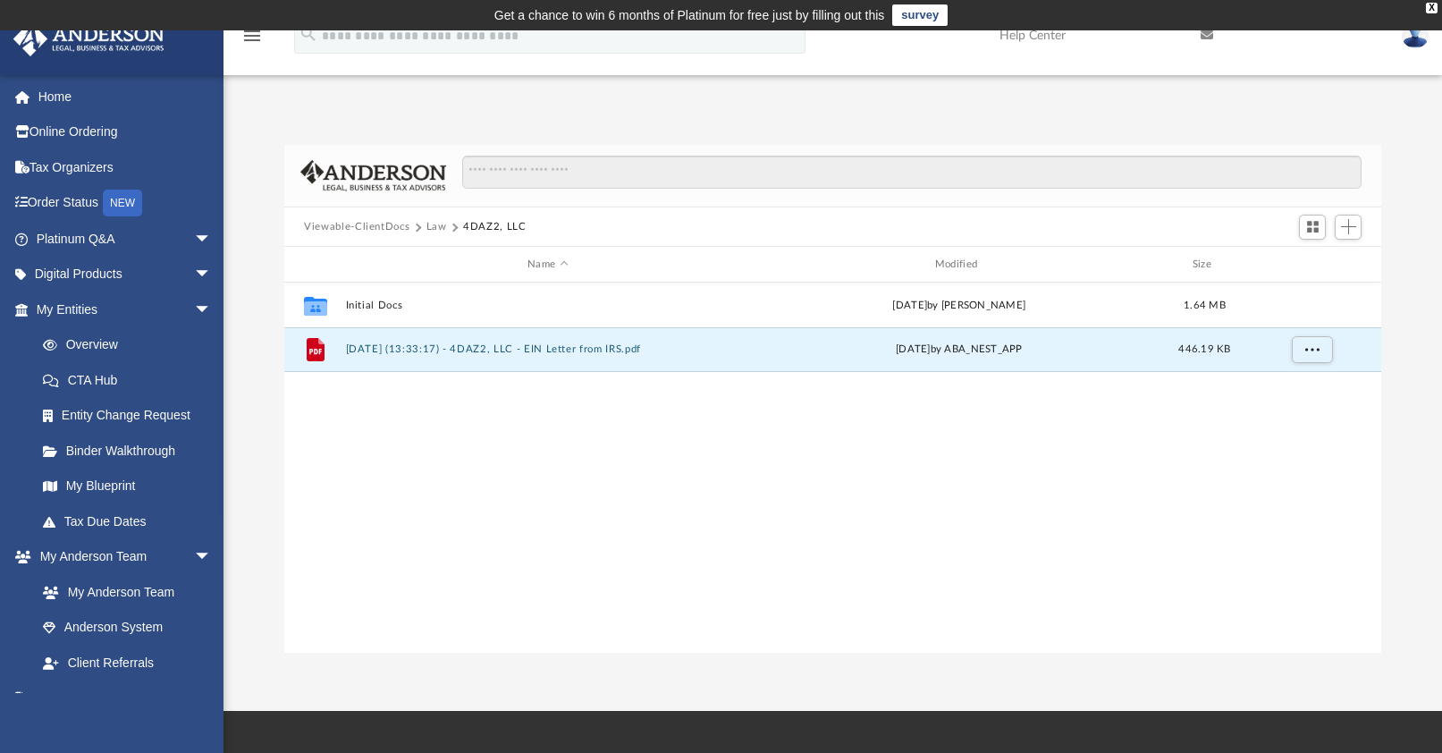
click at [434, 228] on button "Law" at bounding box center [436, 227] width 21 height 16
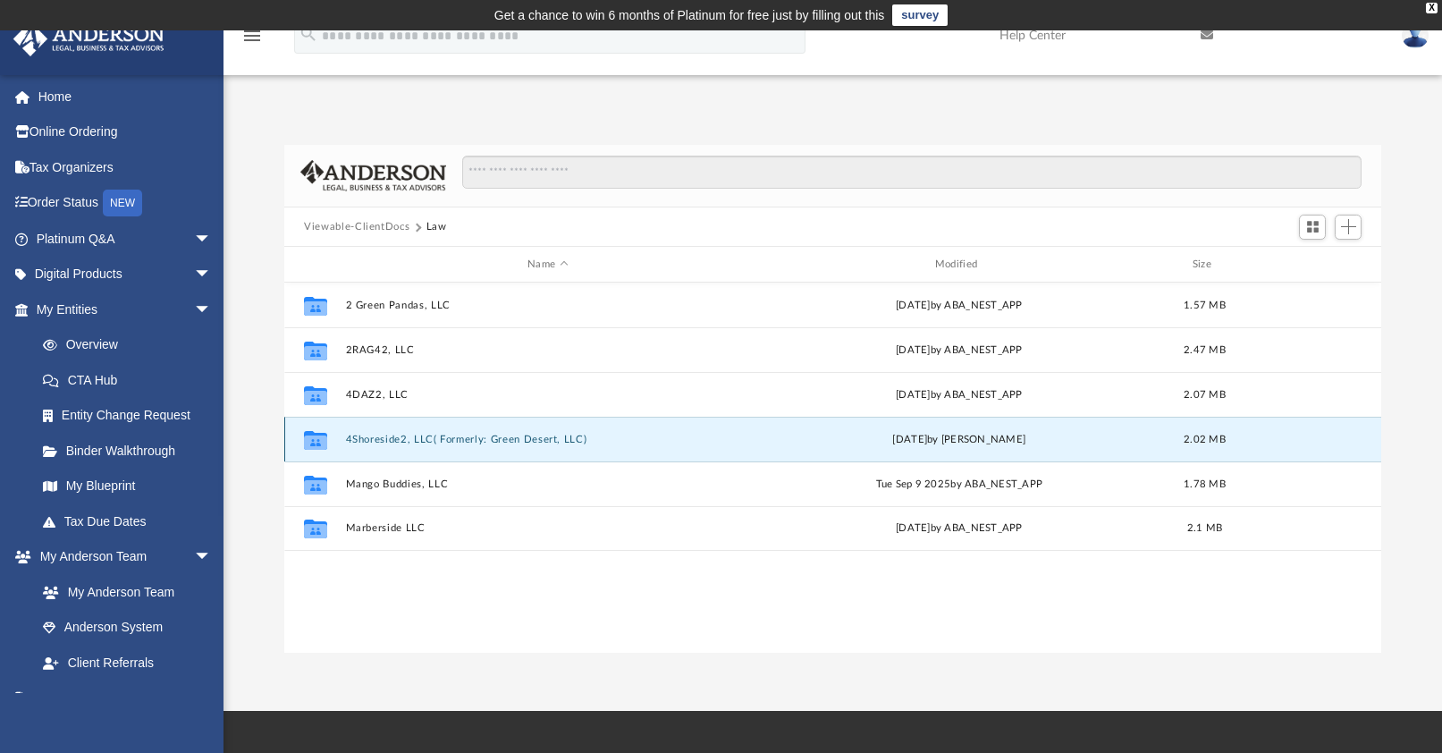
click at [396, 442] on button "4Shoreside2, LLC( Formerly: Green Desert, LLC)" at bounding box center [548, 439] width 404 height 12
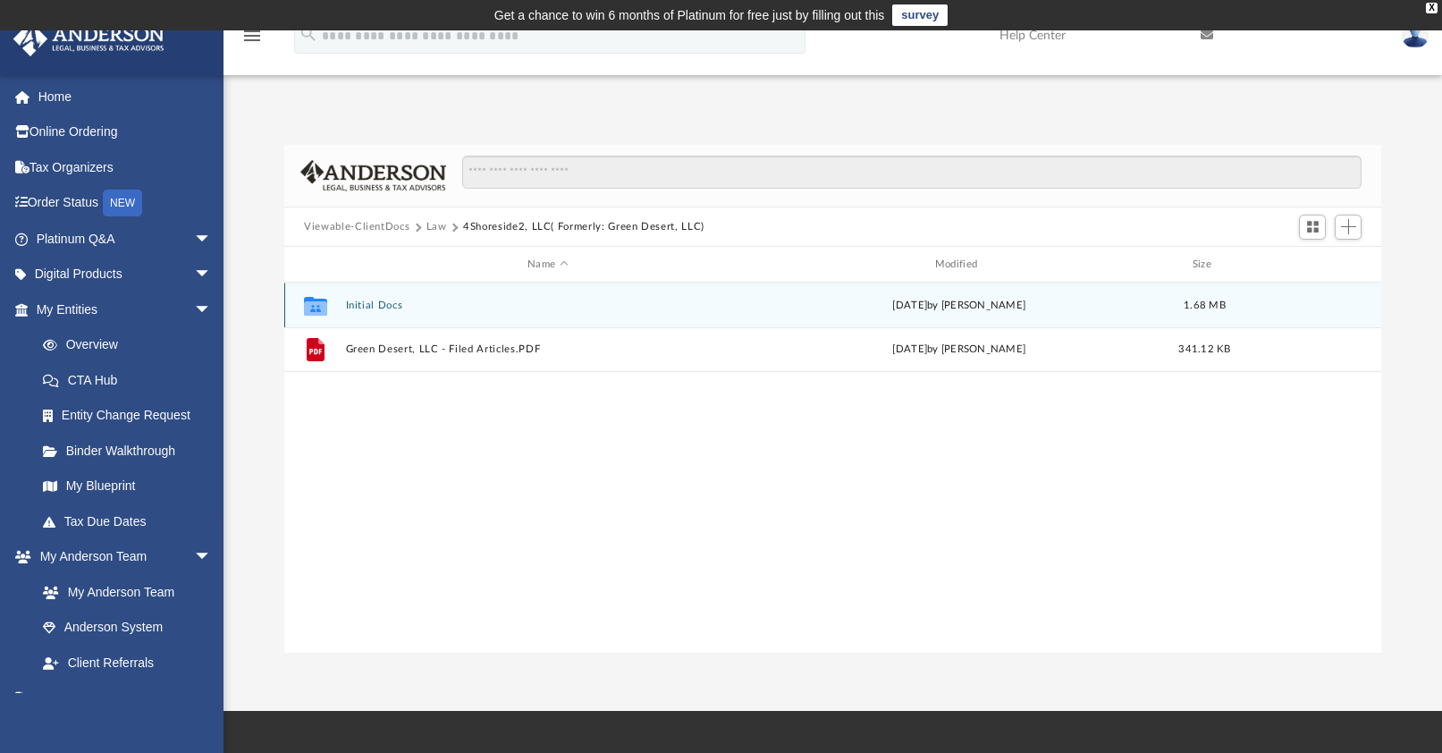
click at [383, 310] on button "Initial Docs" at bounding box center [548, 305] width 404 height 12
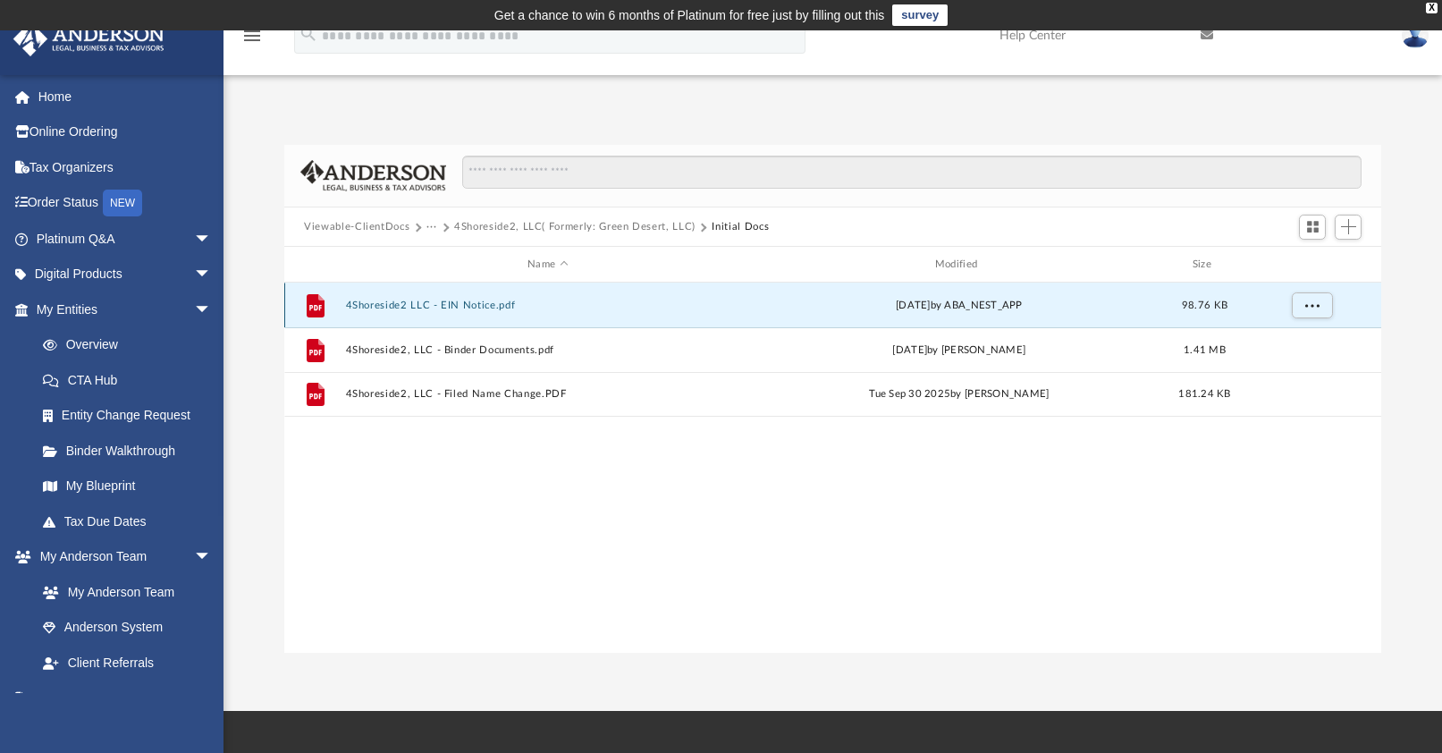
click at [408, 308] on button "4Shoreside2 LLC - EIN Notice.pdf" at bounding box center [548, 305] width 404 height 12
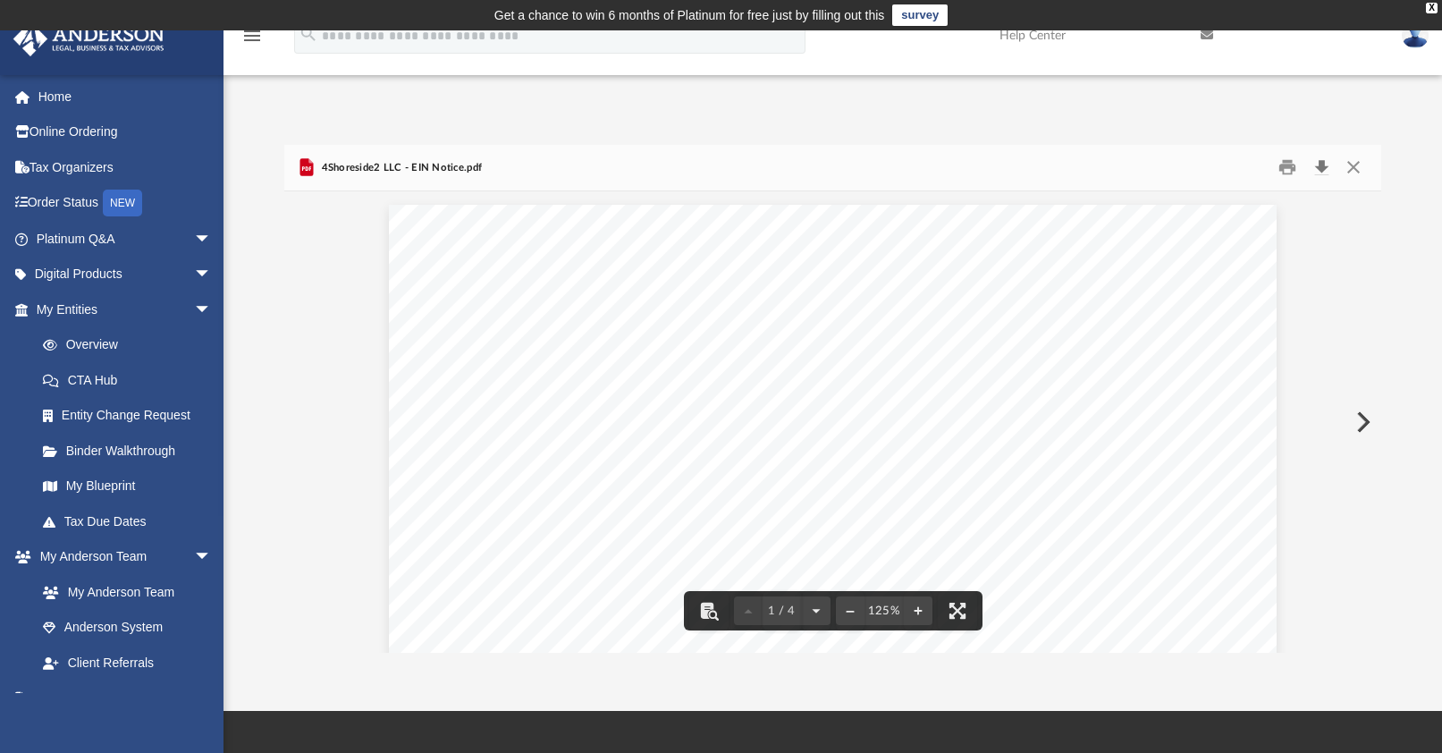
click at [1322, 169] on button "Download" at bounding box center [1321, 168] width 32 height 28
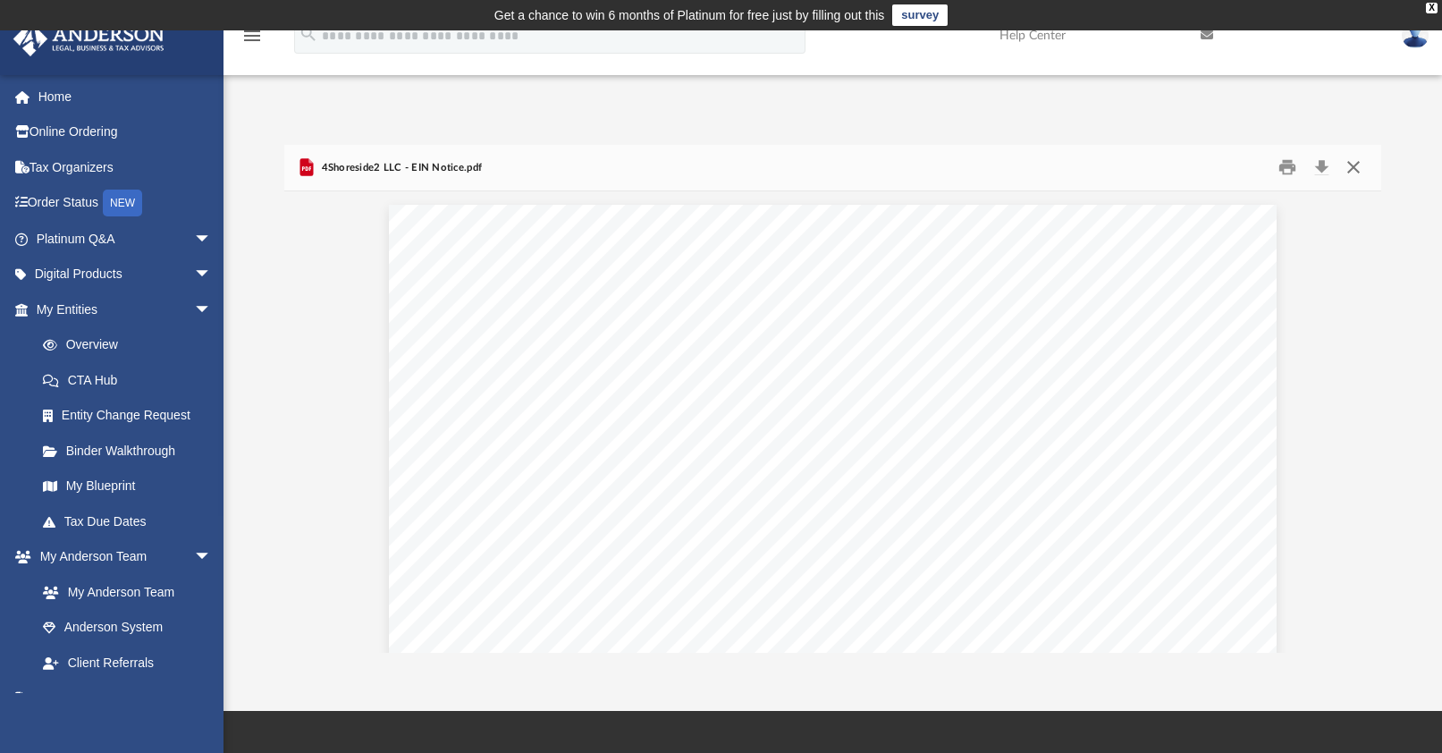
click at [1355, 170] on button "Close" at bounding box center [1352, 168] width 32 height 28
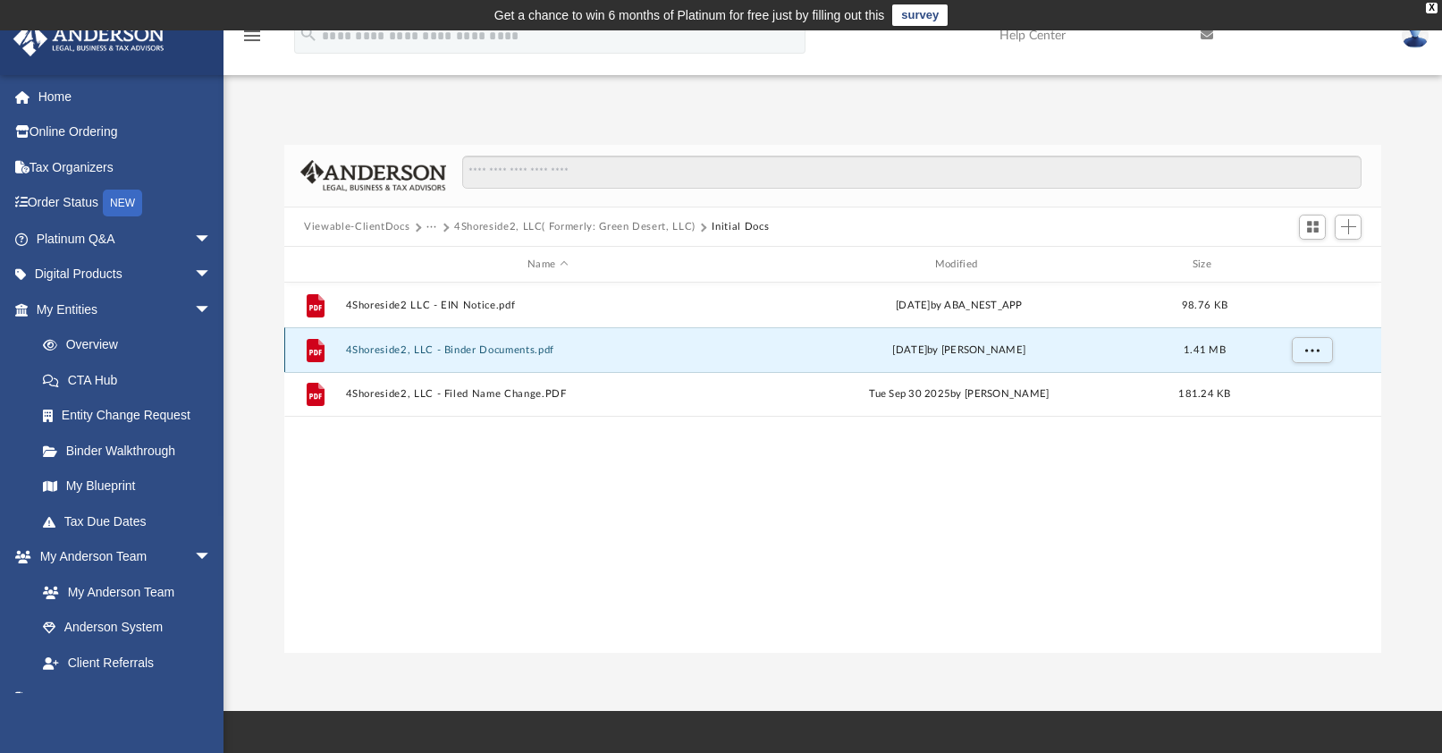
drag, startPoint x: 364, startPoint y: 350, endPoint x: 1634, endPoint y: 205, distance: 1278.4
click at [374, 347] on button "4Shoreside2, LLC - Binder Documents.pdf" at bounding box center [548, 350] width 404 height 12
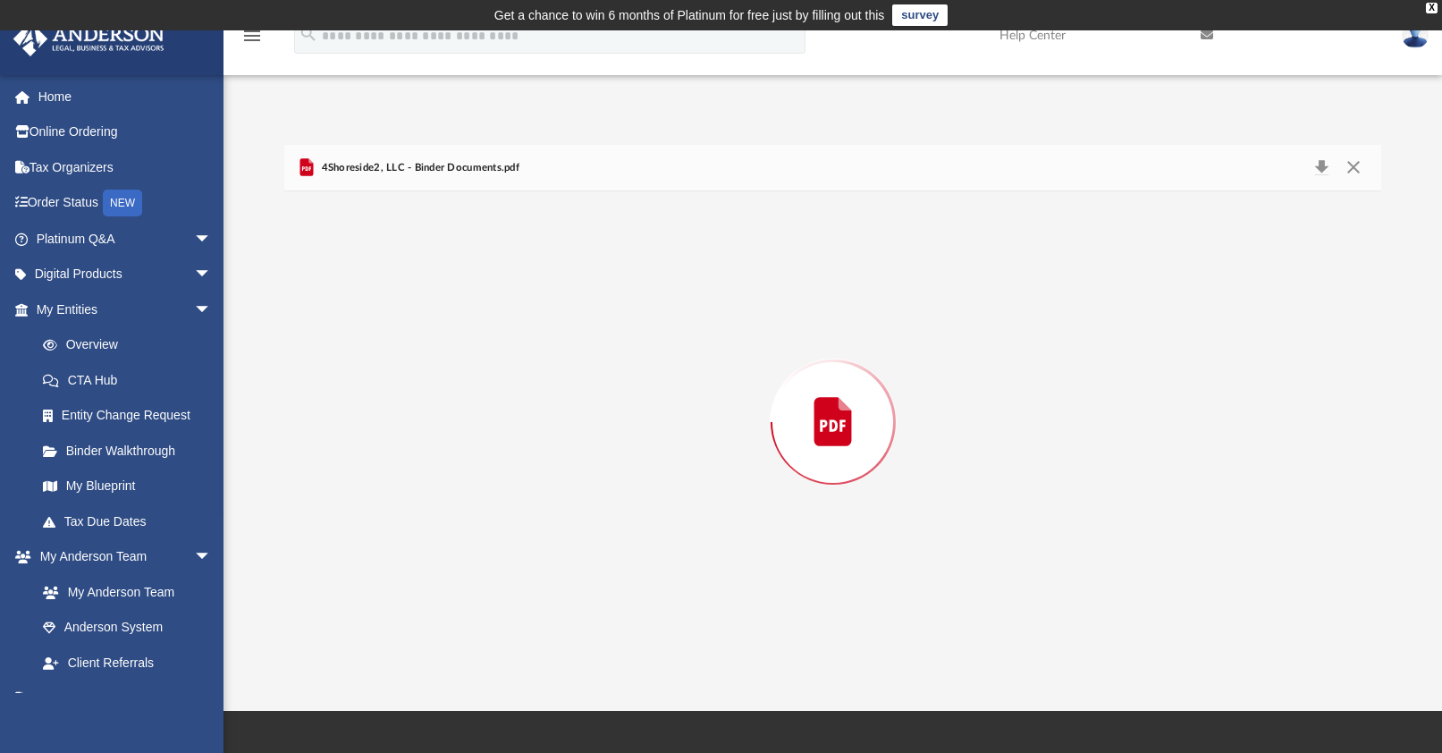
click at [374, 347] on div "Preview" at bounding box center [832, 421] width 1097 height 461
click at [1321, 168] on button "Download" at bounding box center [1321, 168] width 32 height 28
click at [1356, 166] on button "Close" at bounding box center [1352, 168] width 32 height 28
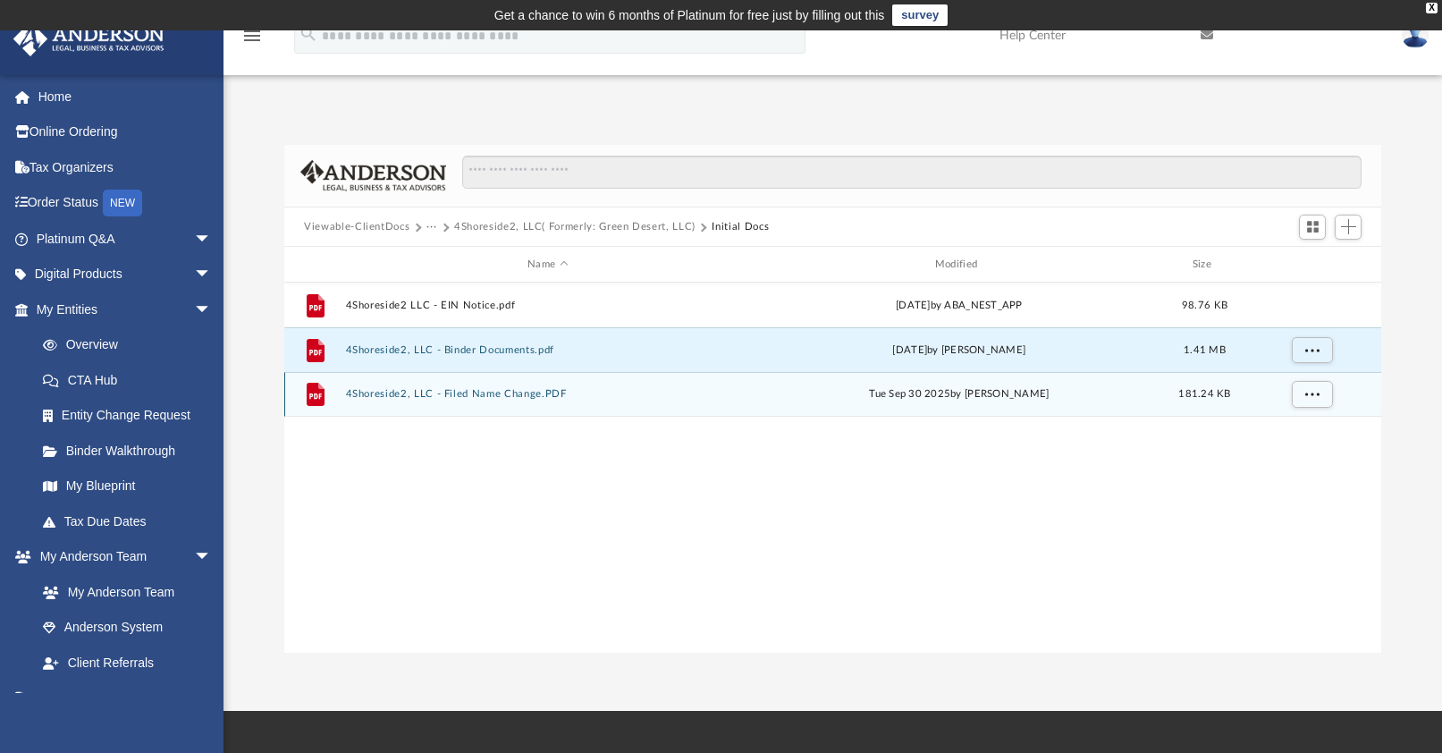
click at [373, 398] on button "4Shoreside2, LLC - Filed Name Change.PDF" at bounding box center [548, 394] width 404 height 12
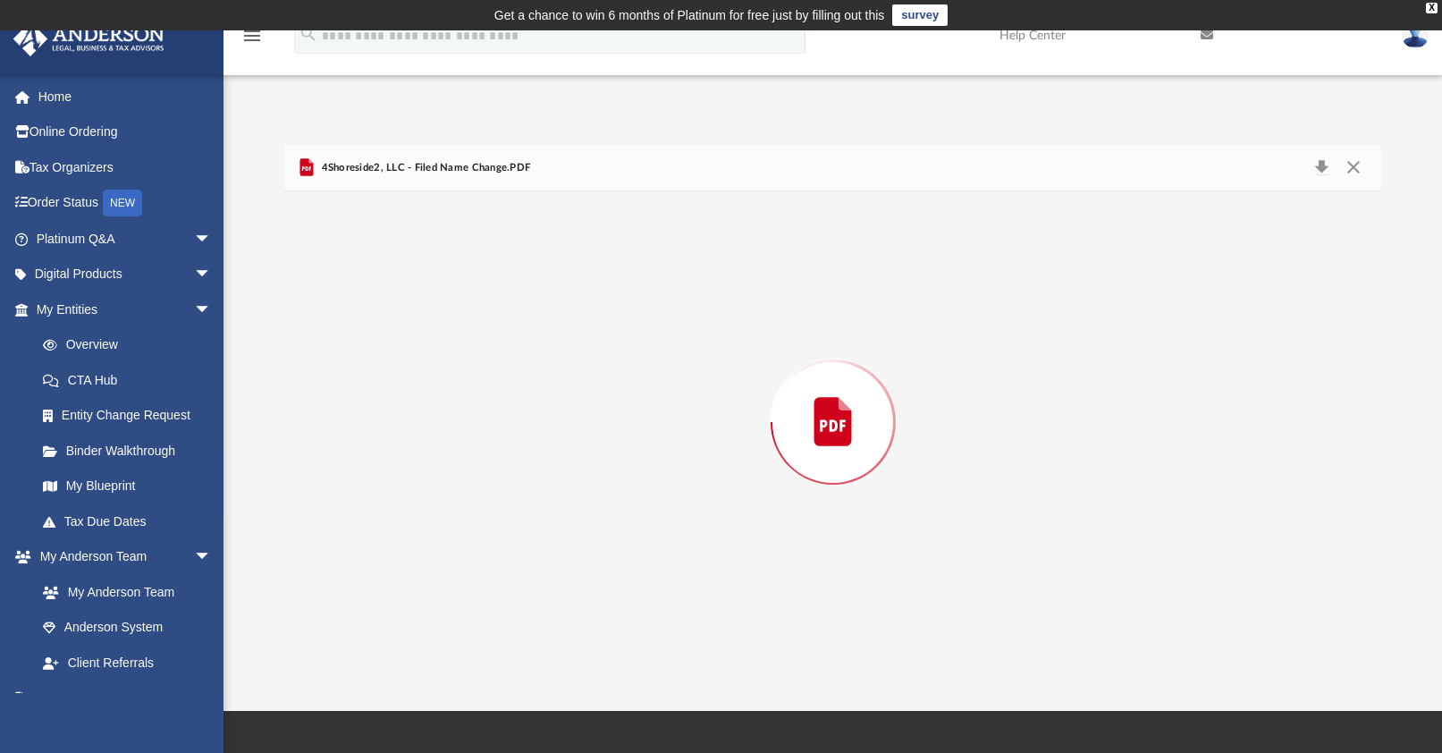
click at [373, 398] on div "Preview" at bounding box center [832, 421] width 1097 height 461
click at [1325, 163] on button "Download" at bounding box center [1321, 168] width 32 height 28
click at [1351, 173] on button "Close" at bounding box center [1352, 168] width 32 height 28
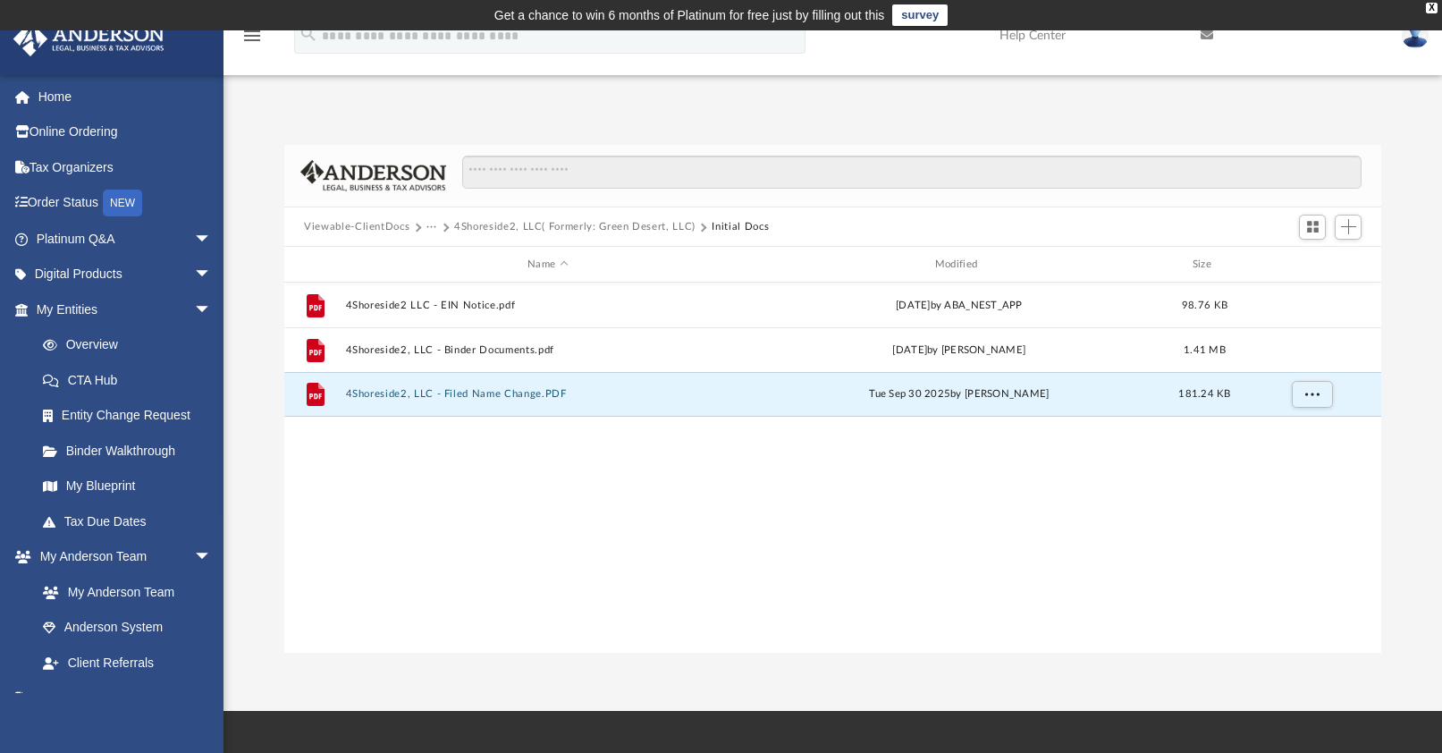
click at [426, 226] on button "···" at bounding box center [432, 227] width 12 height 16
click at [442, 258] on li "Law" at bounding box center [446, 257] width 21 height 19
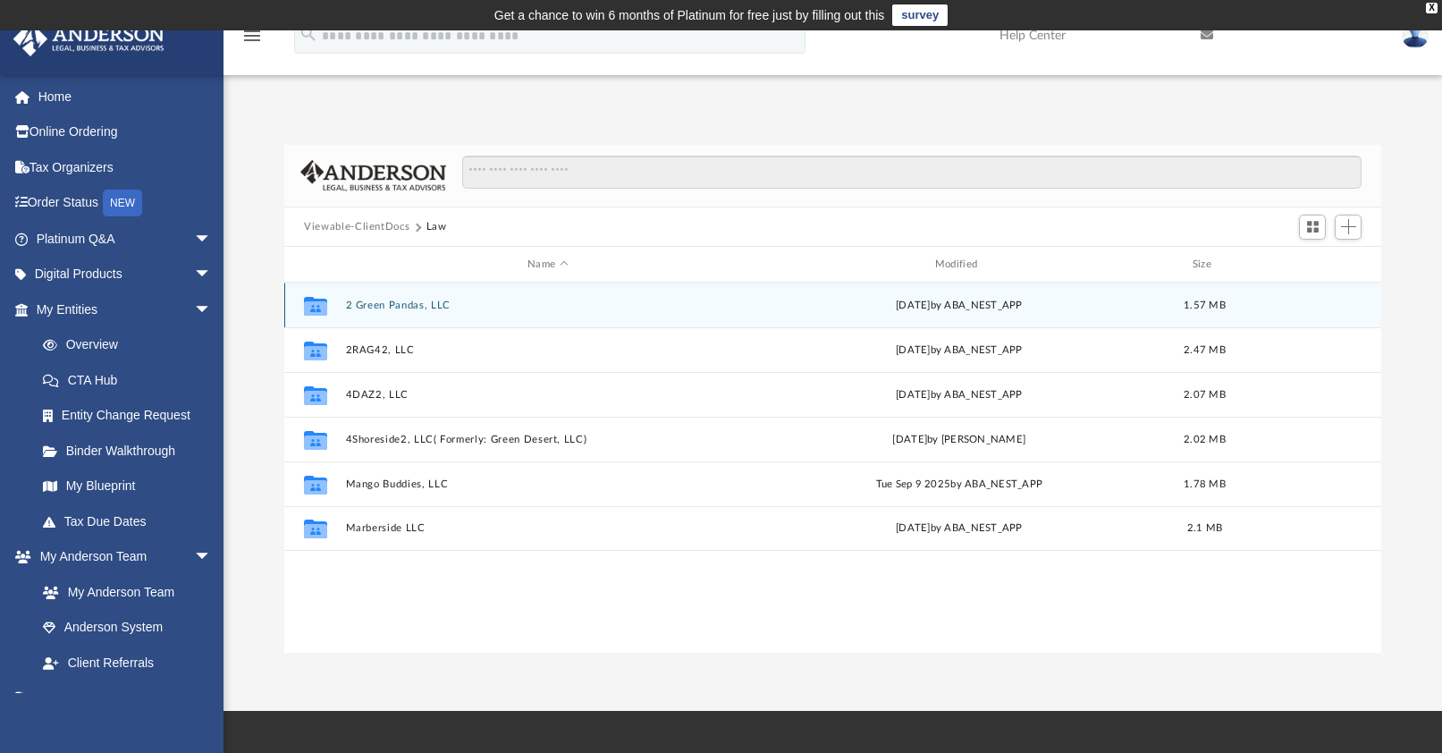
click at [410, 306] on button "2 Green Pandas, LLC" at bounding box center [548, 305] width 404 height 12
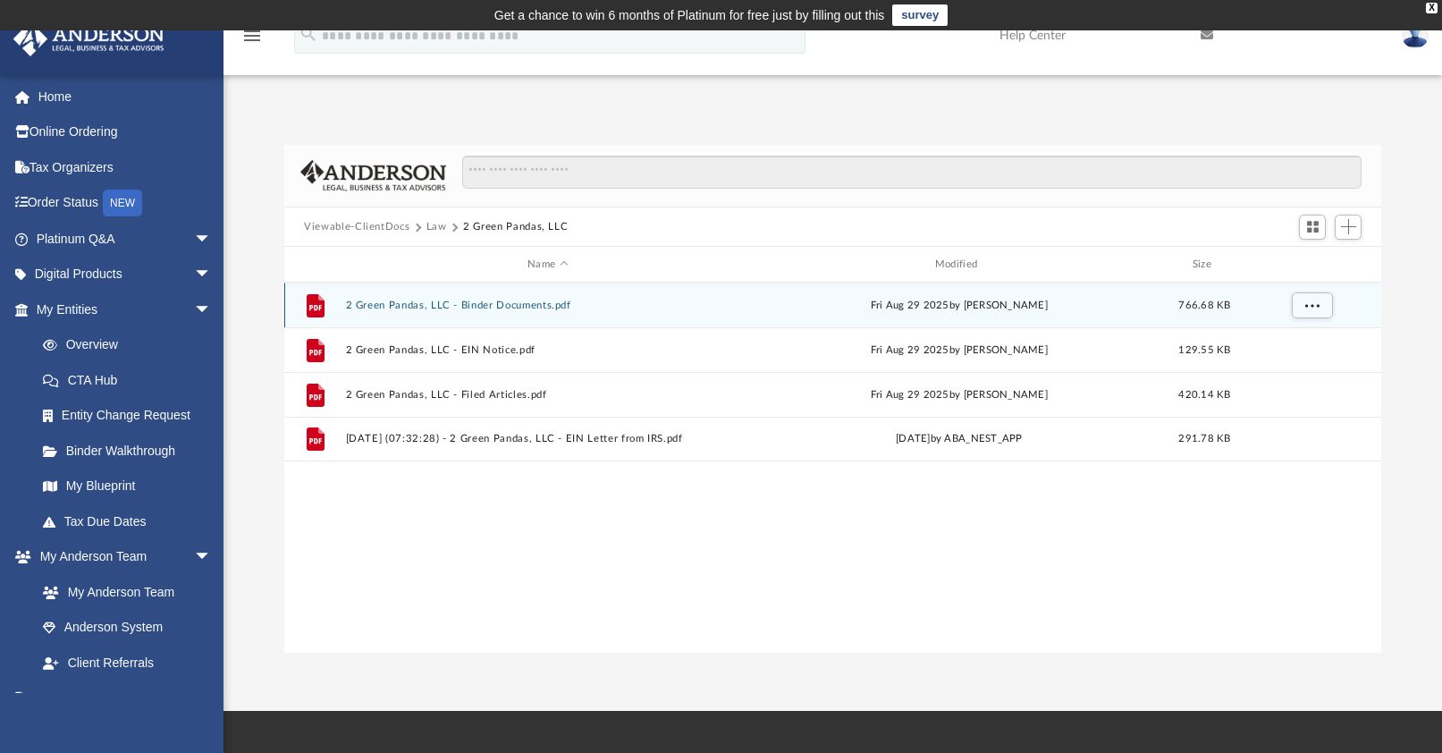
click at [441, 304] on button "2 Green Pandas, LLC - Binder Documents.pdf" at bounding box center [548, 305] width 404 height 12
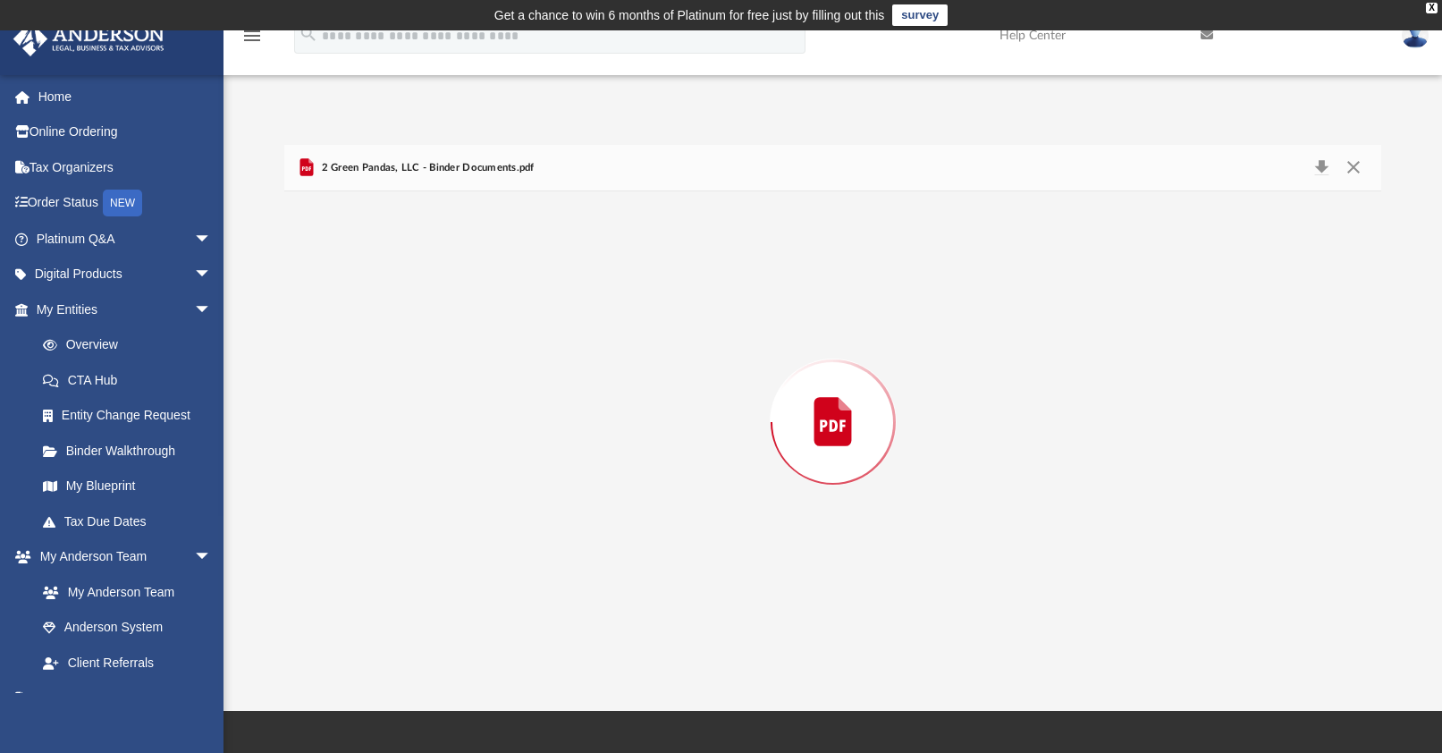
click at [441, 304] on div "Preview" at bounding box center [832, 421] width 1097 height 461
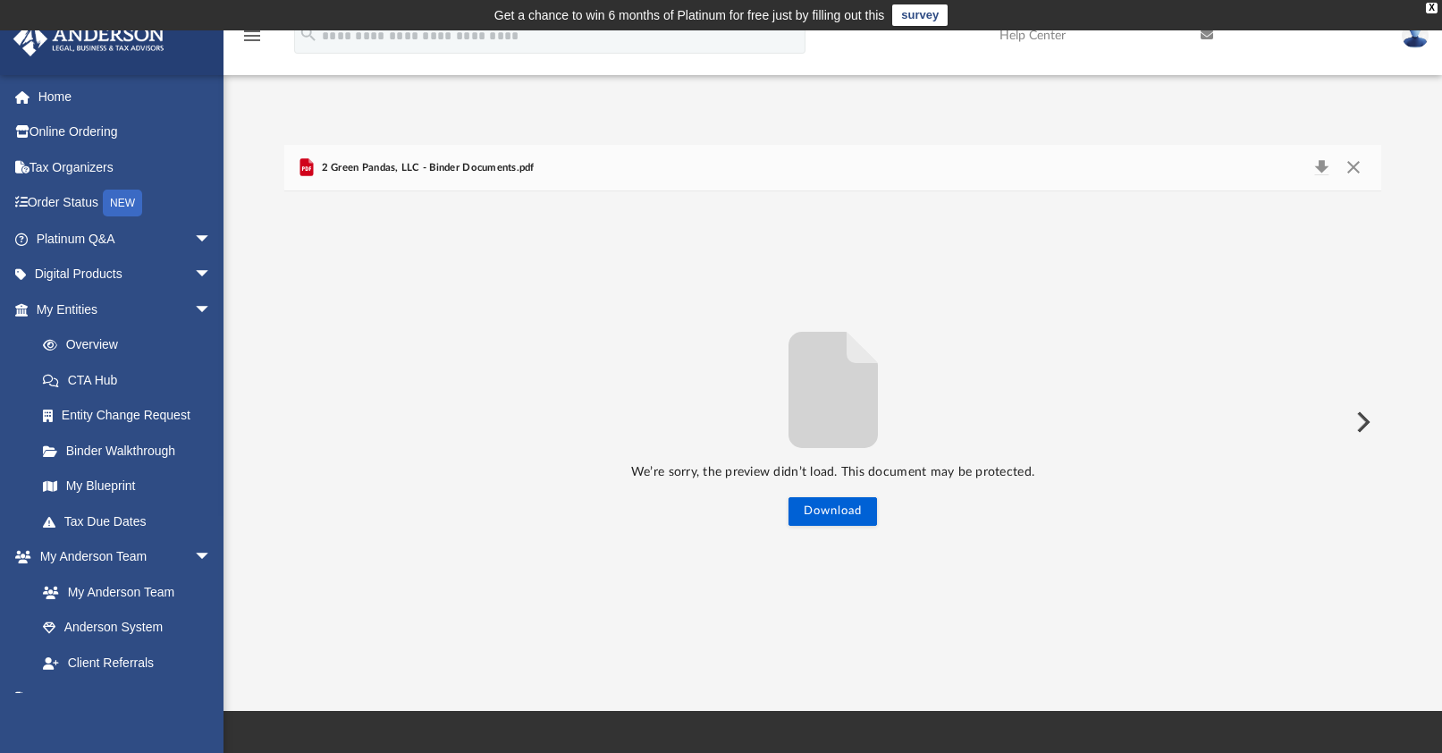
click at [376, 172] on span "2 Green Pandas, LLC - Binder Documents.pdf" at bounding box center [425, 168] width 216 height 16
click at [1366, 417] on button "Preview" at bounding box center [1361, 422] width 39 height 50
click at [1358, 414] on button "Preview" at bounding box center [1361, 422] width 39 height 50
click at [1351, 168] on button "Close" at bounding box center [1352, 168] width 32 height 25
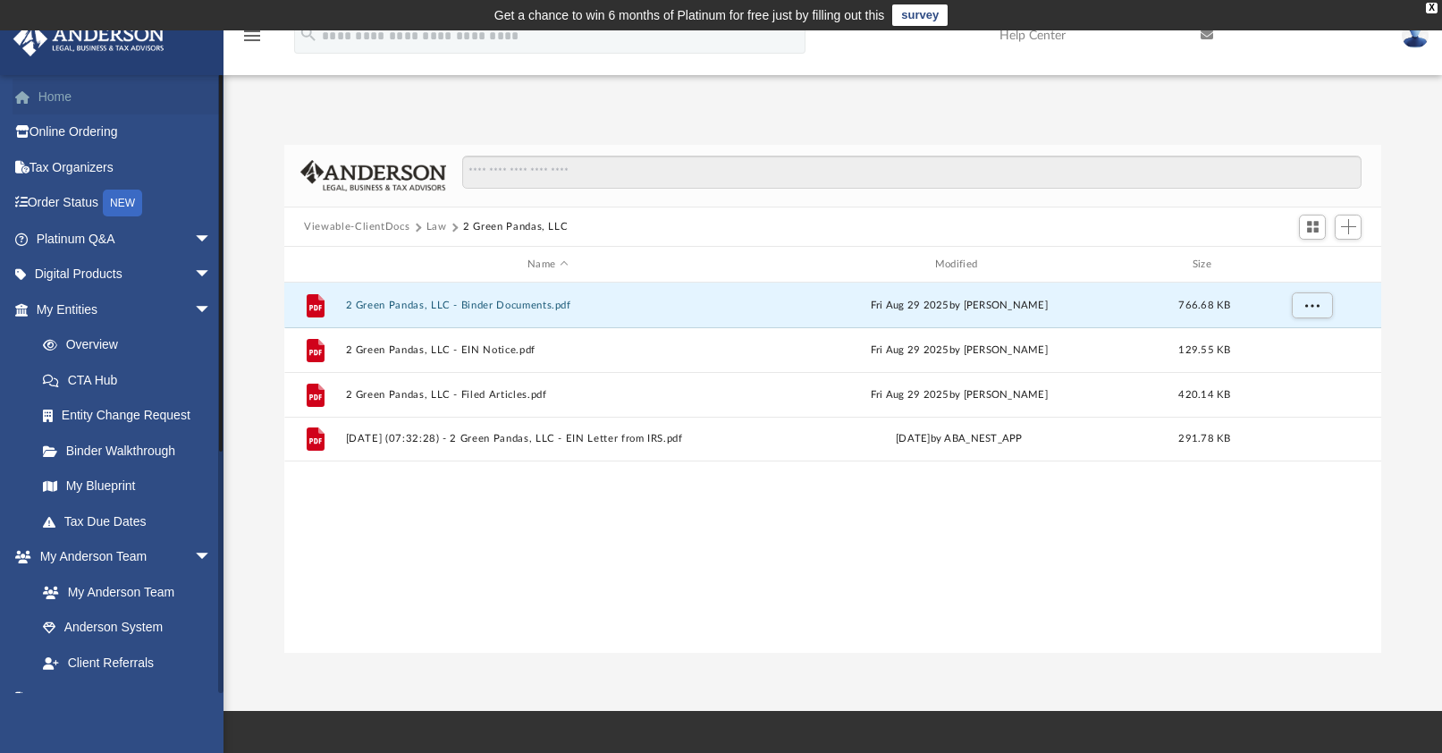
click at [82, 97] on link "Home" at bounding box center [126, 97] width 226 height 36
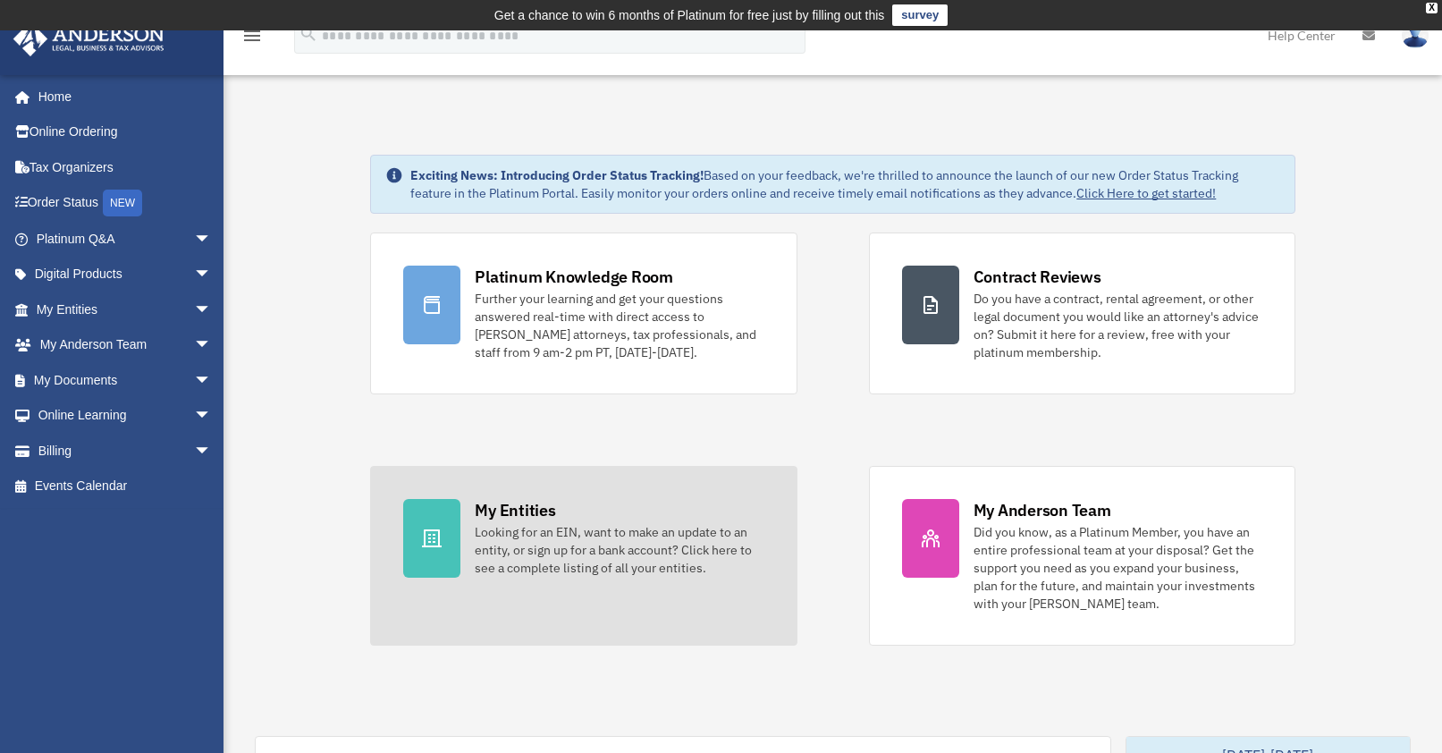
click at [511, 529] on div "Looking for an EIN, want to make an update to an entity, or sign up for a bank …" at bounding box center [619, 550] width 289 height 54
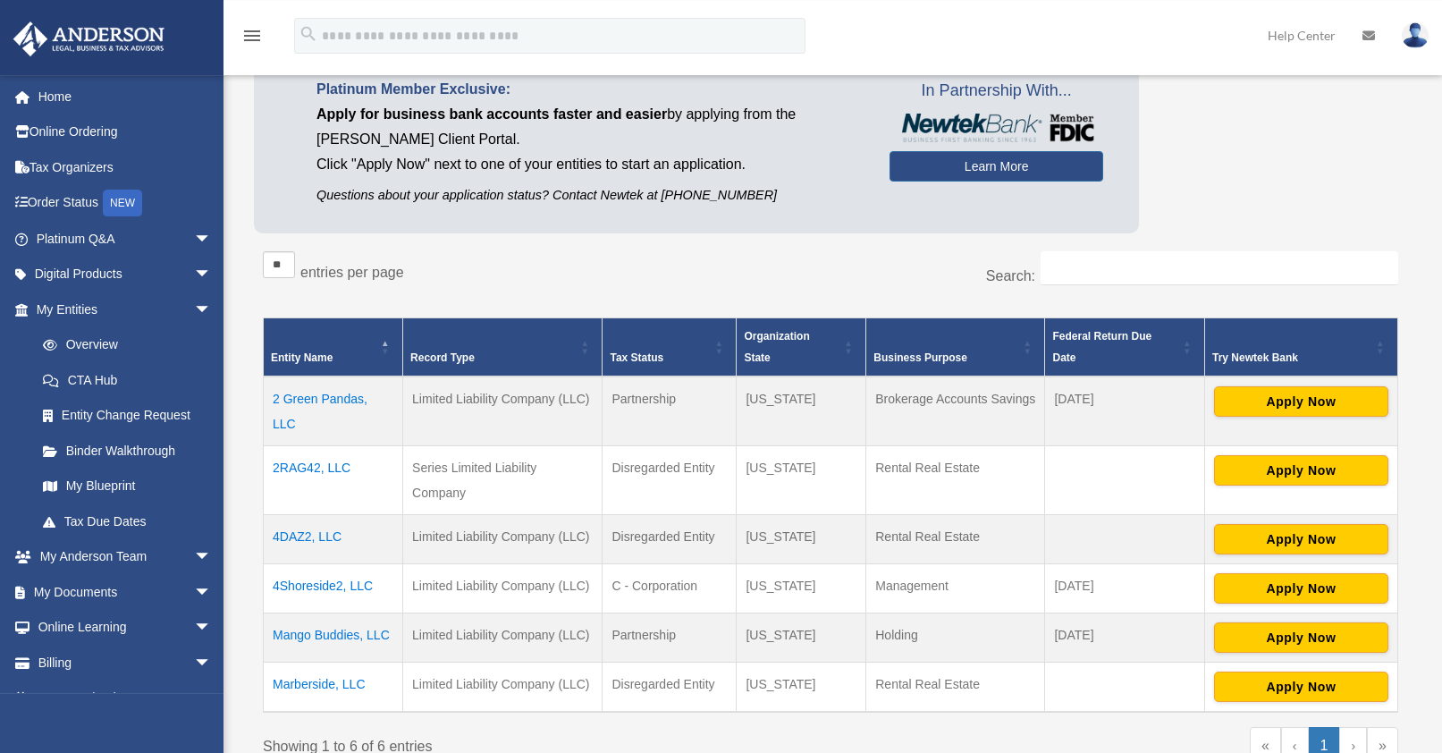
scroll to position [273, 0]
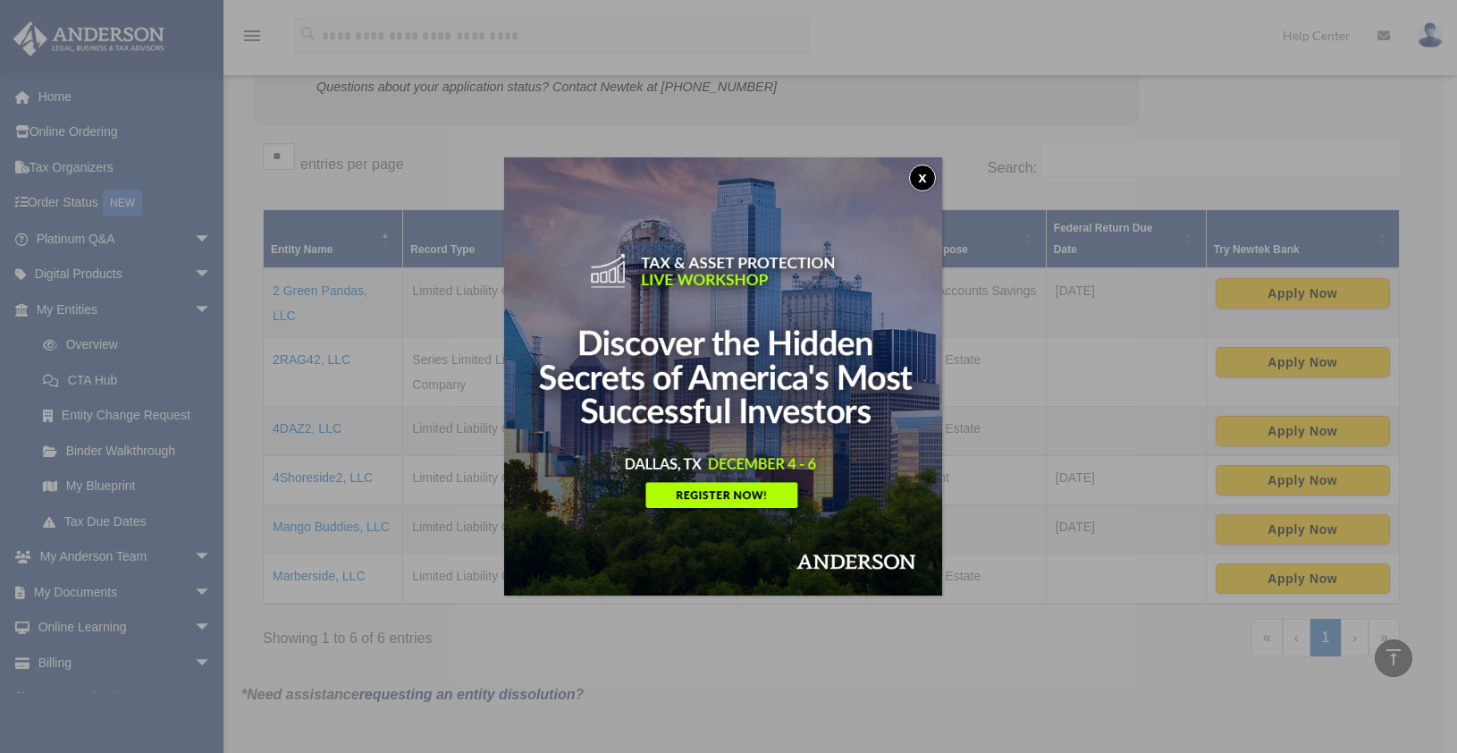
click at [927, 181] on button "x" at bounding box center [922, 177] width 27 height 27
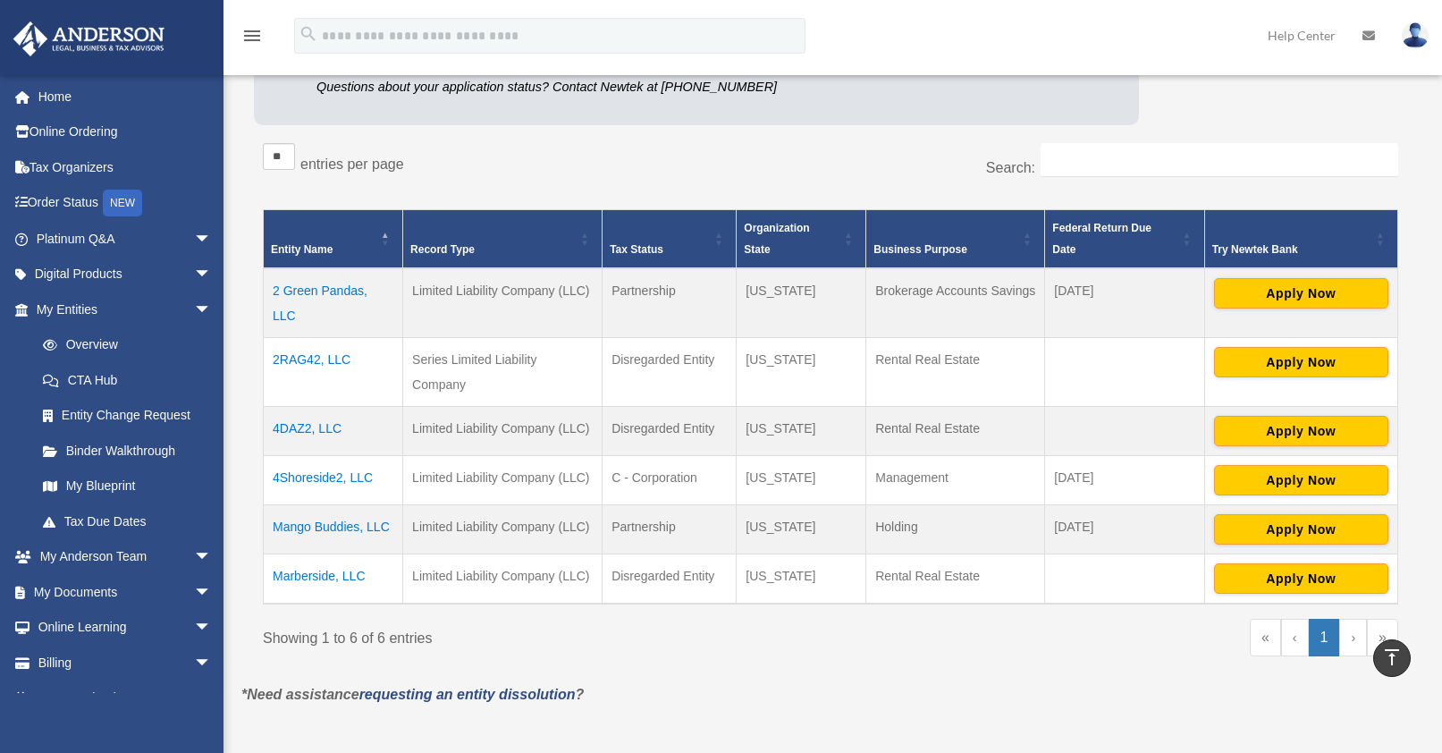
click at [318, 357] on td "2RAG42, LLC" at bounding box center [333, 371] width 139 height 69
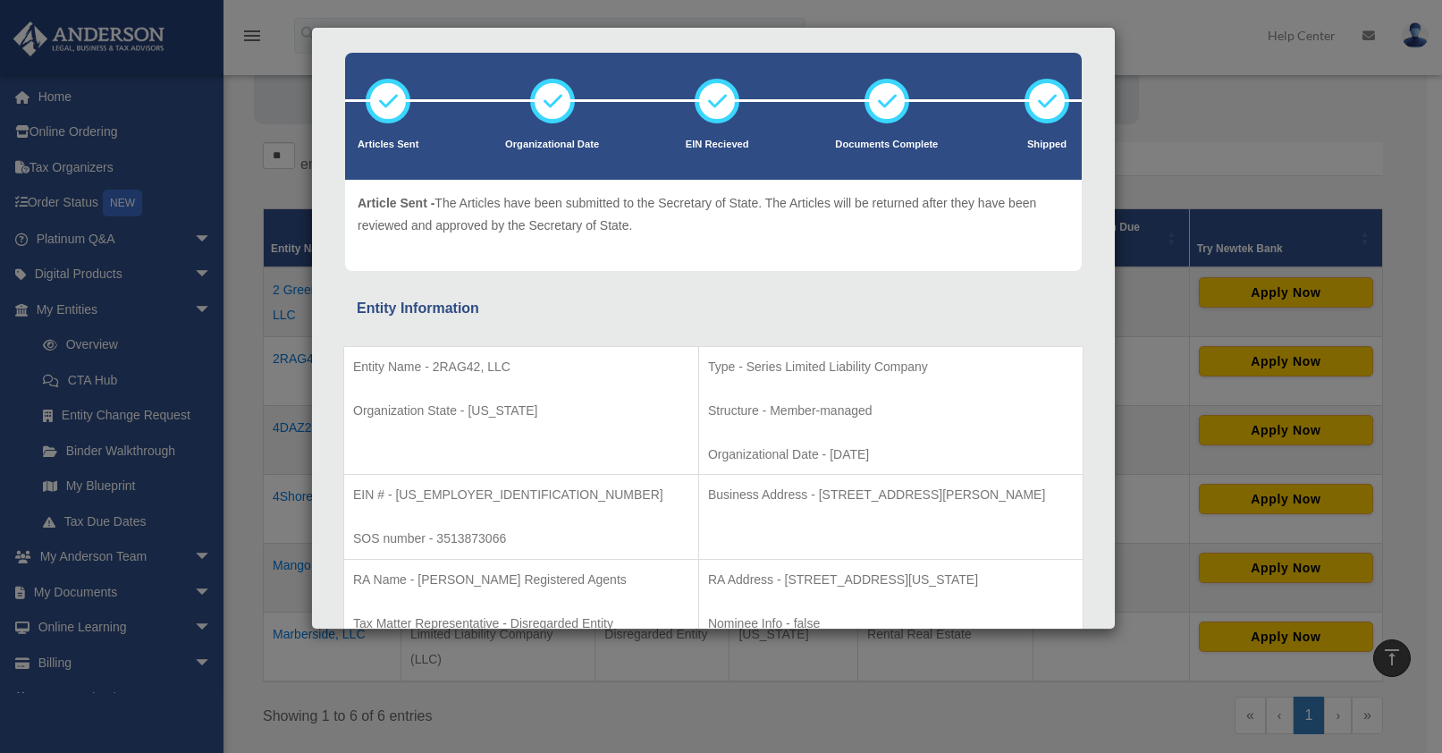
scroll to position [0, 0]
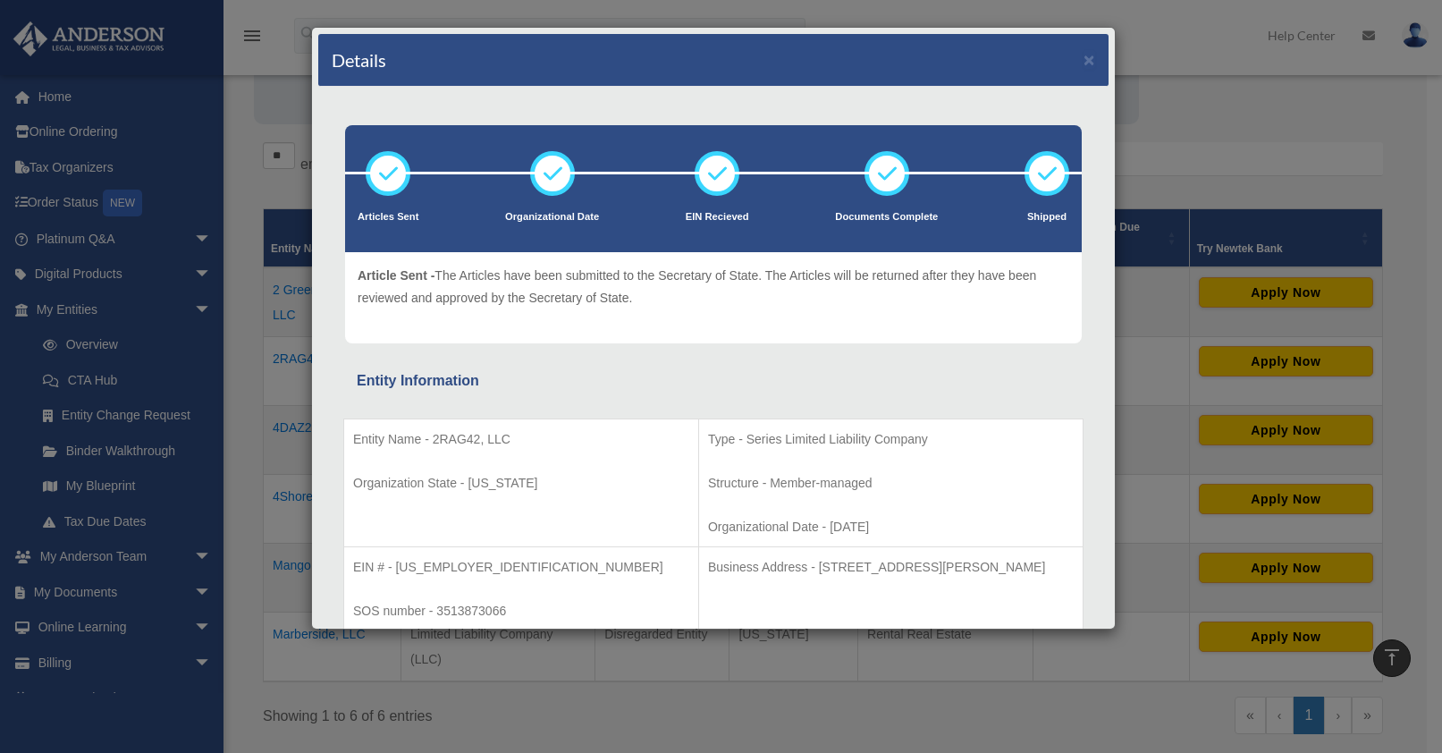
click at [1208, 36] on div "Details × Articles Sent Organizational Date" at bounding box center [721, 376] width 1442 height 753
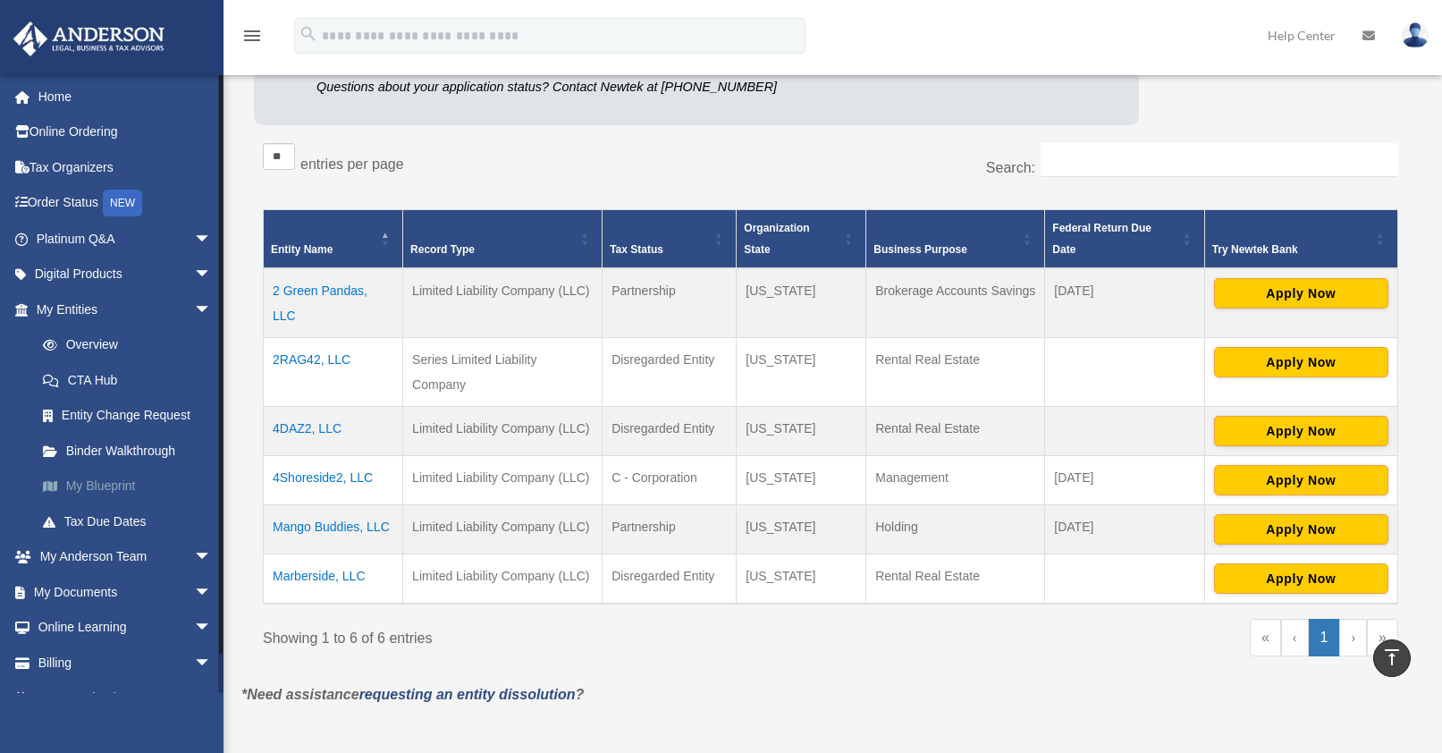
click at [102, 487] on link "My Blueprint" at bounding box center [132, 486] width 214 height 36
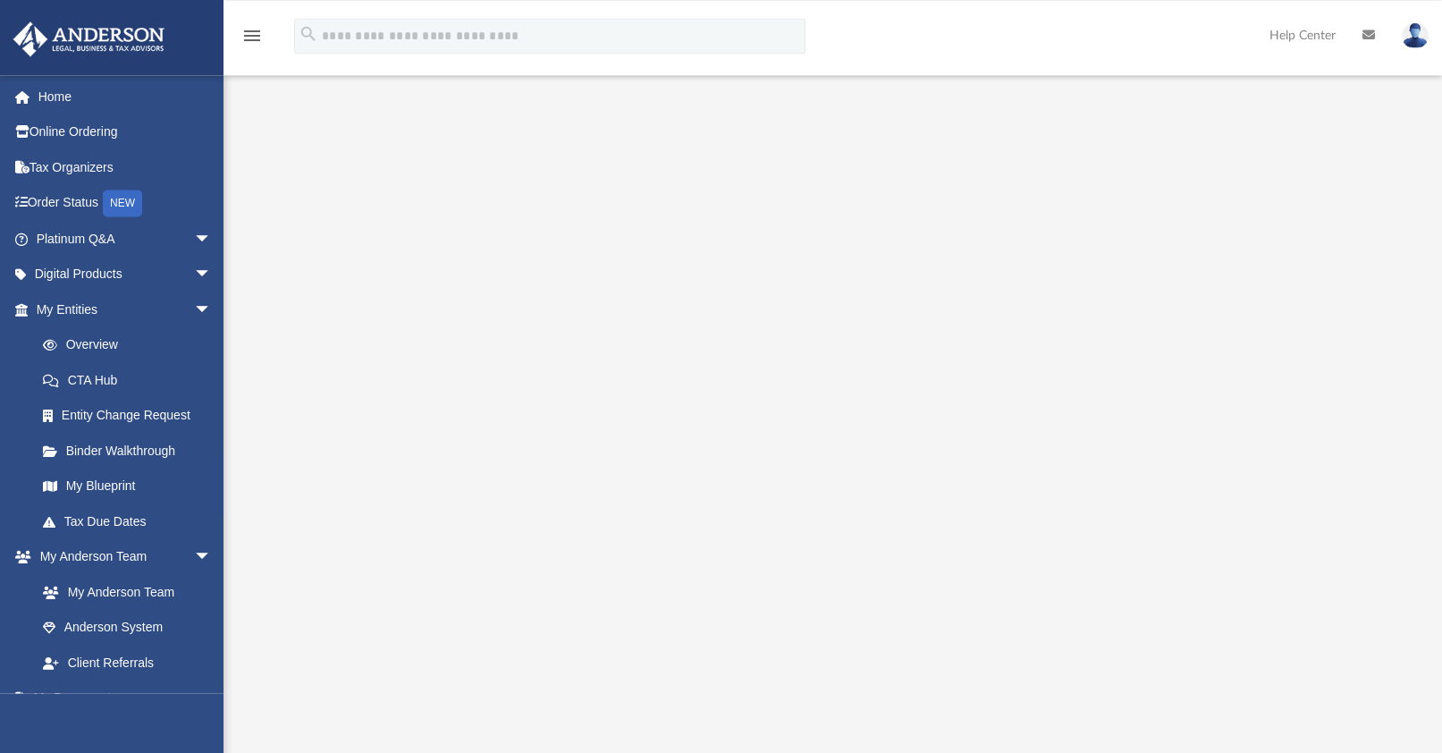
scroll to position [182, 0]
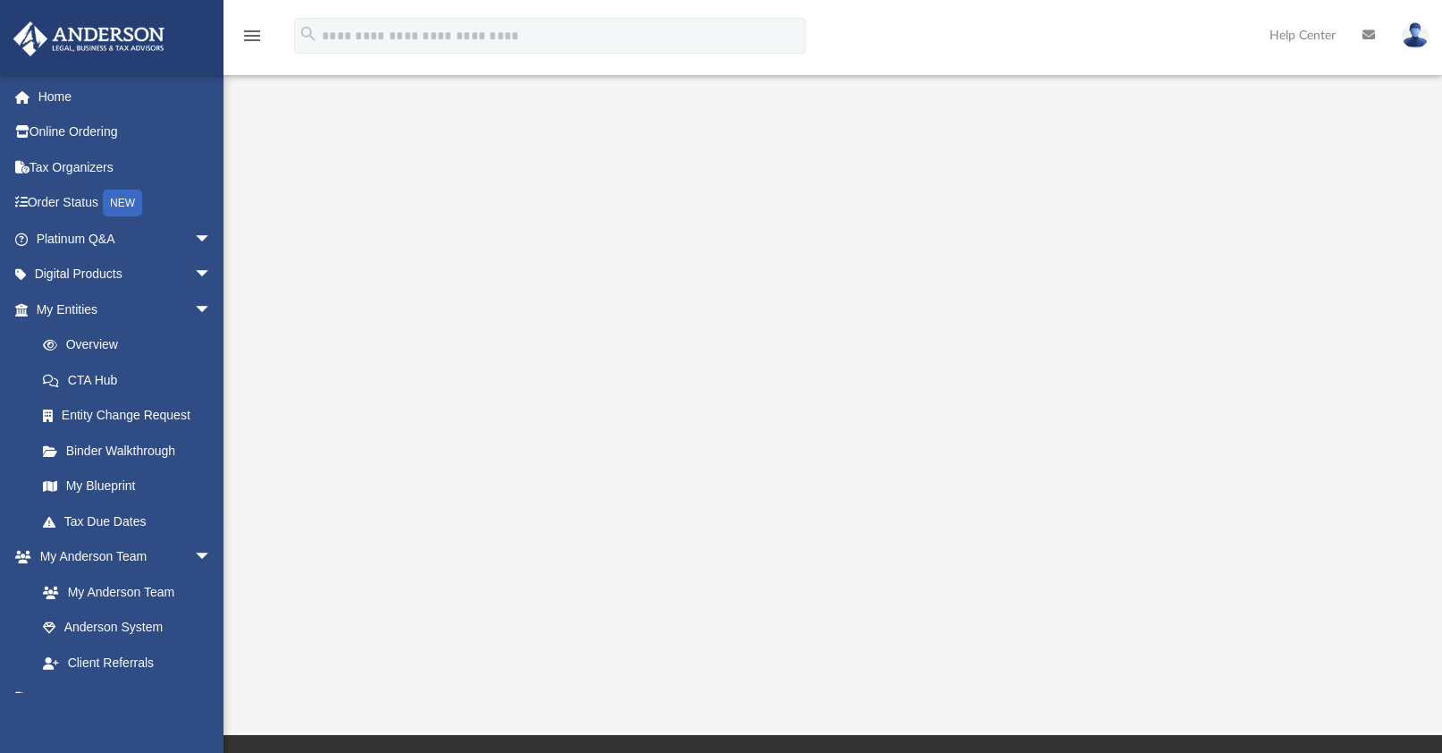
drag, startPoint x: 1414, startPoint y: 435, endPoint x: 1406, endPoint y: 383, distance: 53.3
click at [1403, 383] on div at bounding box center [832, 319] width 1218 height 715
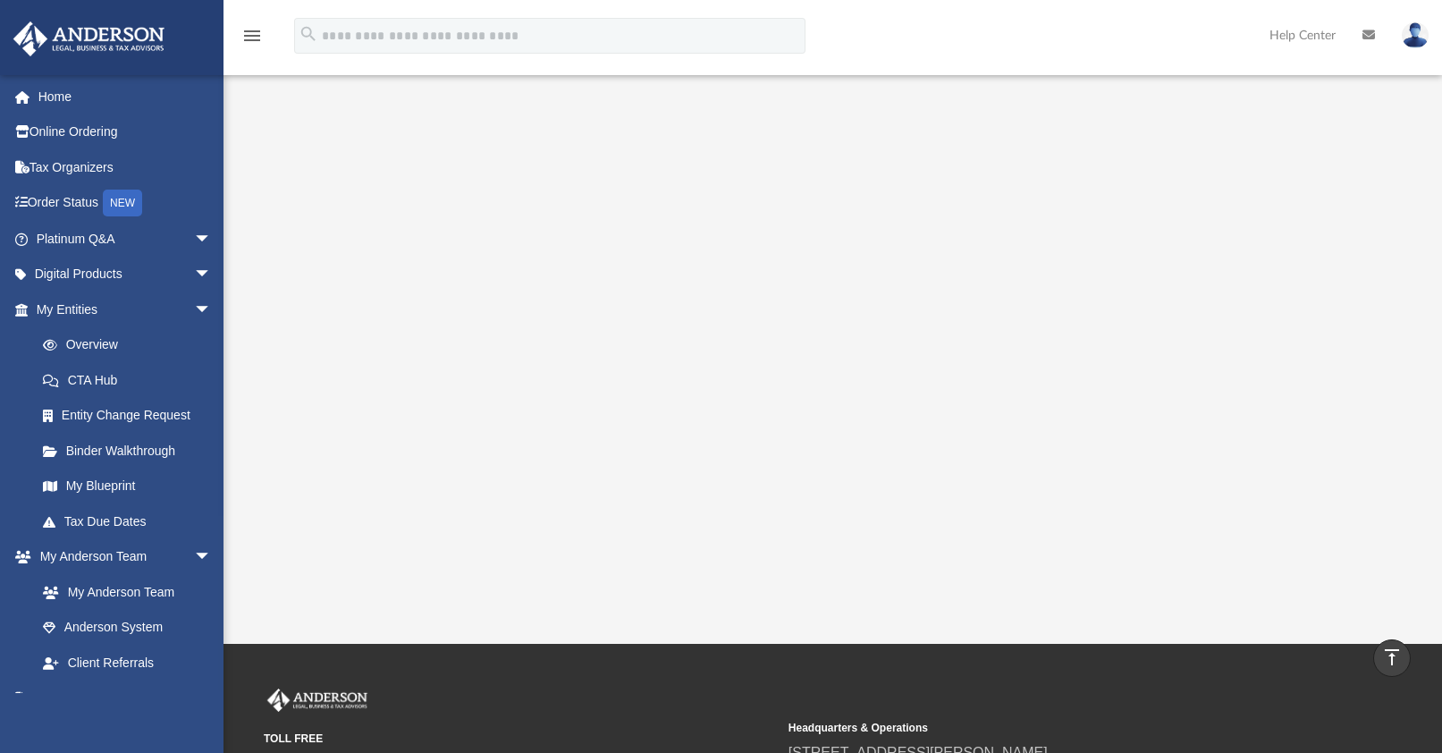
scroll to position [0, 0]
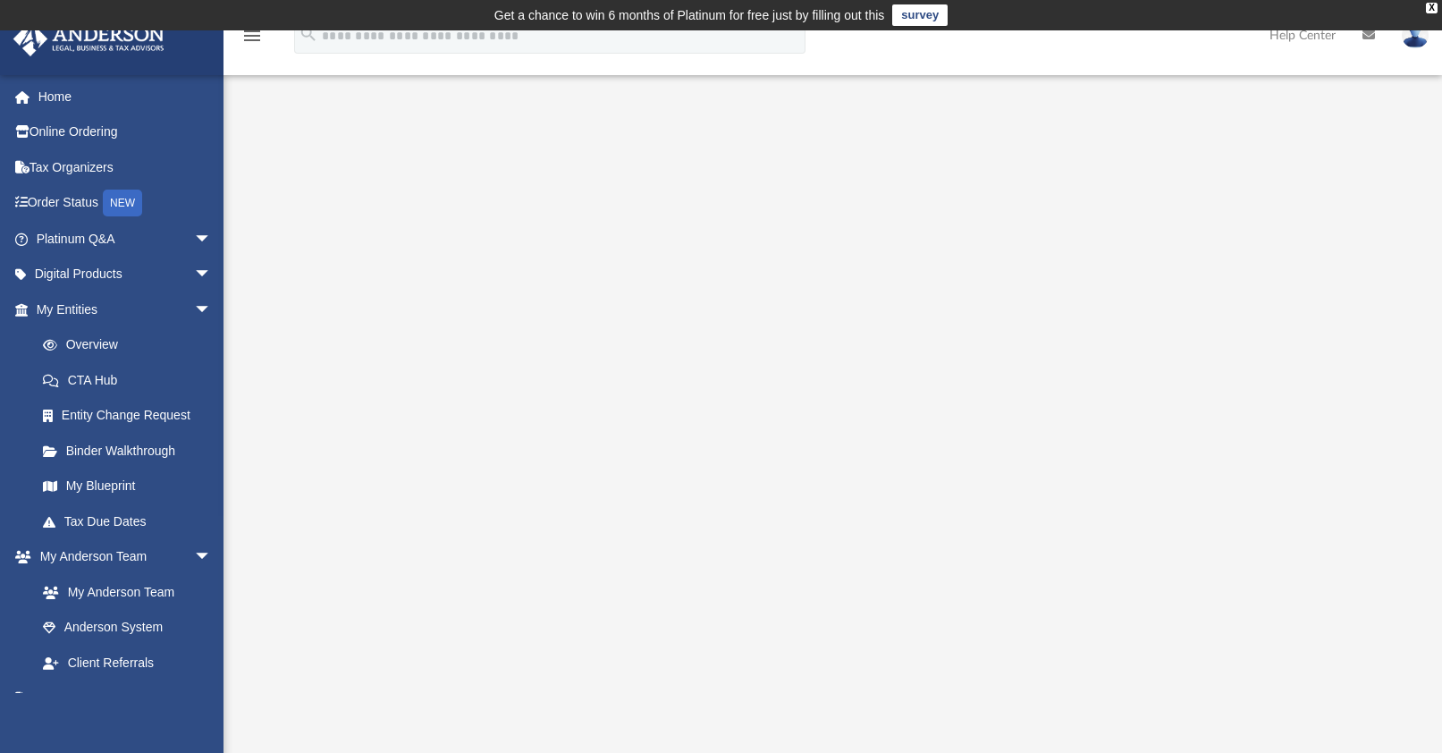
drag, startPoint x: 1439, startPoint y: 244, endPoint x: 1451, endPoint y: 347, distance: 103.4
click at [1441, 347] on div "App date_range Published on Last updated June 7, 2024 October 19, 2023 by cowen…" at bounding box center [832, 483] width 1245 height 753
click at [52, 97] on link "Home" at bounding box center [126, 97] width 226 height 36
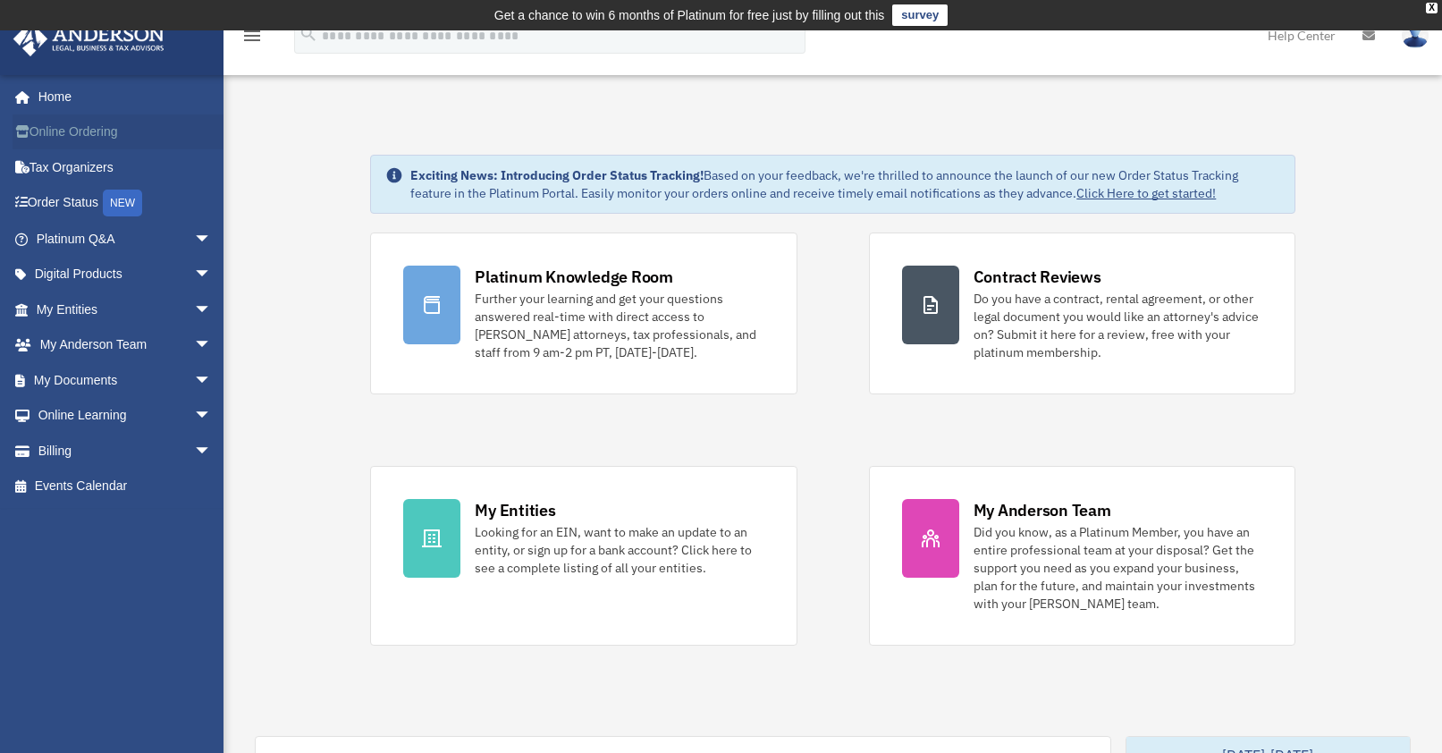
click at [89, 131] on link "Online Ordering" at bounding box center [126, 132] width 226 height 36
click at [194, 271] on span "arrow_drop_down" at bounding box center [212, 275] width 36 height 37
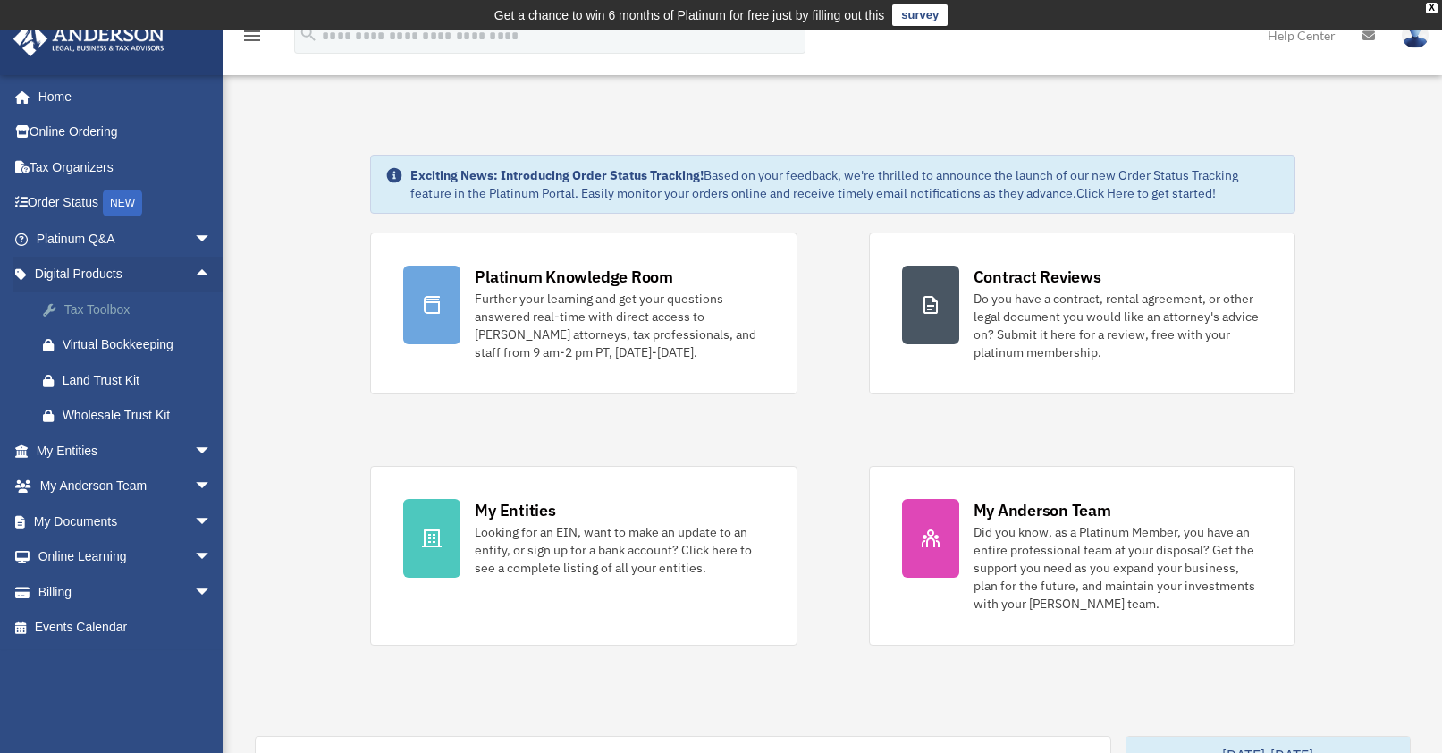
click at [119, 315] on div "Tax Toolbox" at bounding box center [140, 310] width 154 height 22
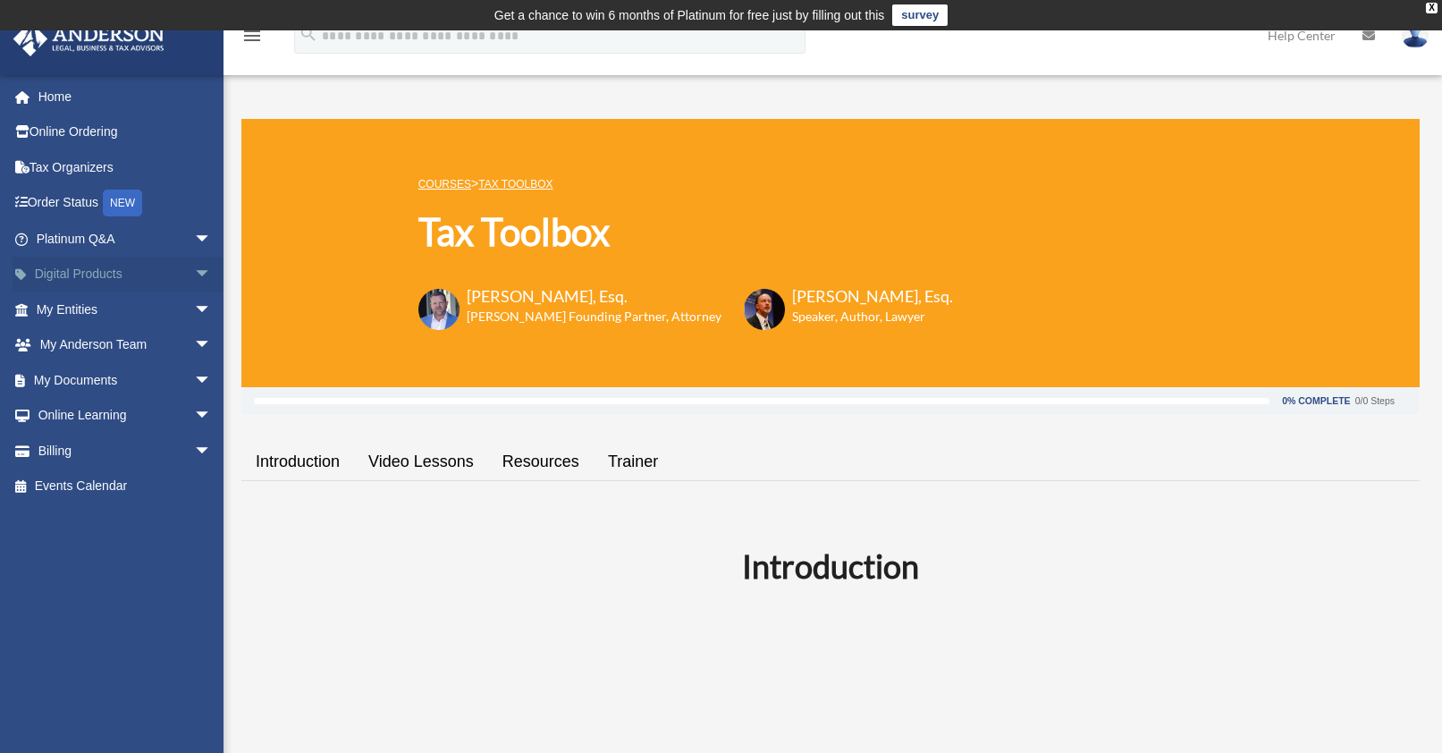
click at [194, 271] on span "arrow_drop_down" at bounding box center [212, 275] width 36 height 37
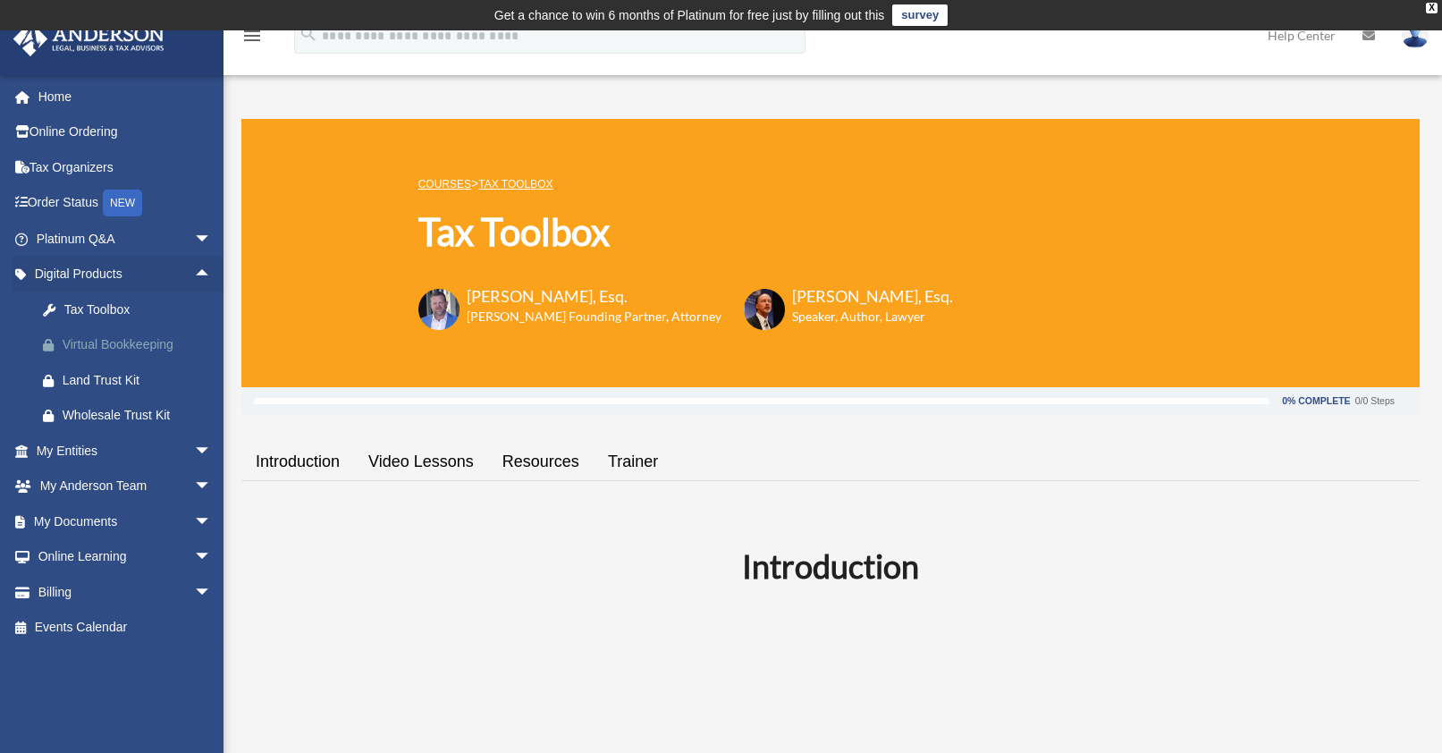
click at [139, 346] on div "Virtual Bookkeeping" at bounding box center [140, 344] width 154 height 22
click at [194, 451] on span "arrow_drop_down" at bounding box center [212, 451] width 36 height 37
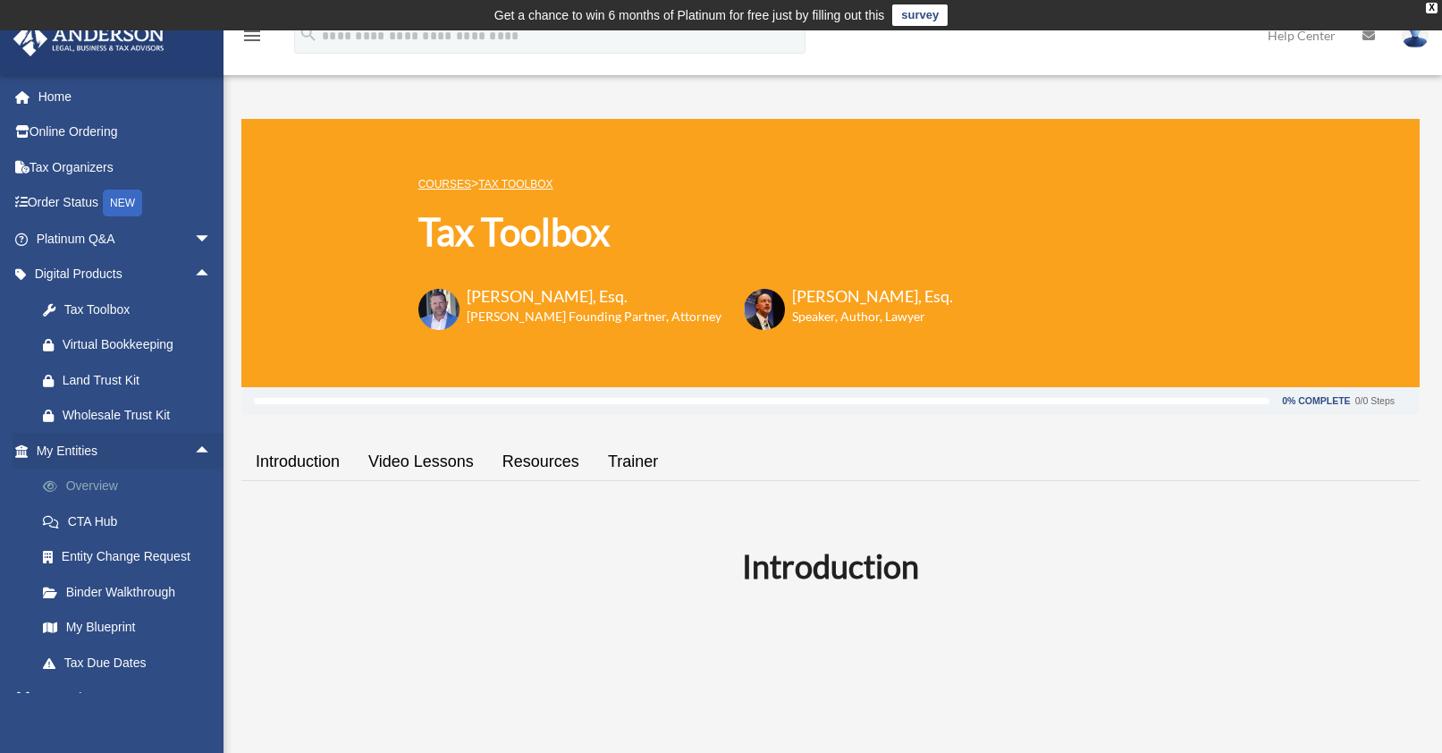
click at [102, 489] on link "Overview" at bounding box center [132, 486] width 214 height 36
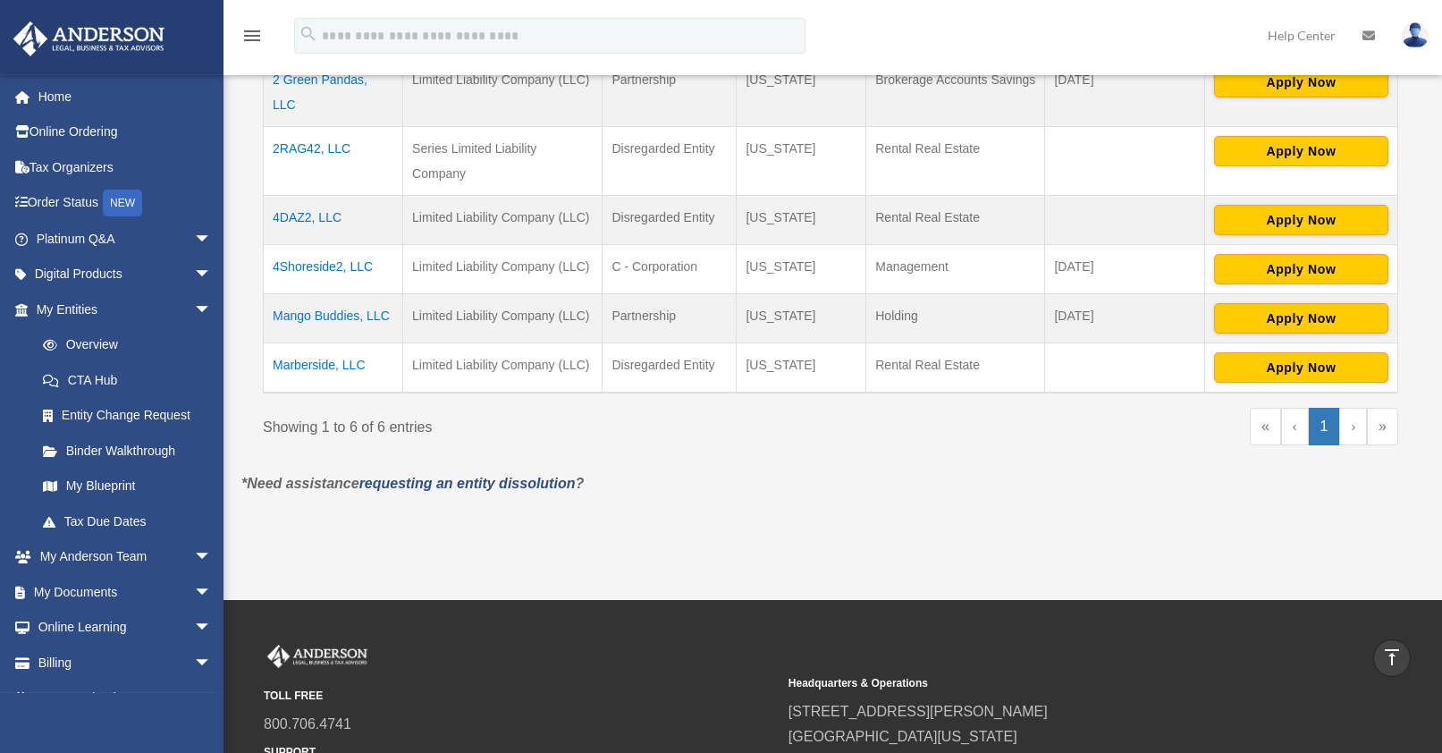
scroll to position [393, 0]
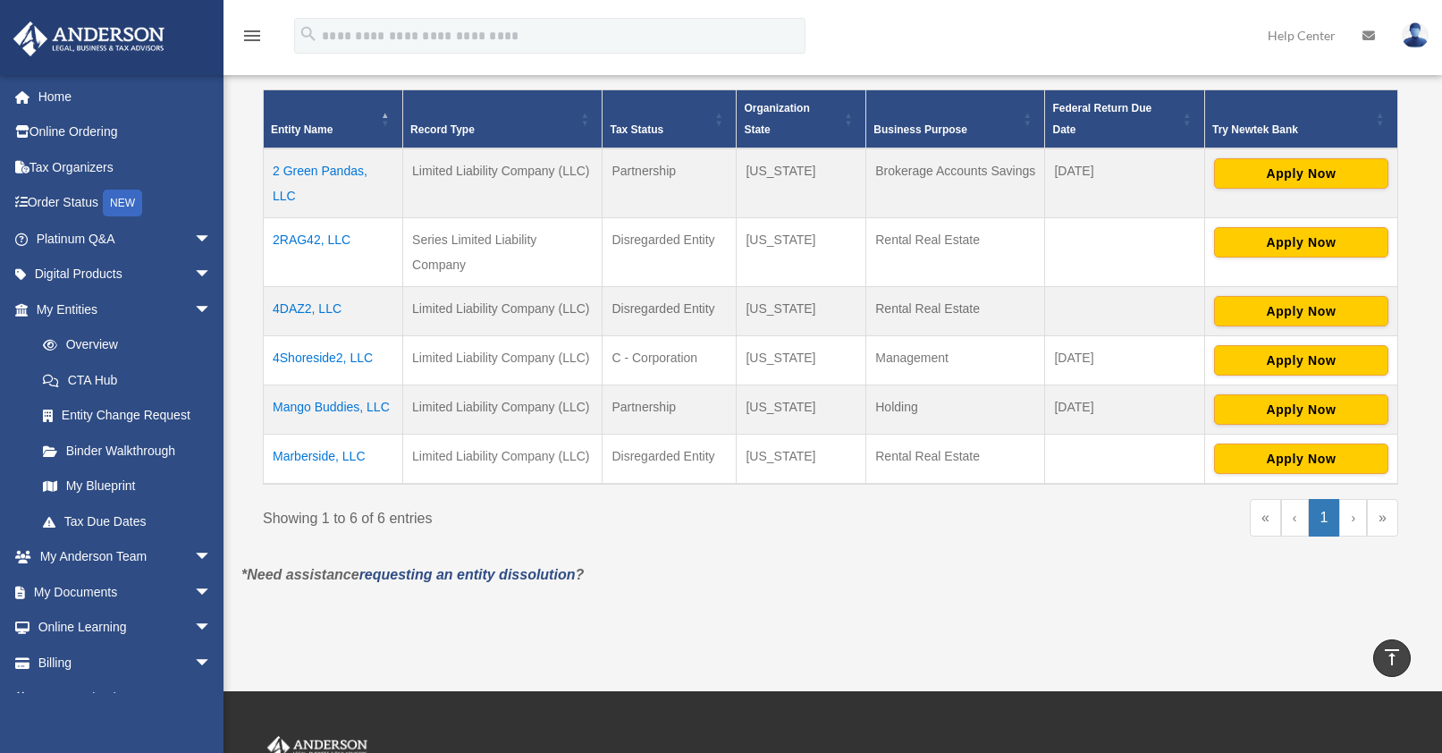
click at [315, 244] on td "2RAG42, LLC" at bounding box center [333, 251] width 139 height 69
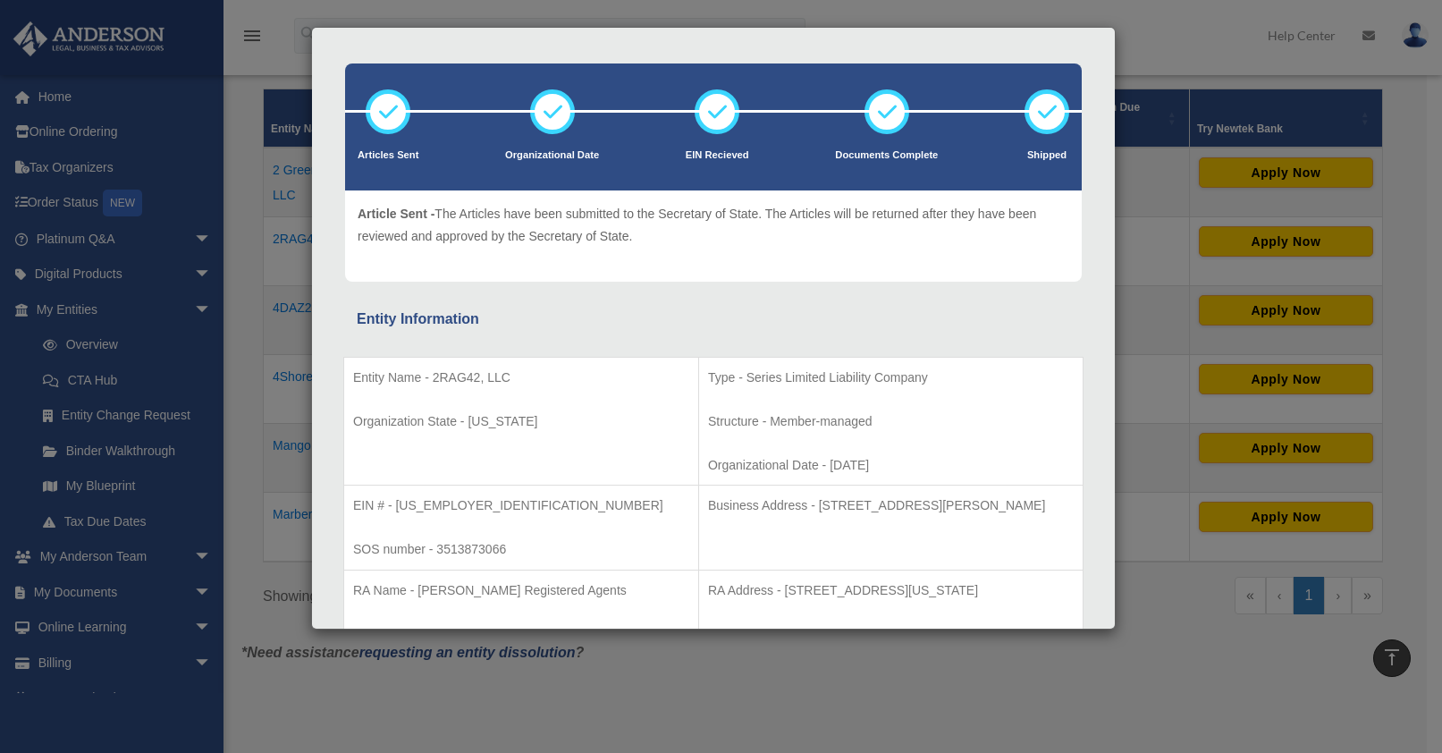
scroll to position [0, 0]
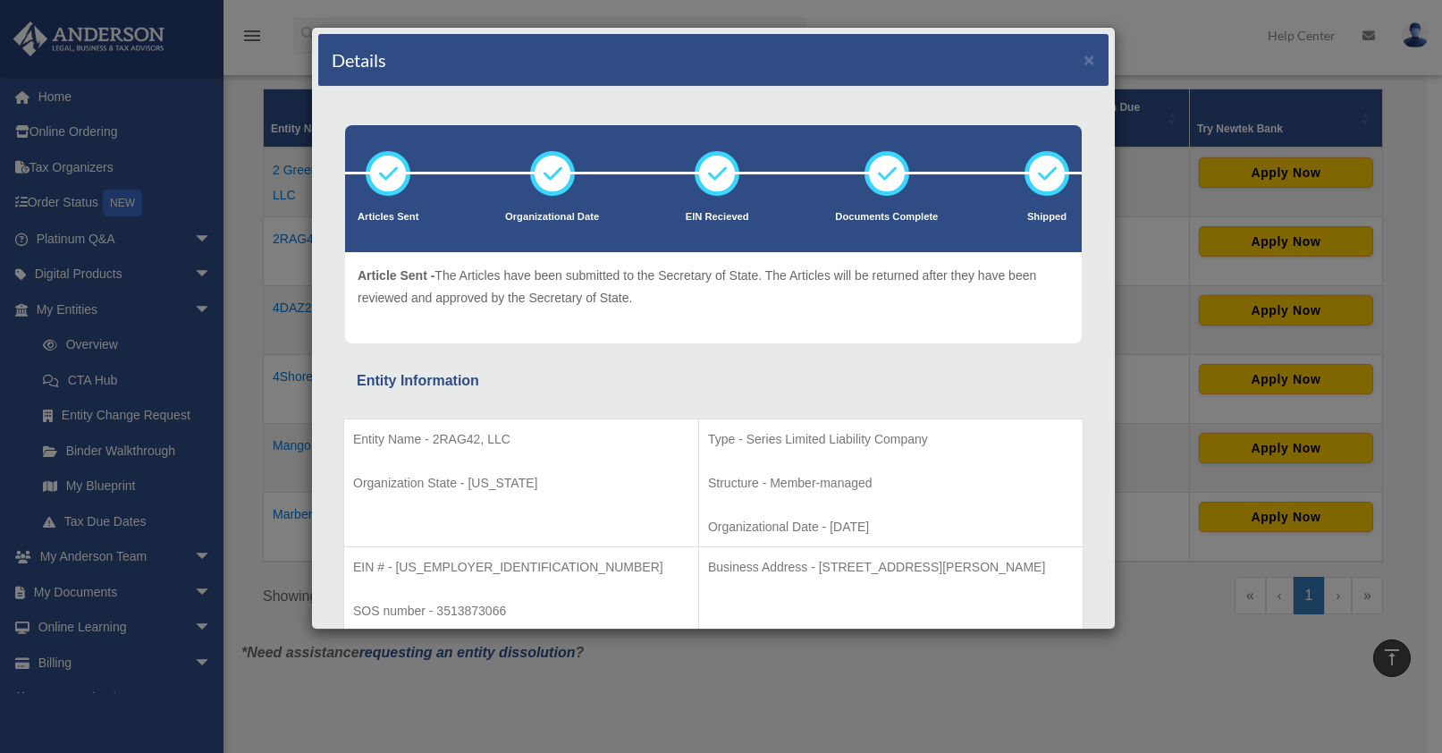
click at [1149, 29] on div "Details × Articles Sent Organizational Date" at bounding box center [721, 376] width 1442 height 753
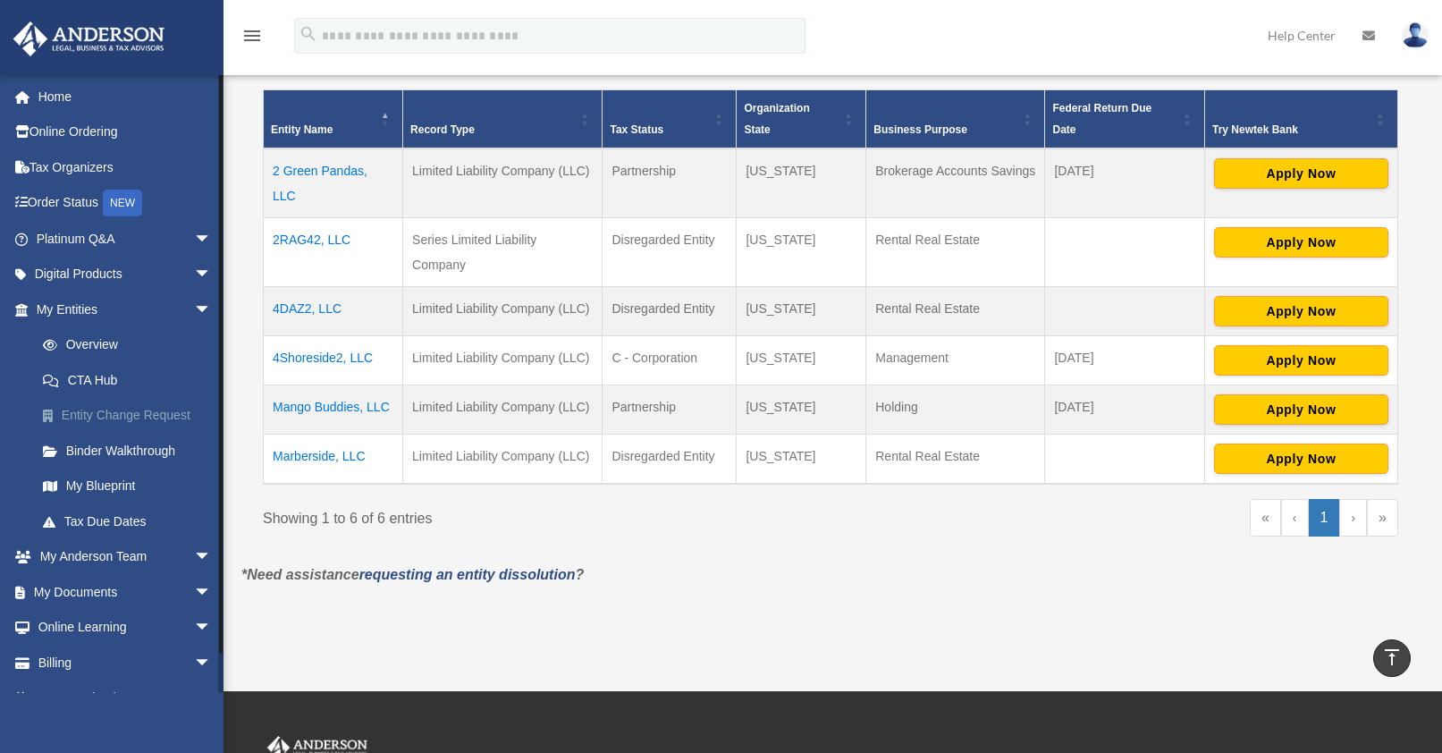
click at [131, 416] on link "Entity Change Request" at bounding box center [132, 416] width 214 height 36
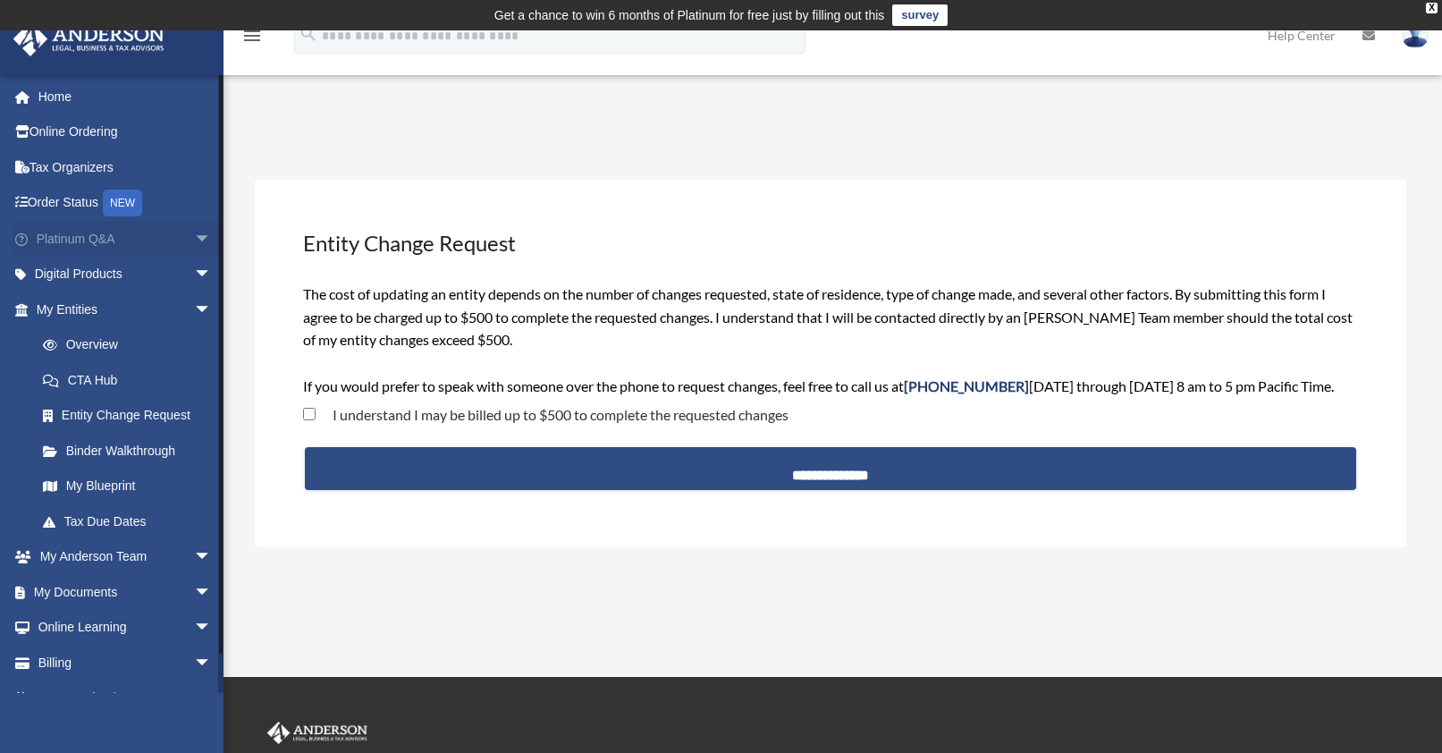
click at [194, 238] on span "arrow_drop_down" at bounding box center [212, 239] width 36 height 37
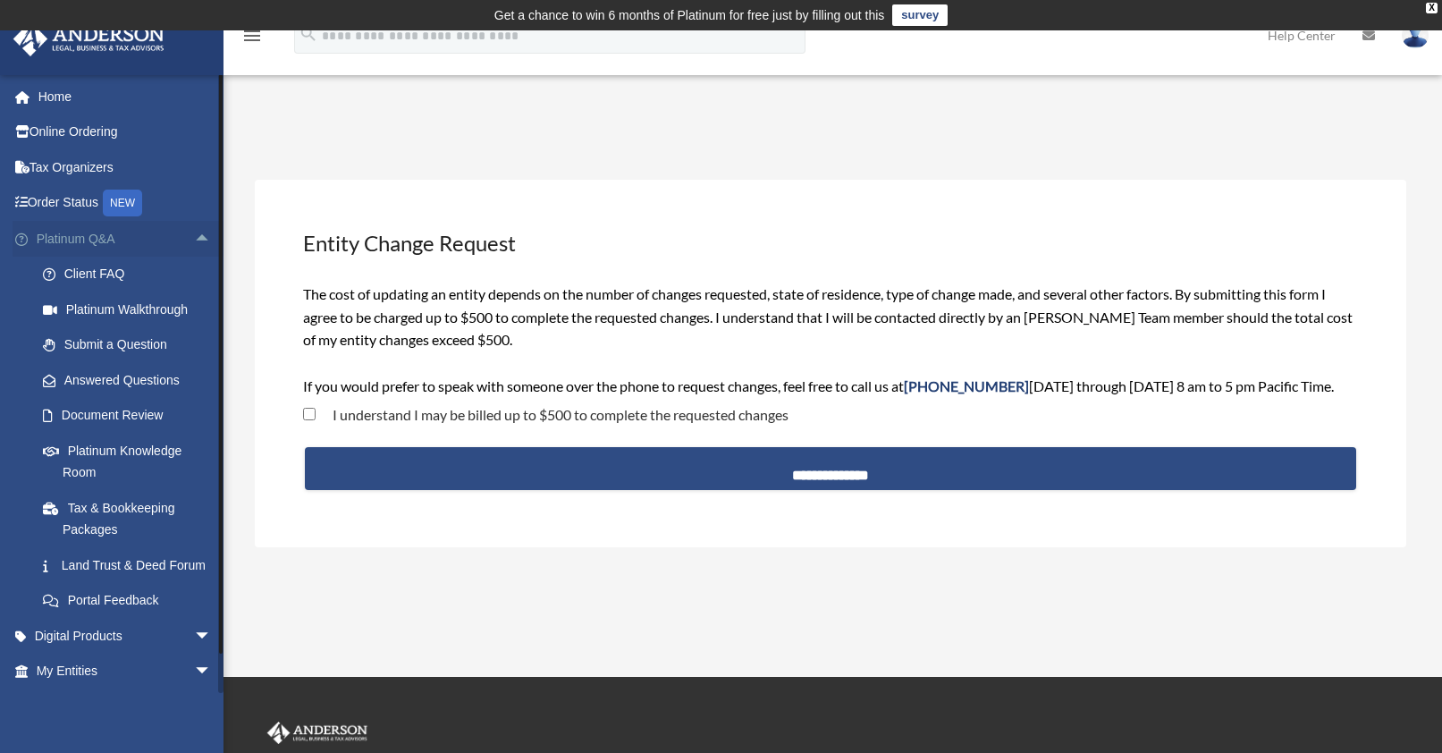
click at [194, 241] on span "arrow_drop_up" at bounding box center [212, 239] width 36 height 37
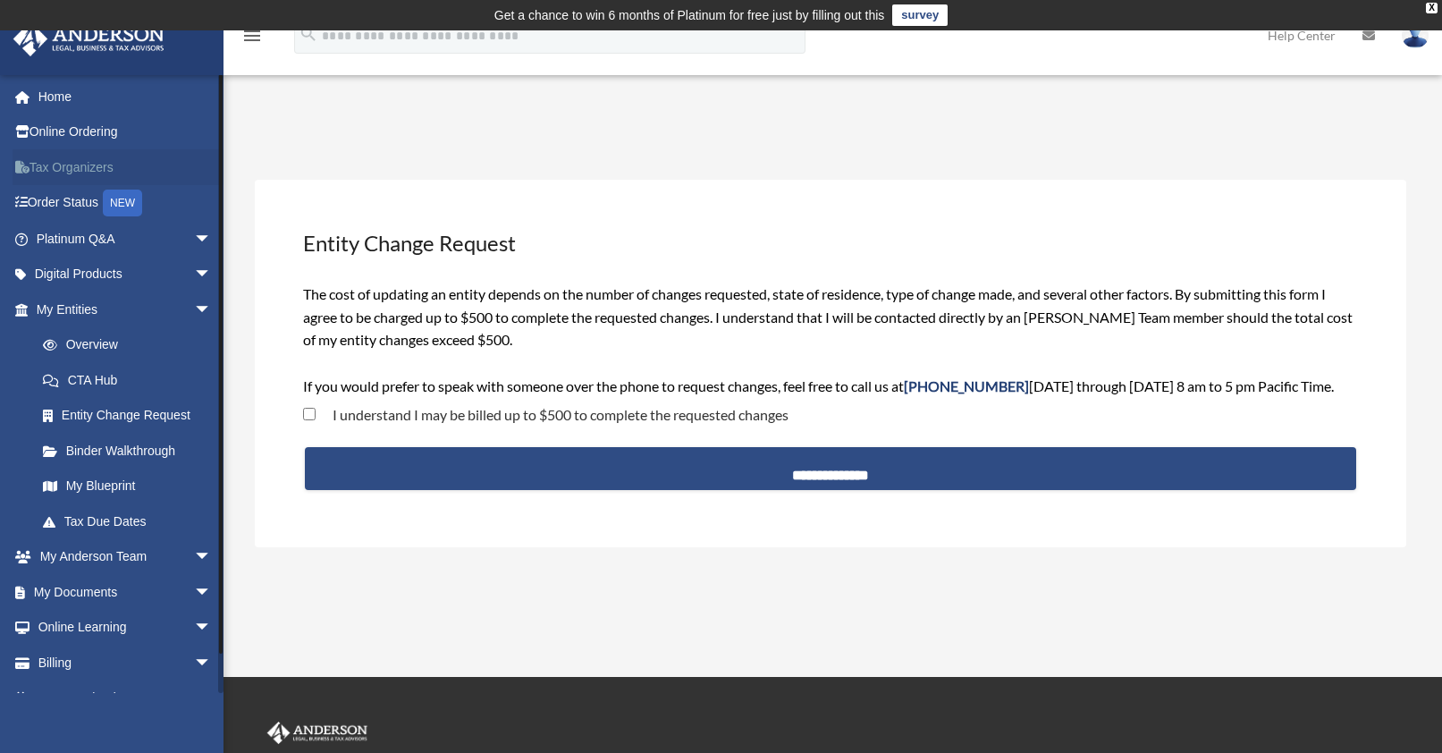
click at [70, 165] on link "Tax Organizers" at bounding box center [126, 167] width 226 height 36
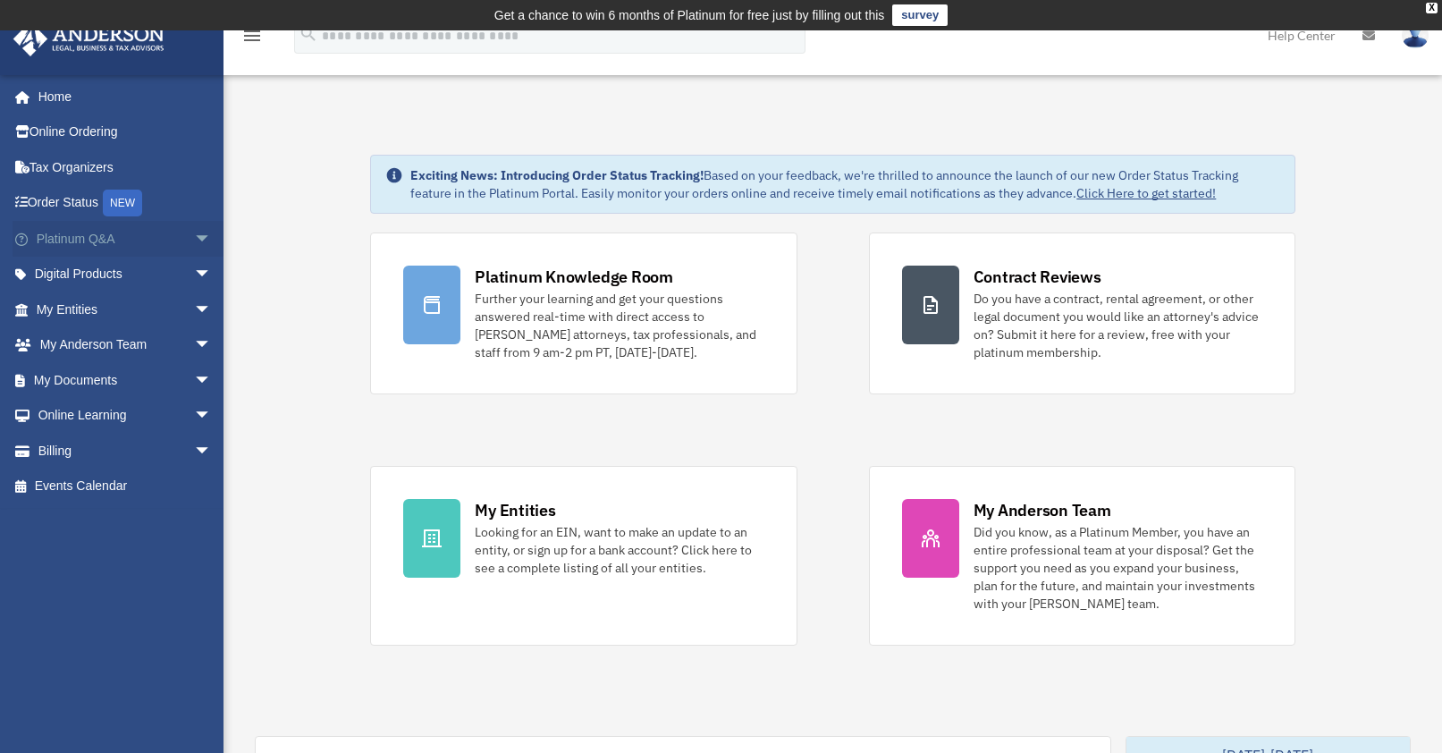
click at [194, 242] on span "arrow_drop_down" at bounding box center [212, 239] width 36 height 37
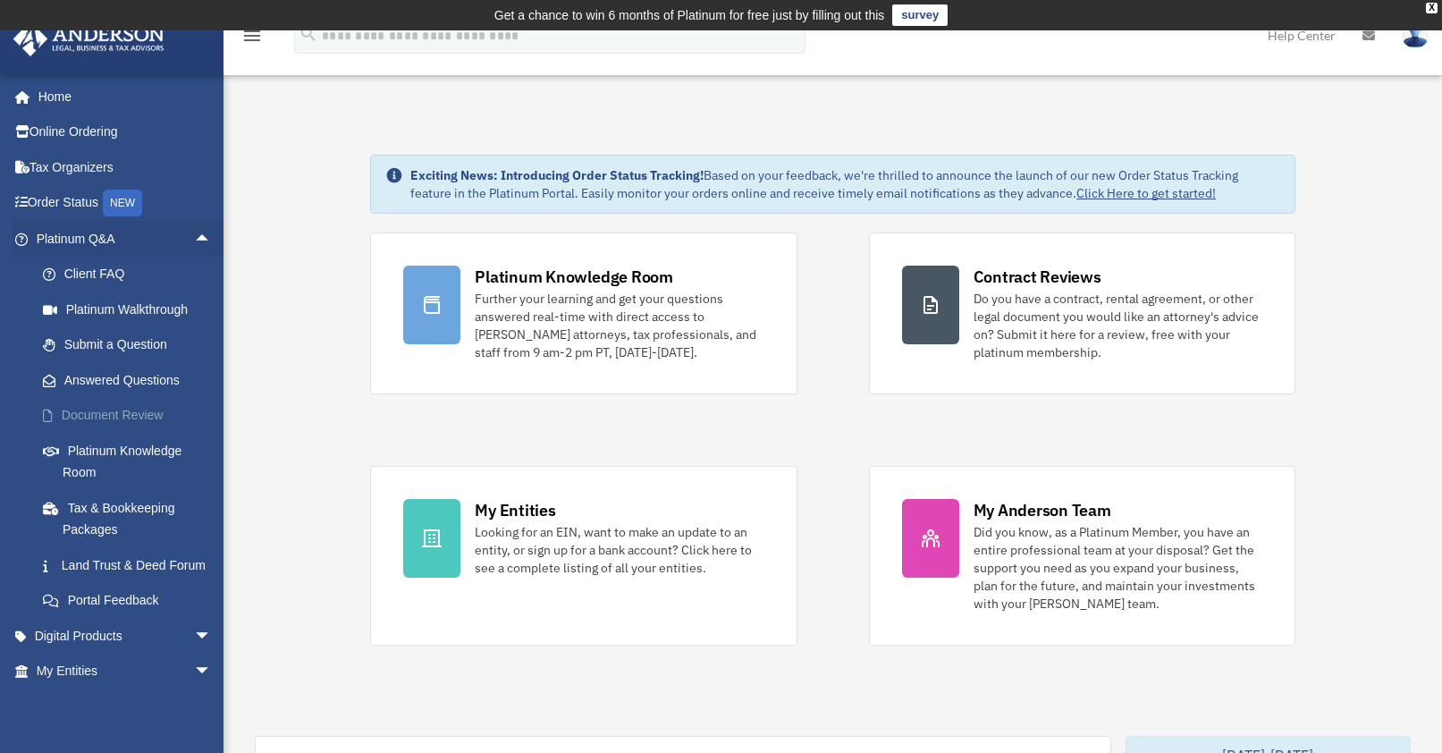
click at [154, 413] on link "Document Review" at bounding box center [132, 416] width 214 height 36
click at [194, 237] on span "arrow_drop_up" at bounding box center [212, 239] width 36 height 37
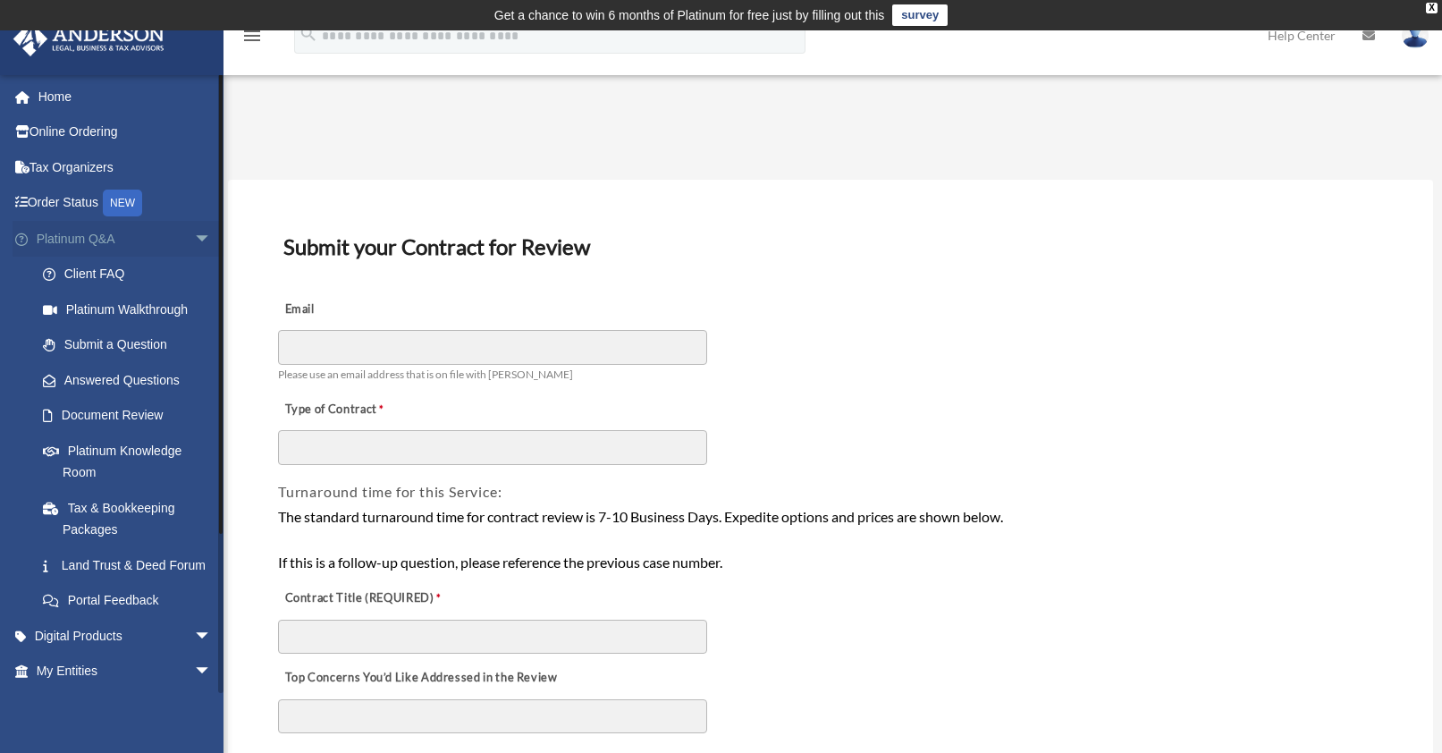
click at [194, 240] on span "arrow_drop_down" at bounding box center [212, 239] width 36 height 37
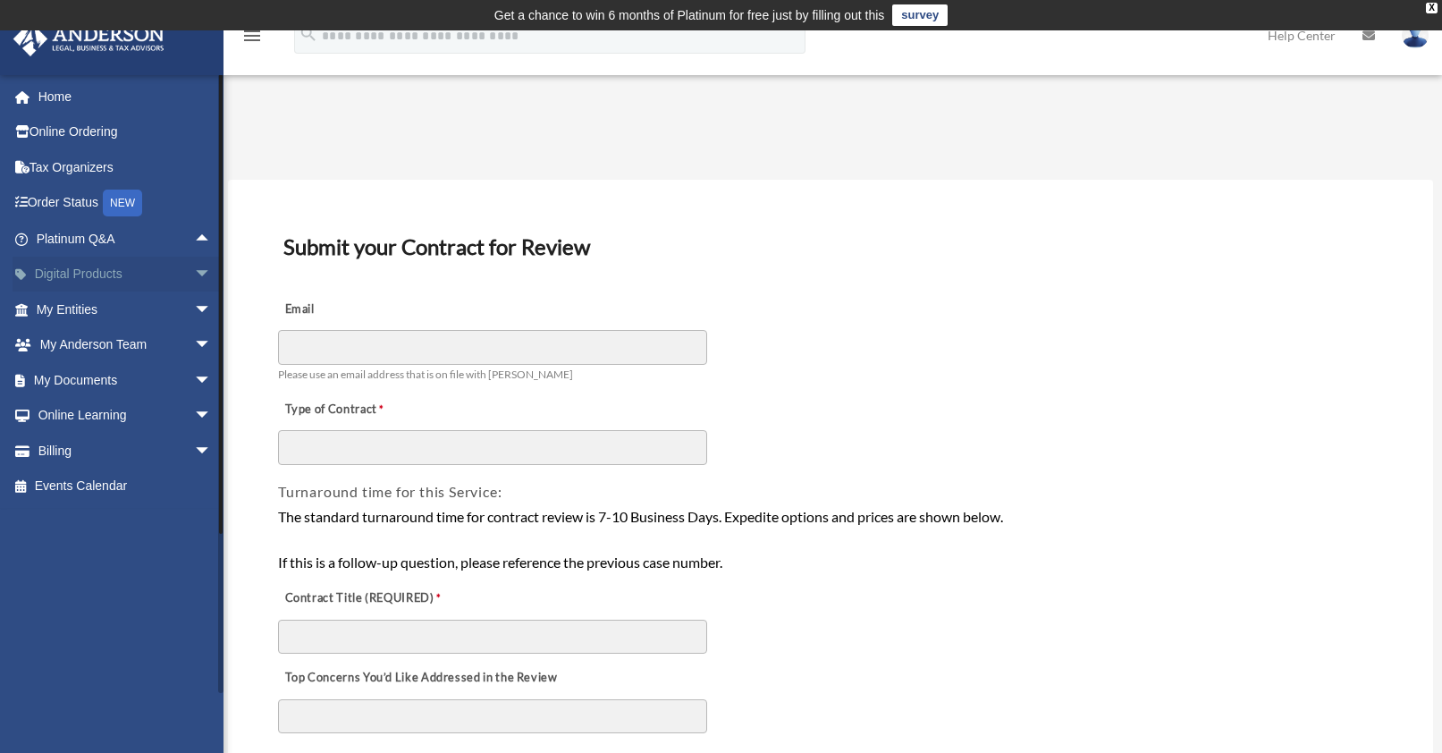
click at [194, 275] on span "arrow_drop_down" at bounding box center [212, 275] width 36 height 37
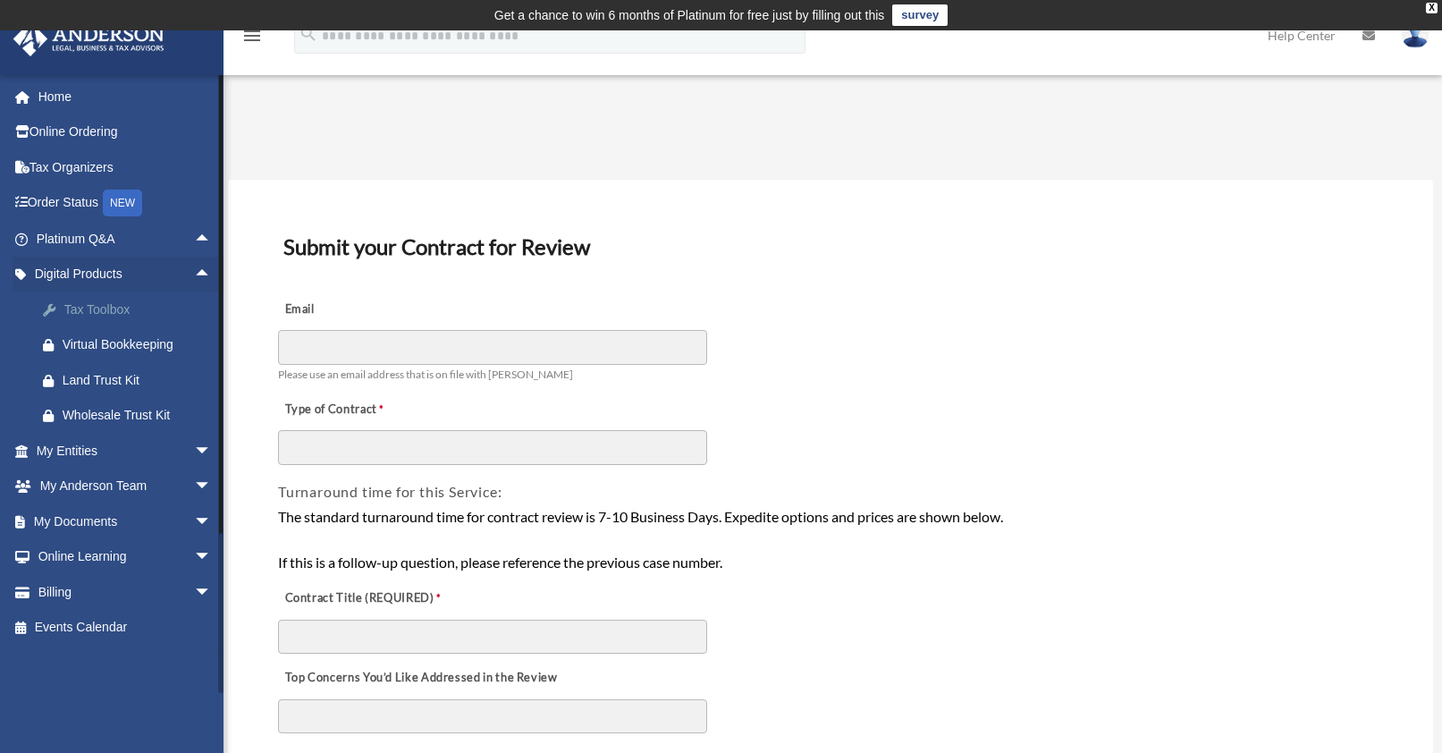
click at [115, 312] on div "Tax Toolbox" at bounding box center [140, 310] width 154 height 22
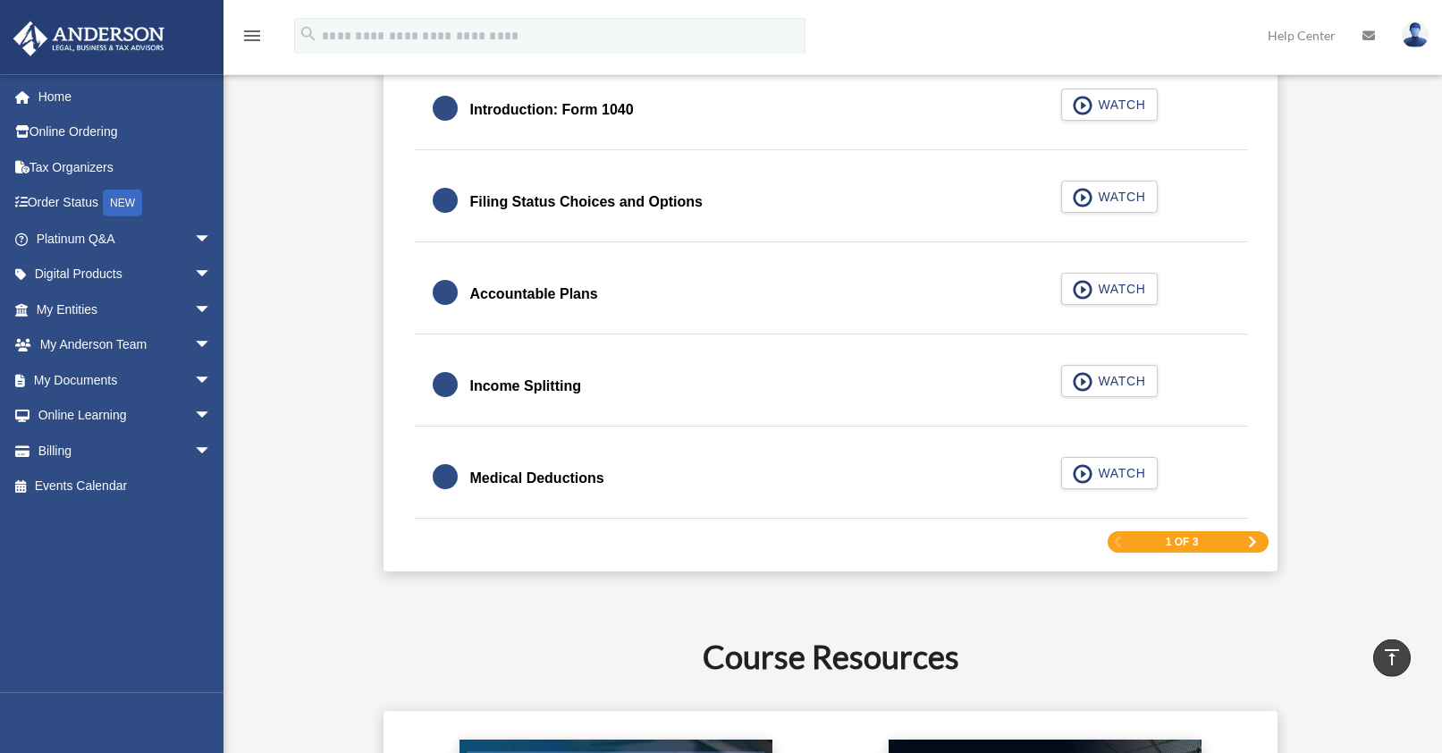
scroll to position [2735, 0]
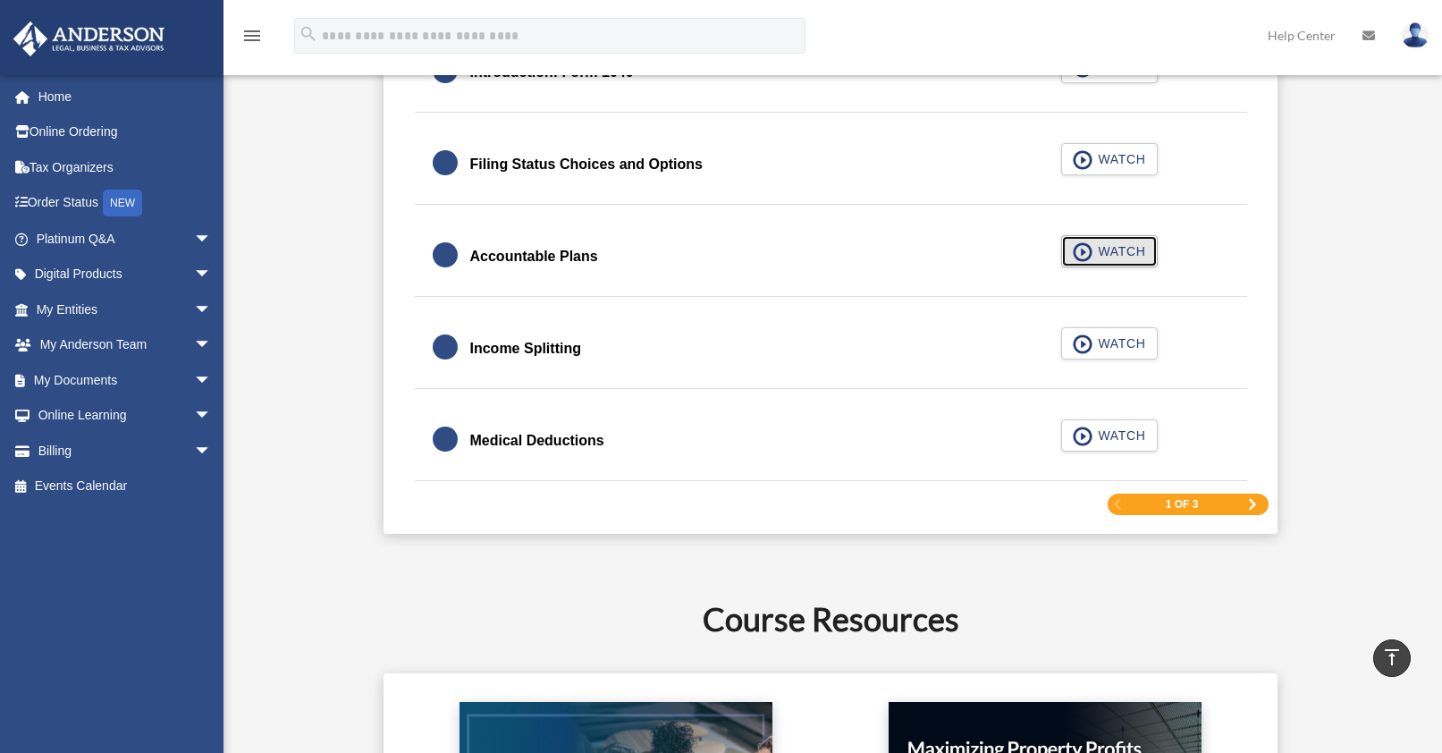
click at [1088, 251] on span "button" at bounding box center [1083, 252] width 21 height 20
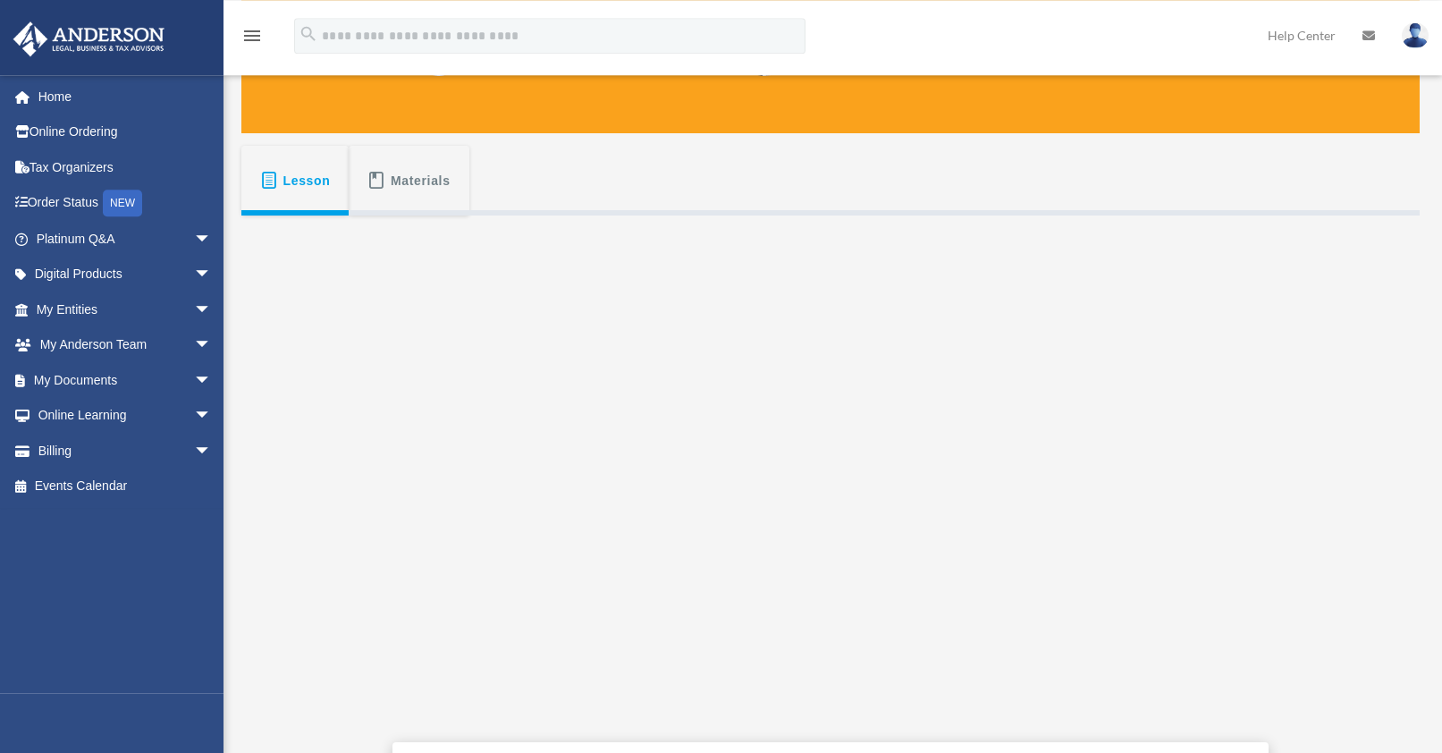
scroll to position [365, 0]
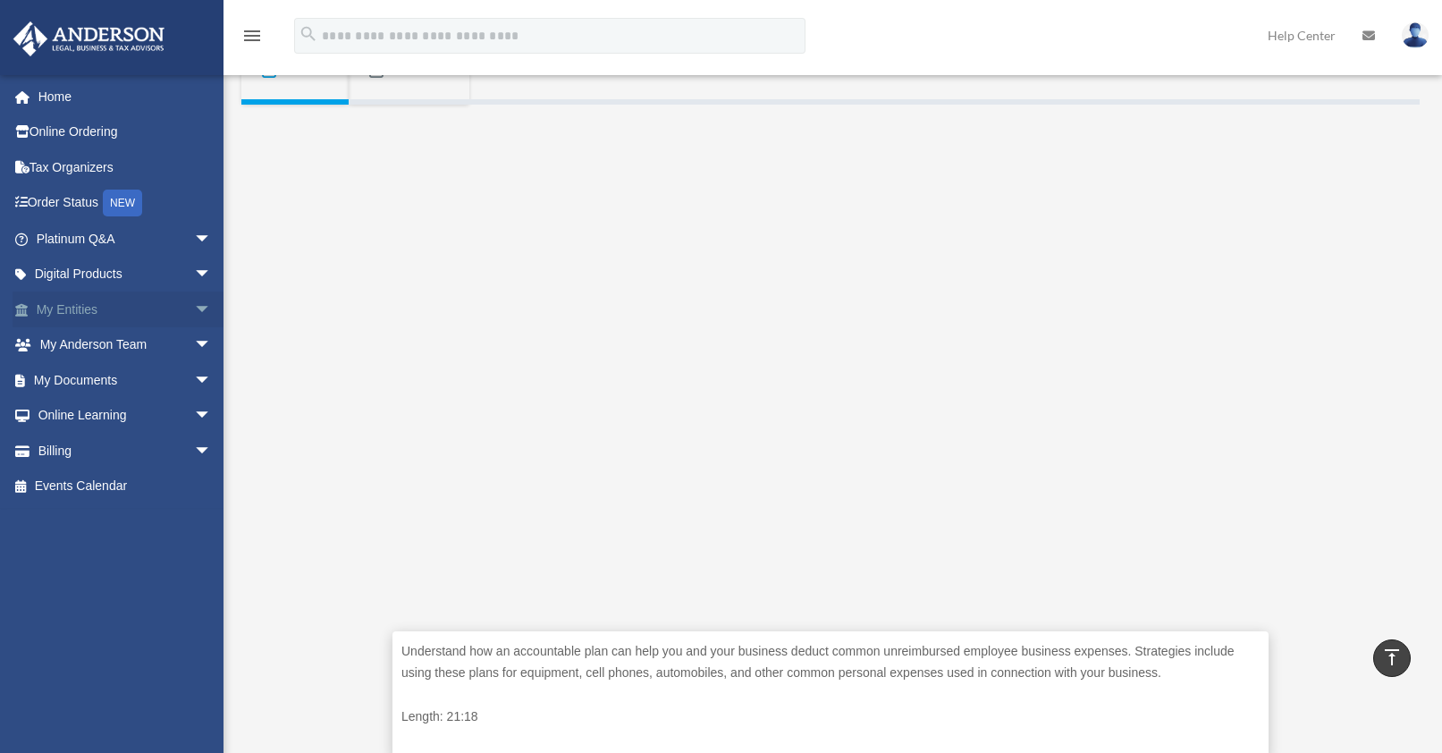
click at [98, 304] on link "My Entities arrow_drop_down" at bounding box center [126, 309] width 226 height 36
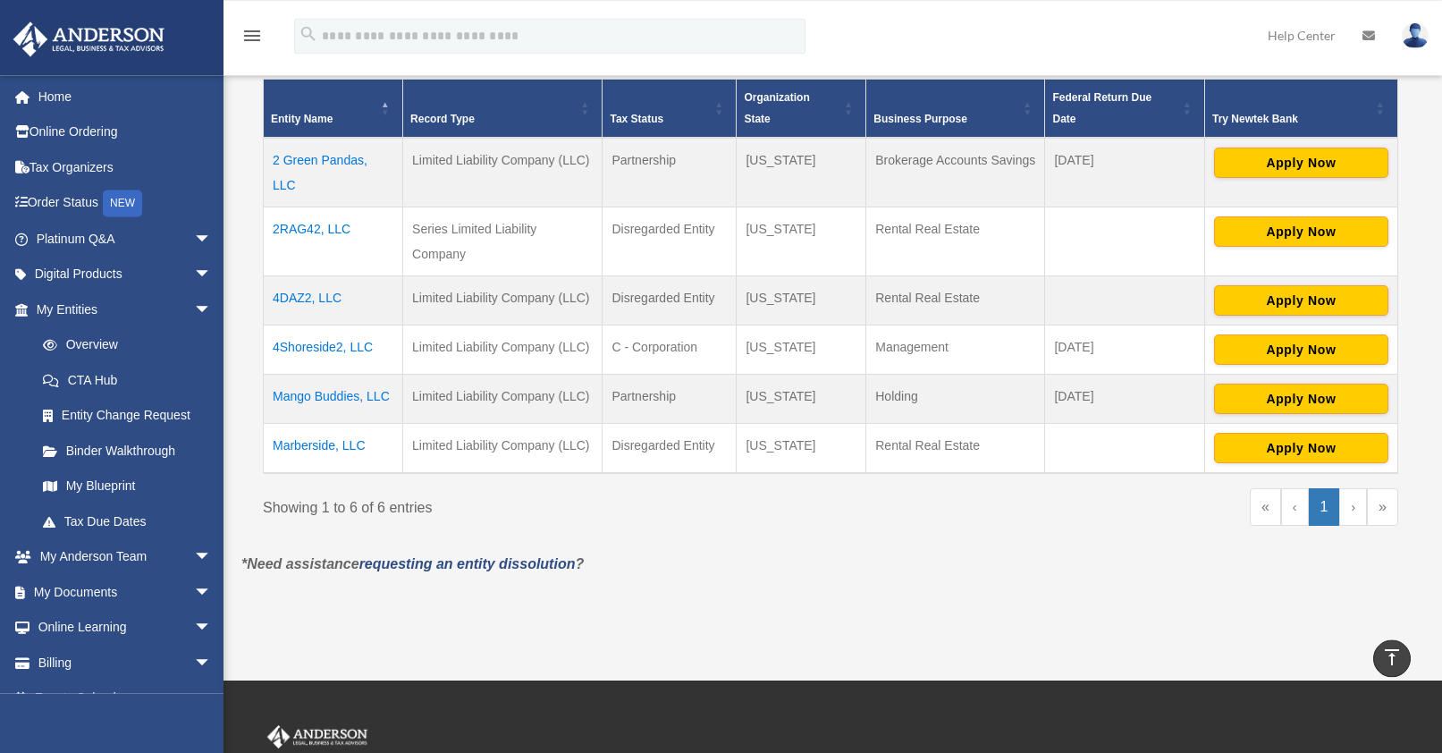
scroll to position [366, 0]
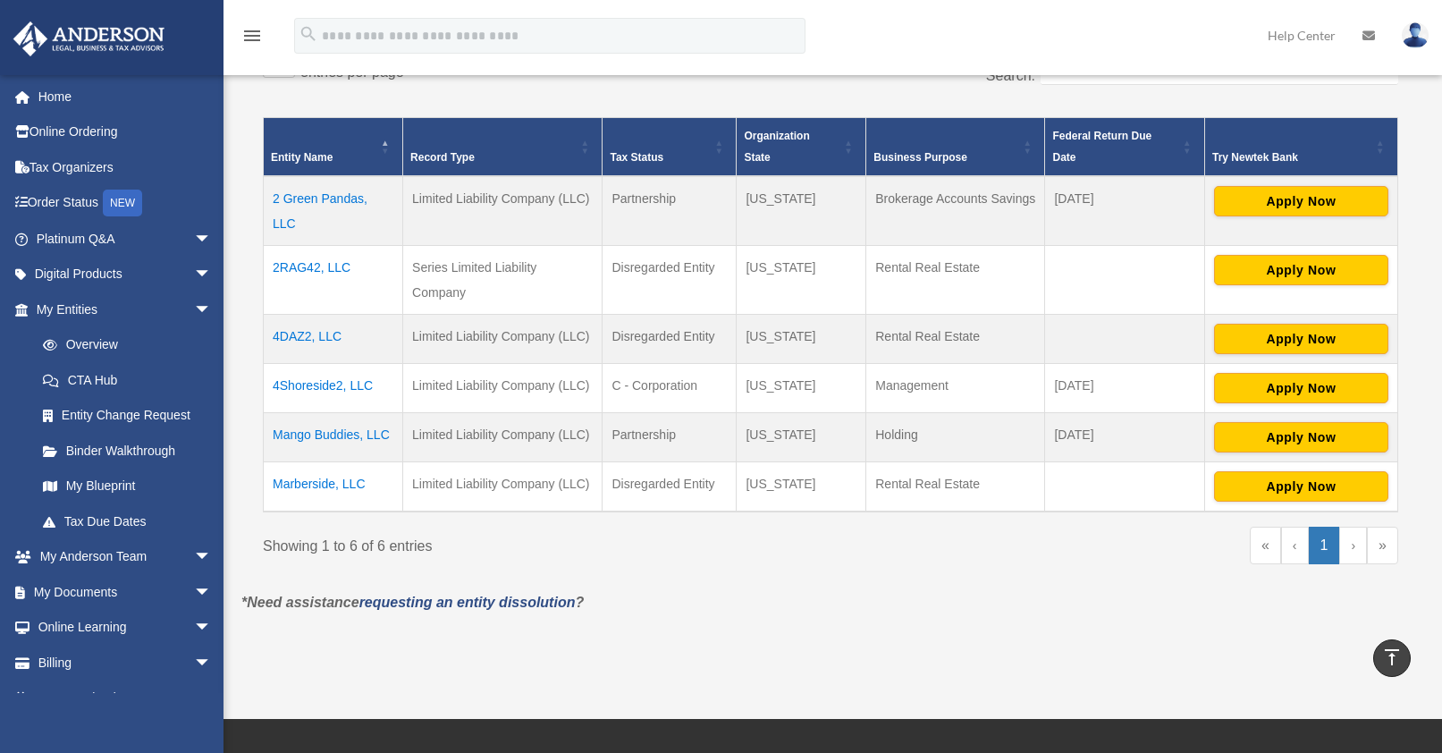
click at [310, 383] on td "4Shoreside2, LLC" at bounding box center [333, 387] width 139 height 49
click at [310, 383] on body "X Get a chance to win 6 months of Platinum for free just by filling out this su…" at bounding box center [721, 343] width 1442 height 1419
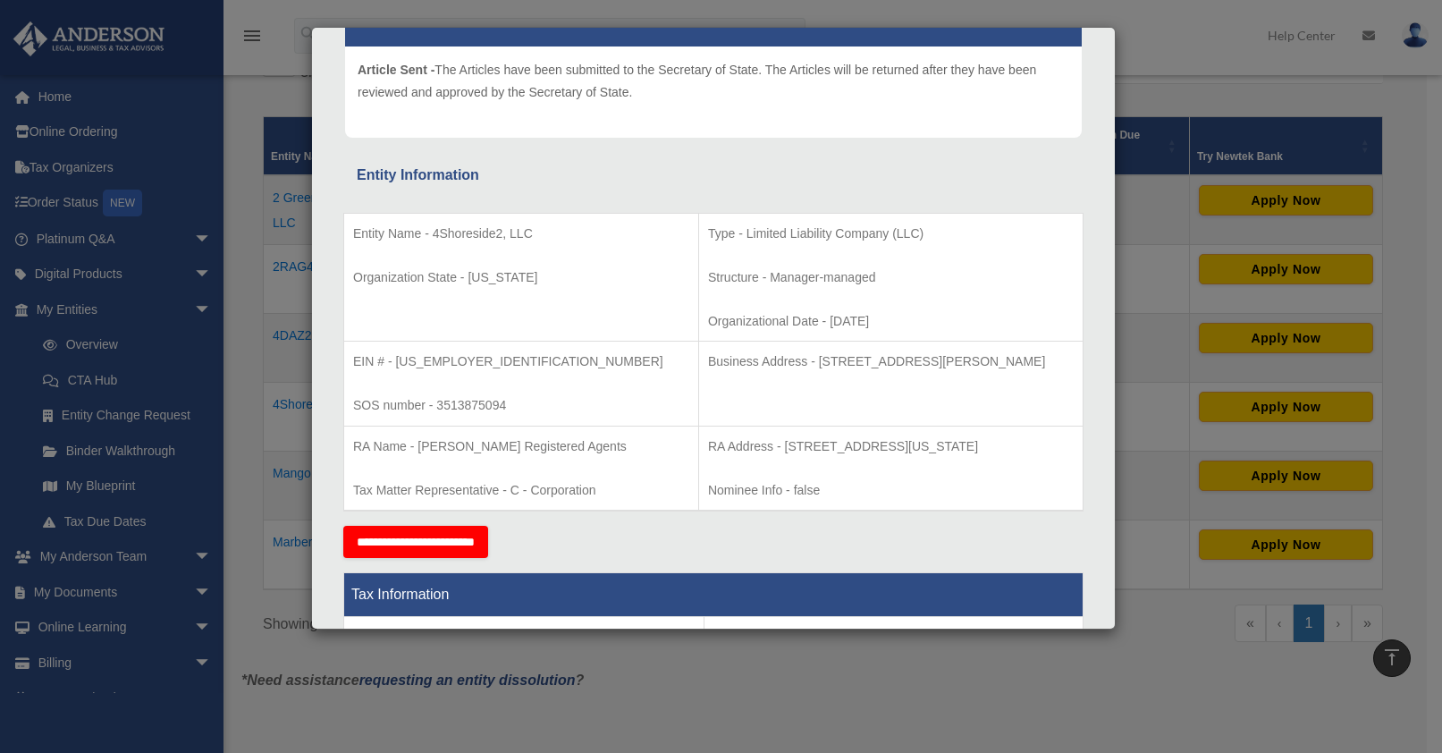
scroll to position [0, 0]
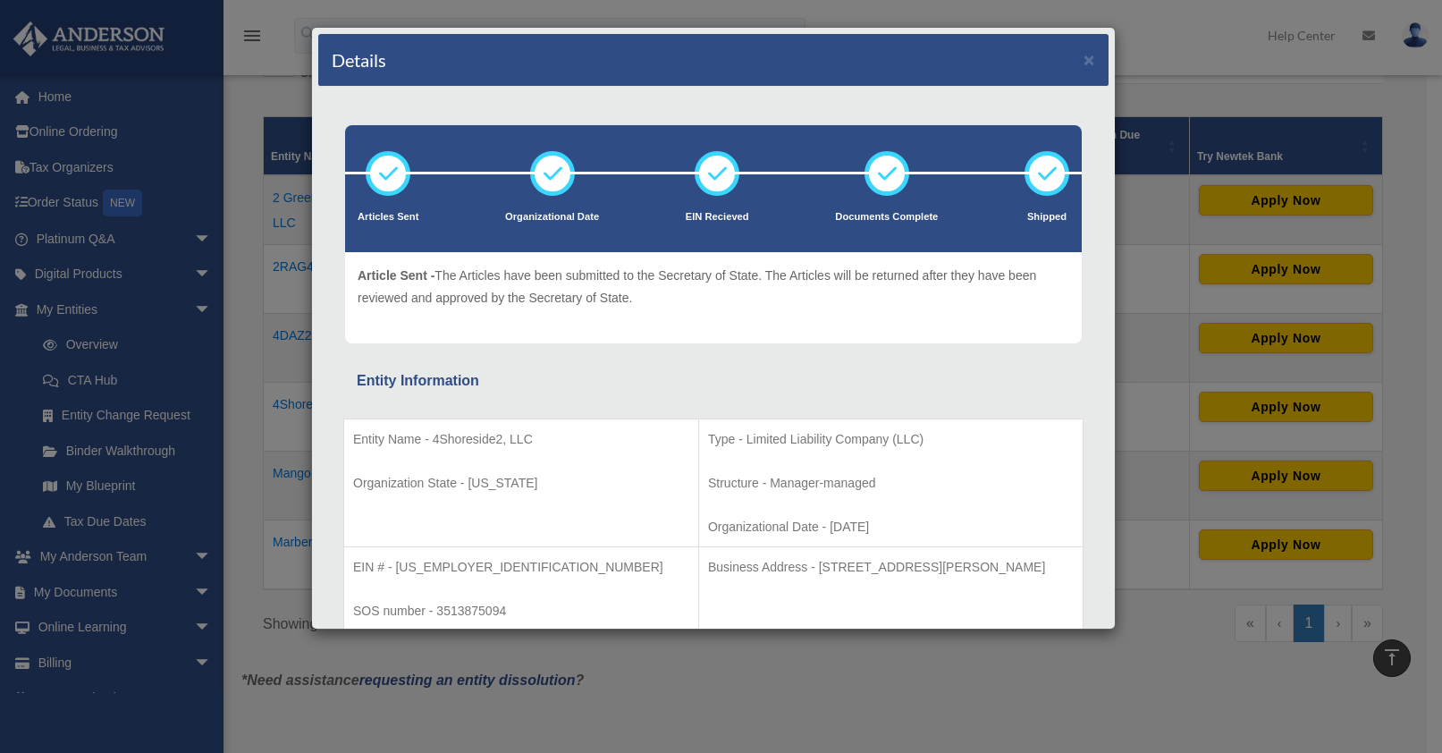
click at [1182, 46] on div "Details × Articles Sent Organizational Date" at bounding box center [721, 376] width 1442 height 753
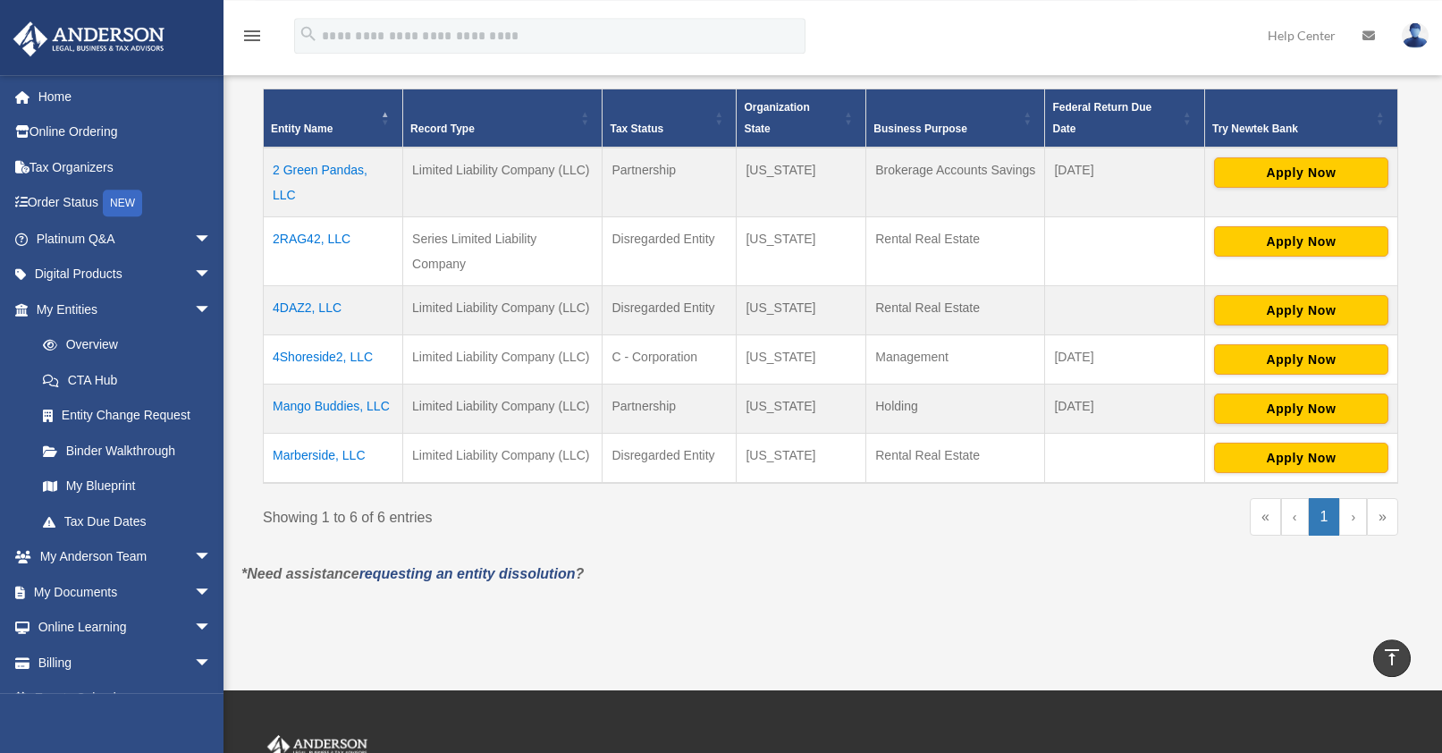
scroll to position [365, 0]
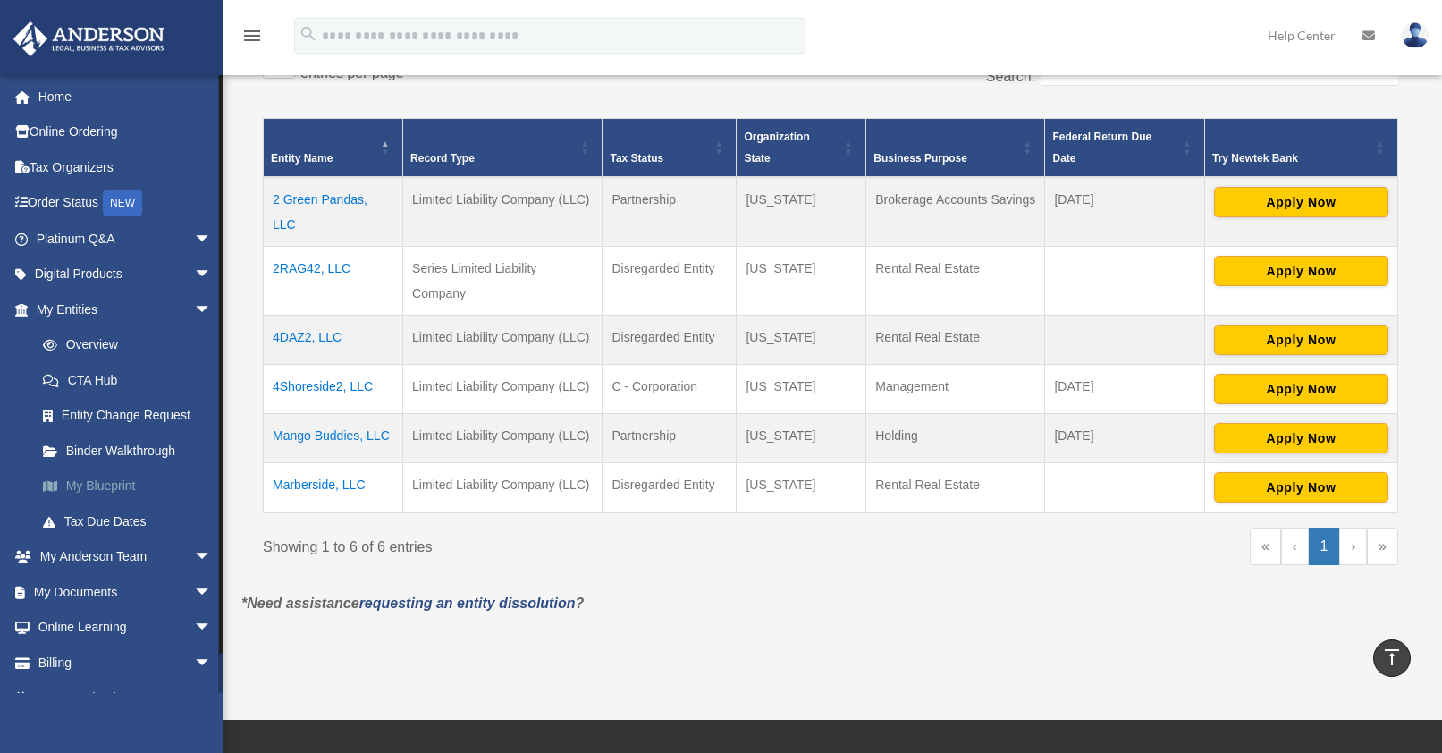
click at [121, 479] on link "My Blueprint" at bounding box center [132, 486] width 214 height 36
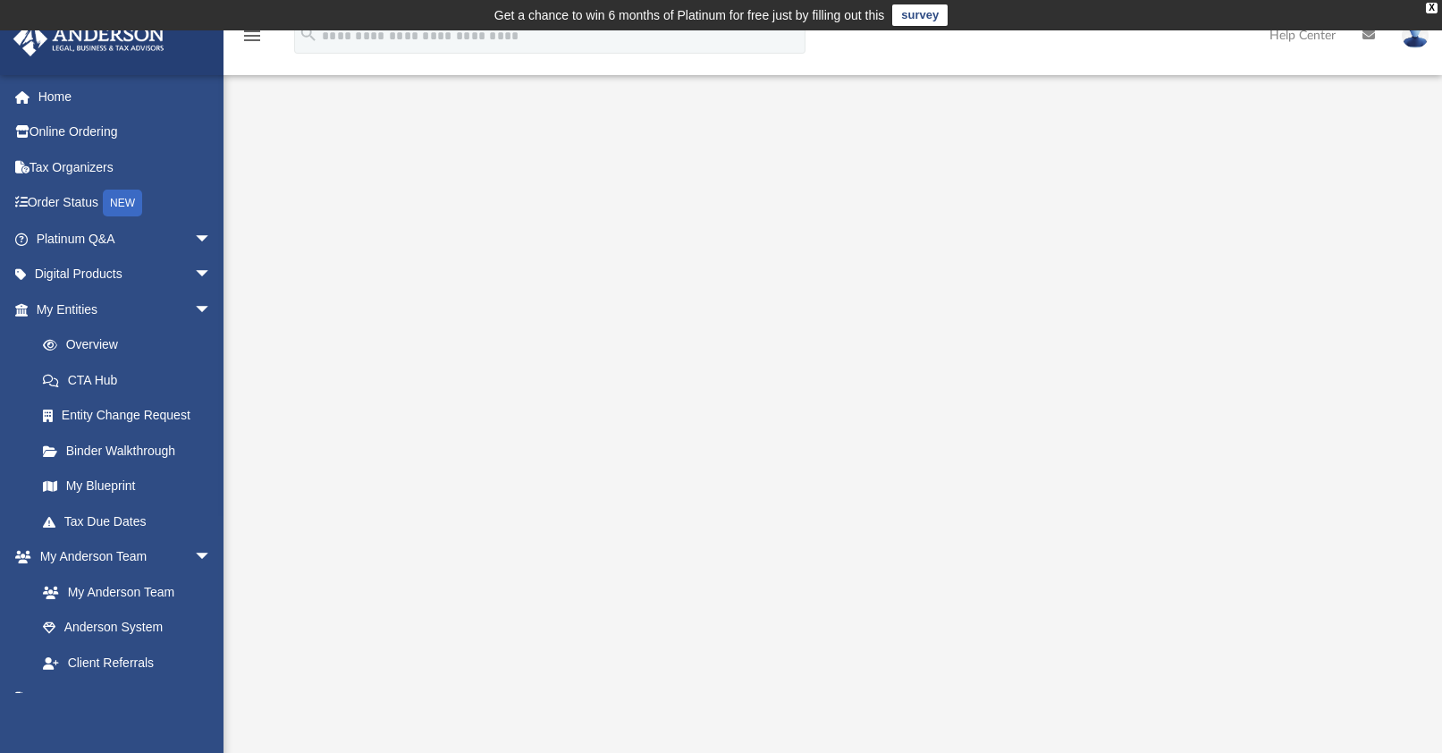
click at [1339, 100] on div "App [EMAIL_ADDRESS][DOMAIN_NAME] Sign Out [EMAIL_ADDRESS][DOMAIN_NAME] Home Onl…" at bounding box center [721, 473] width 1442 height 771
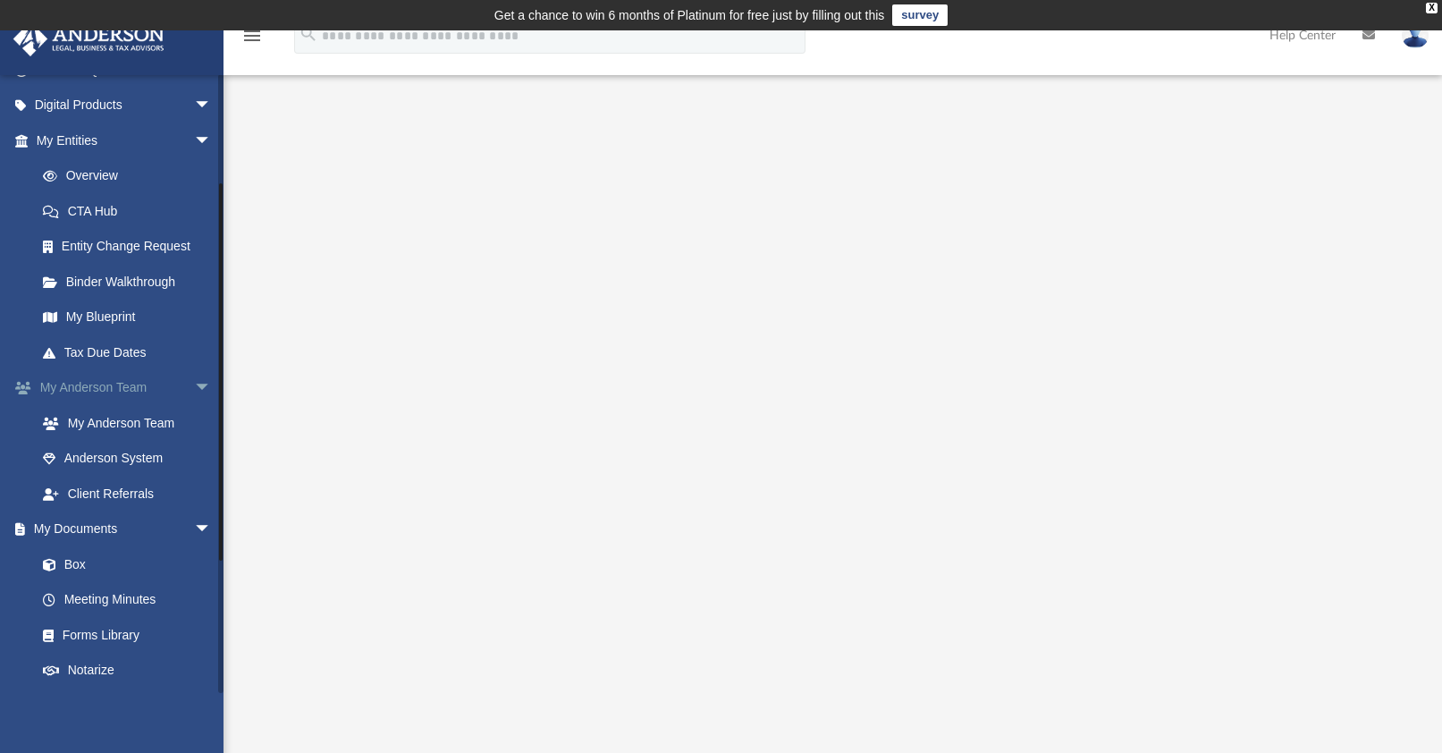
scroll to position [172, 0]
click at [119, 594] on link "Meeting Minutes" at bounding box center [132, 597] width 214 height 36
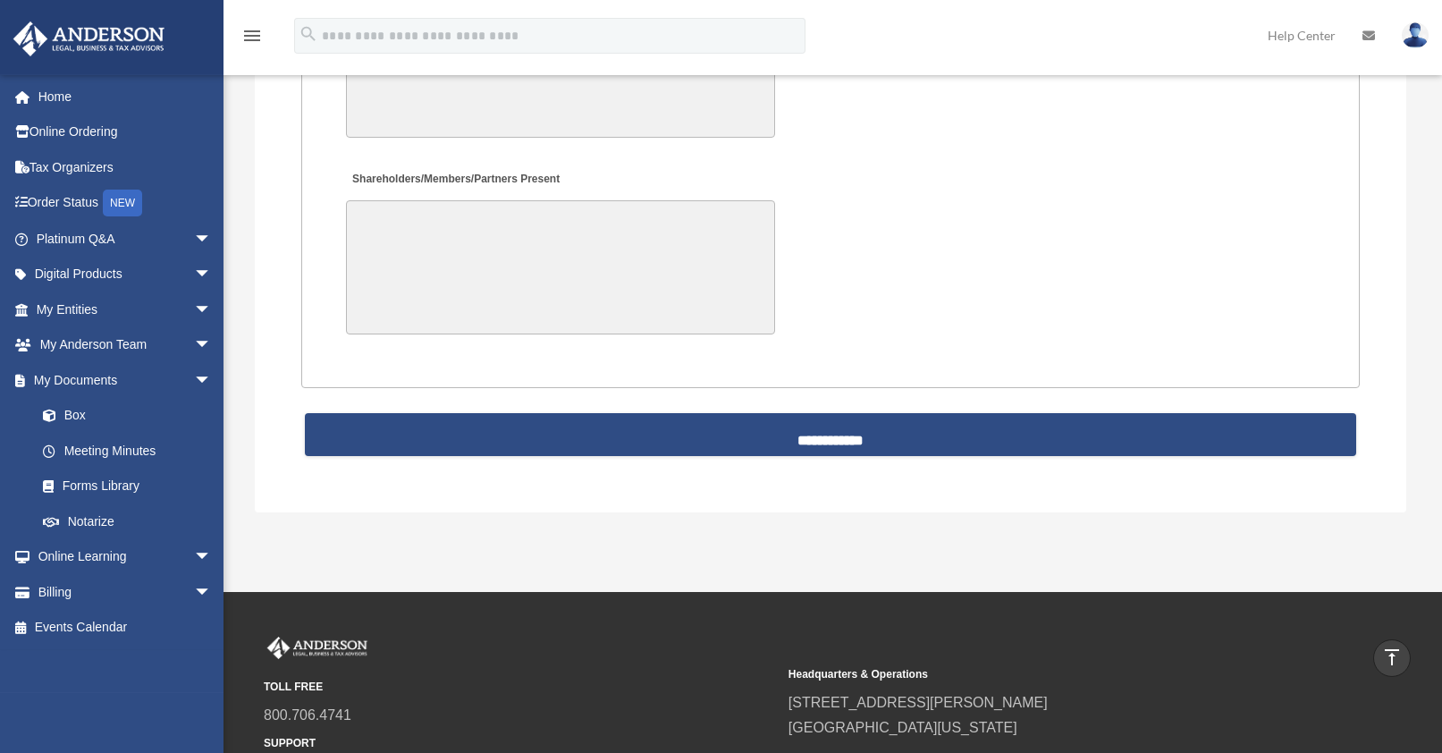
scroll to position [3920, 0]
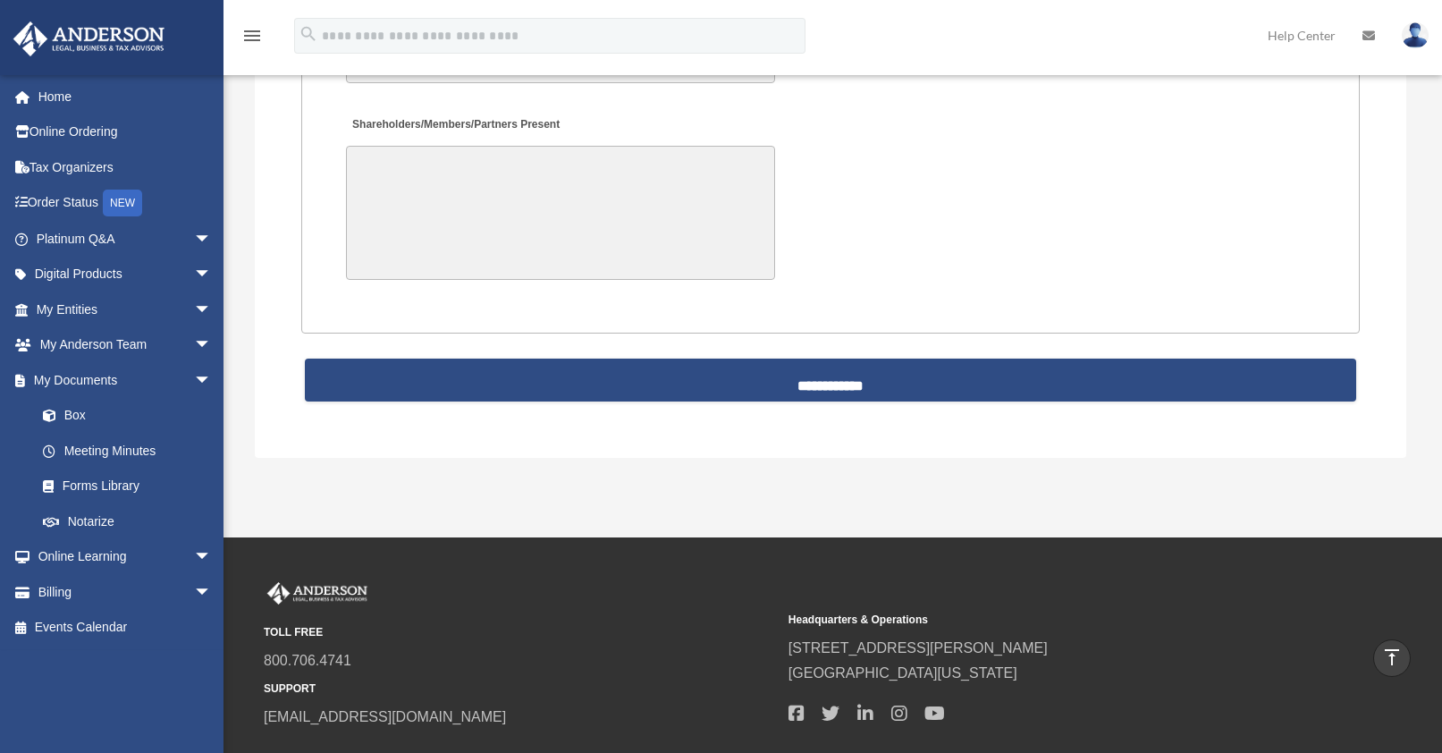
click at [95, 169] on link "Tax Organizers" at bounding box center [126, 167] width 226 height 36
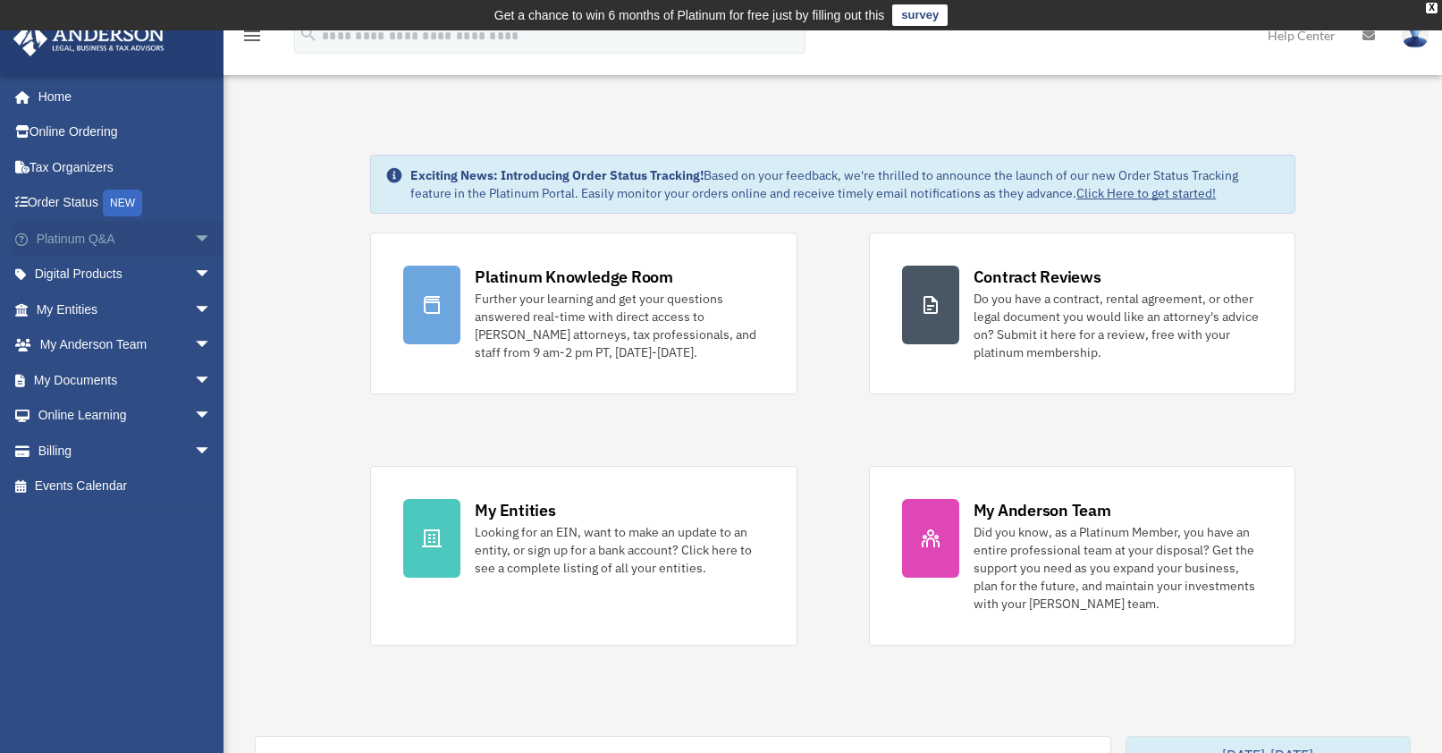
click at [194, 234] on span "arrow_drop_down" at bounding box center [212, 239] width 36 height 37
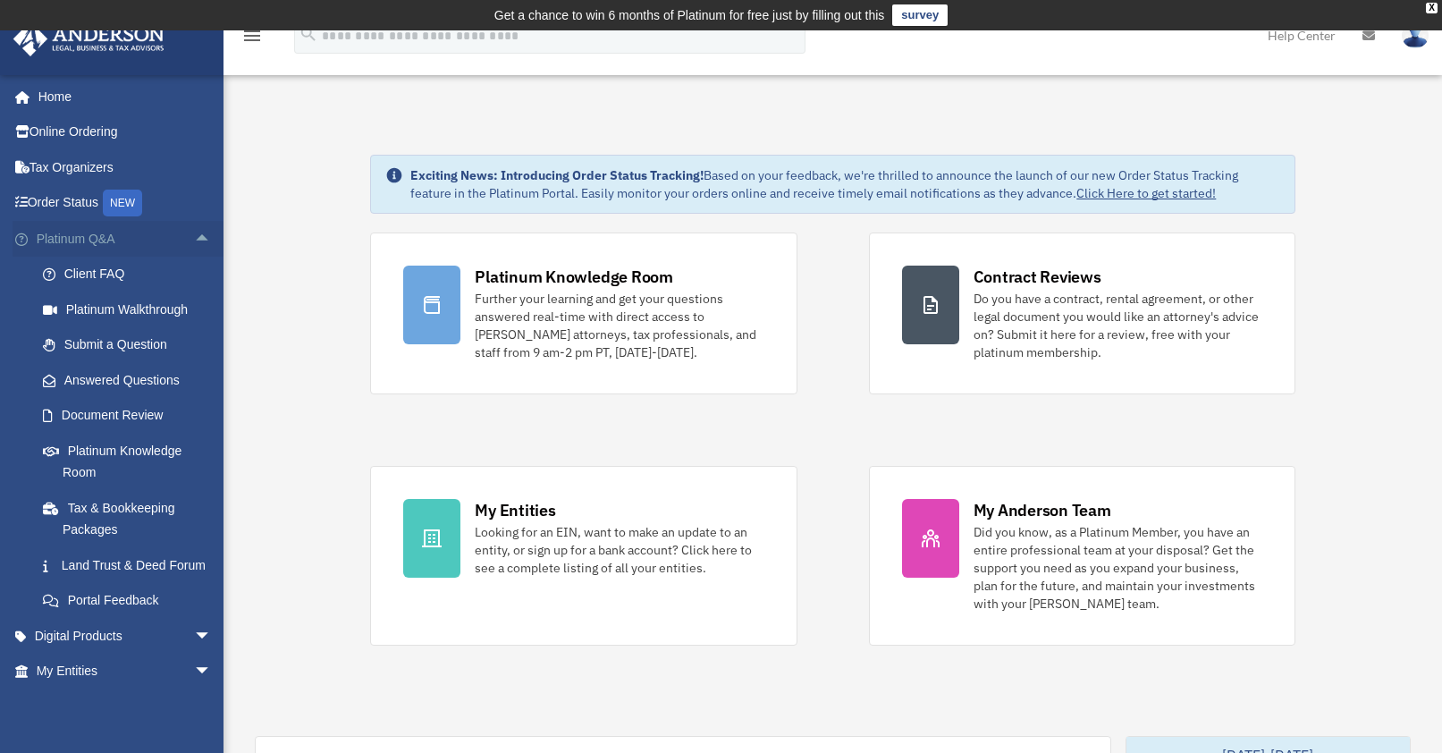
click at [194, 242] on span "arrow_drop_up" at bounding box center [212, 239] width 36 height 37
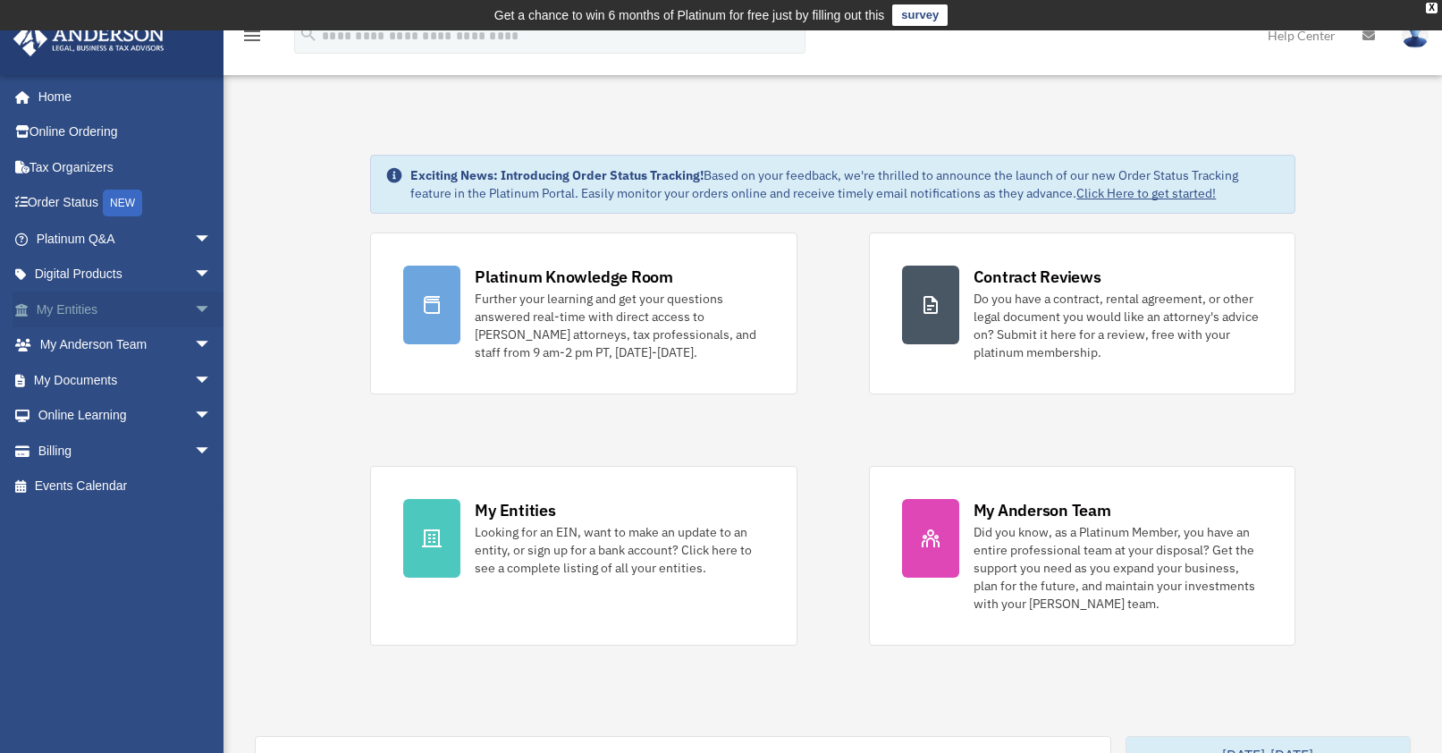
click at [194, 301] on span "arrow_drop_down" at bounding box center [212, 309] width 36 height 37
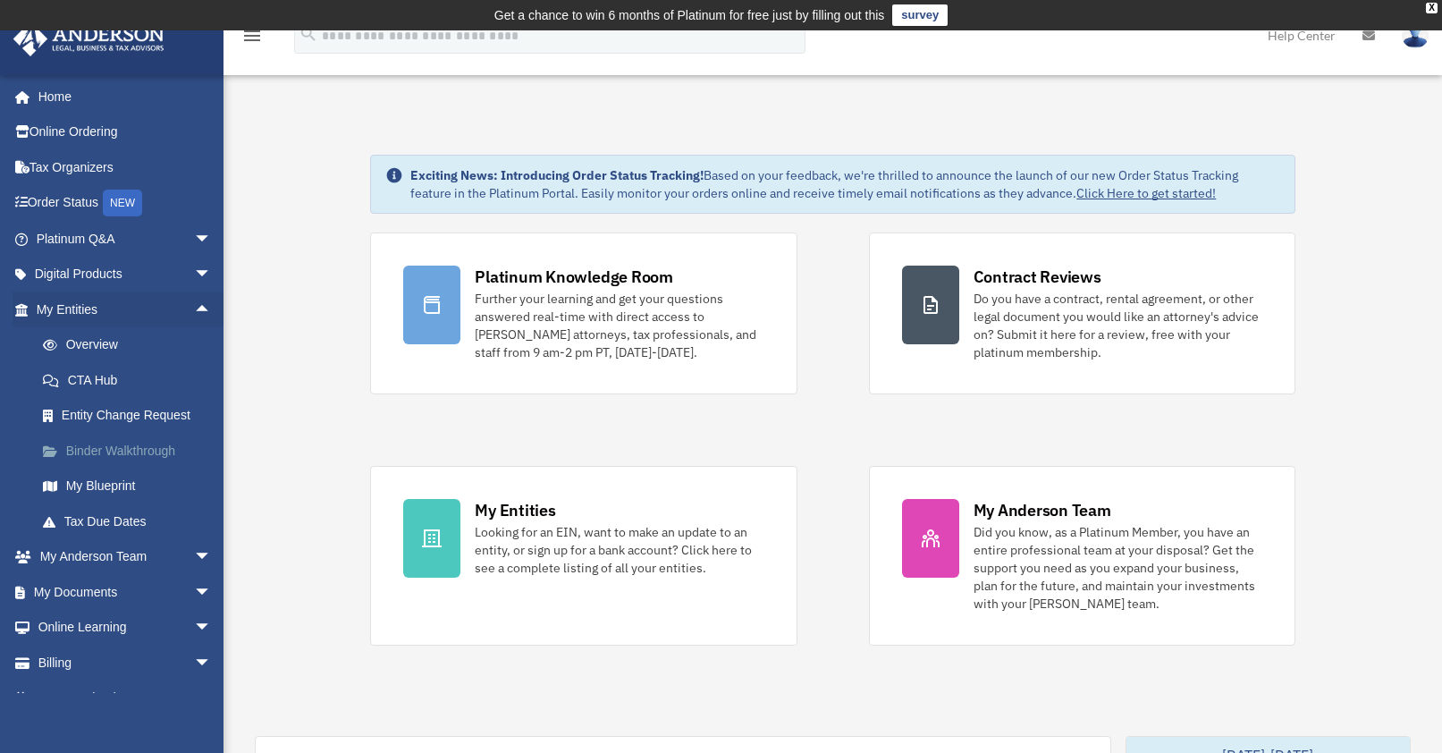
click at [114, 451] on link "Binder Walkthrough" at bounding box center [132, 451] width 214 height 36
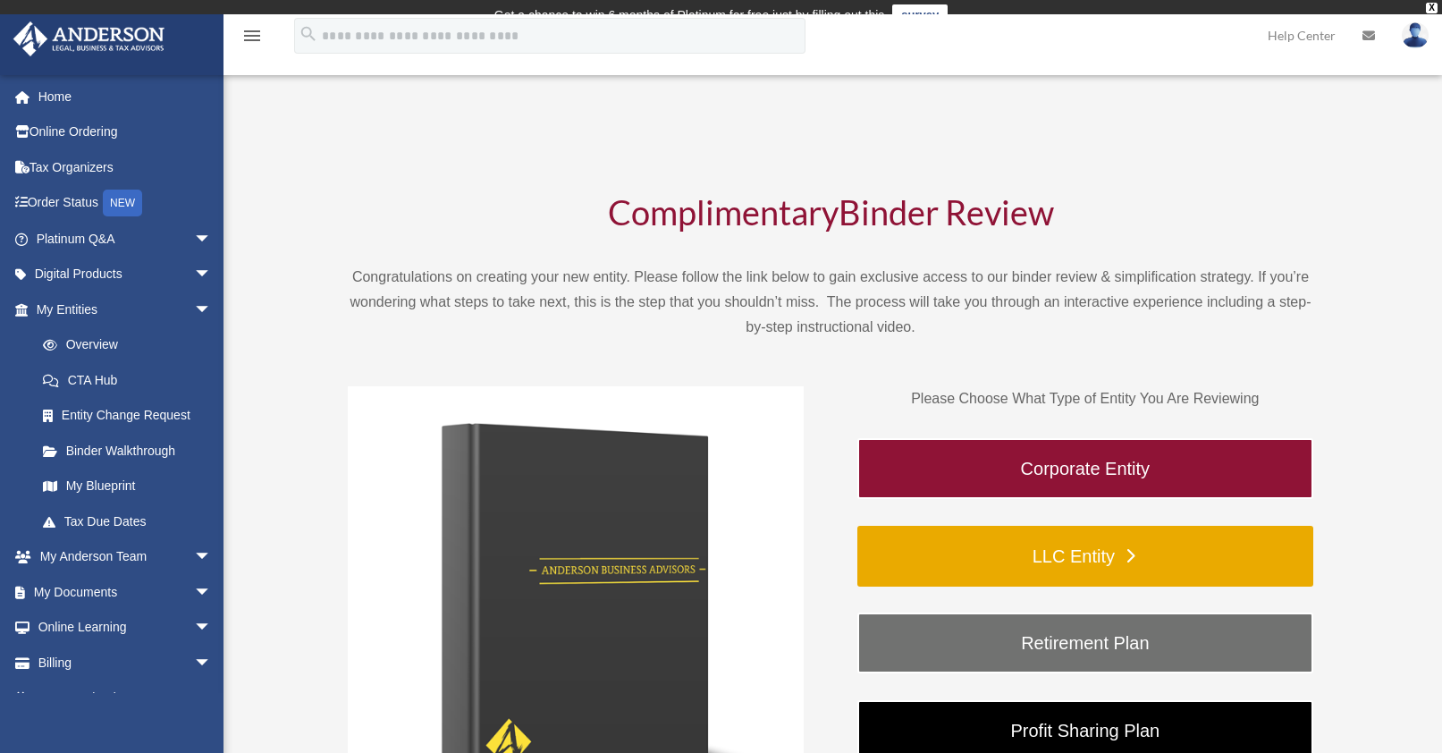
click at [1017, 547] on link "LLC Entity" at bounding box center [1085, 556] width 456 height 61
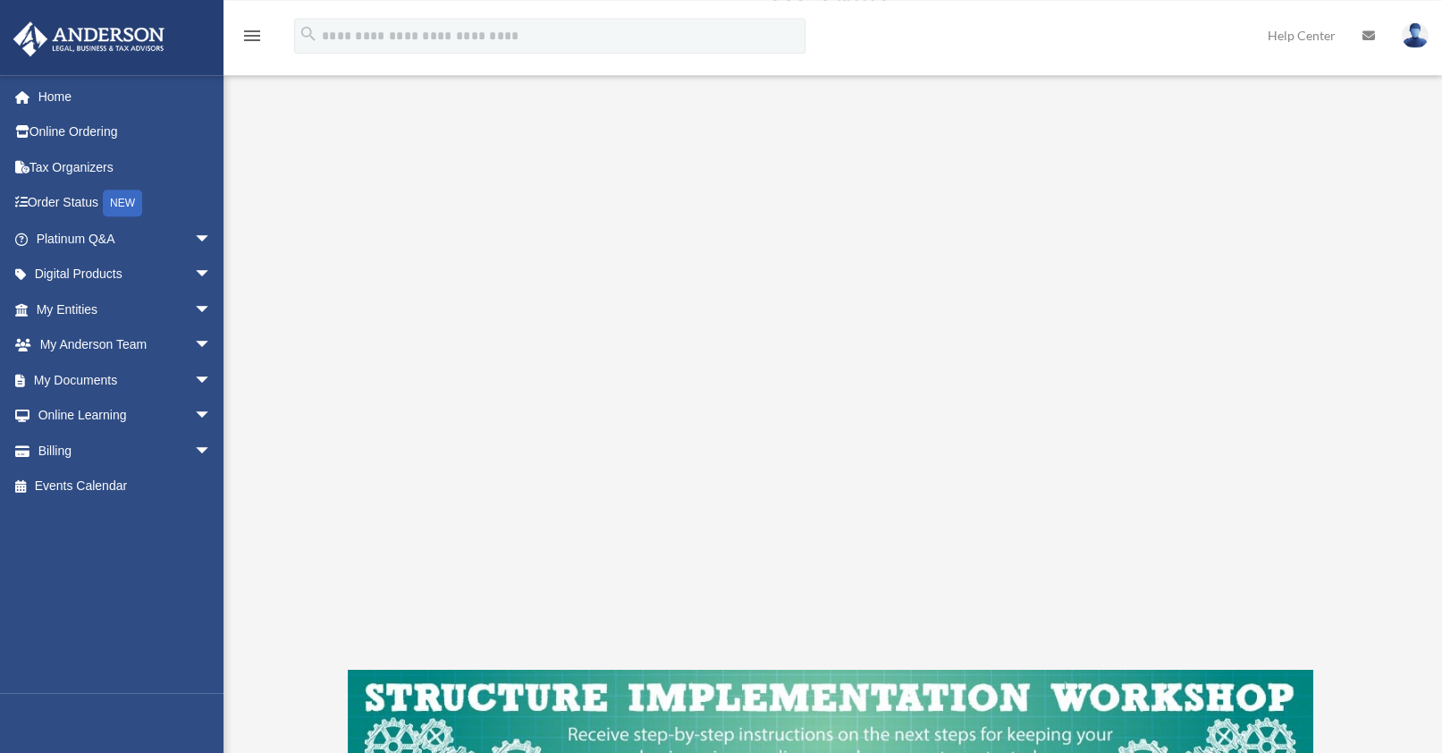
scroll to position [273, 0]
